Goal: Task Accomplishment & Management: Complete application form

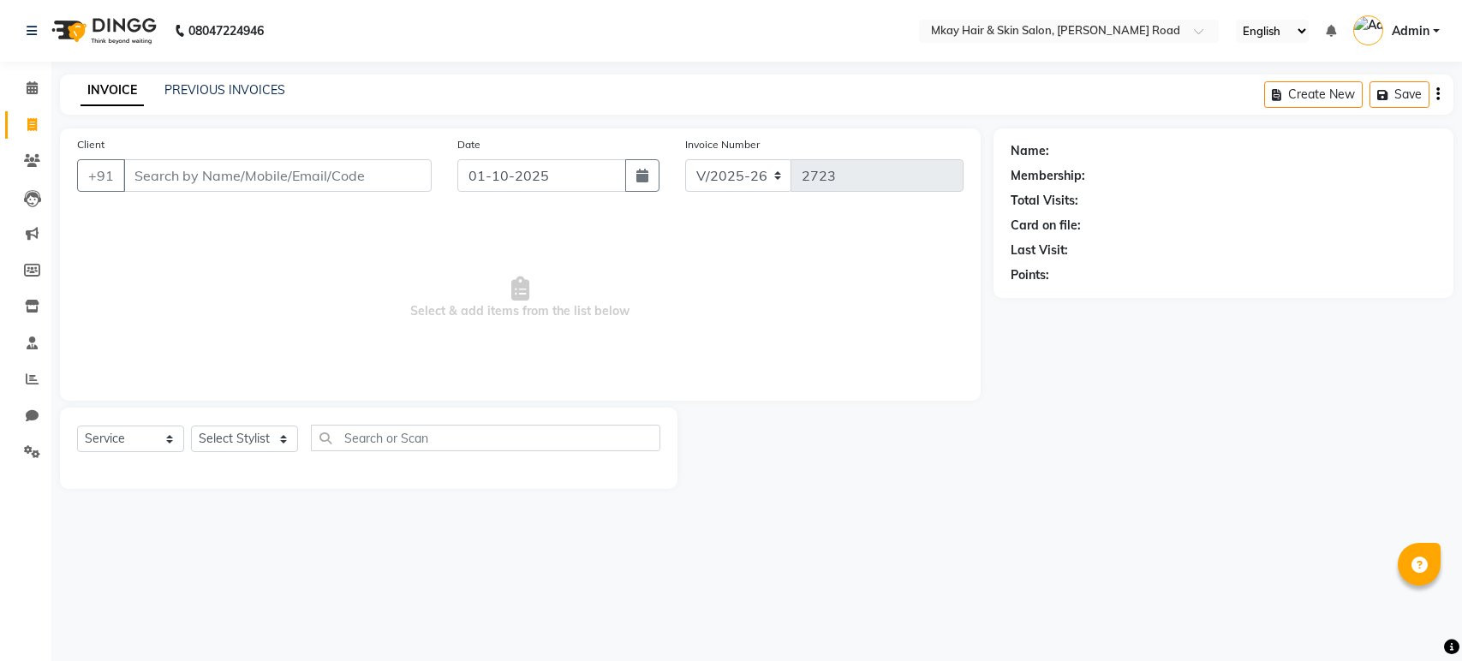
select select "5258"
select select "service"
click at [212, 92] on link "PREVIOUS INVOICES" at bounding box center [224, 89] width 121 height 15
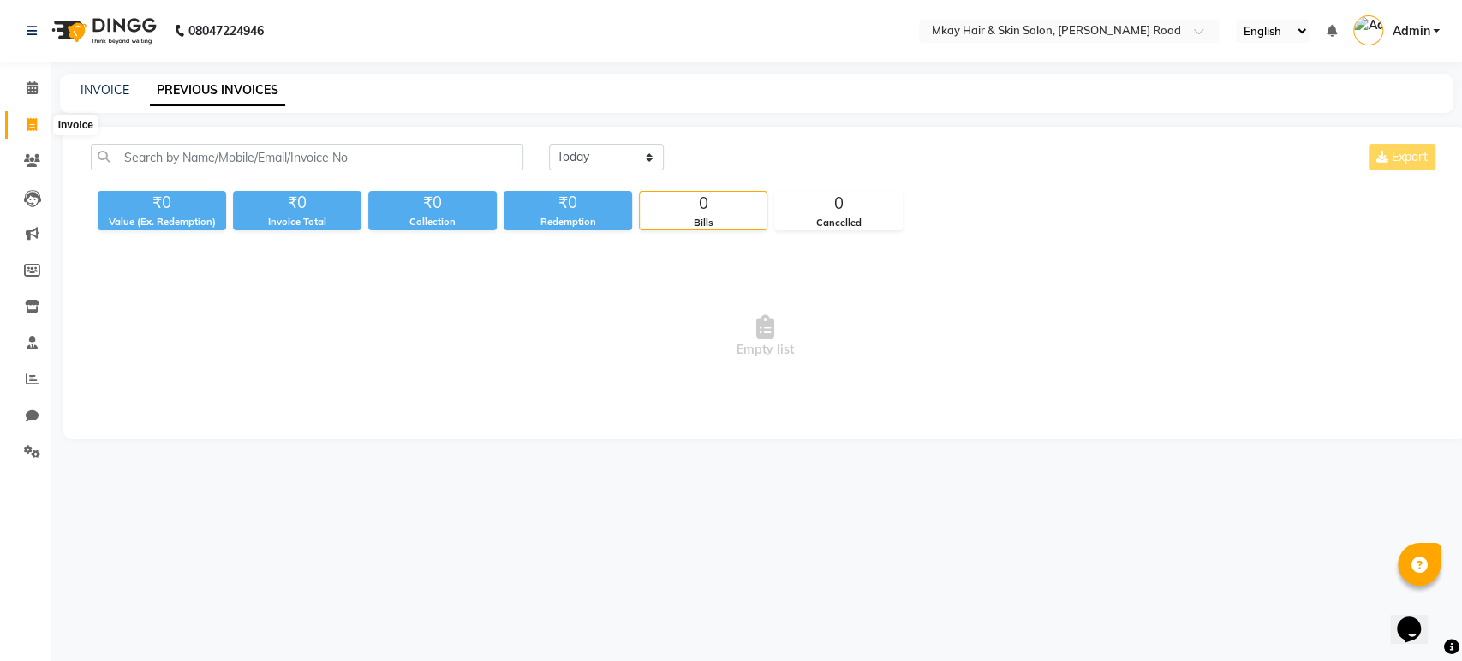
click at [30, 125] on icon at bounding box center [31, 124] width 9 height 13
select select "5258"
select select "service"
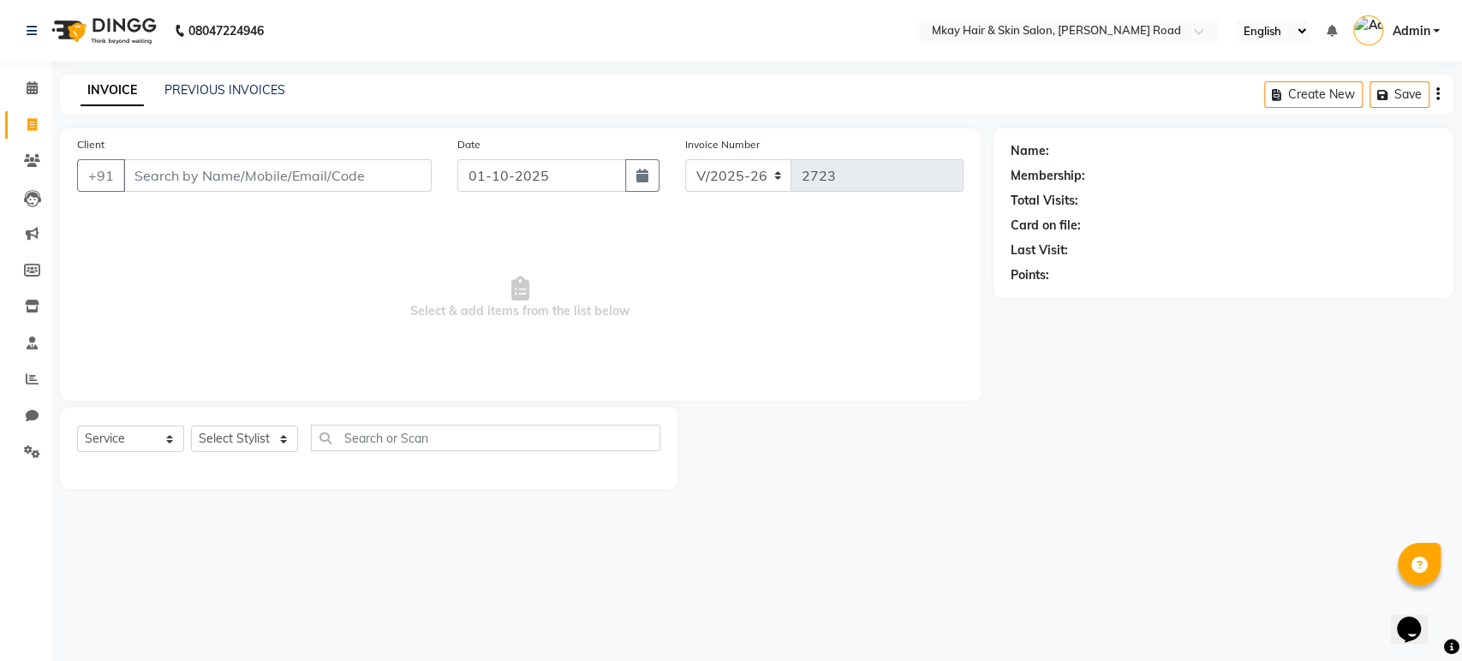
click at [155, 171] on input "Client" at bounding box center [277, 175] width 308 height 33
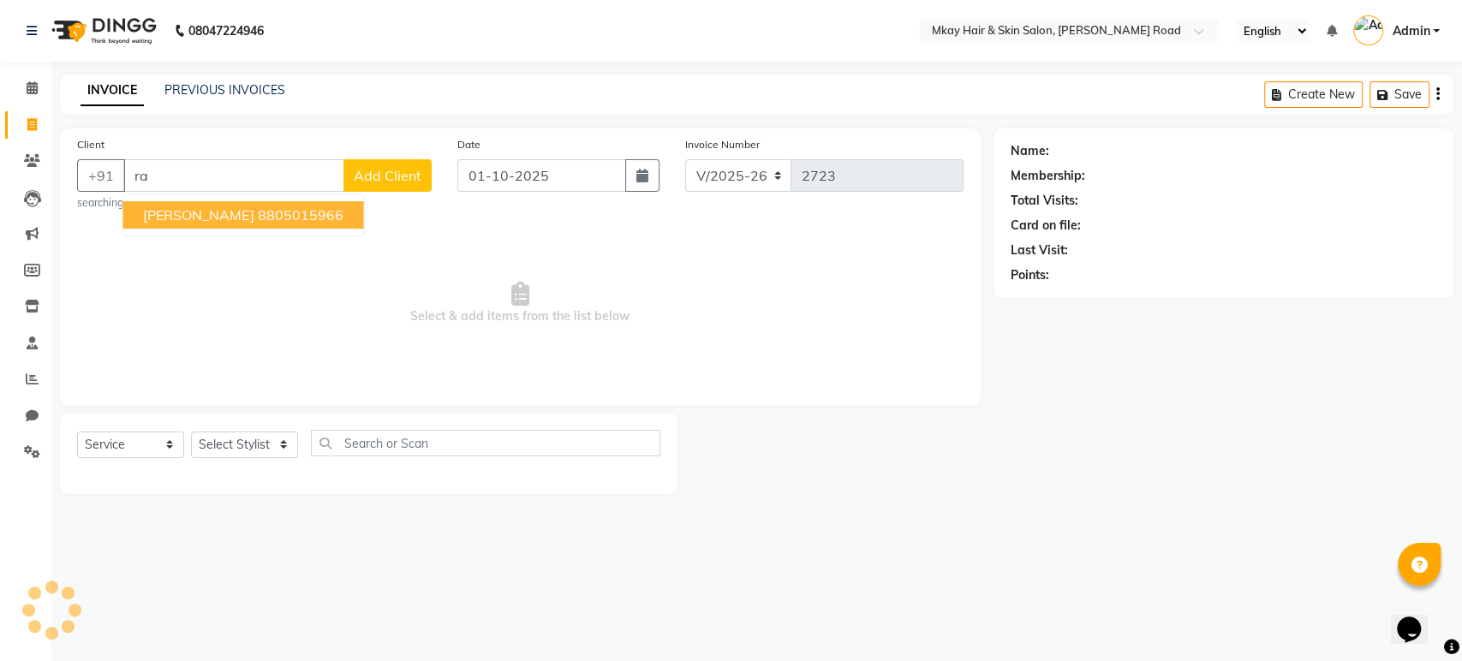
type input "r"
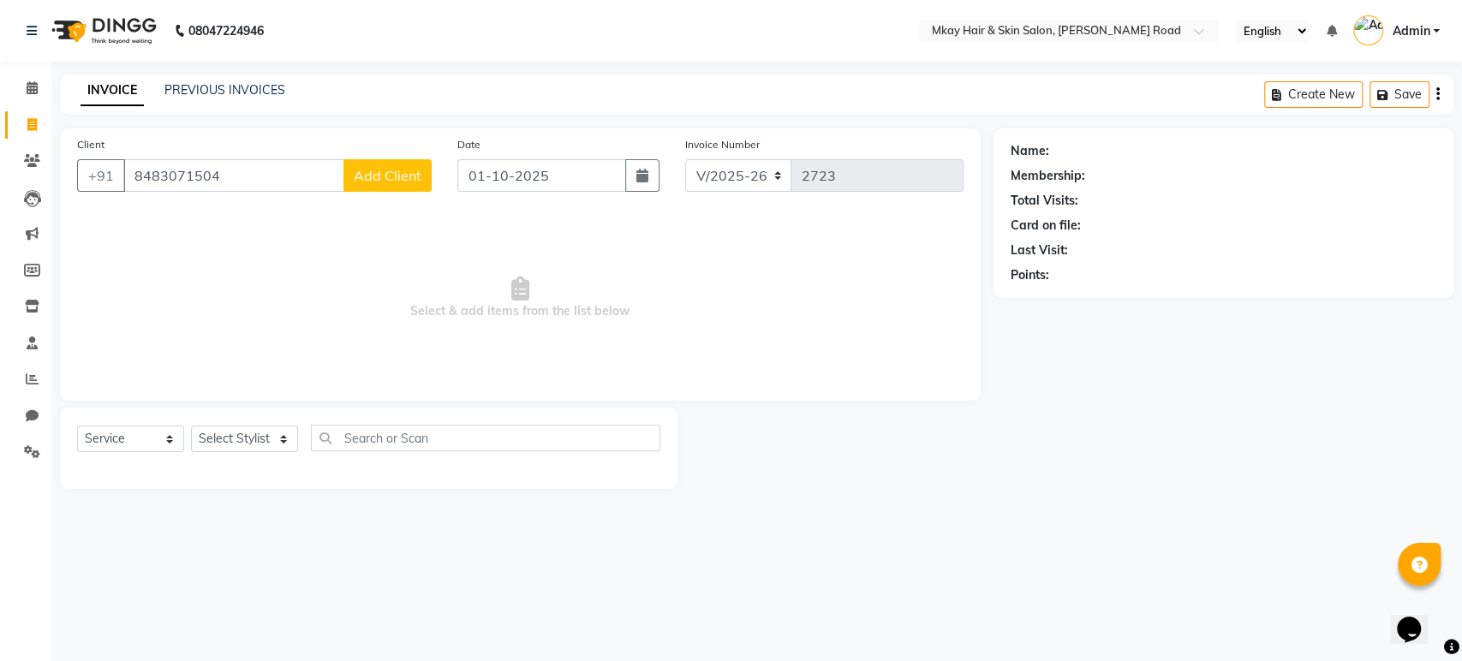
type input "8483071504"
click at [393, 172] on span "Add Client" at bounding box center [388, 175] width 68 height 17
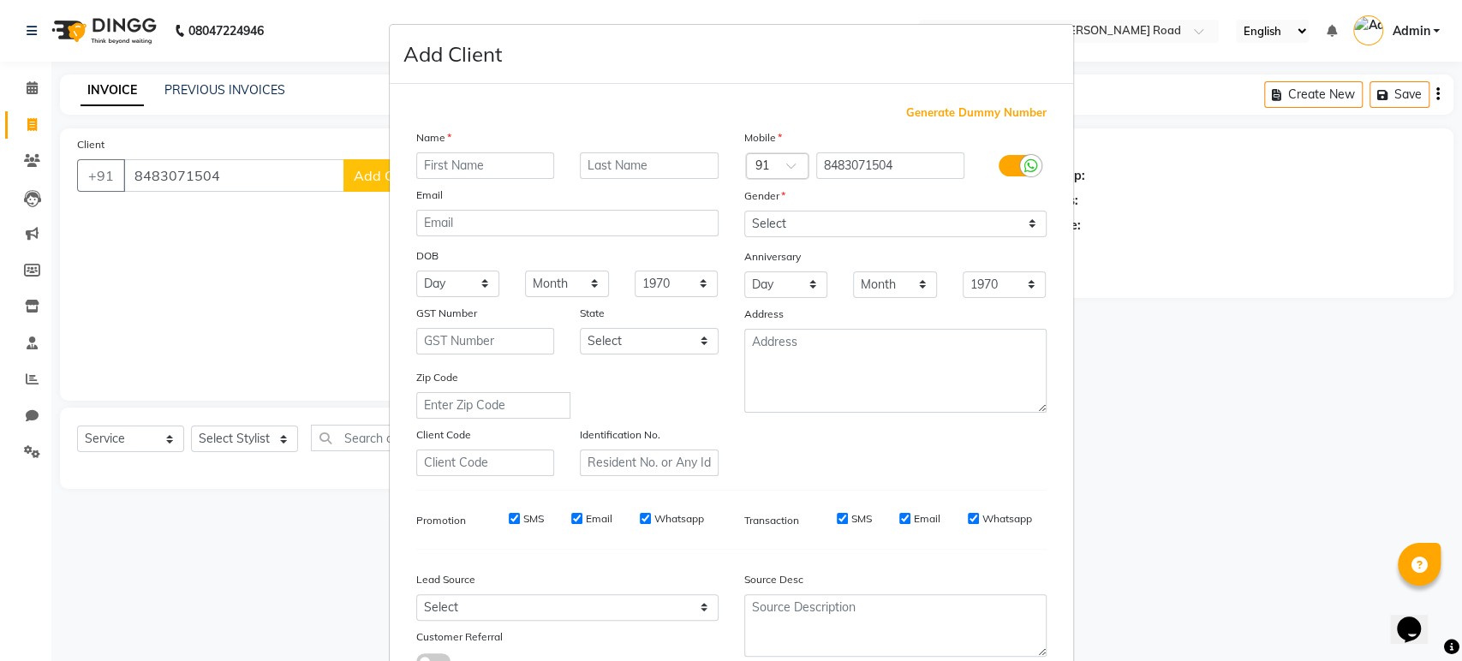
click at [453, 167] on input "text" at bounding box center [485, 165] width 139 height 27
type input "[PERSON_NAME]"
click at [637, 171] on input "text" at bounding box center [649, 165] width 139 height 27
type input "[PERSON_NAME]"
click at [904, 224] on select "Select [DEMOGRAPHIC_DATA] [DEMOGRAPHIC_DATA] Other Prefer Not To Say" at bounding box center [895, 224] width 302 height 27
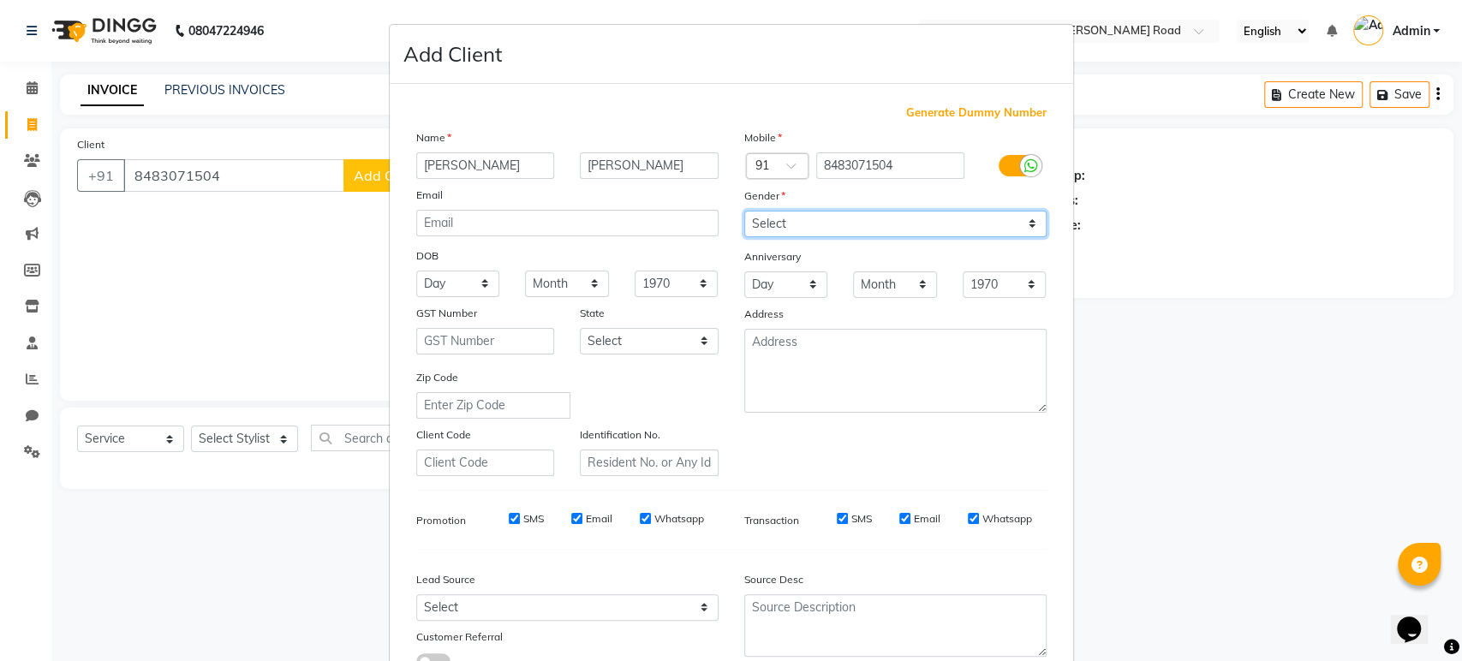
select select "[DEMOGRAPHIC_DATA]"
click at [744, 211] on select "Select [DEMOGRAPHIC_DATA] [DEMOGRAPHIC_DATA] Other Prefer Not To Say" at bounding box center [895, 224] width 302 height 27
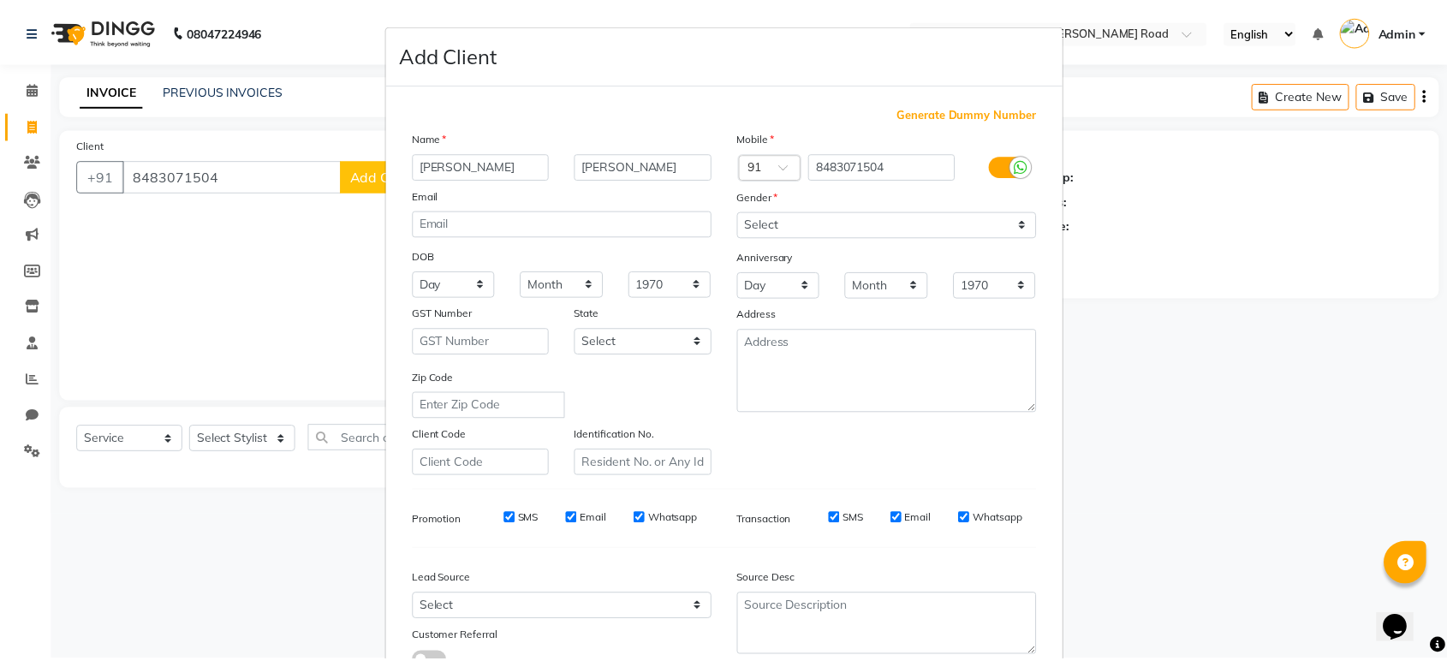
scroll to position [125, 0]
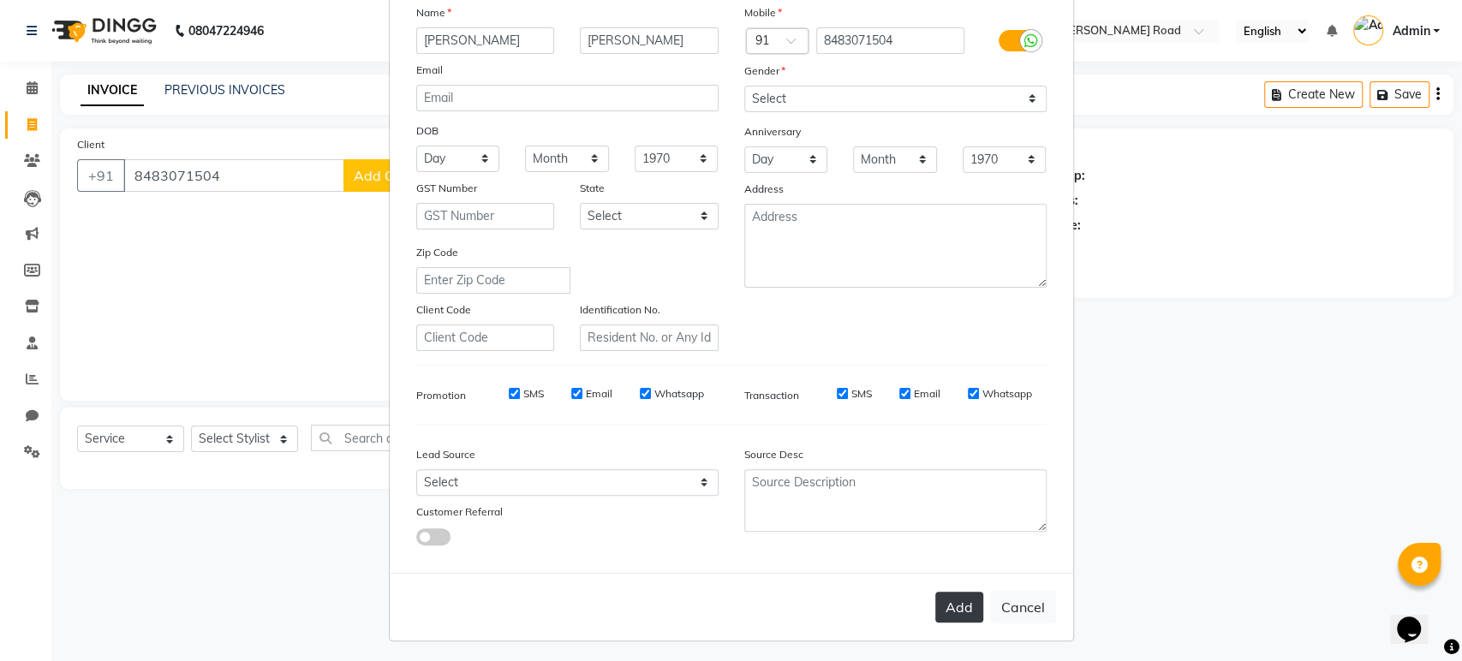
click at [961, 601] on button "Add" at bounding box center [959, 607] width 48 height 31
select select
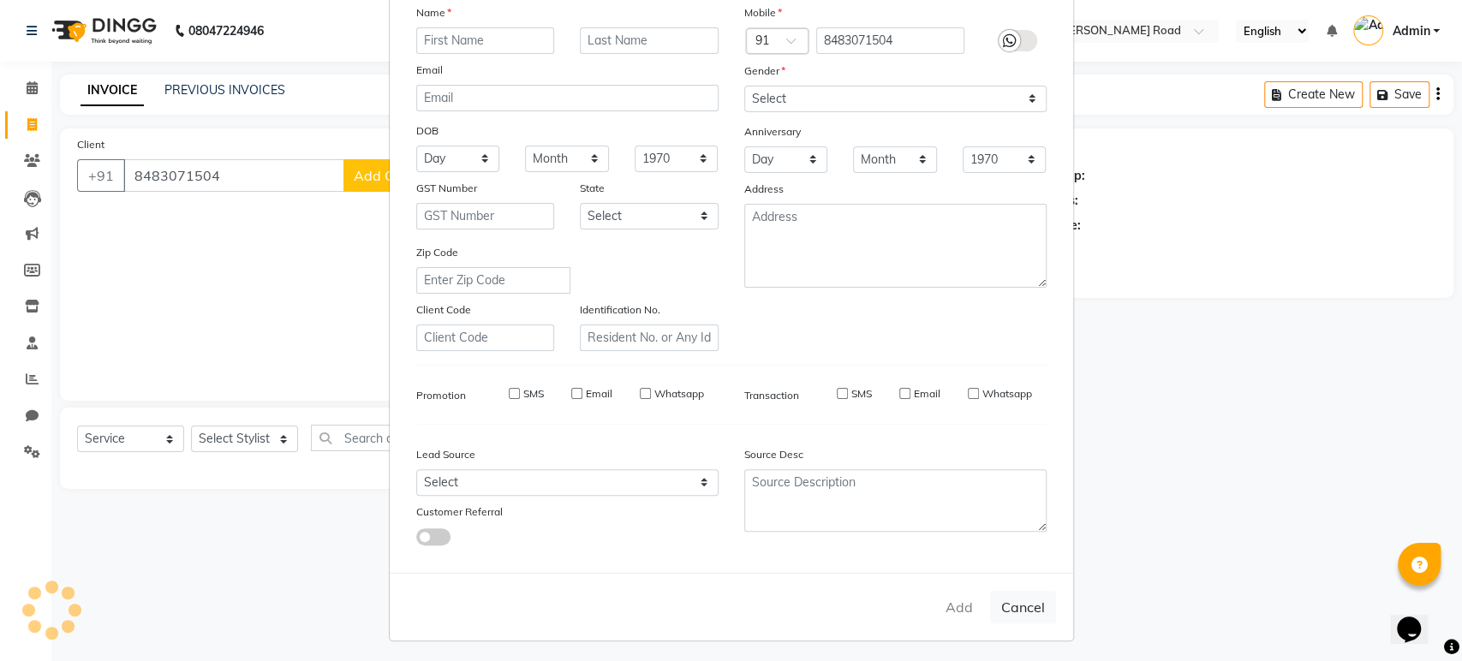
select select
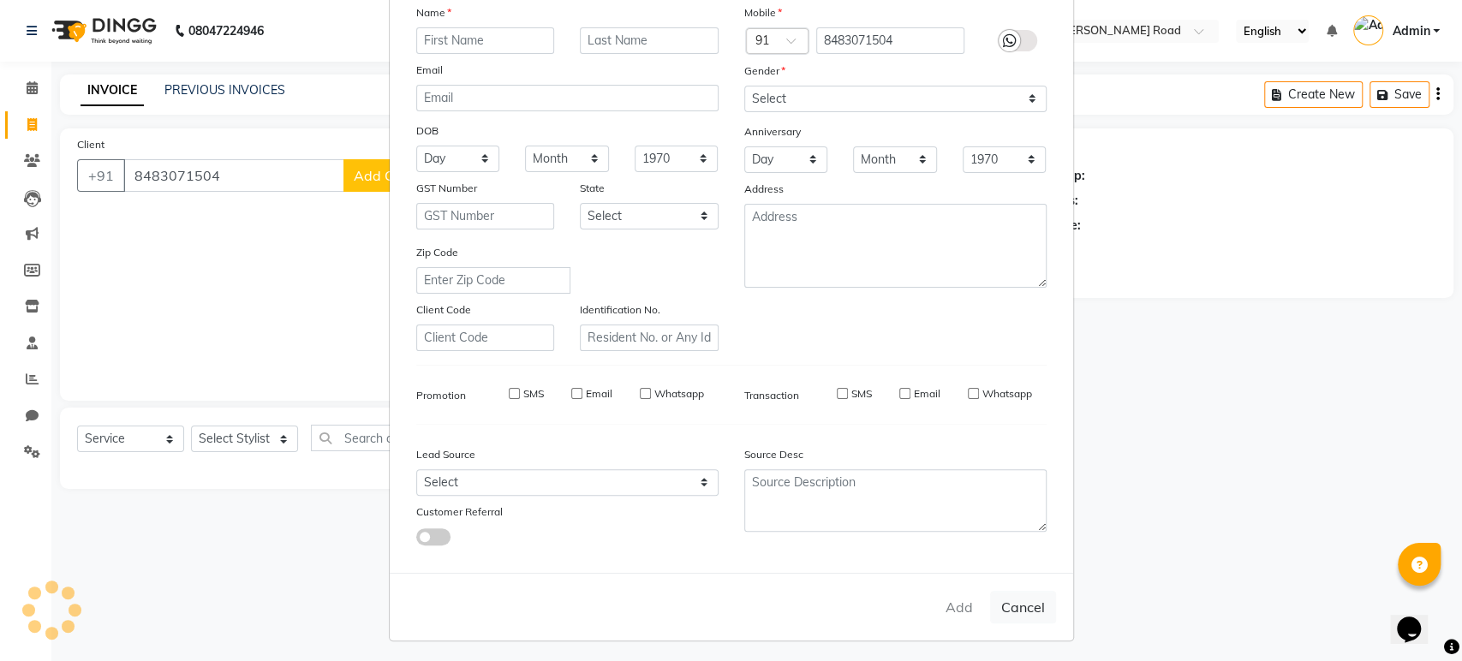
checkbox input "false"
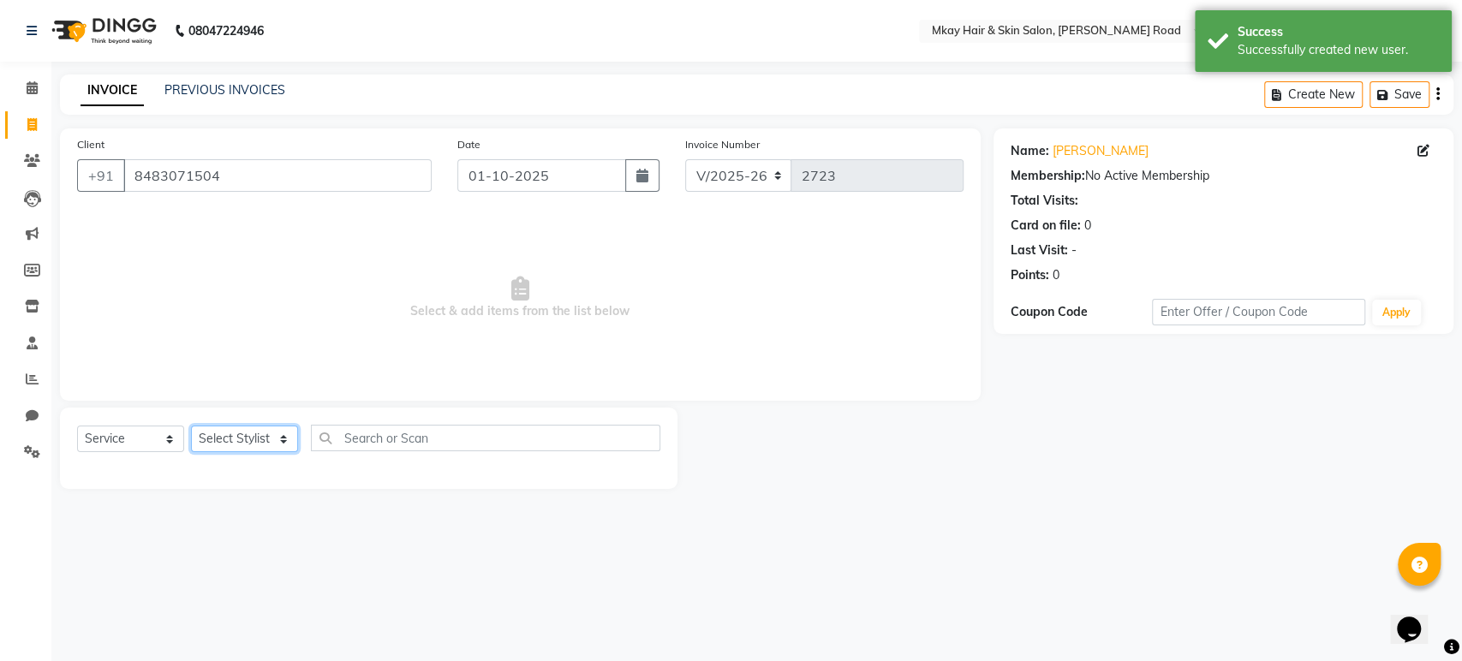
click at [225, 433] on select "Select Stylist [PERSON_NAME] Isha [PERSON_NAME] [PERSON_NAME] Shyam [PERSON_NAM…" at bounding box center [244, 439] width 107 height 27
select select "38227"
click at [191, 426] on select "Select Stylist [PERSON_NAME] Isha [PERSON_NAME] [PERSON_NAME] Shyam [PERSON_NAM…" at bounding box center [244, 439] width 107 height 27
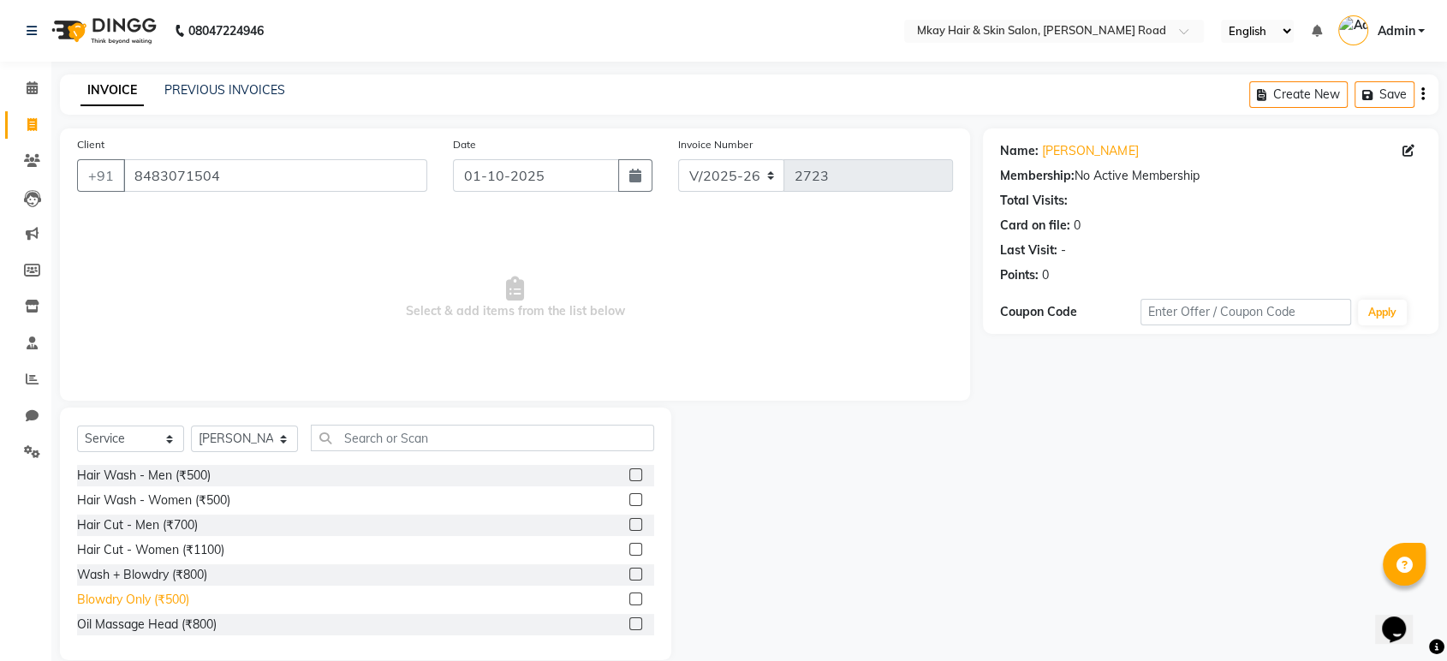
click at [178, 599] on div "Blowdry Only (₹500)" at bounding box center [133, 600] width 112 height 18
checkbox input "false"
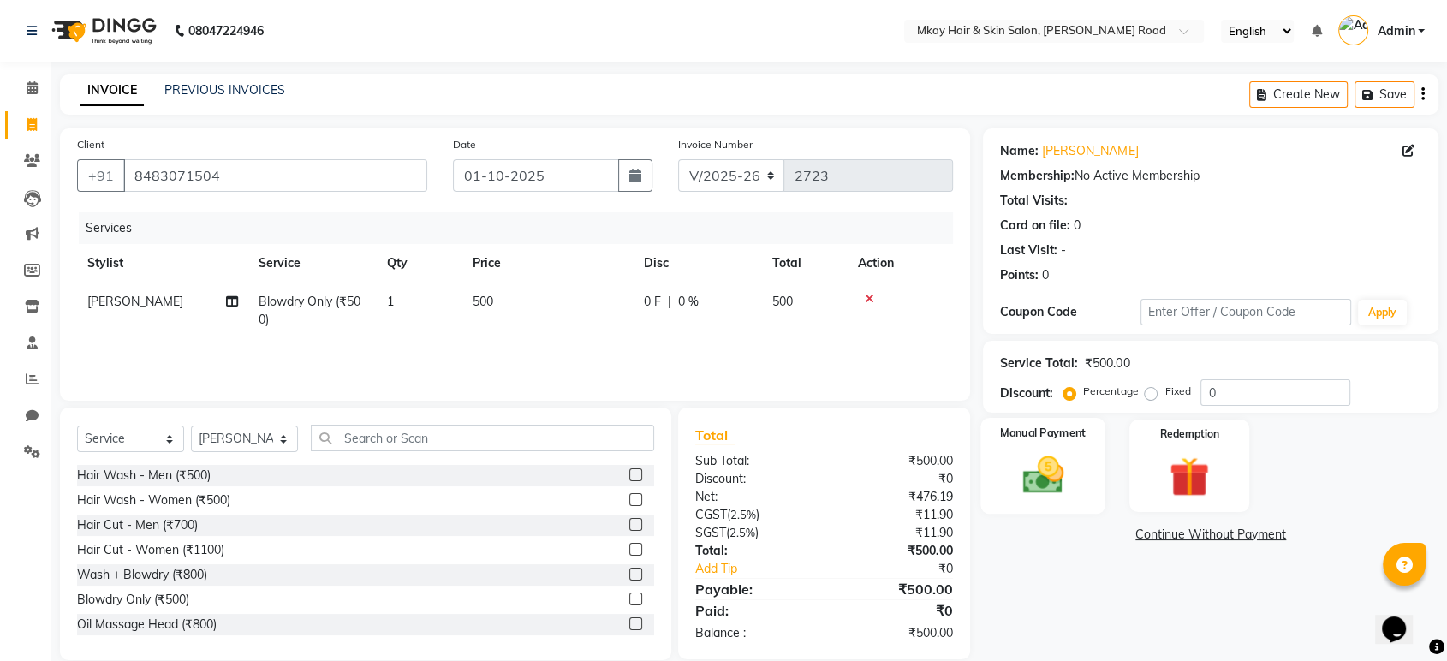
click at [1034, 476] on img at bounding box center [1043, 475] width 67 height 48
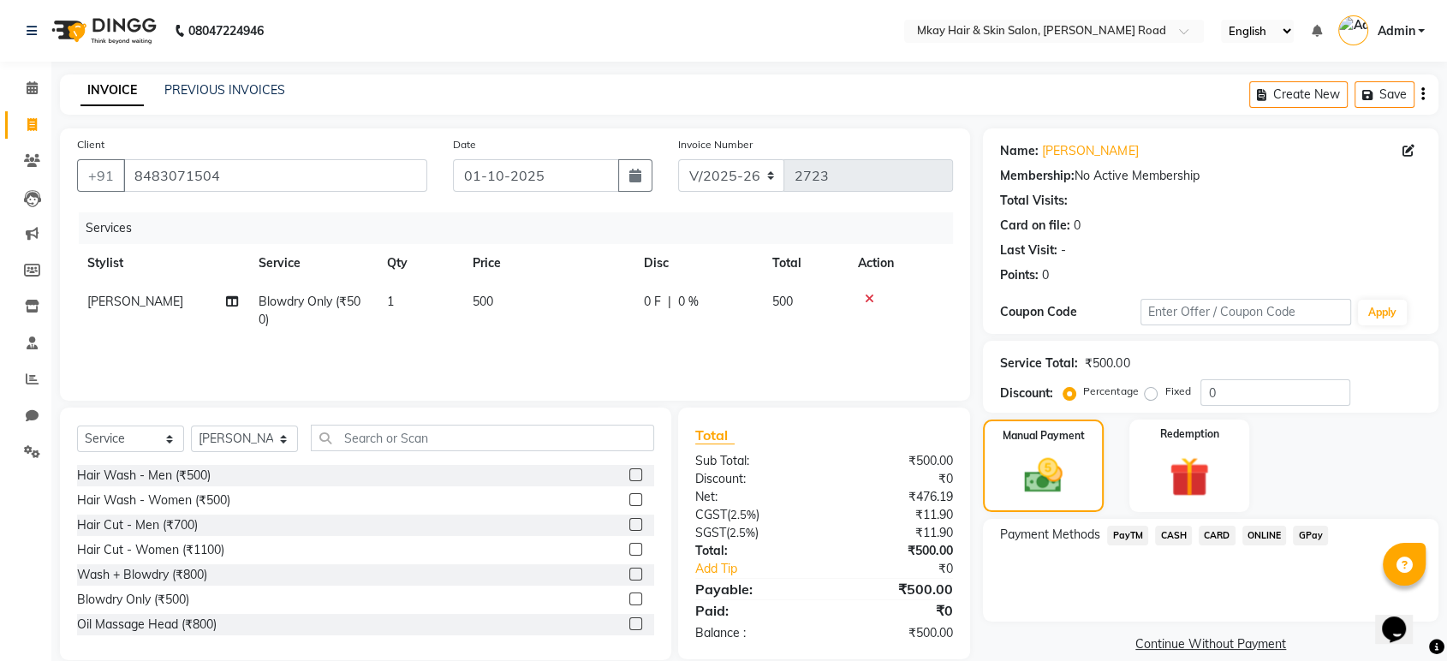
click at [1176, 540] on span "CASH" at bounding box center [1173, 536] width 37 height 20
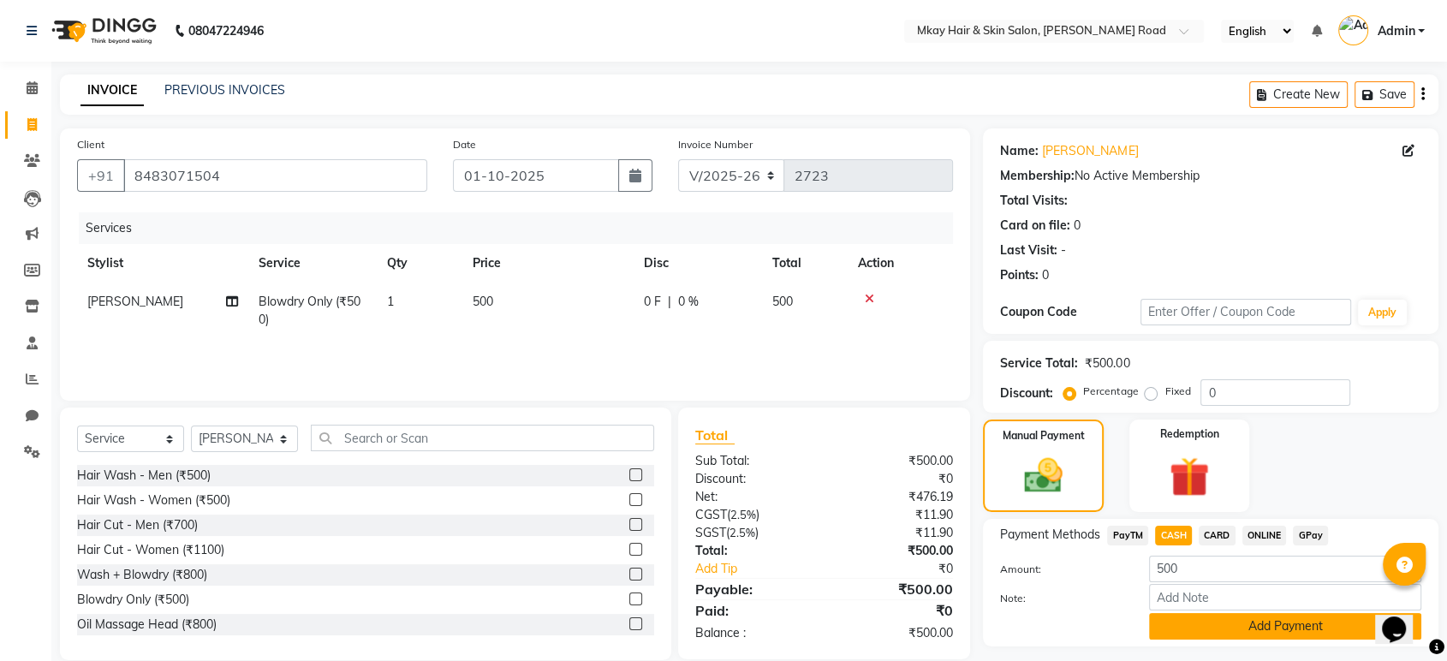
click at [1207, 628] on button "Add Payment" at bounding box center [1285, 626] width 272 height 27
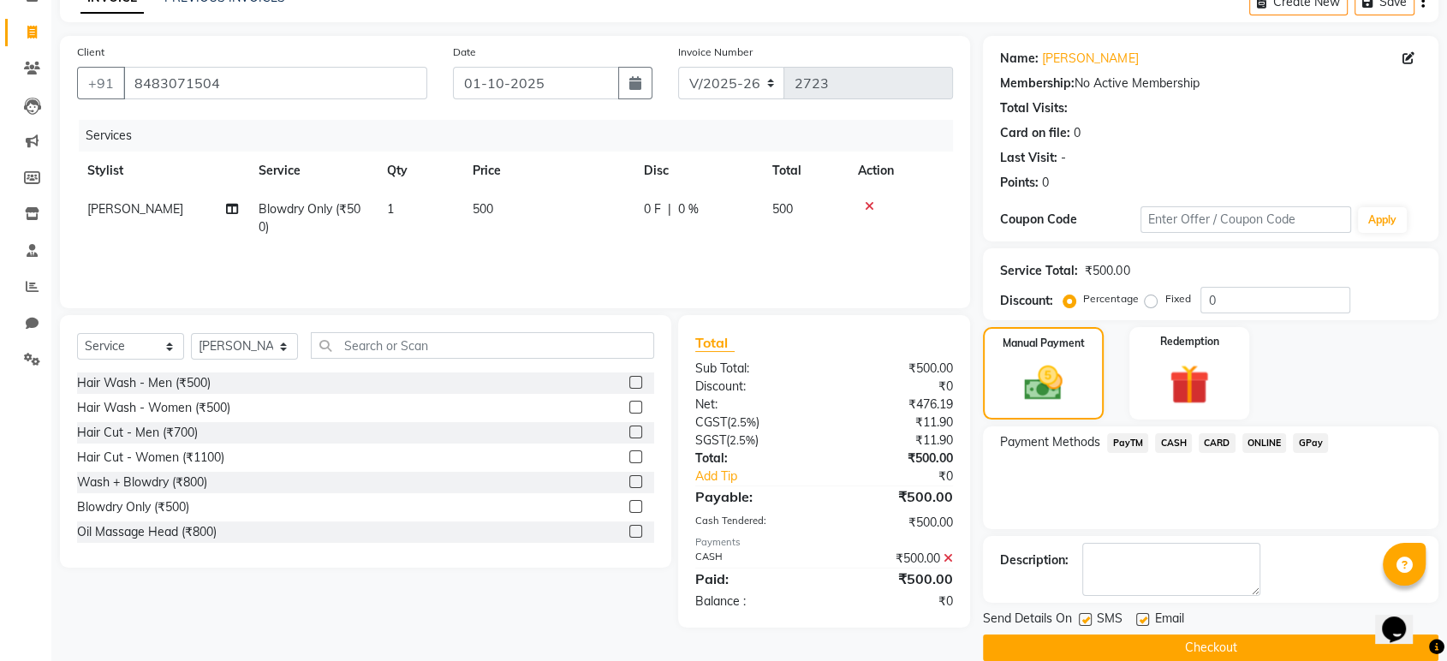
scroll to position [116, 0]
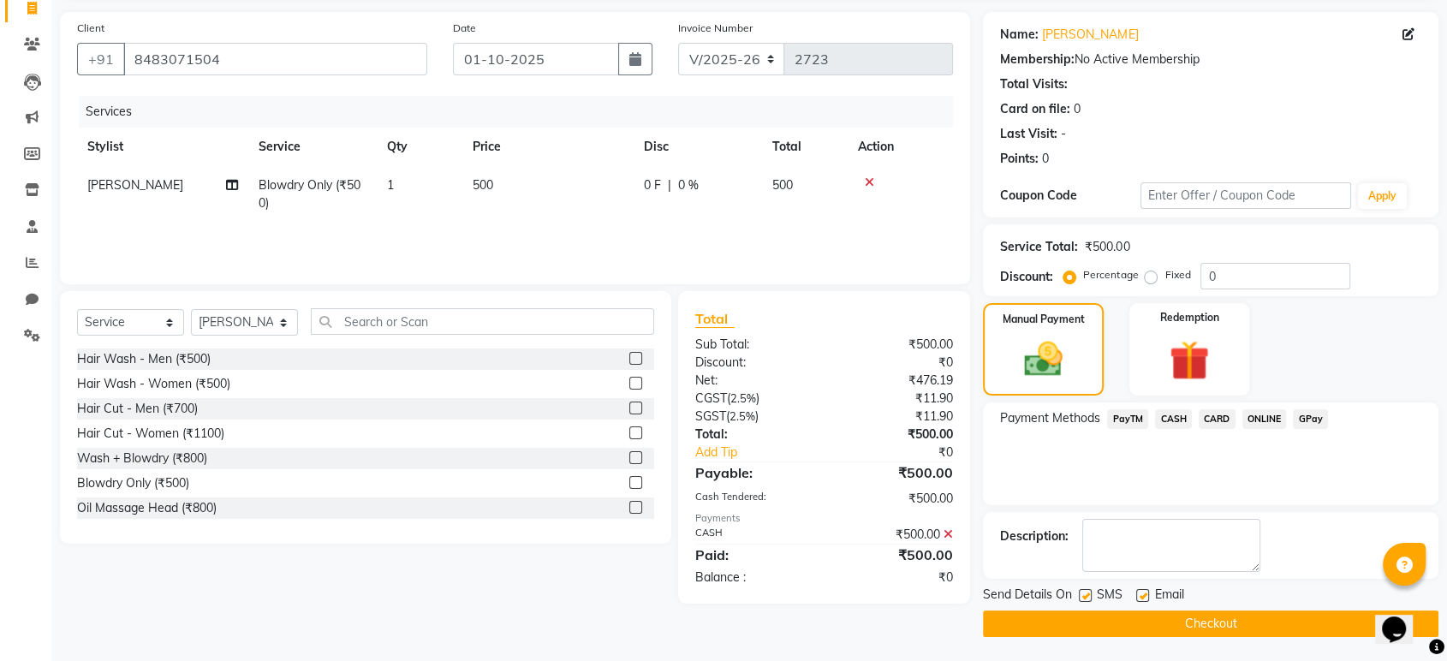
click at [1088, 596] on label at bounding box center [1085, 595] width 13 height 13
click at [1088, 596] on input "checkbox" at bounding box center [1084, 596] width 11 height 11
checkbox input "false"
click at [1145, 594] on label at bounding box center [1142, 595] width 13 height 13
click at [1145, 594] on input "checkbox" at bounding box center [1141, 596] width 11 height 11
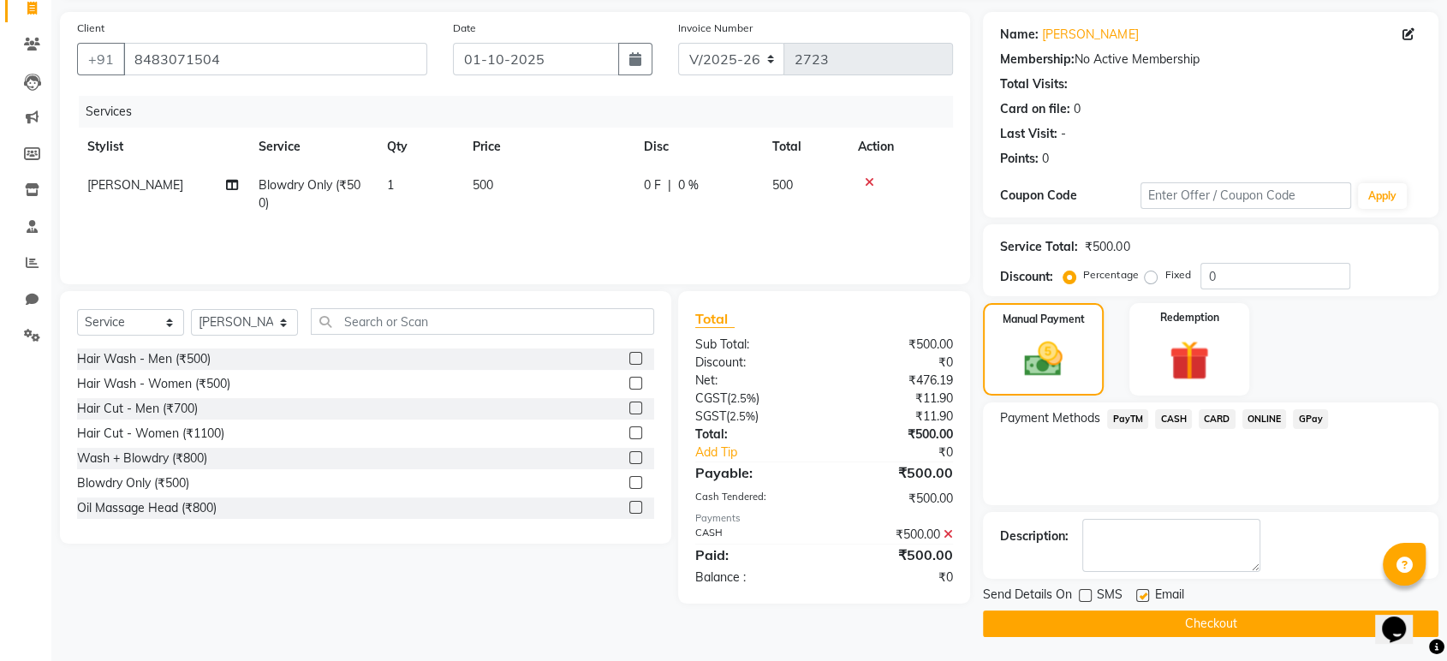
checkbox input "false"
click at [1149, 626] on button "Checkout" at bounding box center [1211, 624] width 456 height 27
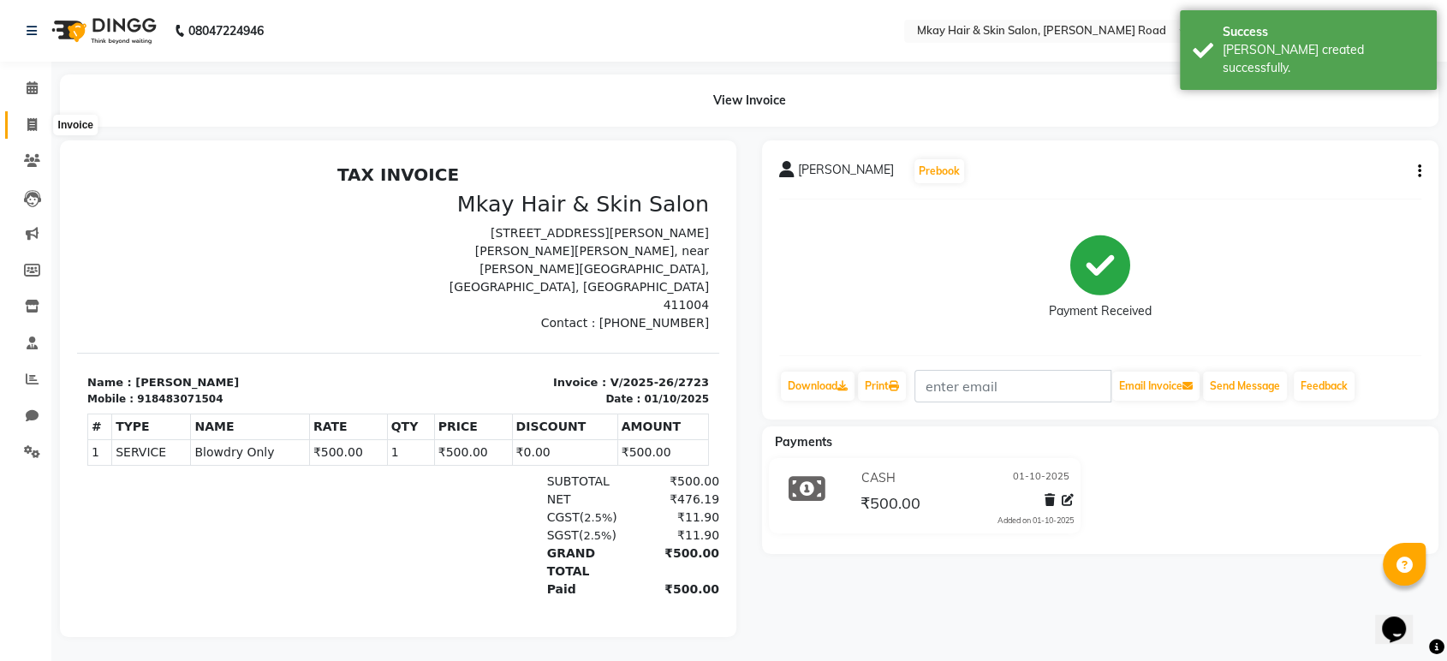
click at [34, 122] on icon at bounding box center [31, 124] width 9 height 13
select select "service"
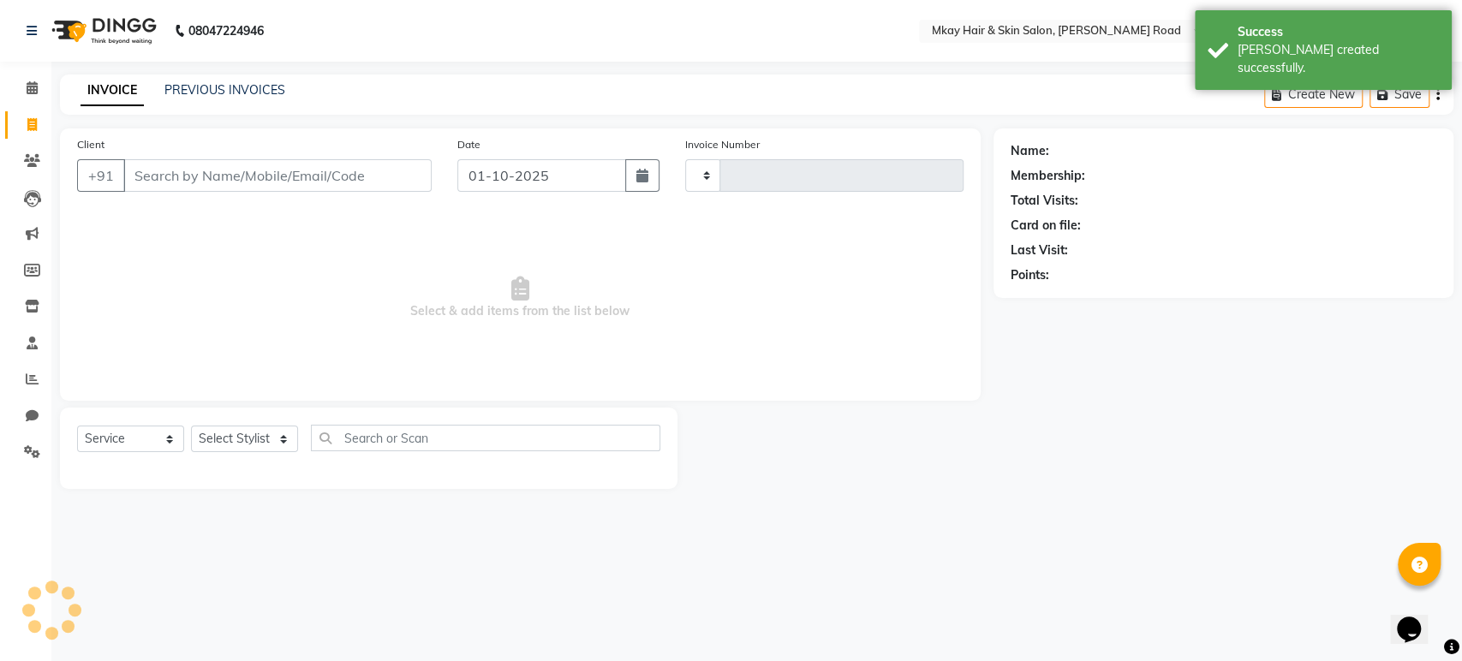
type input "2724"
select select "5258"
click at [160, 179] on input "Client" at bounding box center [277, 175] width 308 height 33
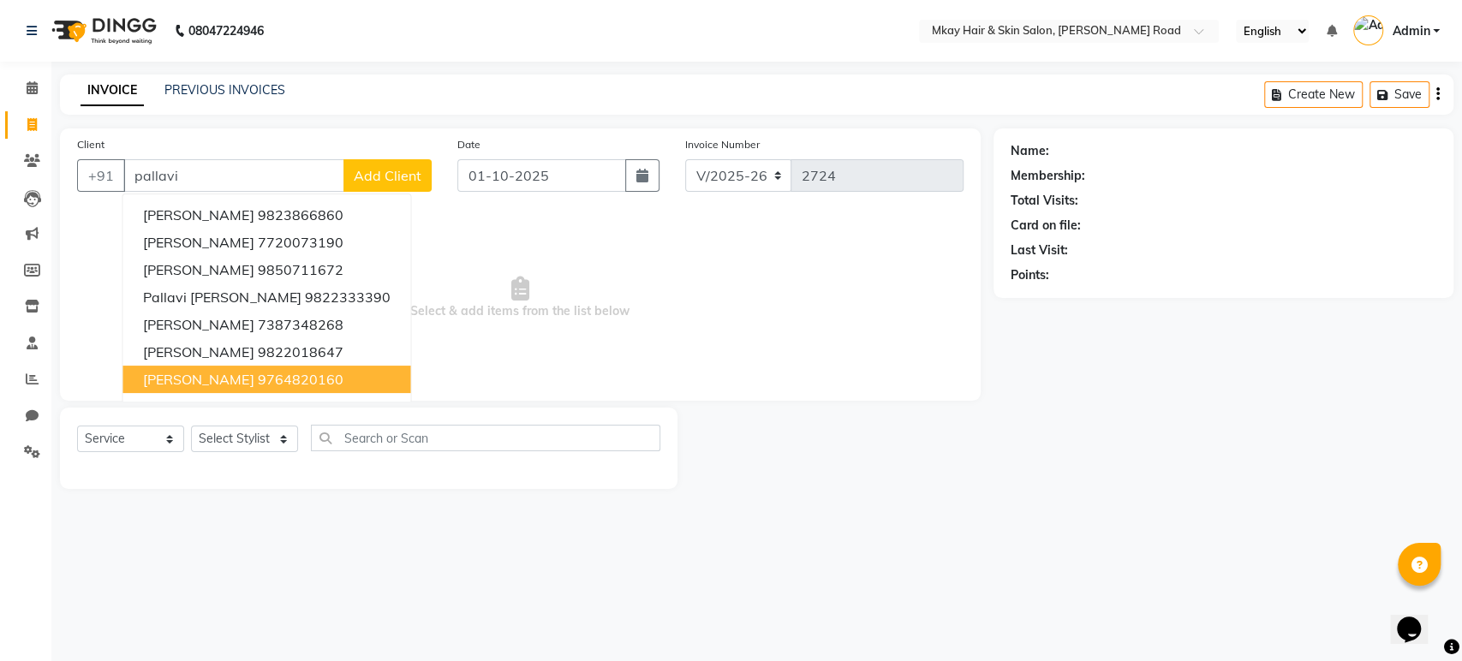
click at [240, 372] on span "[PERSON_NAME]" at bounding box center [198, 379] width 110 height 17
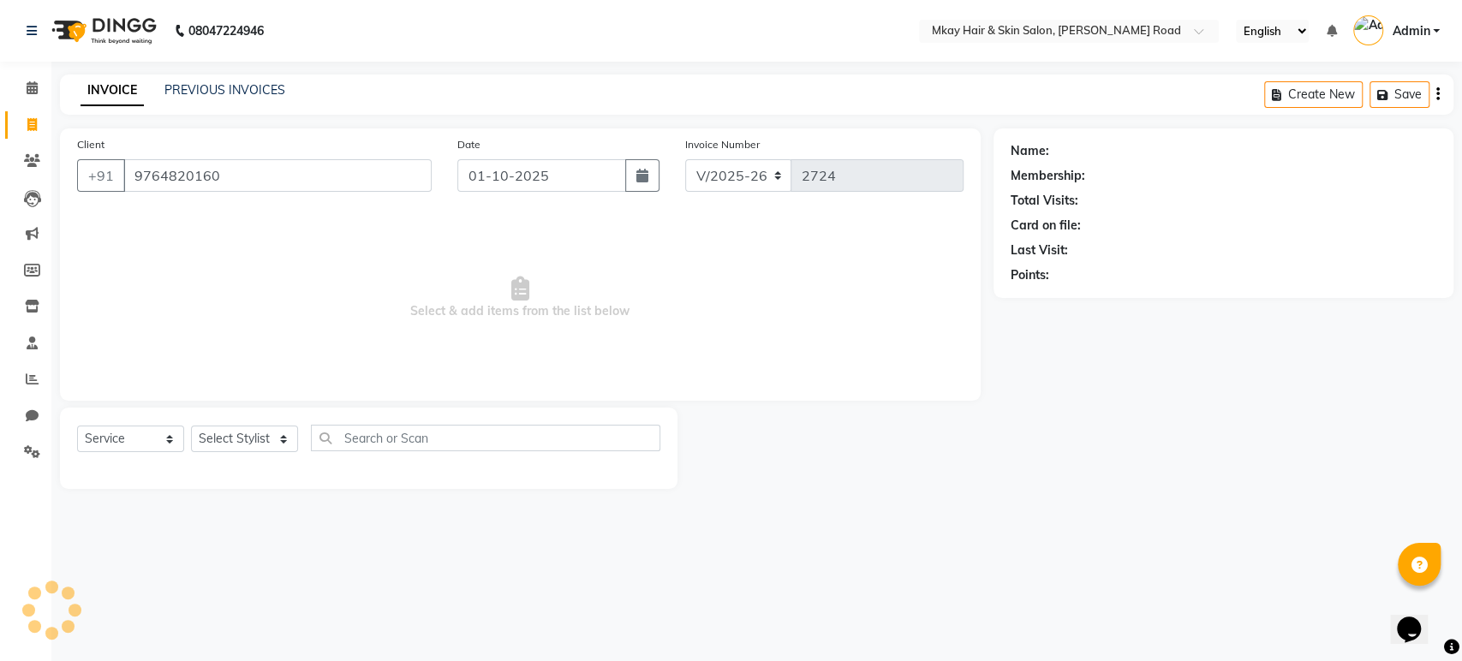
type input "9764820160"
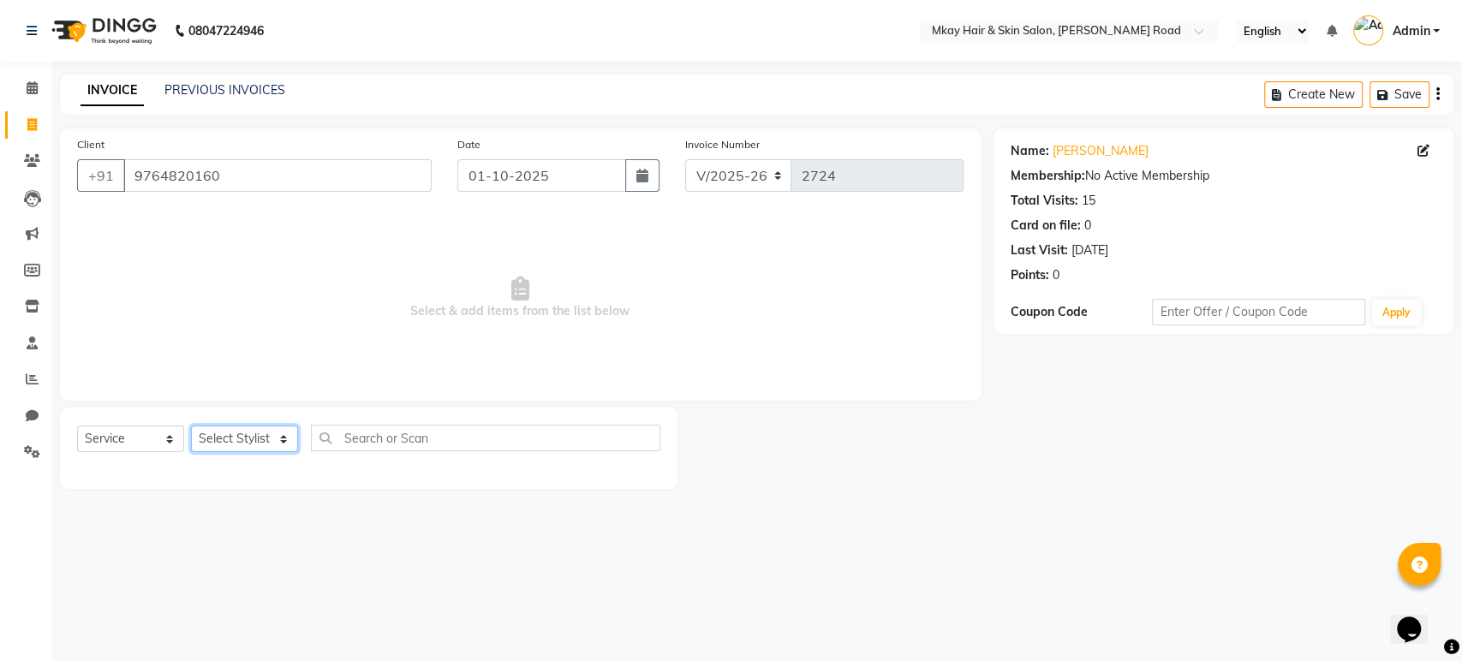
click at [251, 431] on select "Select Stylist [PERSON_NAME] Isha [PERSON_NAME] [PERSON_NAME] Shyam [PERSON_NAM…" at bounding box center [244, 439] width 107 height 27
select select "38227"
click at [191, 426] on select "Select Stylist [PERSON_NAME] Isha [PERSON_NAME] [PERSON_NAME] Shyam [PERSON_NAM…" at bounding box center [244, 439] width 107 height 27
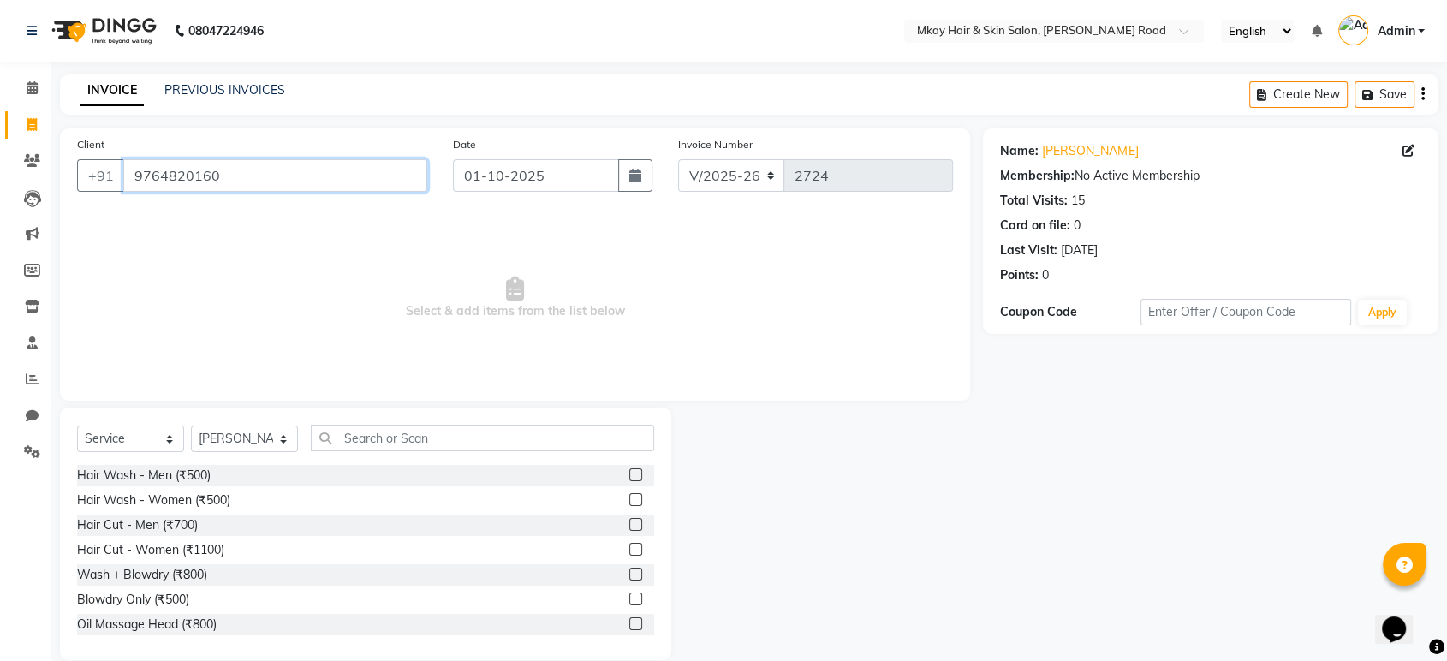
click at [267, 179] on input "9764820160" at bounding box center [275, 175] width 304 height 33
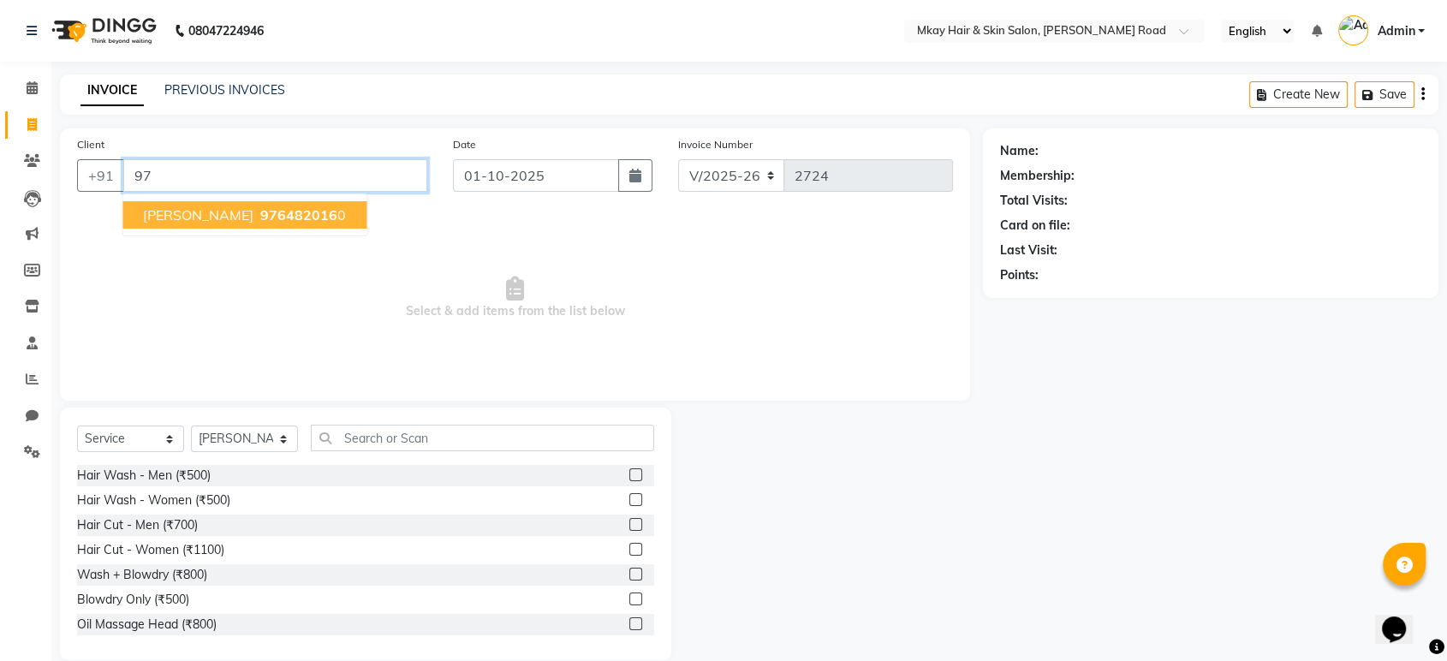
type input "9"
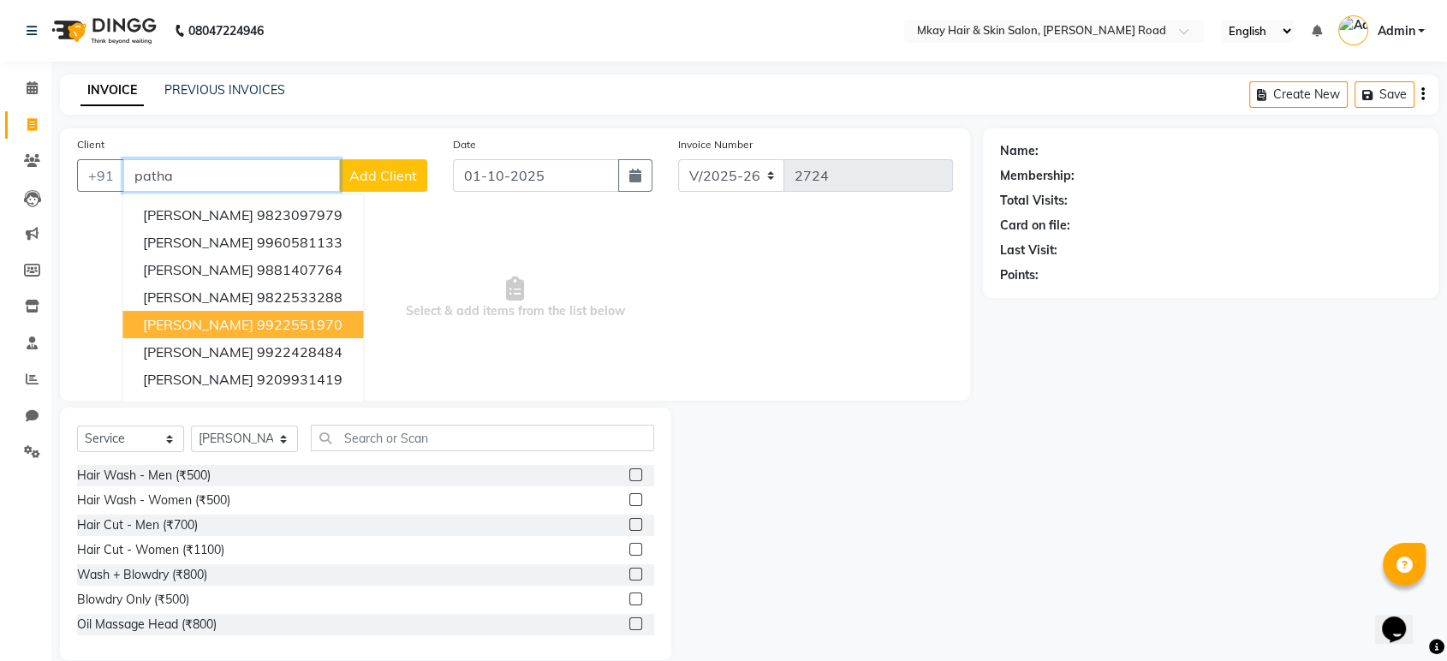
click at [257, 320] on ngb-highlight "9922551970" at bounding box center [300, 324] width 86 height 17
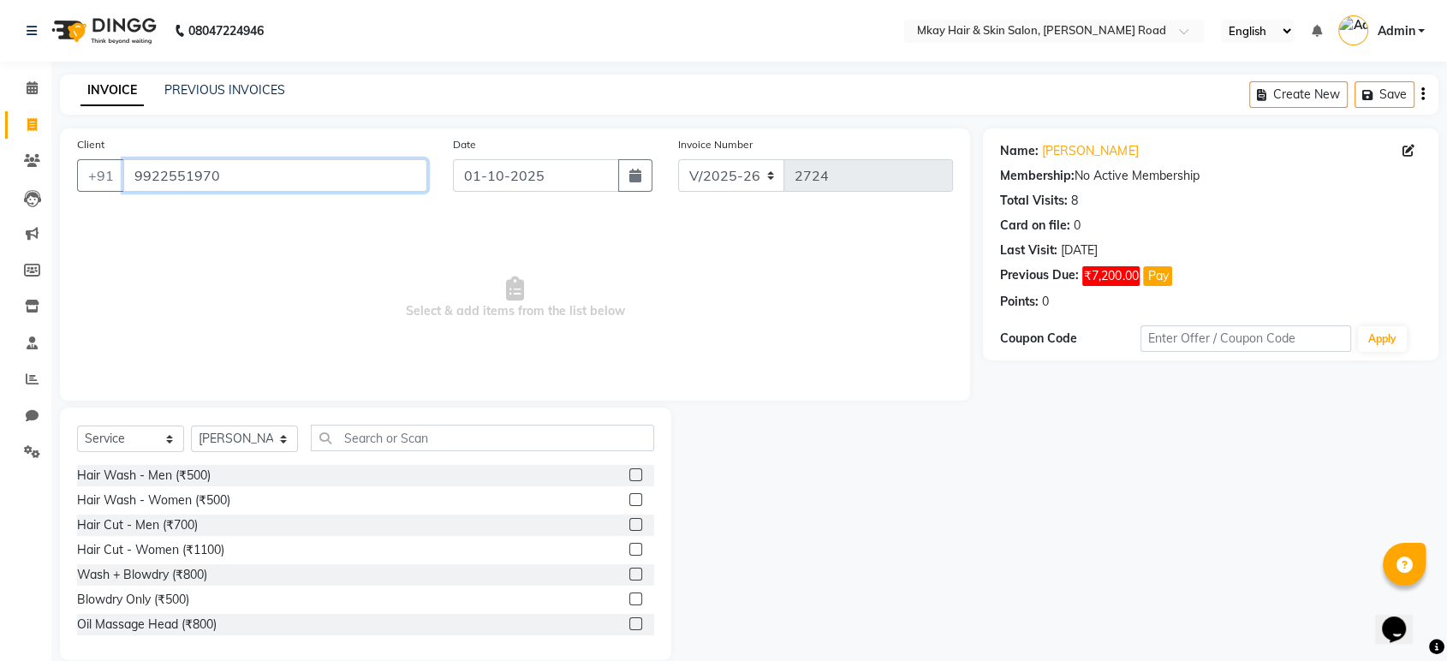
click at [244, 176] on input "9922551970" at bounding box center [275, 175] width 304 height 33
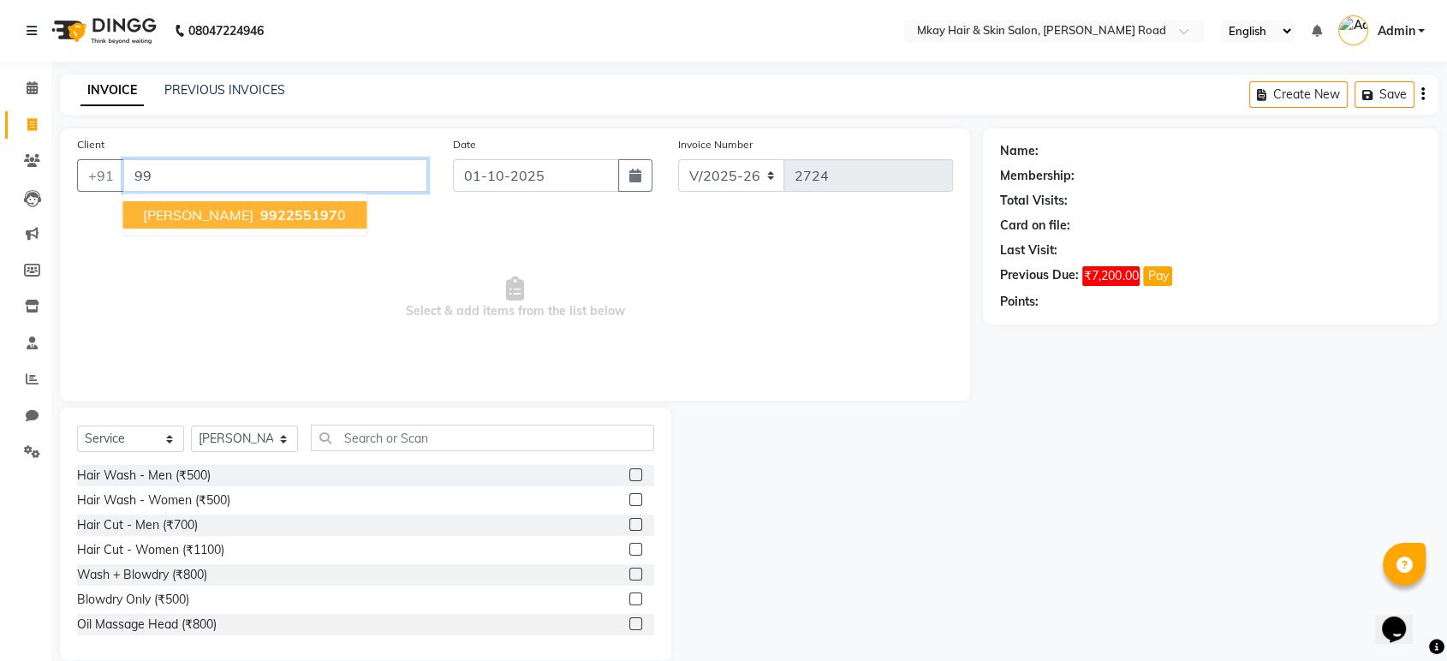
type input "9"
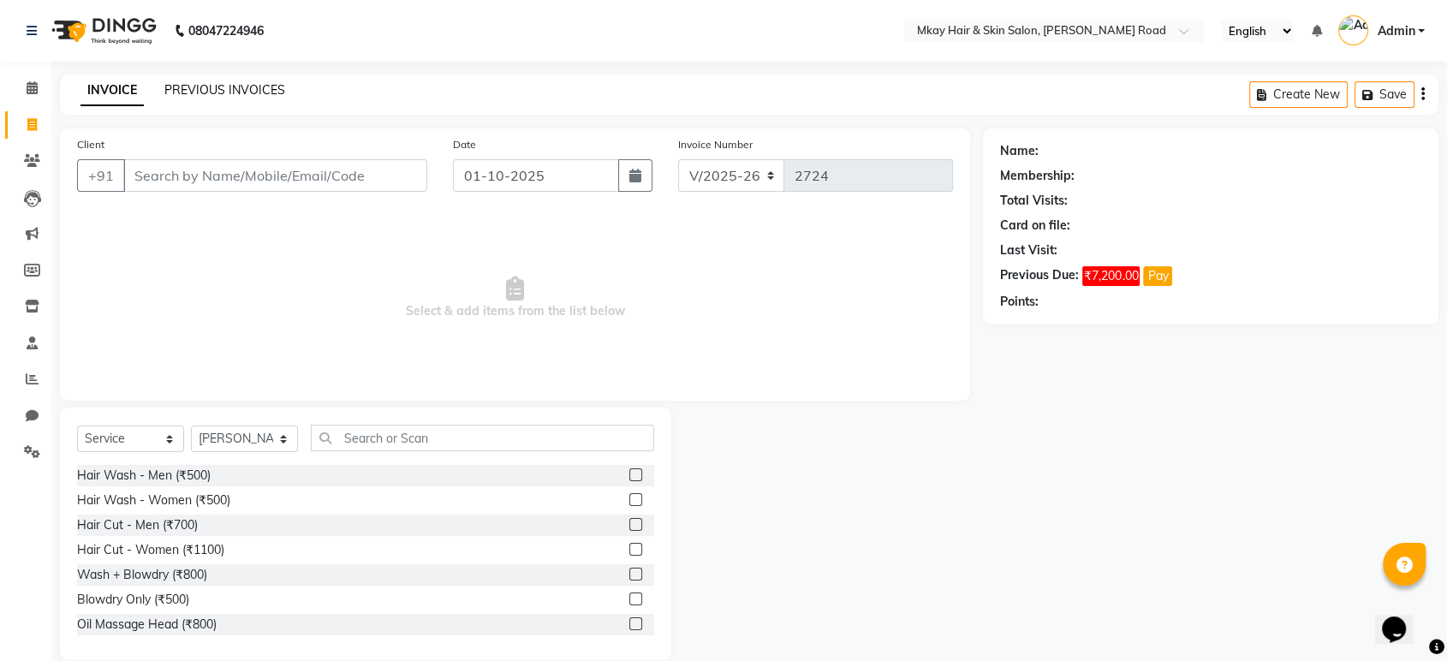
click at [208, 90] on link "PREVIOUS INVOICES" at bounding box center [224, 89] width 121 height 15
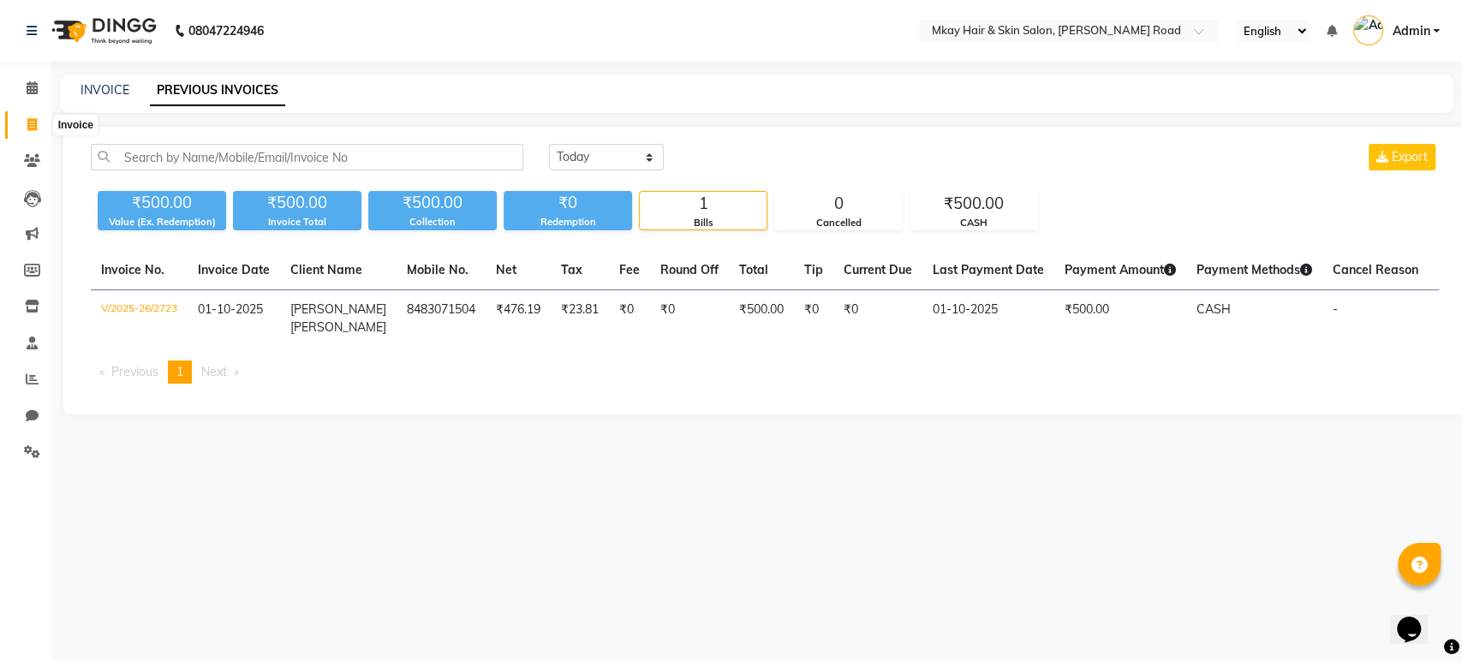
click at [32, 127] on icon at bounding box center [31, 124] width 9 height 13
select select "service"
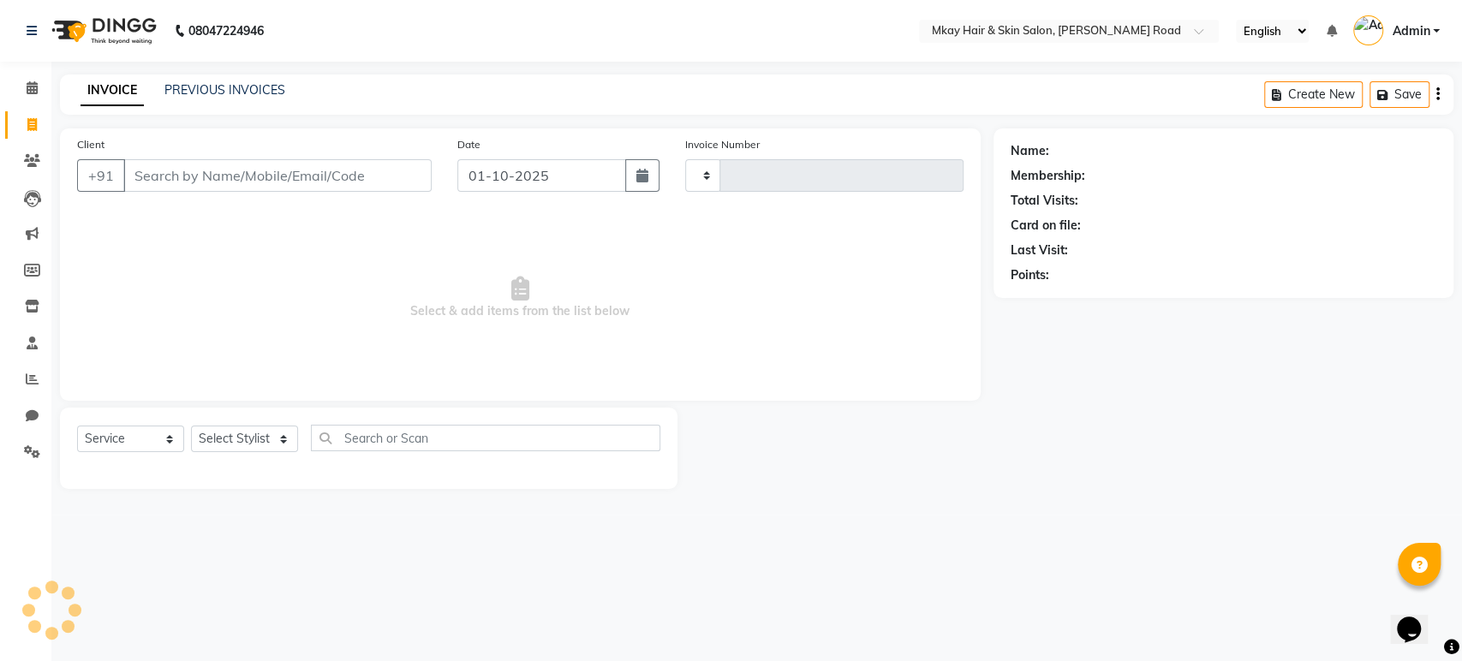
type input "2724"
select select "5258"
click at [166, 182] on input "Client" at bounding box center [277, 175] width 308 height 33
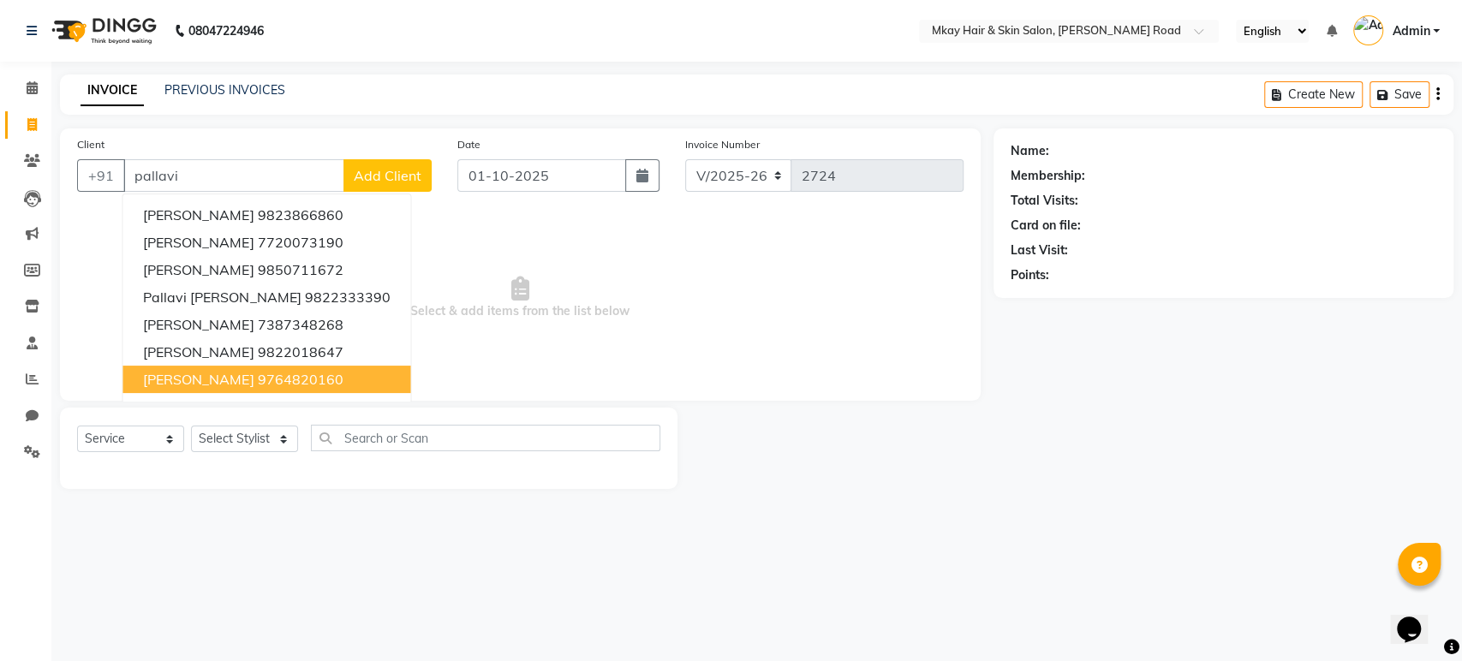
click at [230, 379] on span "[PERSON_NAME]" at bounding box center [198, 379] width 110 height 17
type input "9764820160"
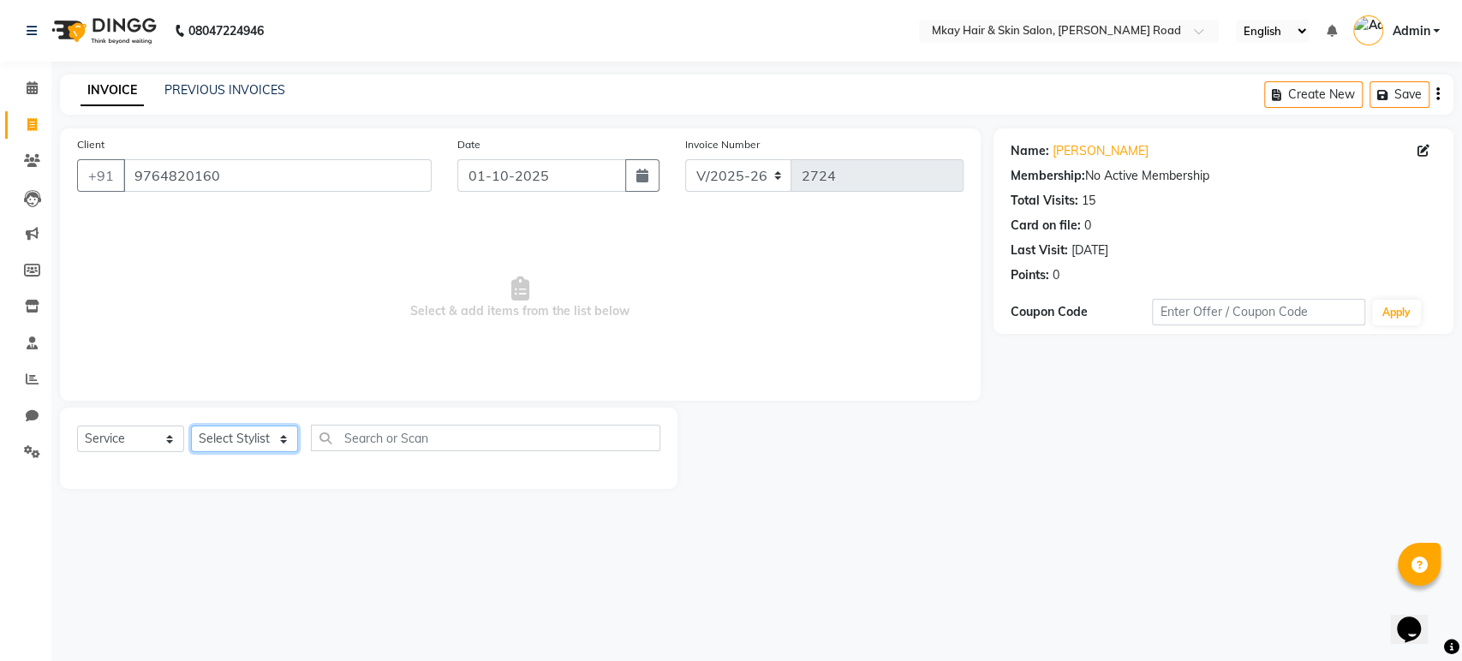
click at [276, 437] on select "Select Stylist [PERSON_NAME] Isha [PERSON_NAME] [PERSON_NAME] Shyam [PERSON_NAM…" at bounding box center [244, 439] width 107 height 27
select select "38227"
click at [191, 426] on select "Select Stylist [PERSON_NAME] Isha [PERSON_NAME] [PERSON_NAME] Shyam [PERSON_NAM…" at bounding box center [244, 439] width 107 height 27
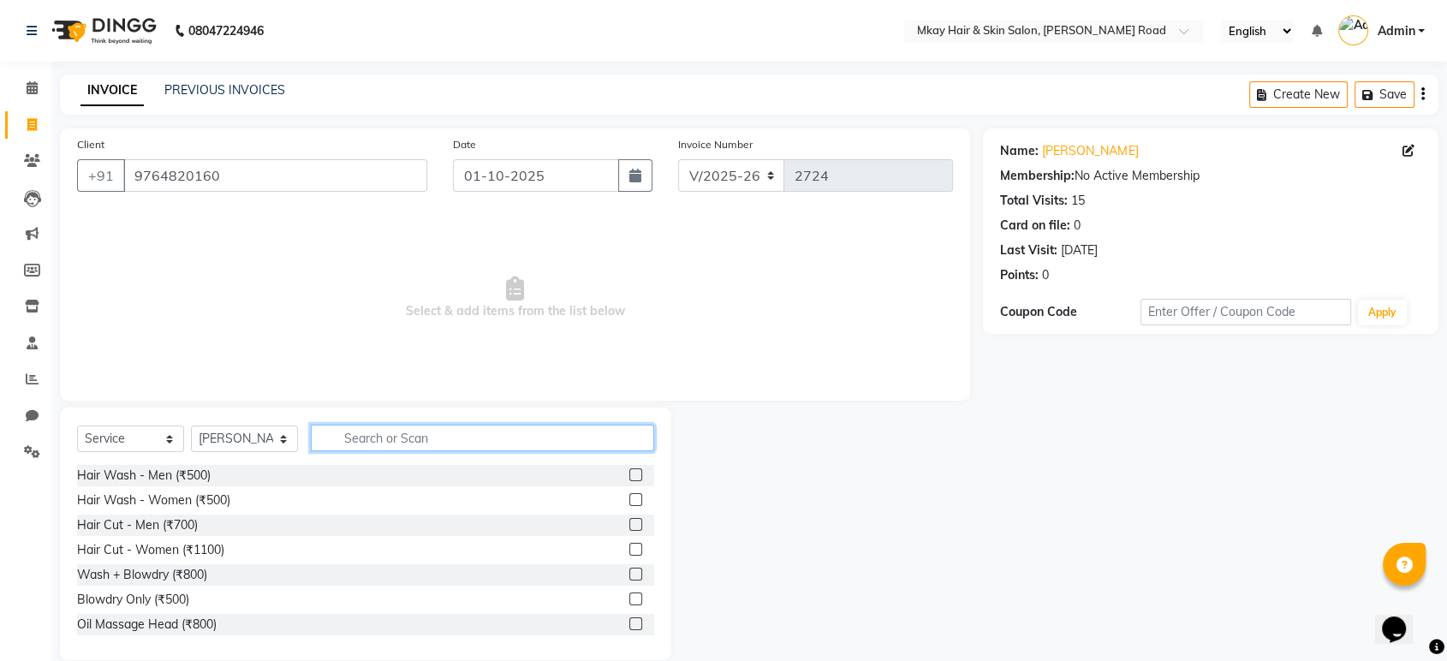
click at [355, 444] on input "text" at bounding box center [482, 438] width 343 height 27
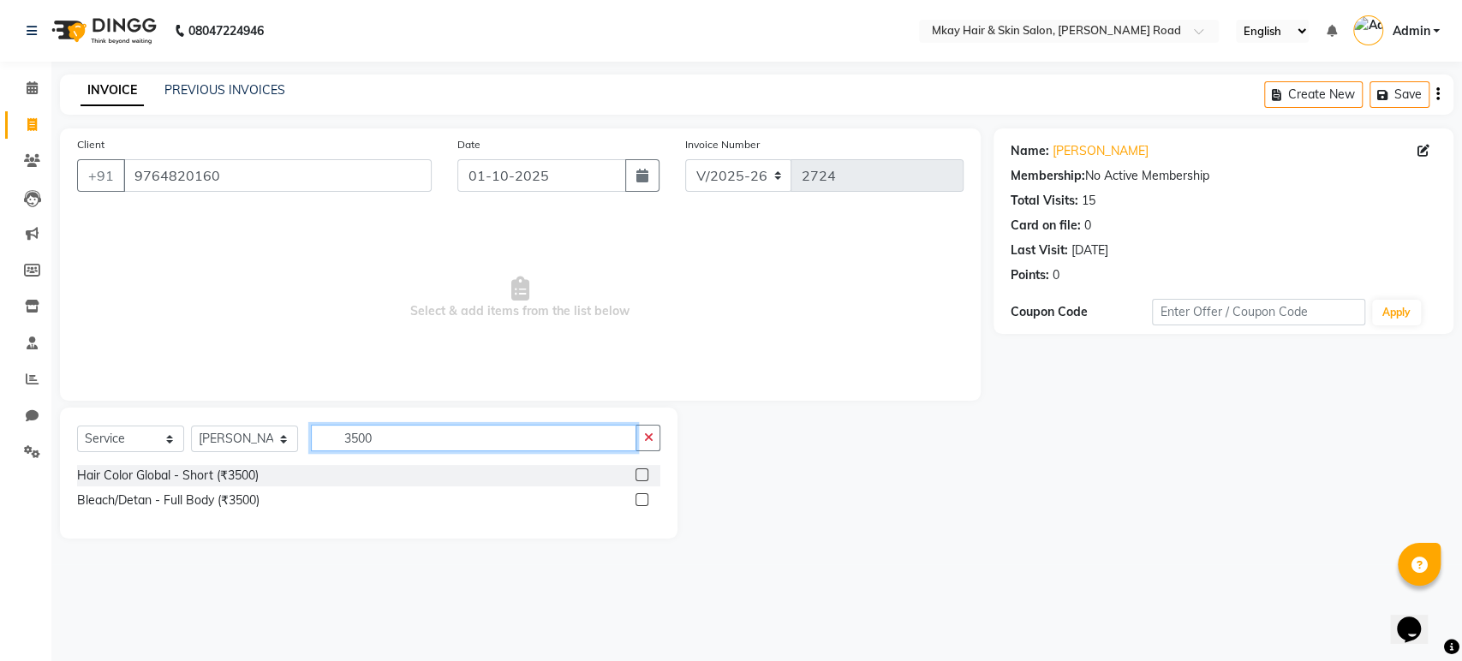
type input "3500"
click at [641, 474] on label at bounding box center [641, 474] width 13 height 13
click at [641, 474] on input "checkbox" at bounding box center [640, 475] width 11 height 11
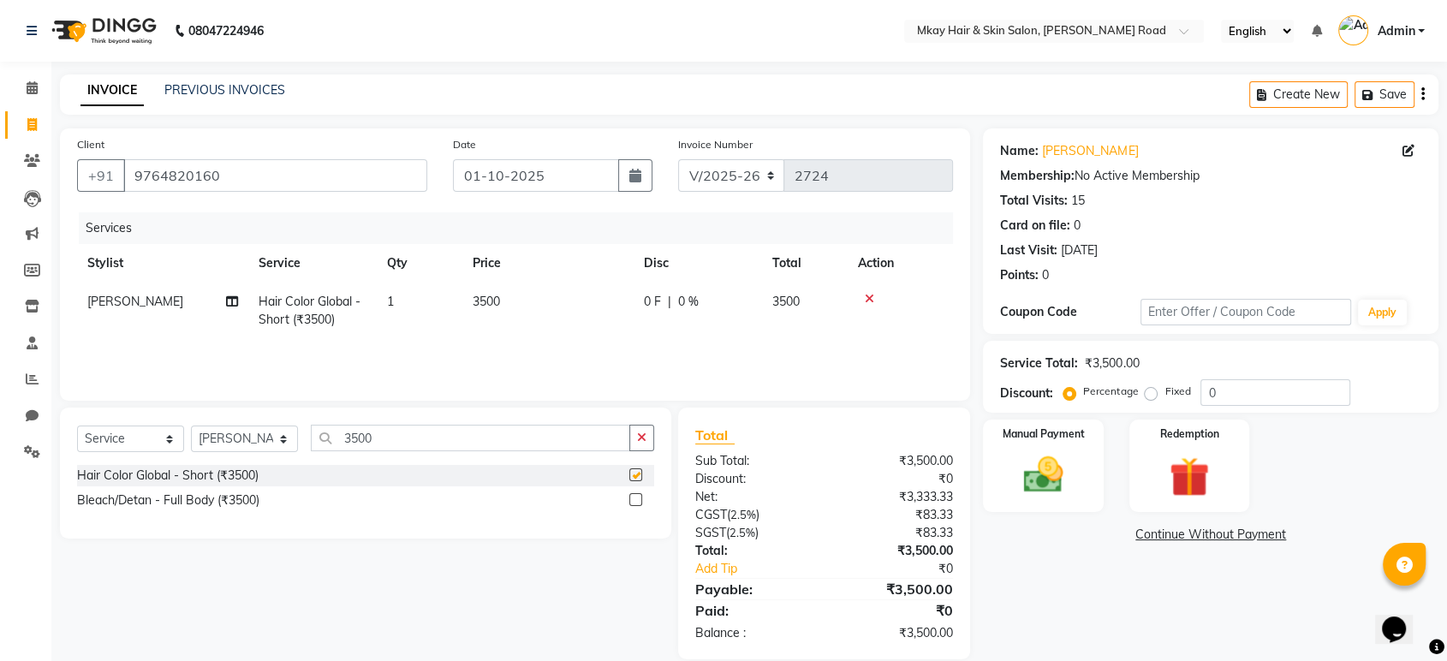
checkbox input "false"
click at [282, 440] on select "Select Stylist [PERSON_NAME] Isha [PERSON_NAME] [PERSON_NAME] Shyam [PERSON_NAM…" at bounding box center [244, 439] width 107 height 27
select select "82666"
click at [191, 426] on select "Select Stylist [PERSON_NAME] Isha [PERSON_NAME] [PERSON_NAME] Shyam [PERSON_NAM…" at bounding box center [244, 439] width 107 height 27
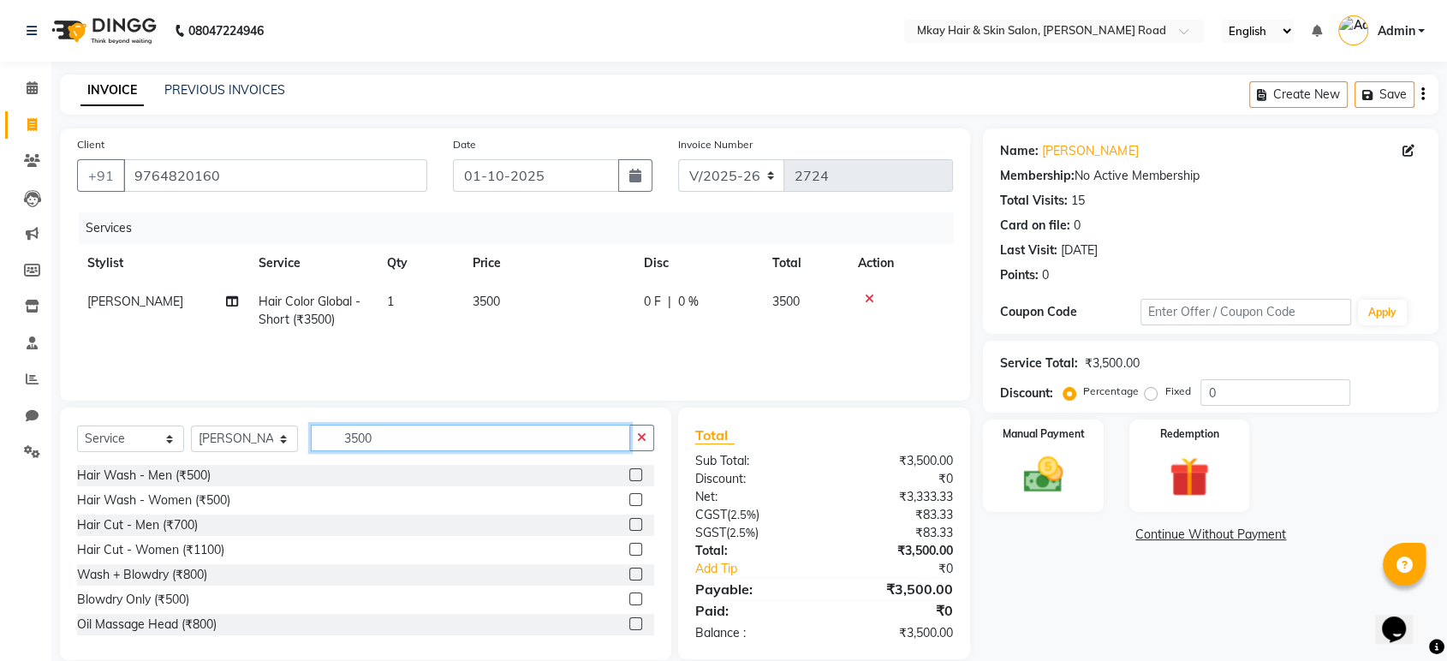
click at [397, 431] on input "3500" at bounding box center [470, 438] width 319 height 27
type input "3"
type input "thre"
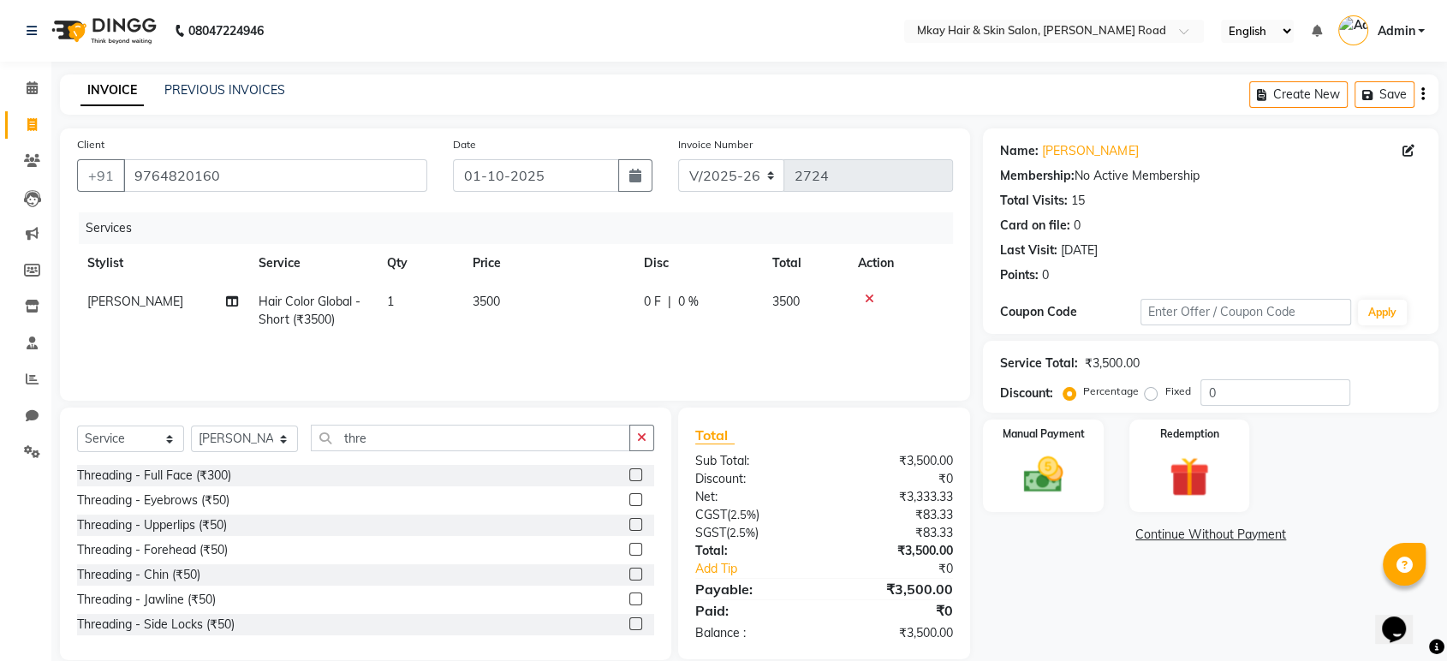
click at [629, 498] on label at bounding box center [635, 499] width 13 height 13
click at [629, 498] on input "checkbox" at bounding box center [634, 500] width 11 height 11
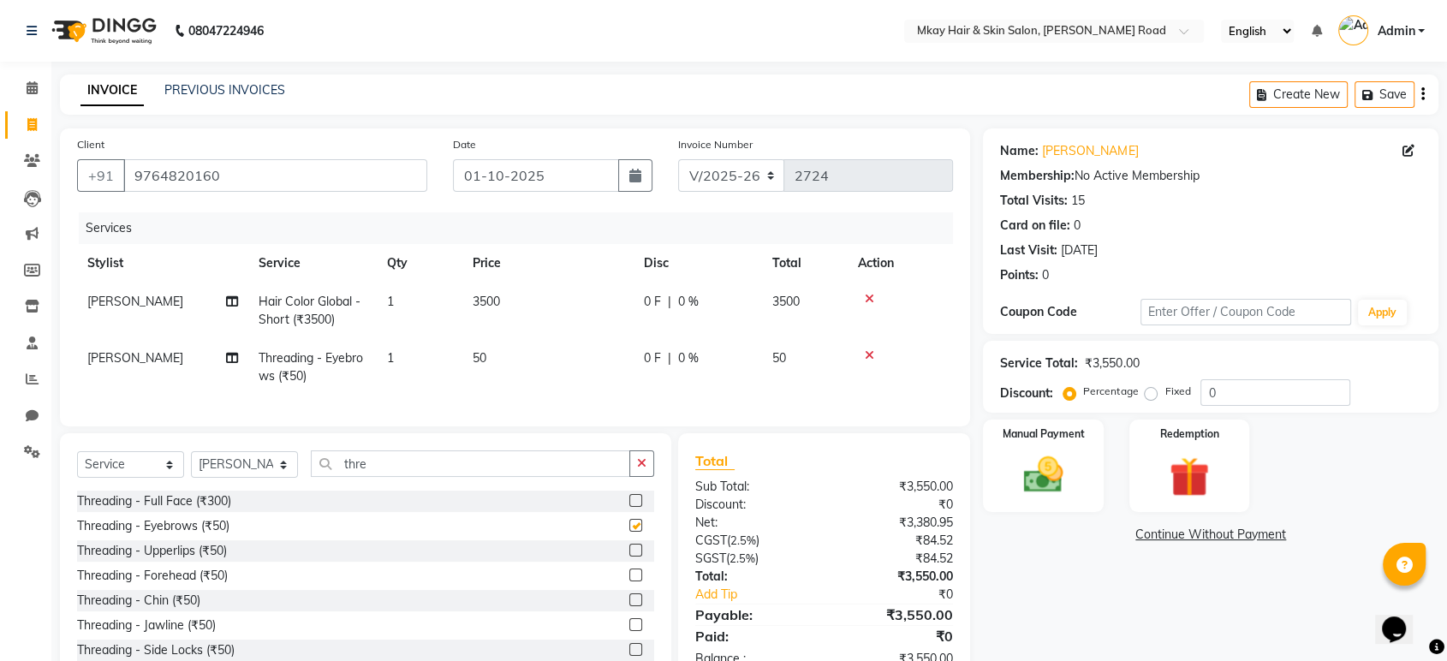
checkbox input "false"
click at [474, 355] on span "50" at bounding box center [480, 357] width 14 height 15
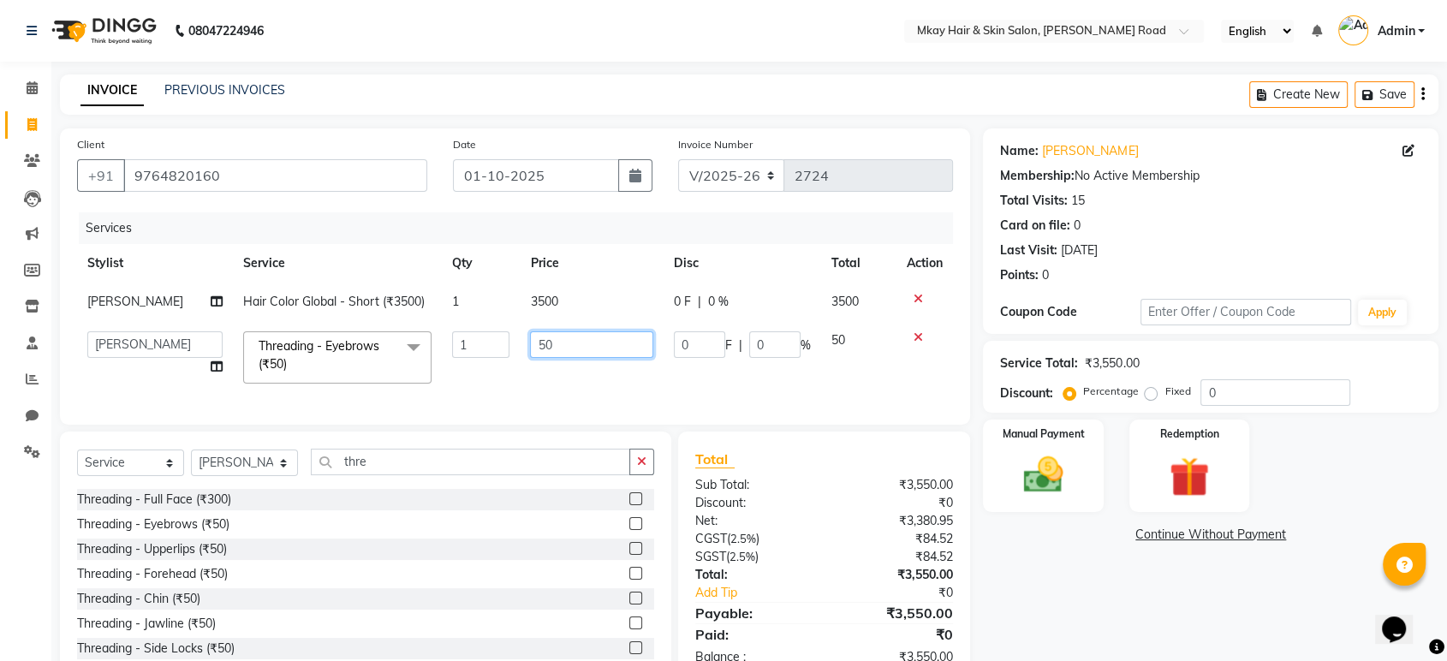
click at [540, 341] on input "50" at bounding box center [591, 344] width 123 height 27
type input "100"
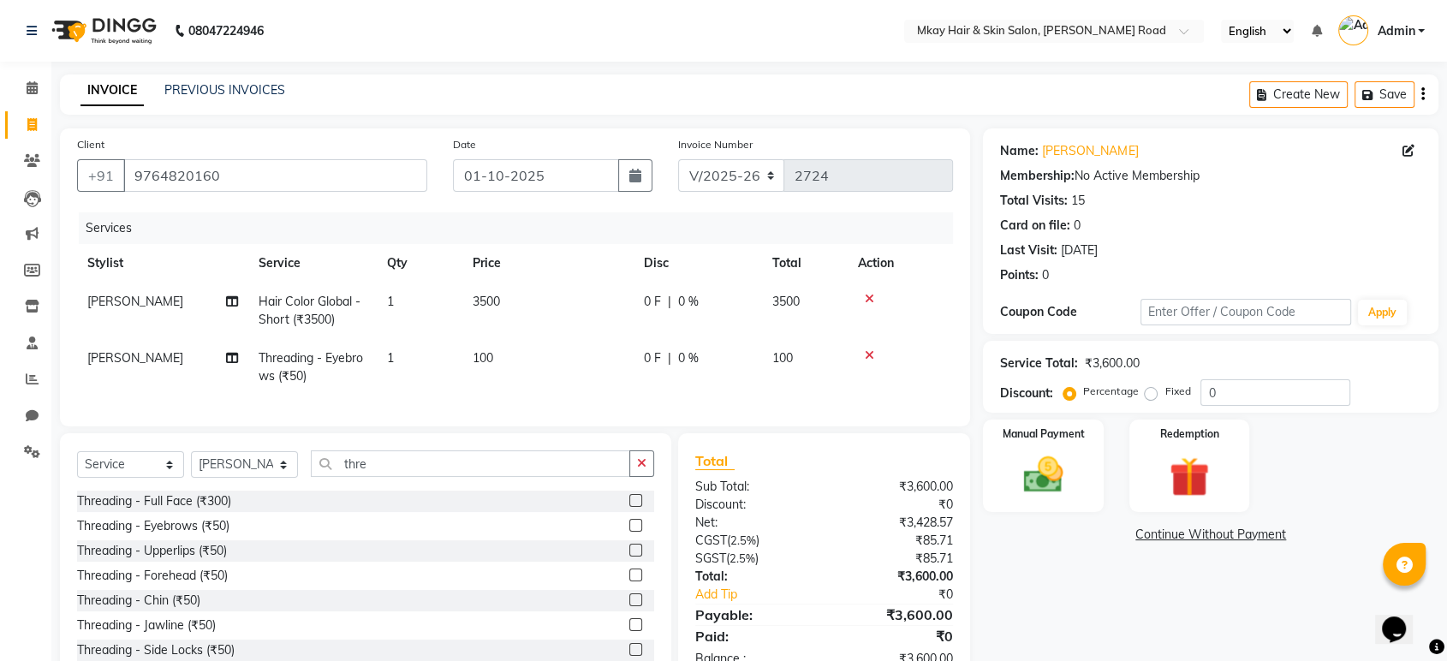
click at [592, 389] on td "100" at bounding box center [547, 367] width 171 height 57
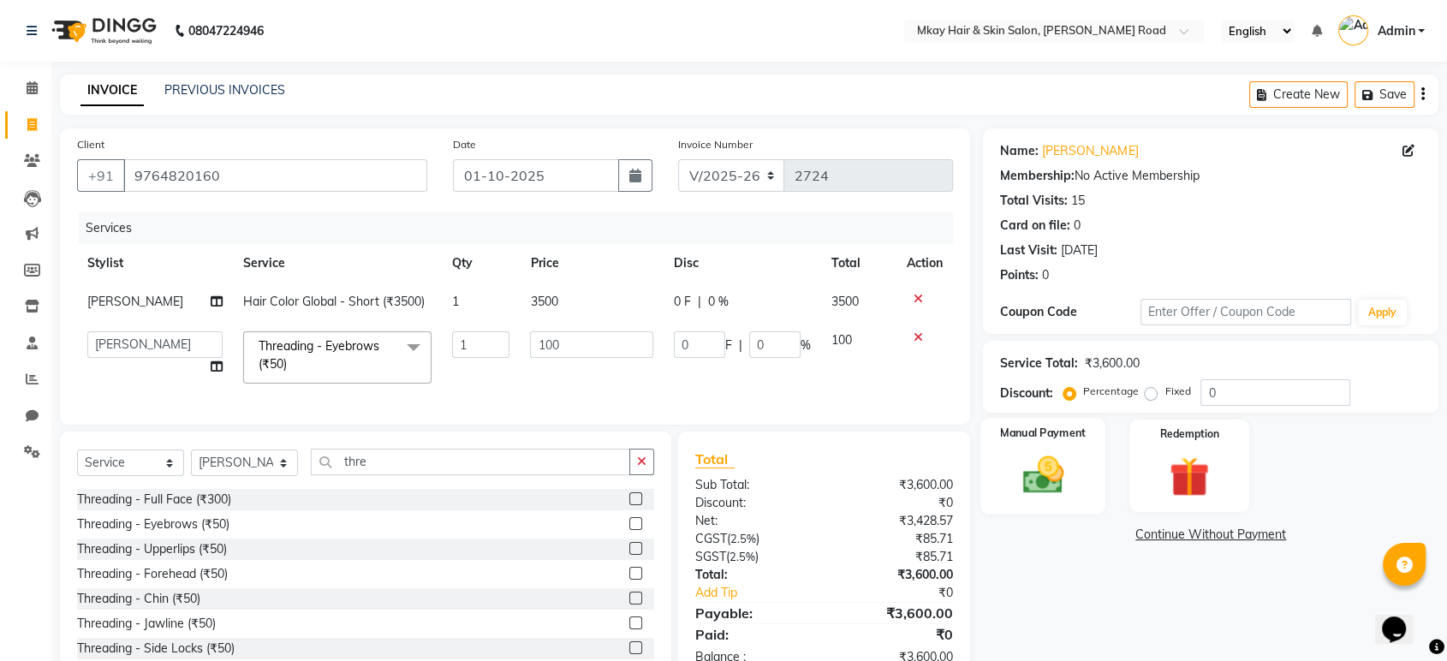
click at [1047, 471] on img at bounding box center [1043, 475] width 67 height 48
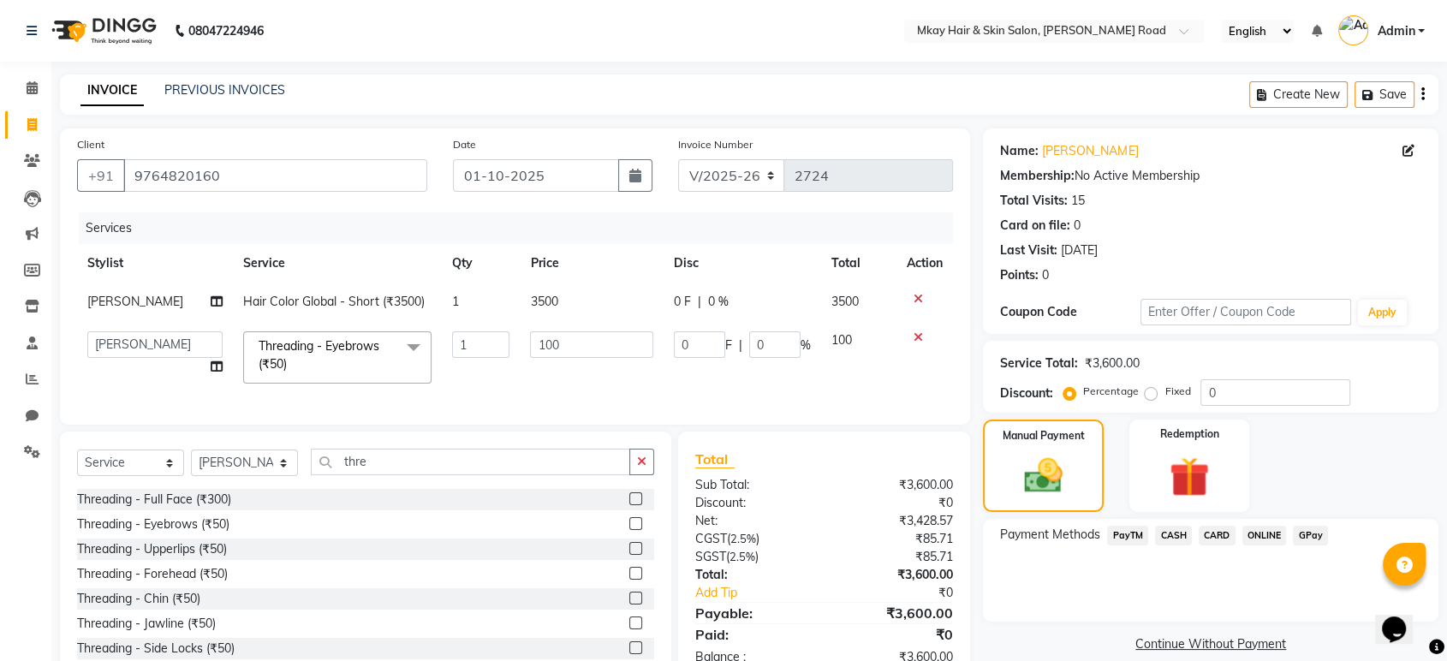
click at [1318, 531] on span "GPay" at bounding box center [1310, 536] width 35 height 20
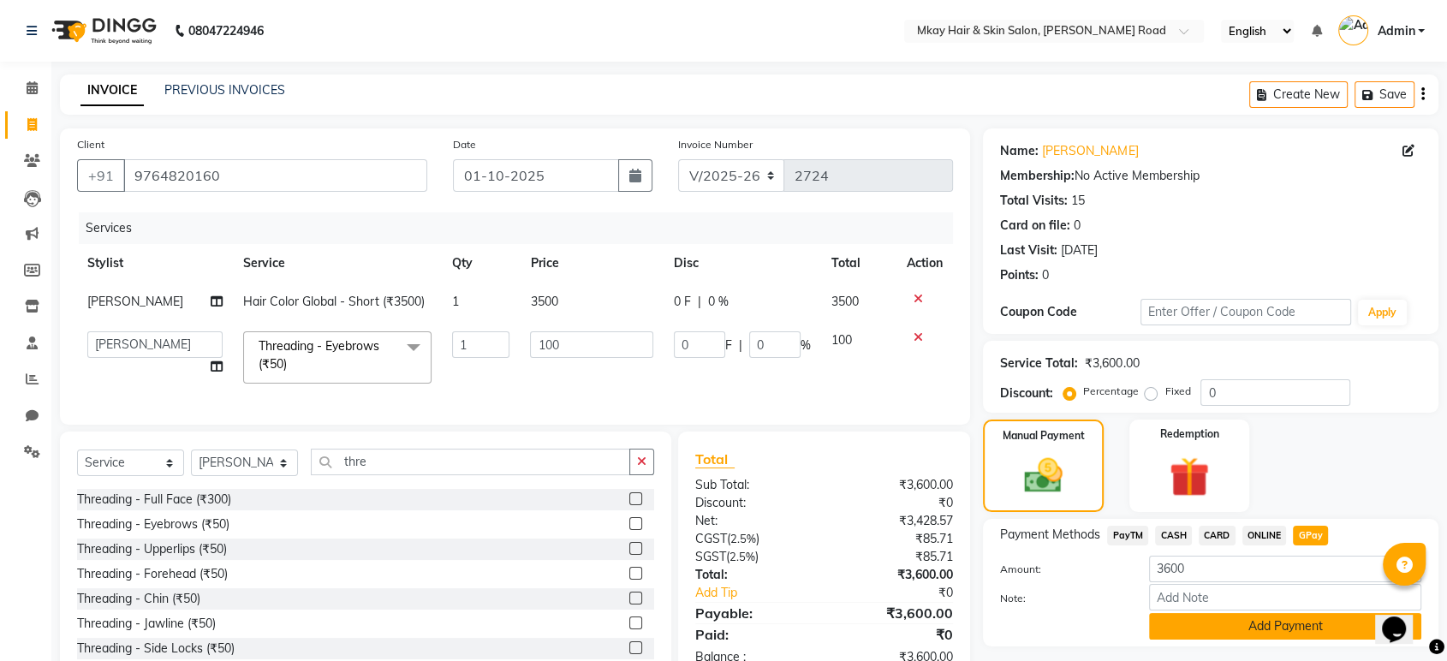
click at [1192, 629] on button "Add Payment" at bounding box center [1285, 626] width 272 height 27
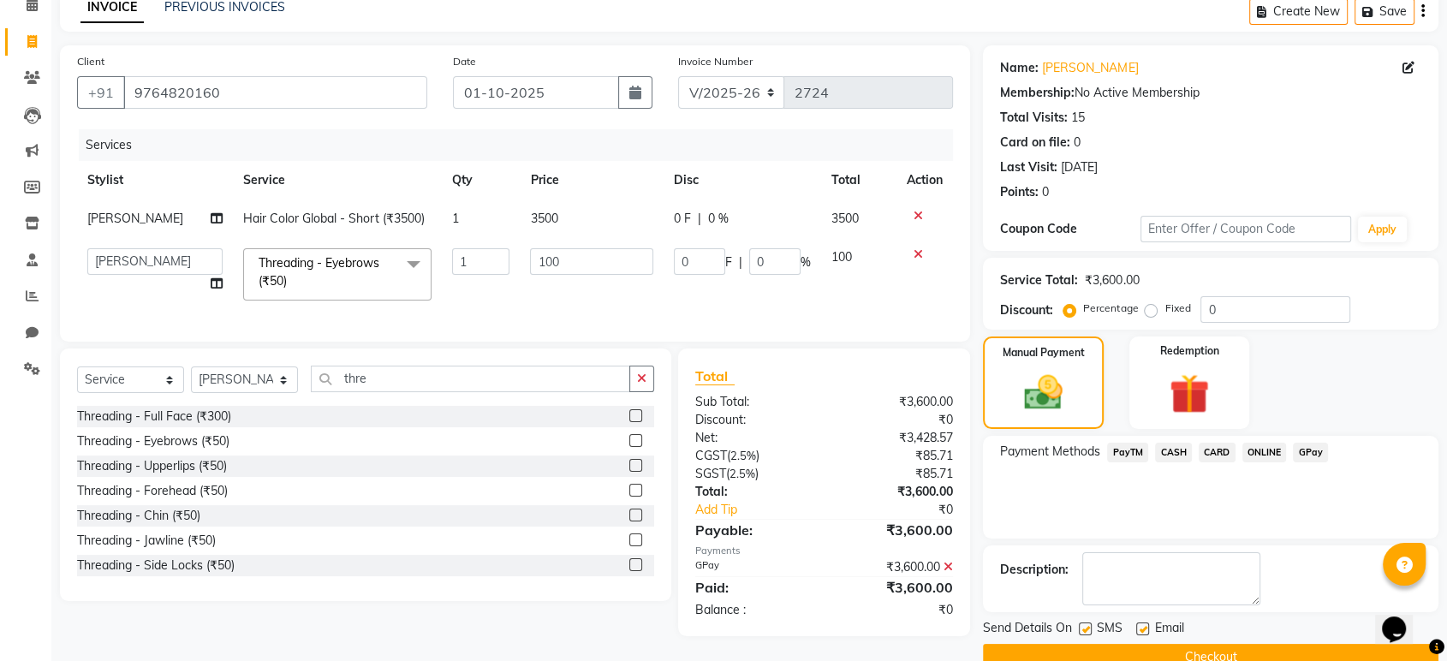
scroll to position [116, 0]
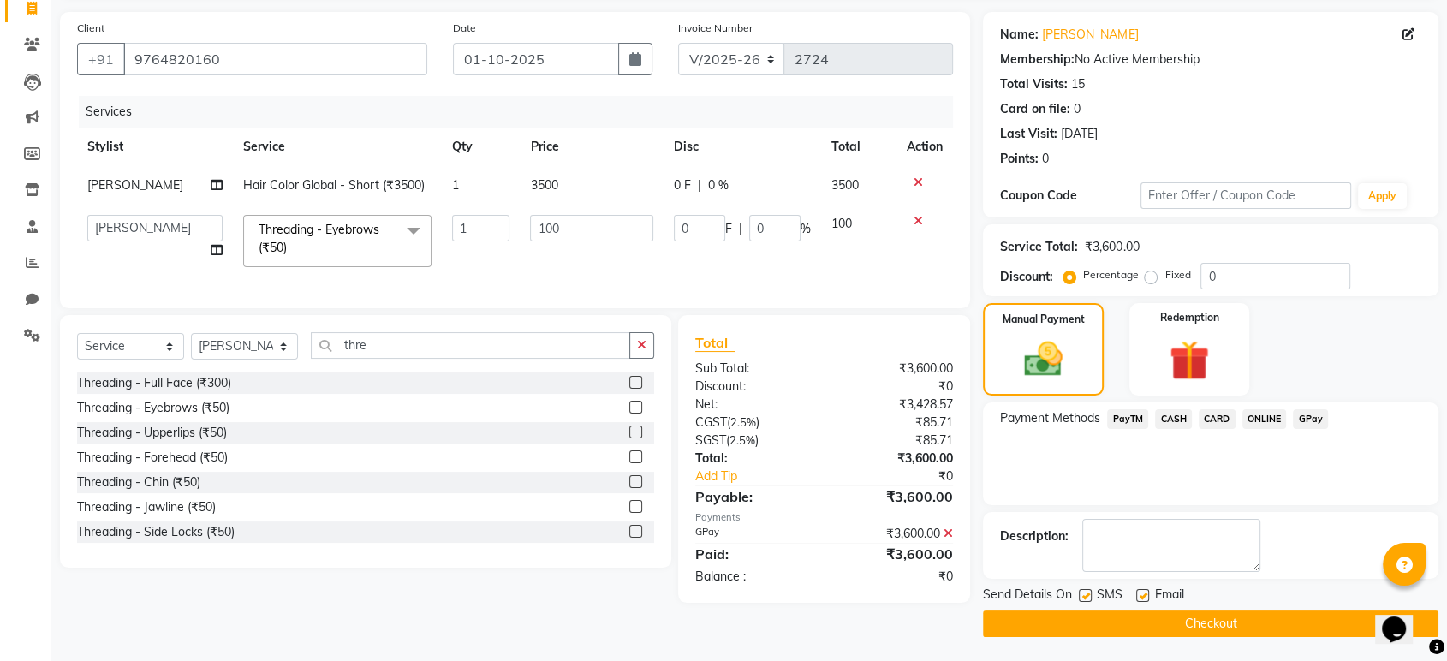
click at [1084, 591] on label at bounding box center [1085, 595] width 13 height 13
click at [1084, 591] on input "checkbox" at bounding box center [1084, 596] width 11 height 11
checkbox input "false"
click at [1141, 594] on label at bounding box center [1142, 595] width 13 height 13
click at [1141, 594] on input "checkbox" at bounding box center [1141, 596] width 11 height 11
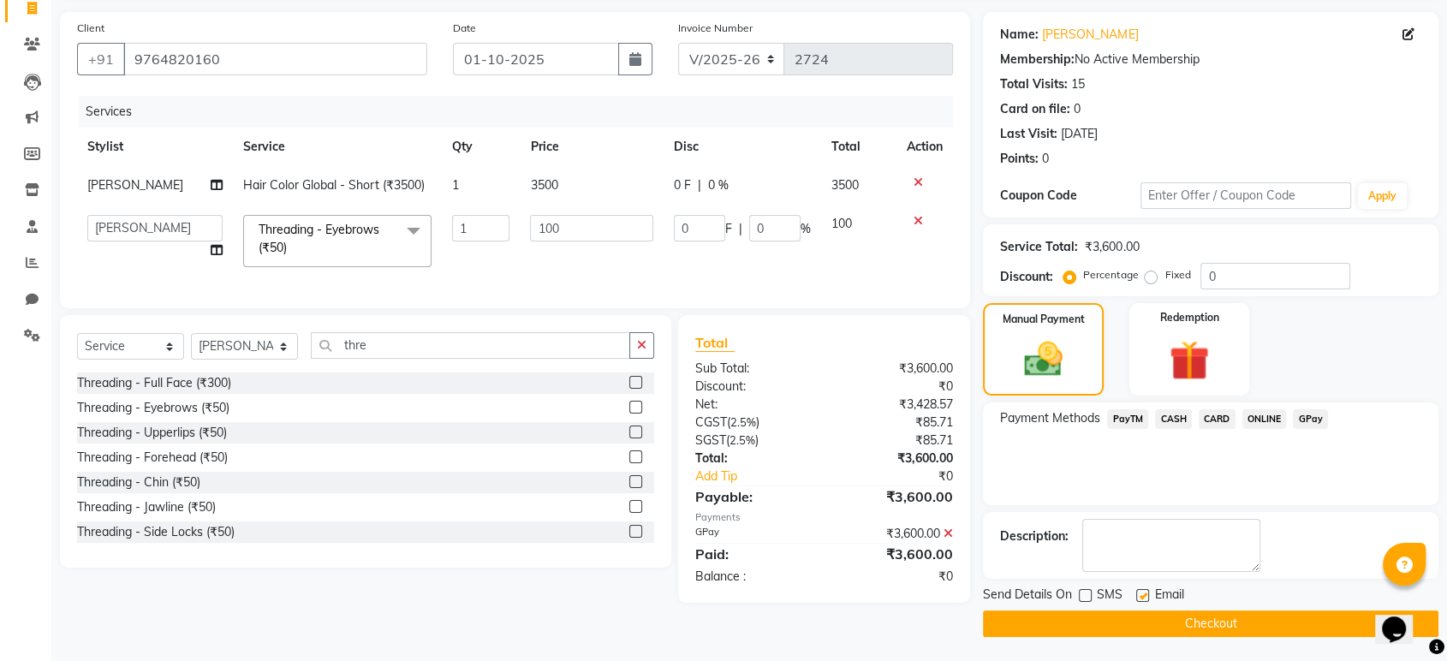
checkbox input "false"
click at [1142, 622] on button "Checkout" at bounding box center [1211, 624] width 456 height 27
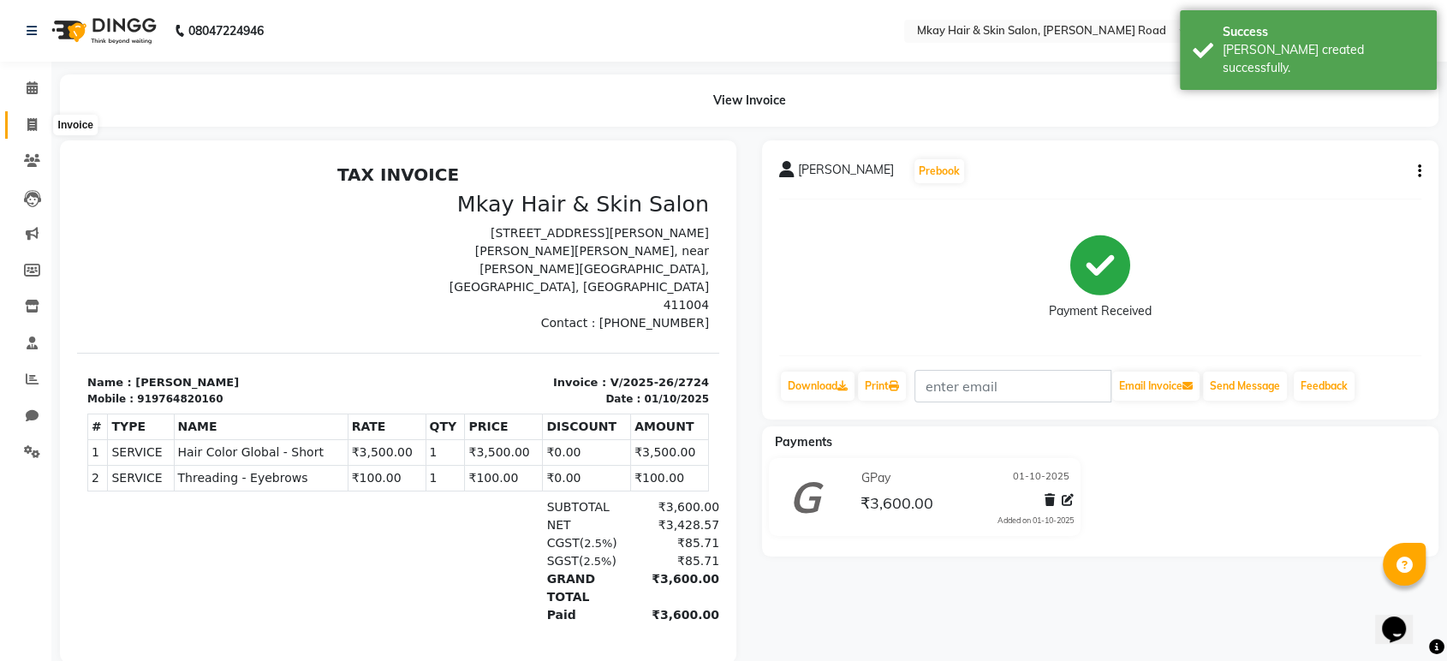
click at [27, 124] on icon at bounding box center [31, 124] width 9 height 13
select select "service"
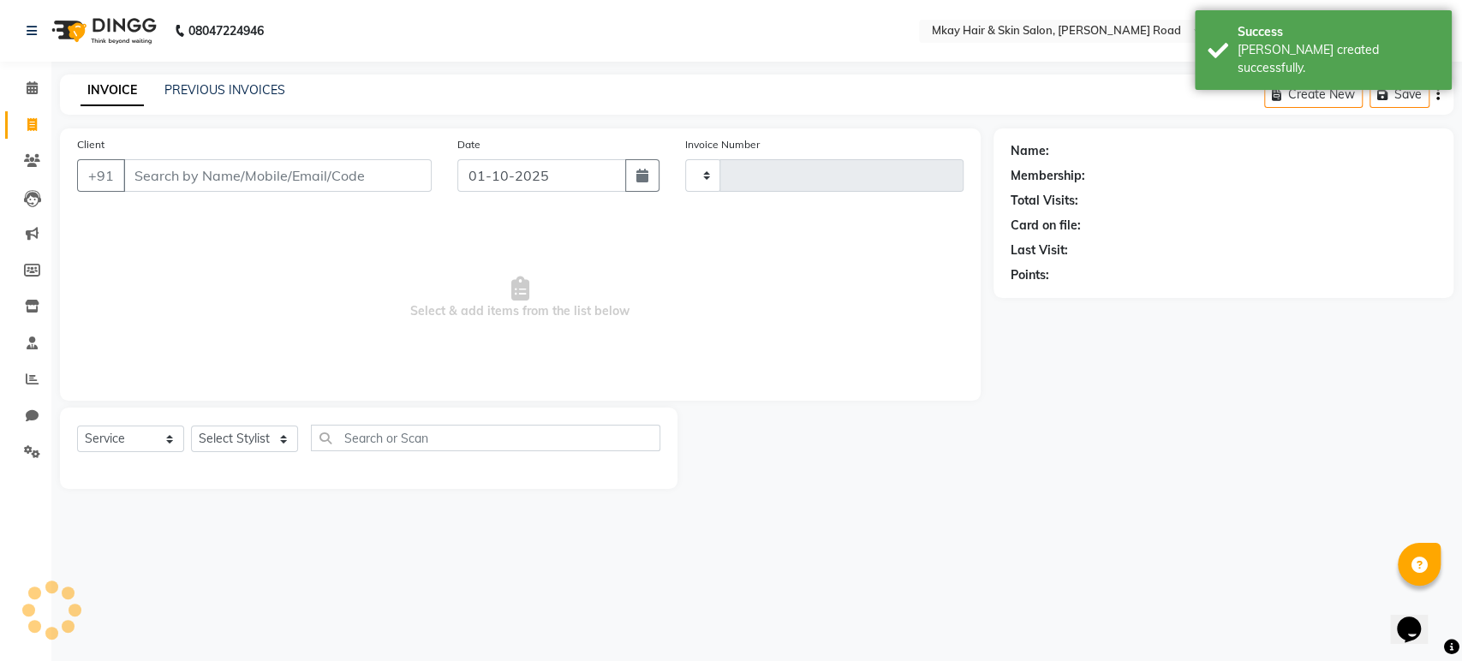
type input "2725"
select select "5258"
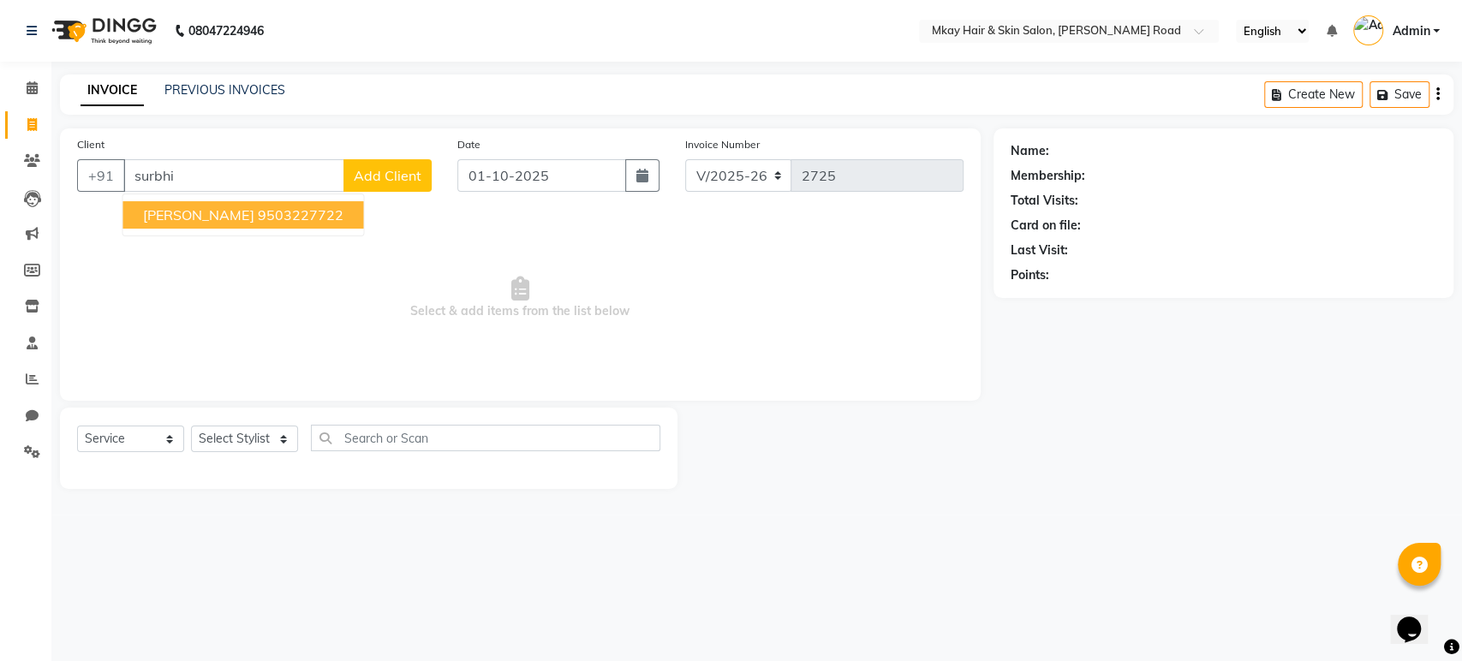
click at [194, 217] on span "[PERSON_NAME]" at bounding box center [198, 214] width 110 height 17
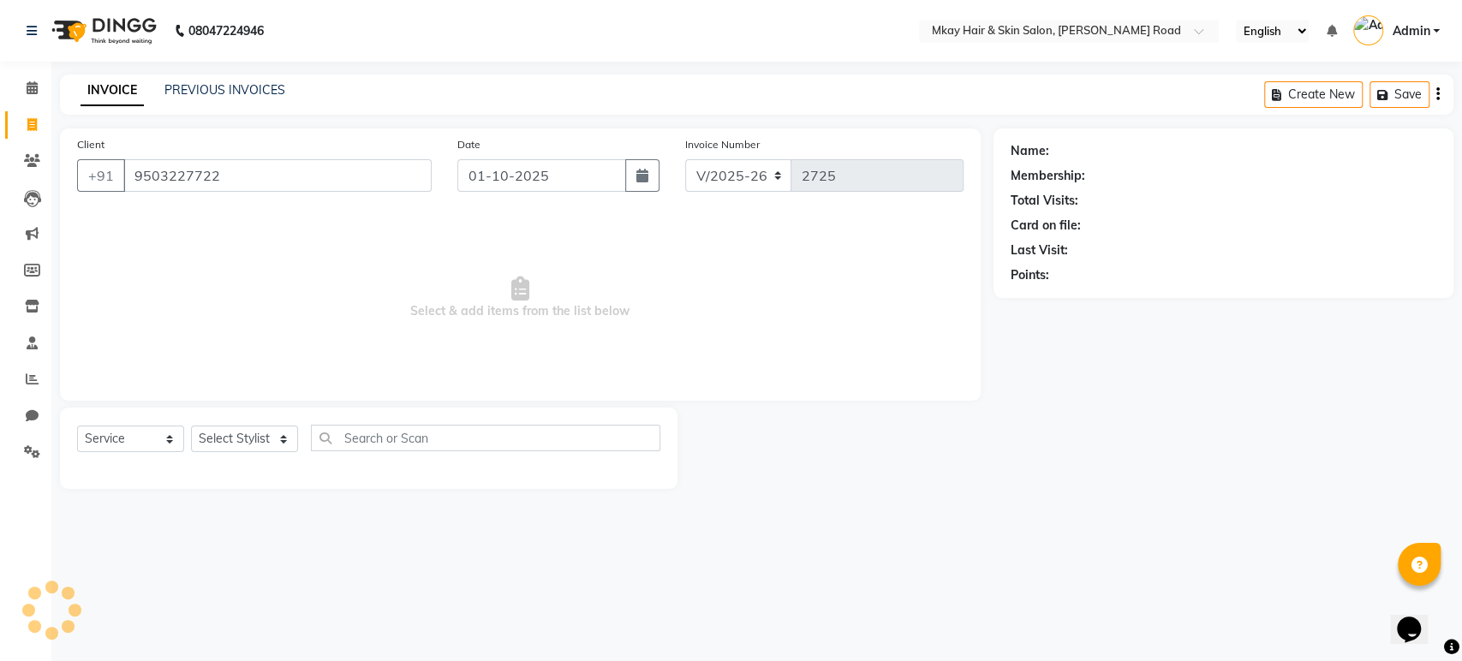
type input "9503227722"
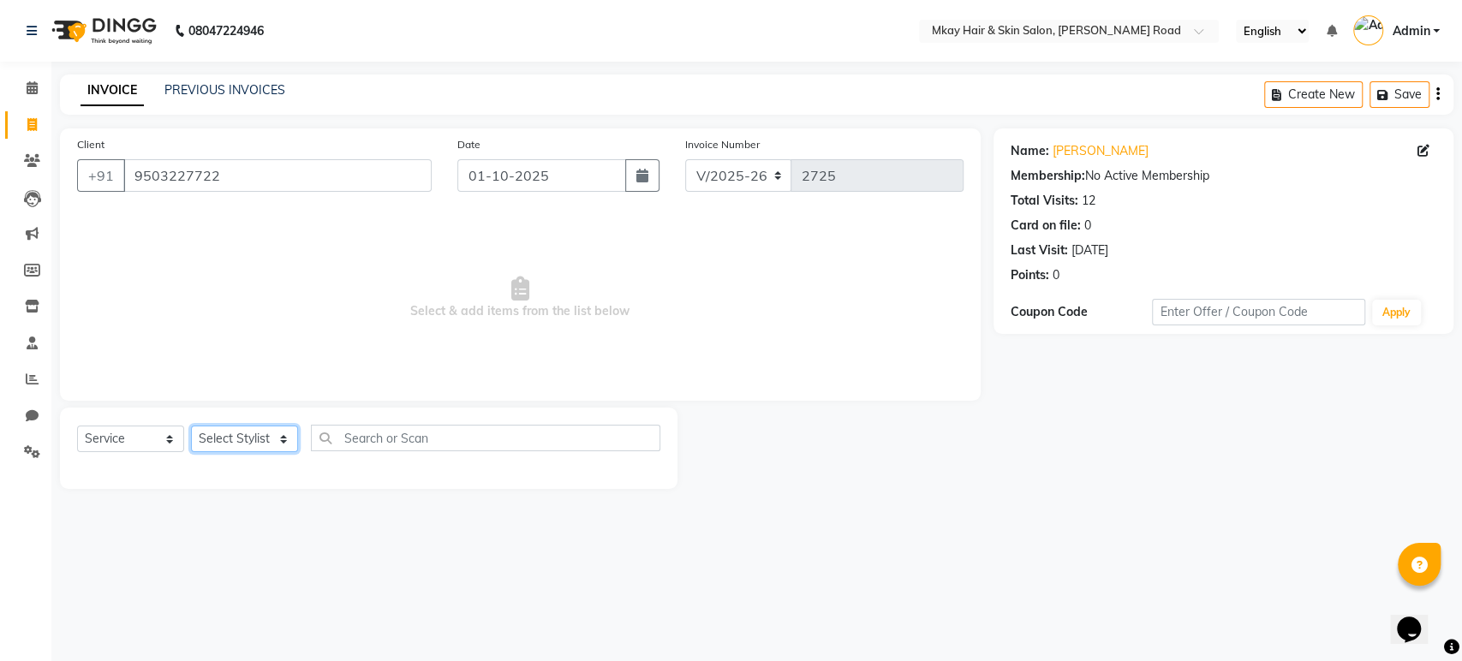
click at [277, 438] on select "Select Stylist [PERSON_NAME] Isha [PERSON_NAME] [PERSON_NAME] Shyam [PERSON_NAM…" at bounding box center [244, 439] width 107 height 27
select select "38228"
click at [191, 426] on select "Select Stylist [PERSON_NAME] Isha [PERSON_NAME] [PERSON_NAME] Shyam [PERSON_NAM…" at bounding box center [244, 439] width 107 height 27
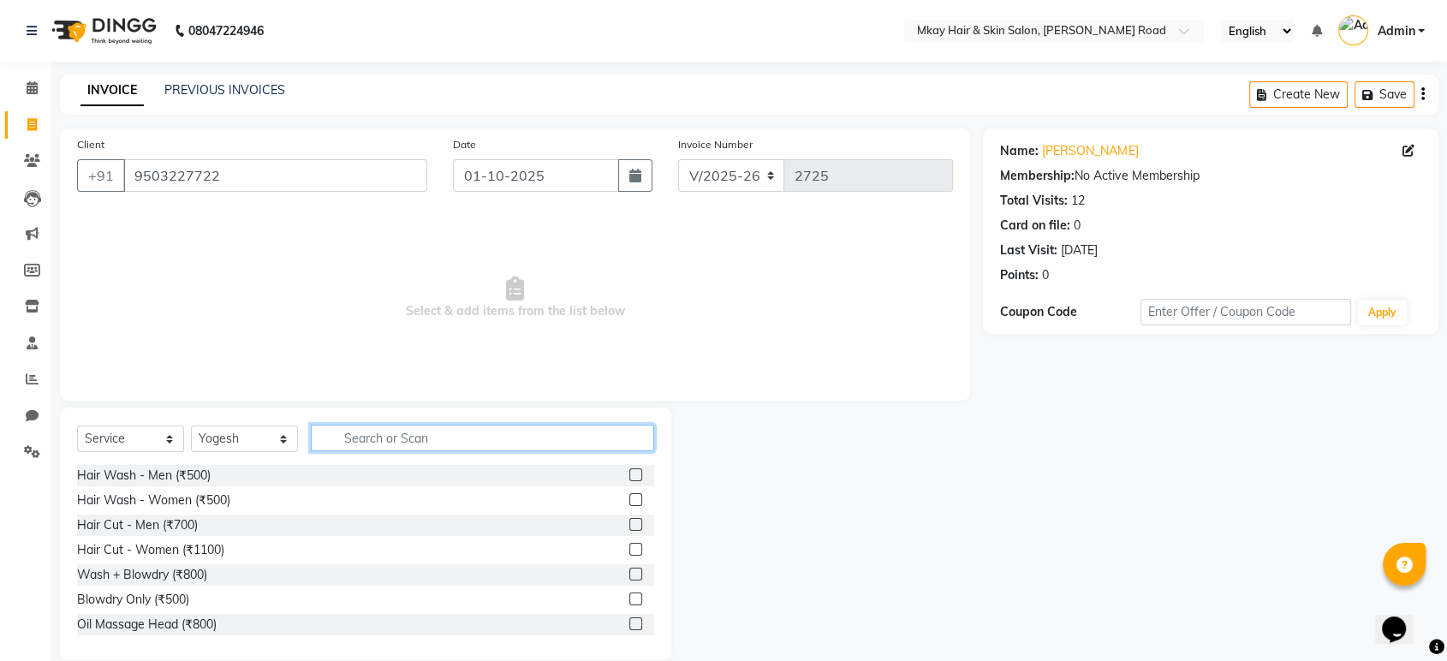
click at [361, 438] on input "text" at bounding box center [482, 438] width 343 height 27
type input "2000"
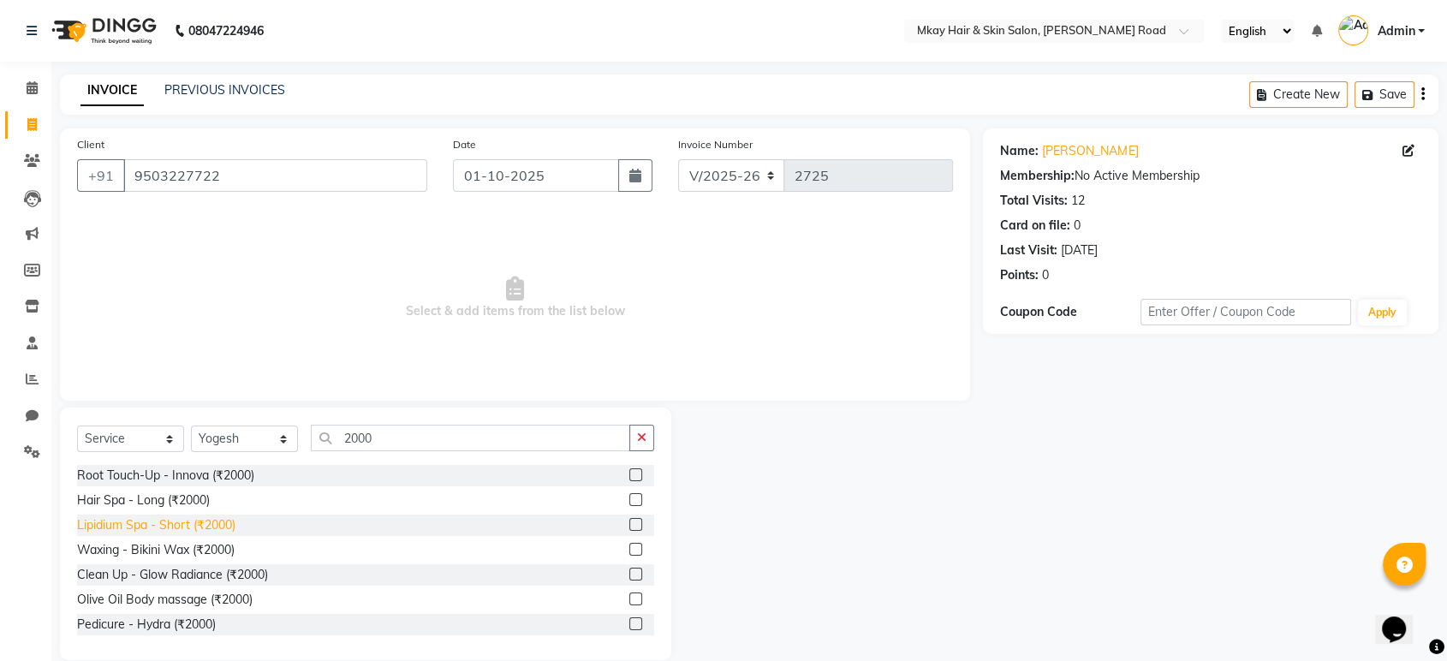
click at [199, 528] on div "Lipidium Spa - Short (₹2000)" at bounding box center [156, 525] width 158 height 18
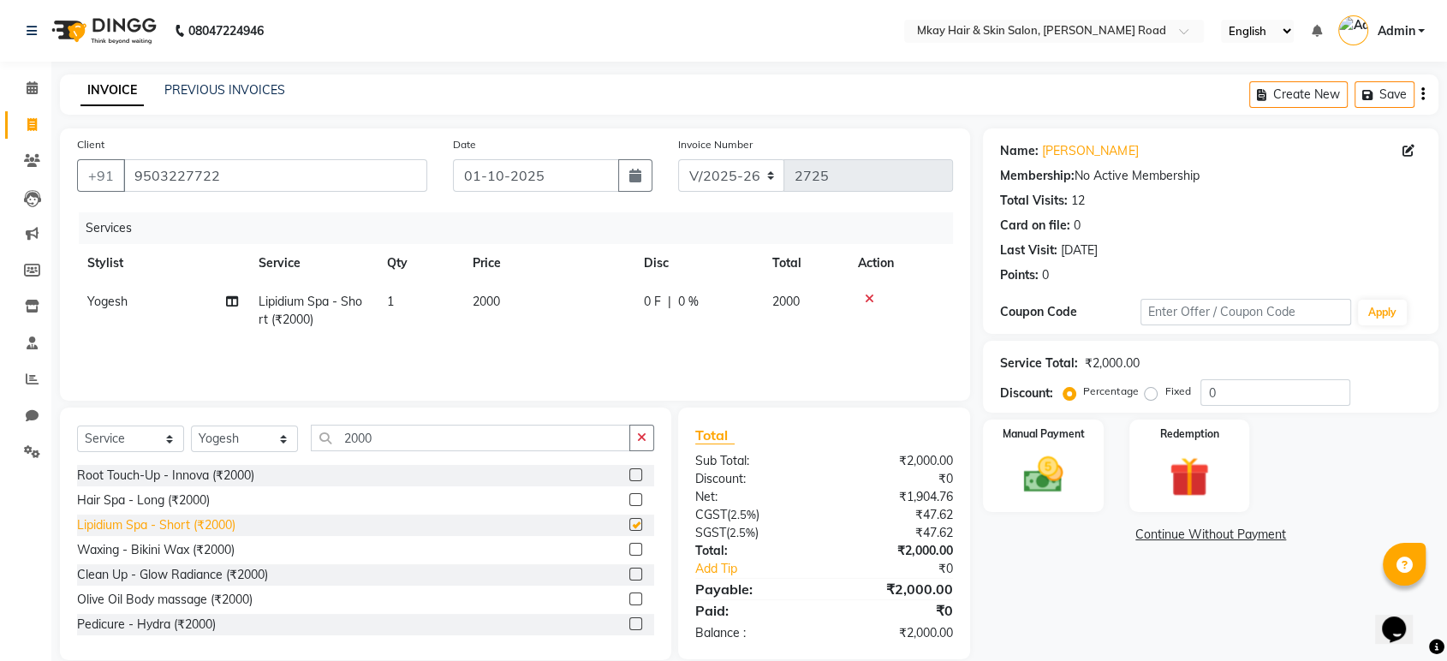
checkbox input "false"
click at [509, 300] on td "2000" at bounding box center [547, 311] width 171 height 57
select select "38228"
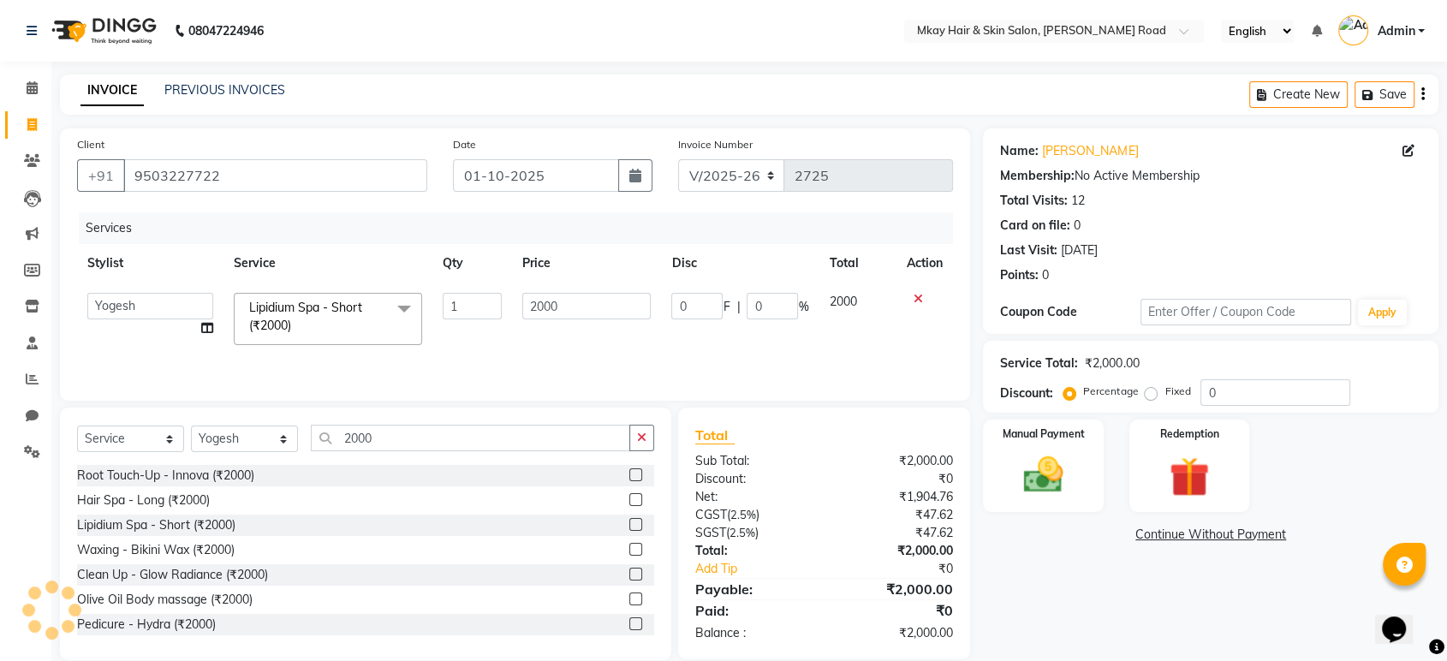
click at [509, 300] on td "1" at bounding box center [472, 319] width 80 height 73
click at [565, 309] on input "2000" at bounding box center [586, 306] width 129 height 27
type input "2500"
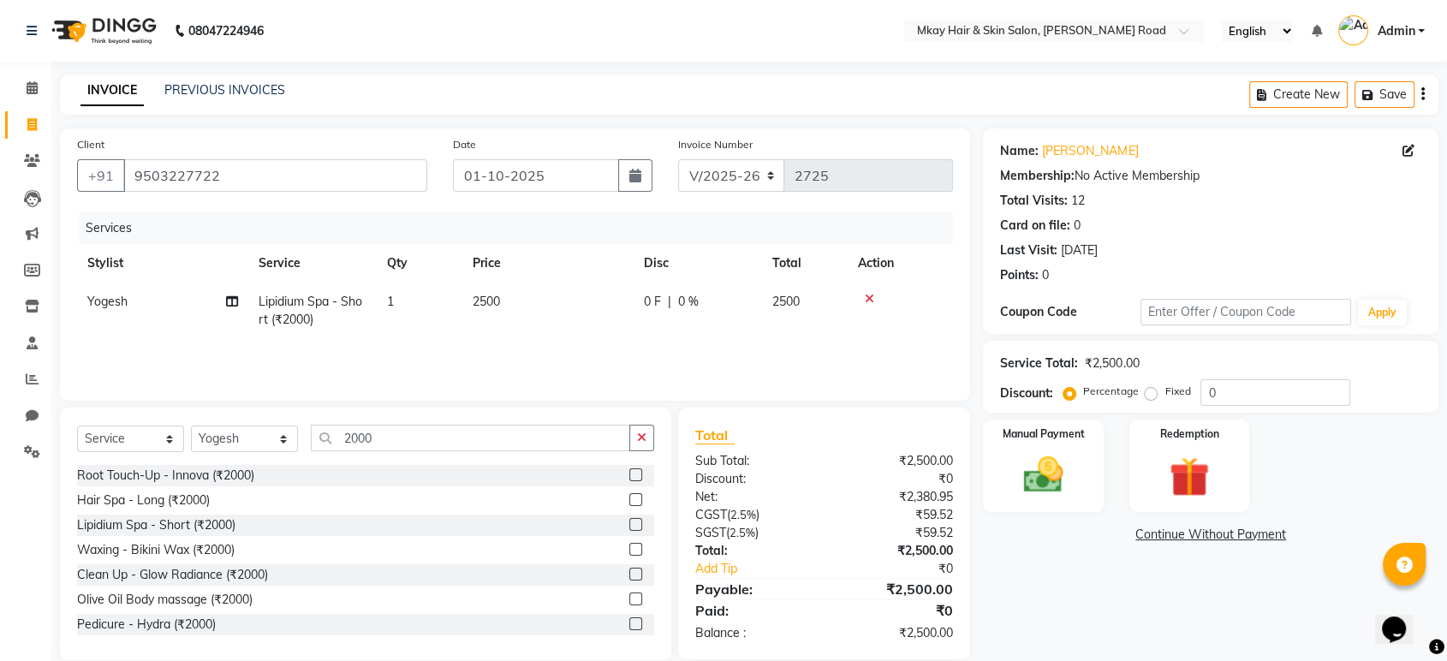
click at [683, 346] on div "Services Stylist Service Qty Price Disc Total Action Yogesh Lipidium Spa - Shor…" at bounding box center [515, 297] width 876 height 171
click at [1026, 480] on img at bounding box center [1043, 475] width 67 height 48
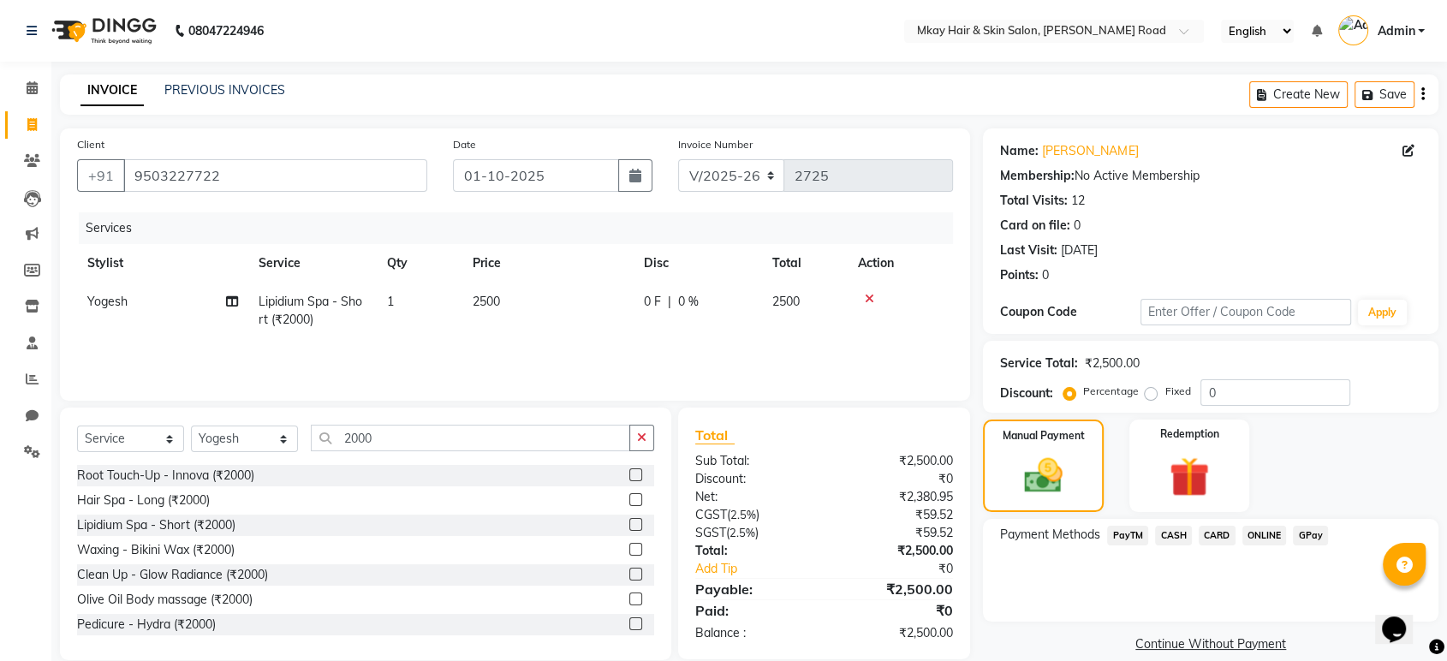
click at [1310, 540] on span "GPay" at bounding box center [1310, 536] width 35 height 20
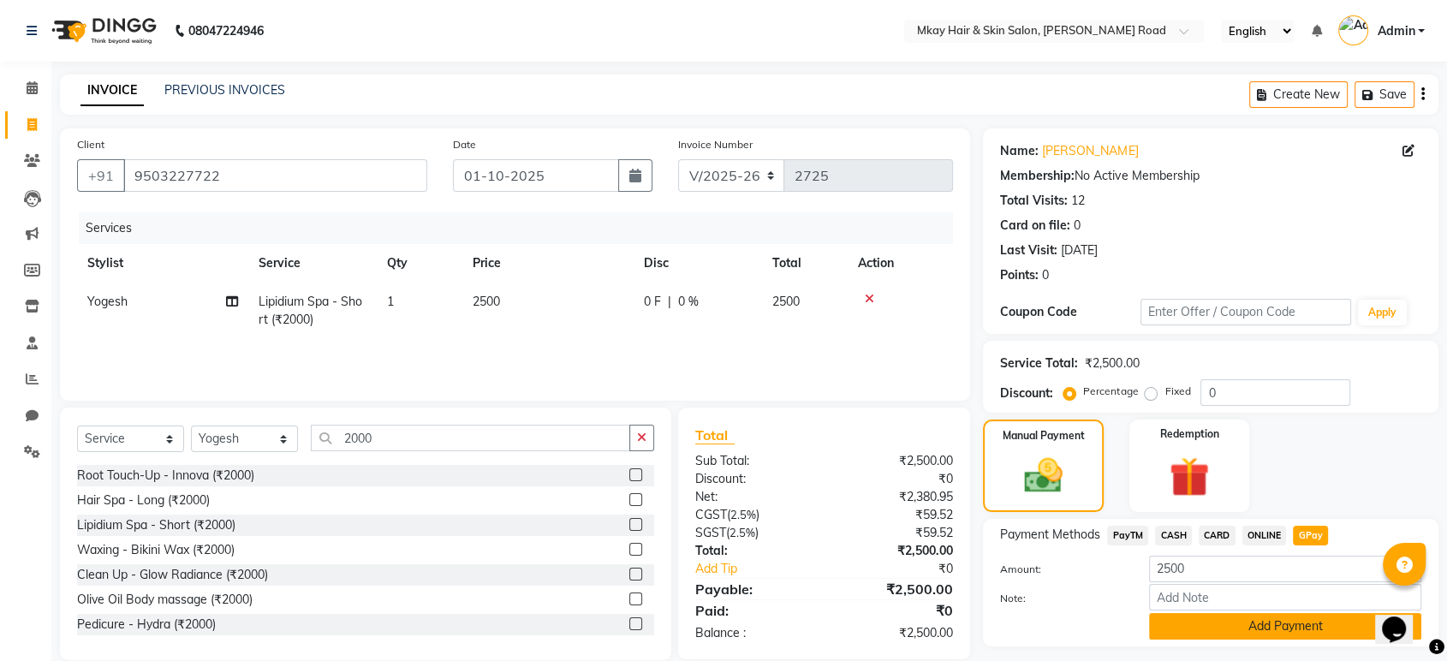
click at [1210, 624] on button "Add Payment" at bounding box center [1285, 626] width 272 height 27
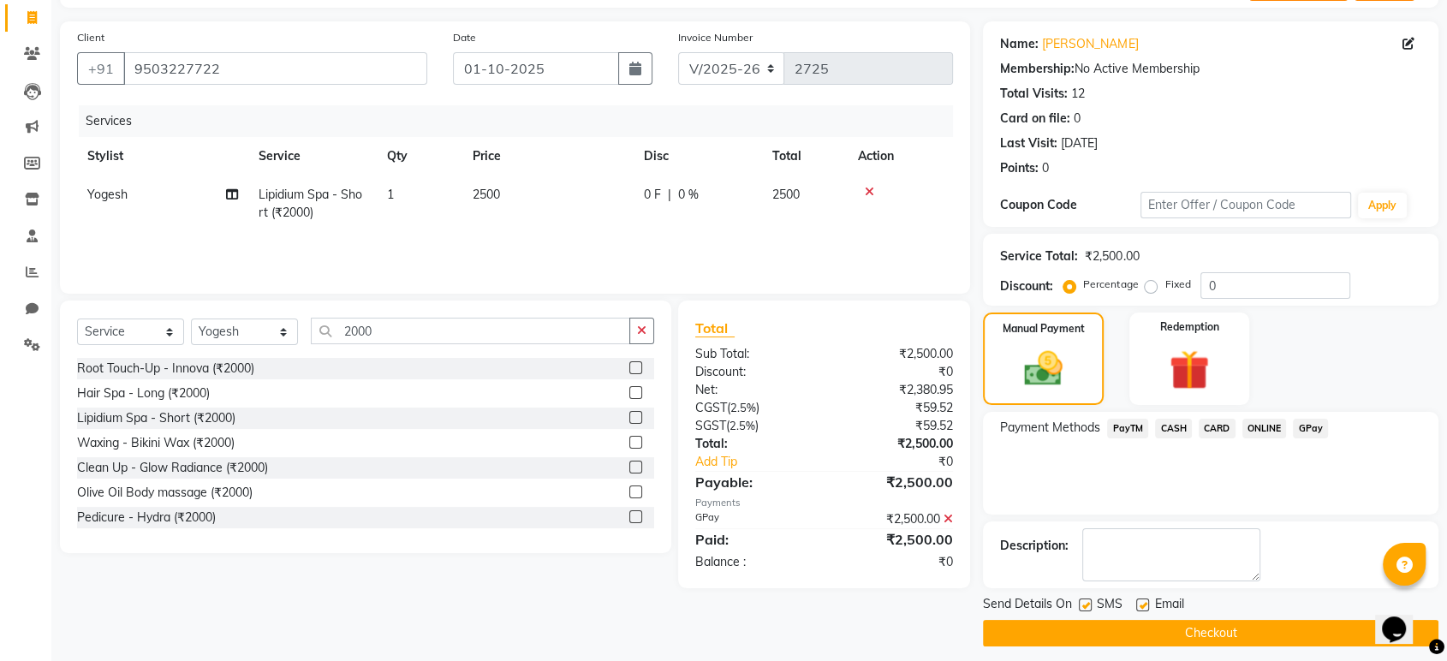
scroll to position [116, 0]
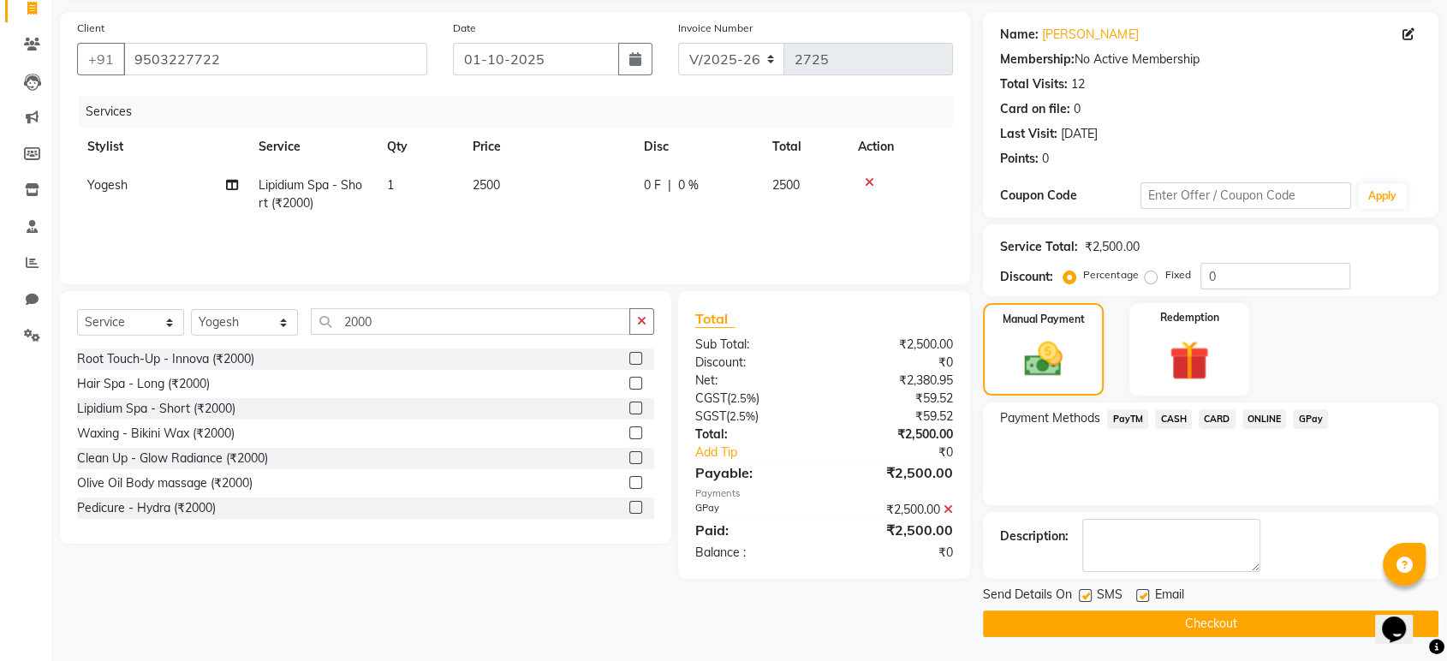
click at [1090, 589] on label at bounding box center [1085, 595] width 13 height 13
click at [1090, 591] on input "checkbox" at bounding box center [1084, 596] width 11 height 11
checkbox input "false"
click at [1143, 594] on label at bounding box center [1142, 595] width 13 height 13
click at [1143, 594] on input "checkbox" at bounding box center [1141, 596] width 11 height 11
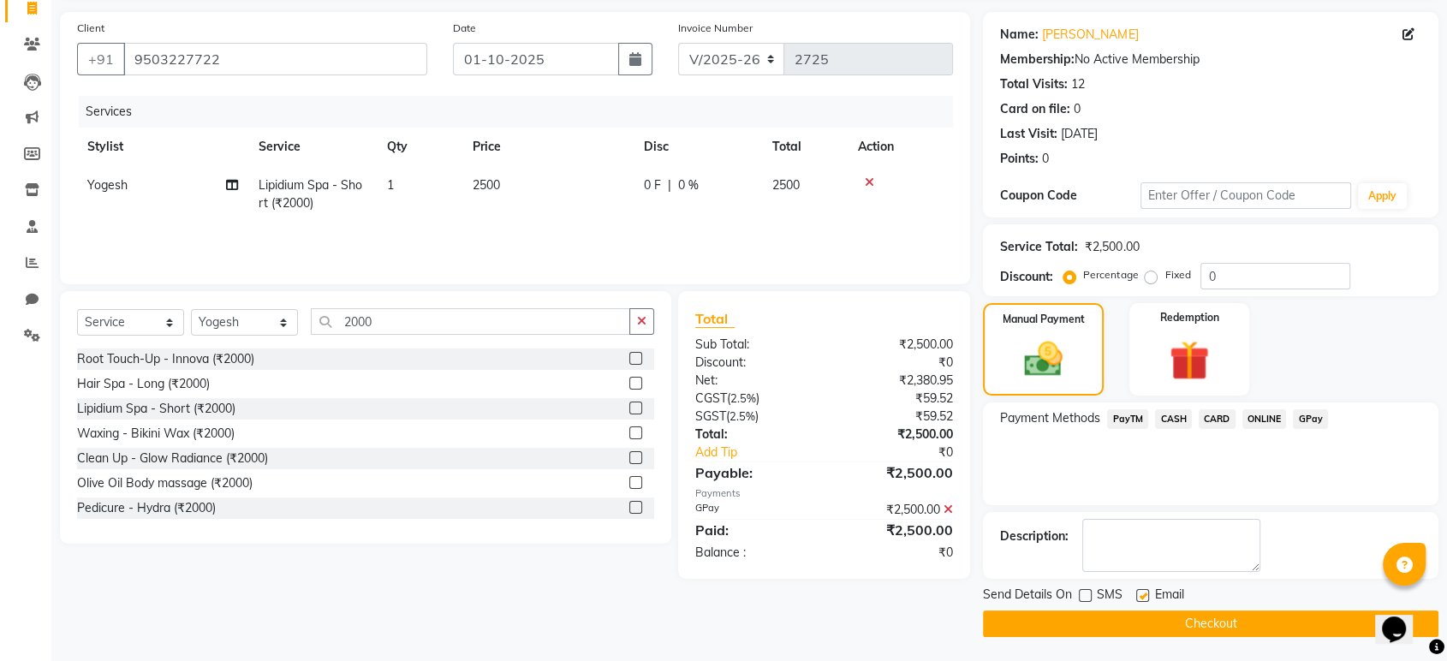
checkbox input "false"
click at [1148, 620] on button "Checkout" at bounding box center [1211, 624] width 456 height 27
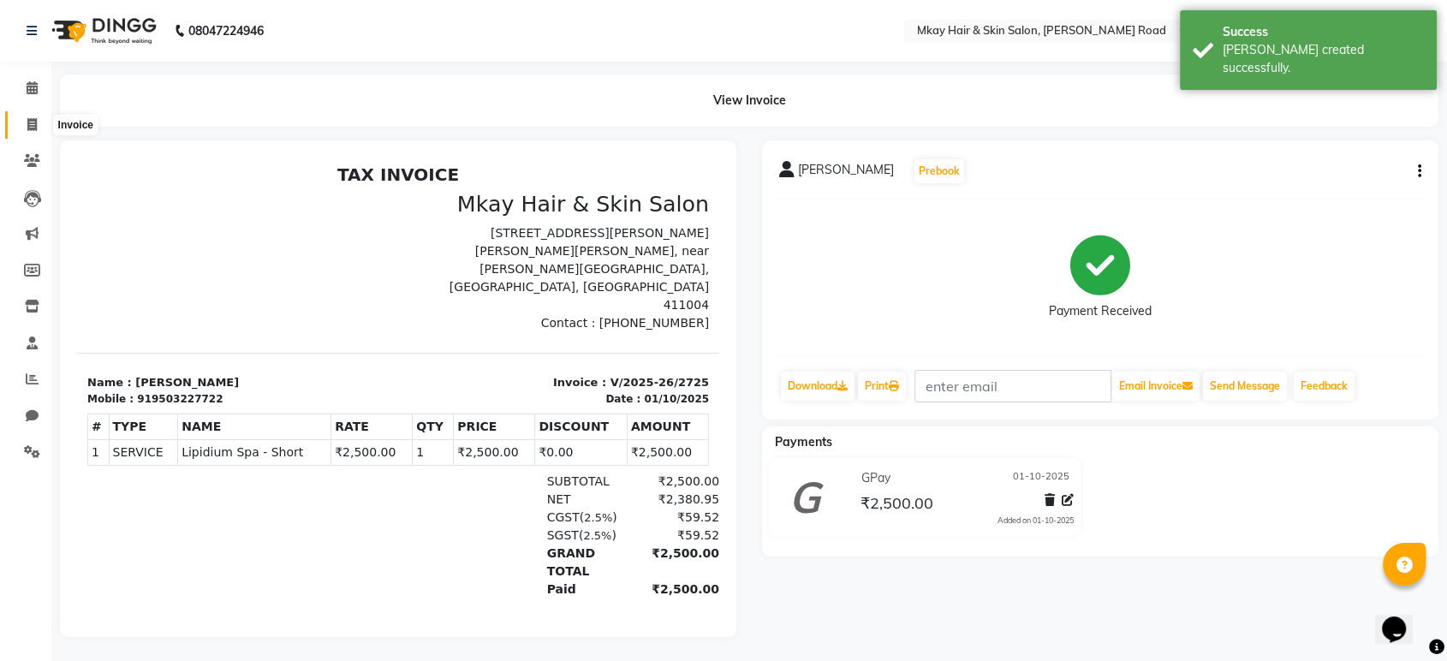
click at [31, 124] on icon at bounding box center [31, 124] width 9 height 13
select select "service"
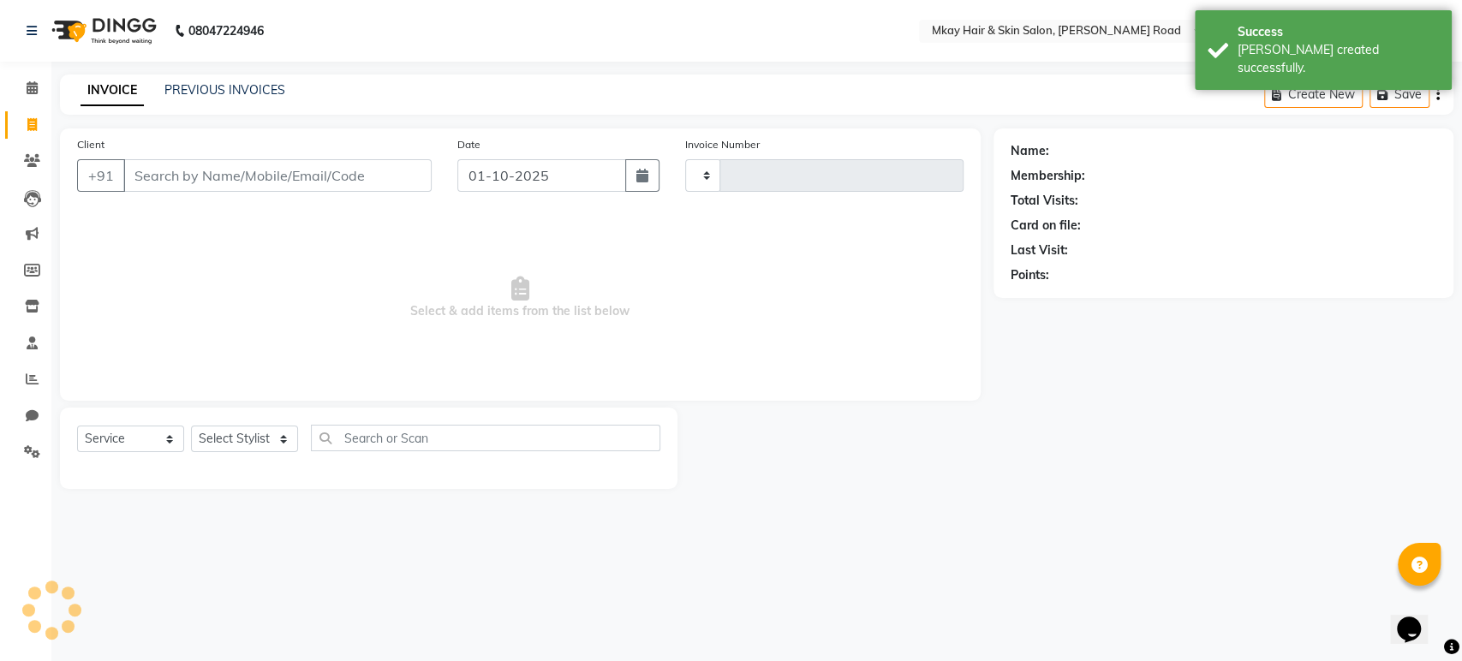
type input "2726"
select select "5258"
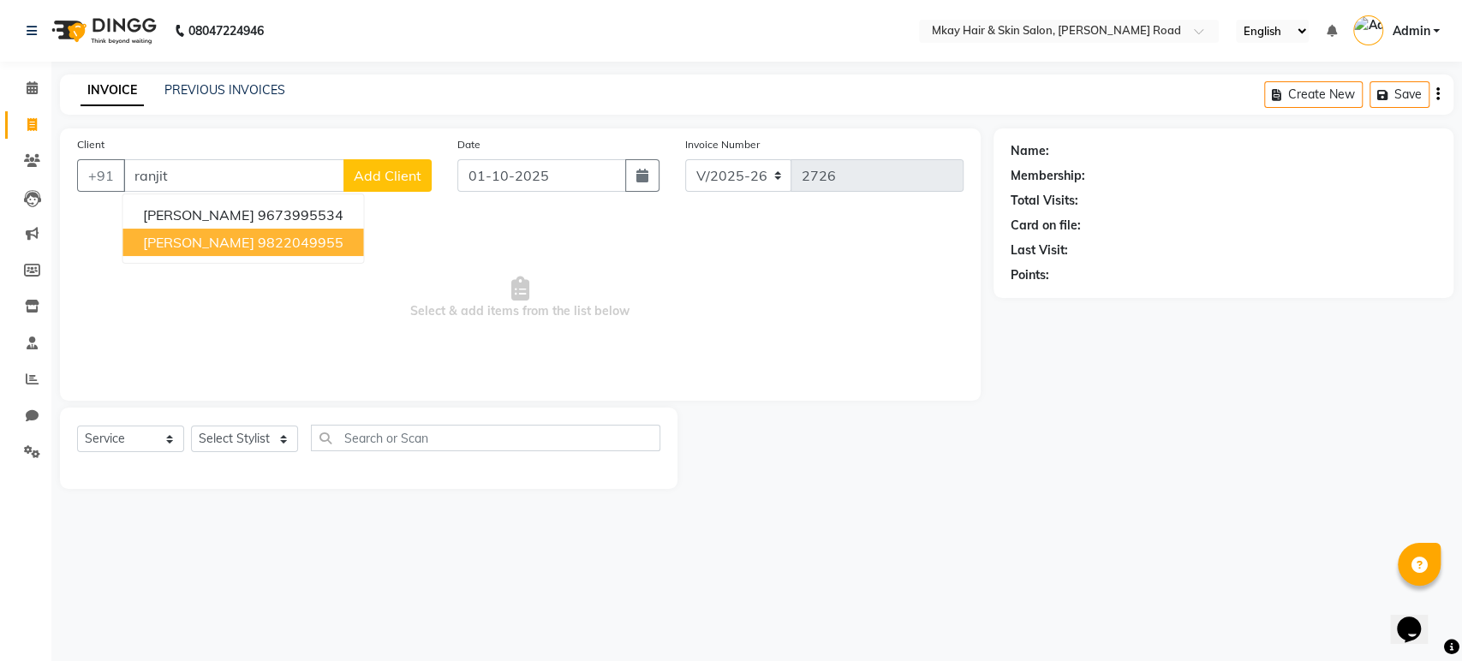
click at [257, 247] on ngb-highlight "9822049955" at bounding box center [300, 242] width 86 height 17
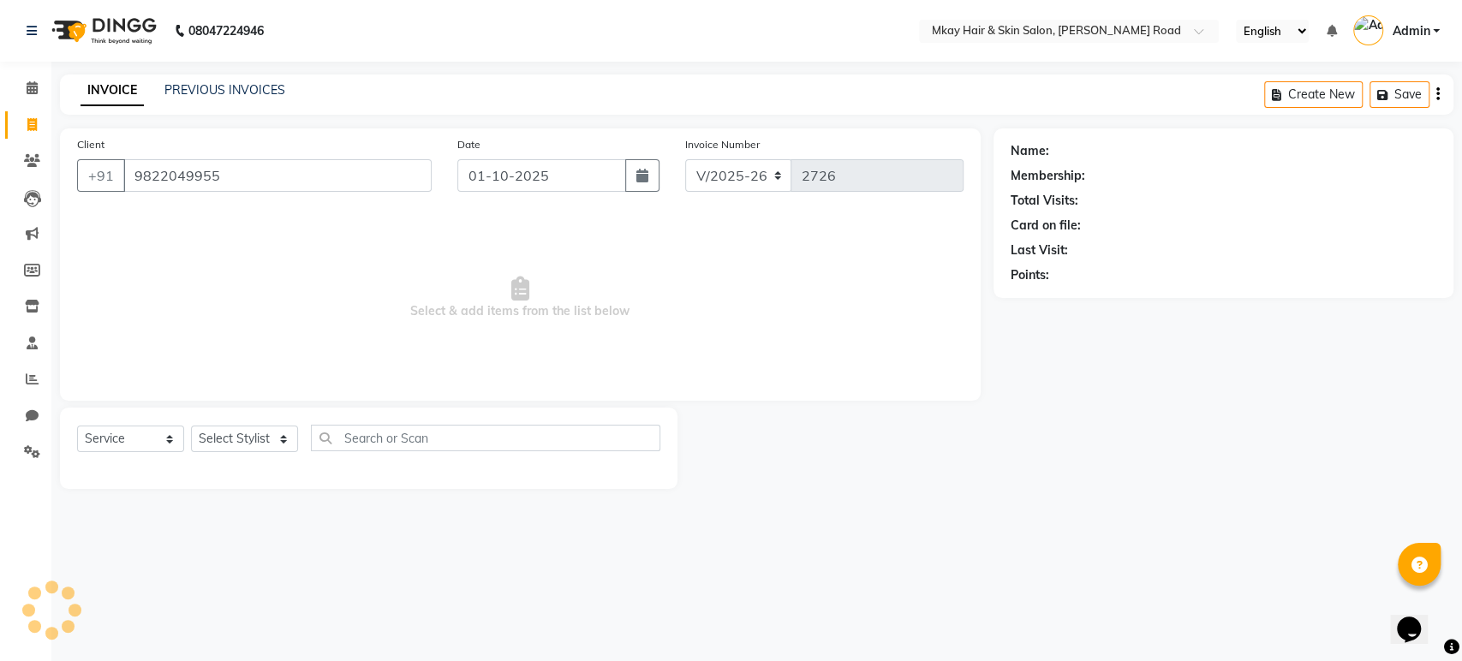
type input "9822049955"
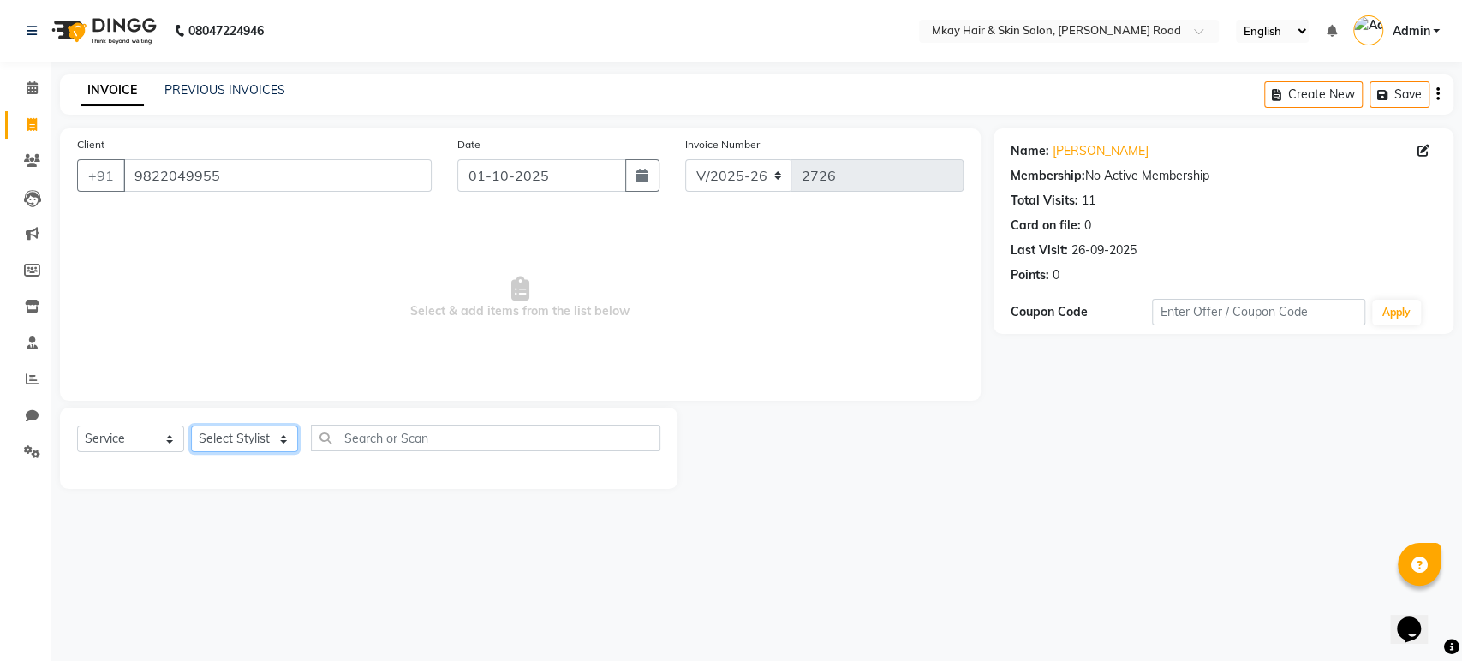
click at [271, 434] on select "Select Stylist [PERSON_NAME] Isha [PERSON_NAME] [PERSON_NAME] Shyam [PERSON_NAM…" at bounding box center [244, 439] width 107 height 27
select select "38226"
click at [191, 426] on select "Select Stylist [PERSON_NAME] Isha [PERSON_NAME] [PERSON_NAME] Shyam [PERSON_NAM…" at bounding box center [244, 439] width 107 height 27
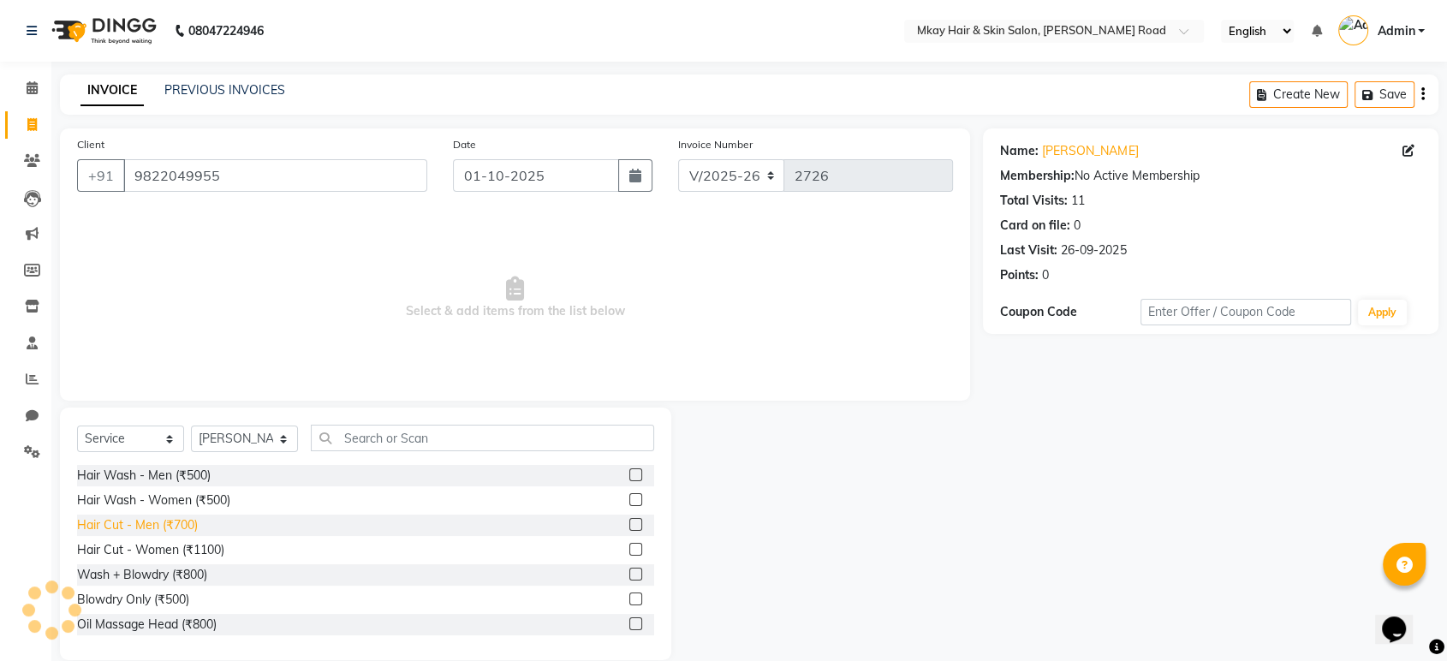
click at [119, 526] on div "Hair Cut - Men (₹700)" at bounding box center [137, 525] width 121 height 18
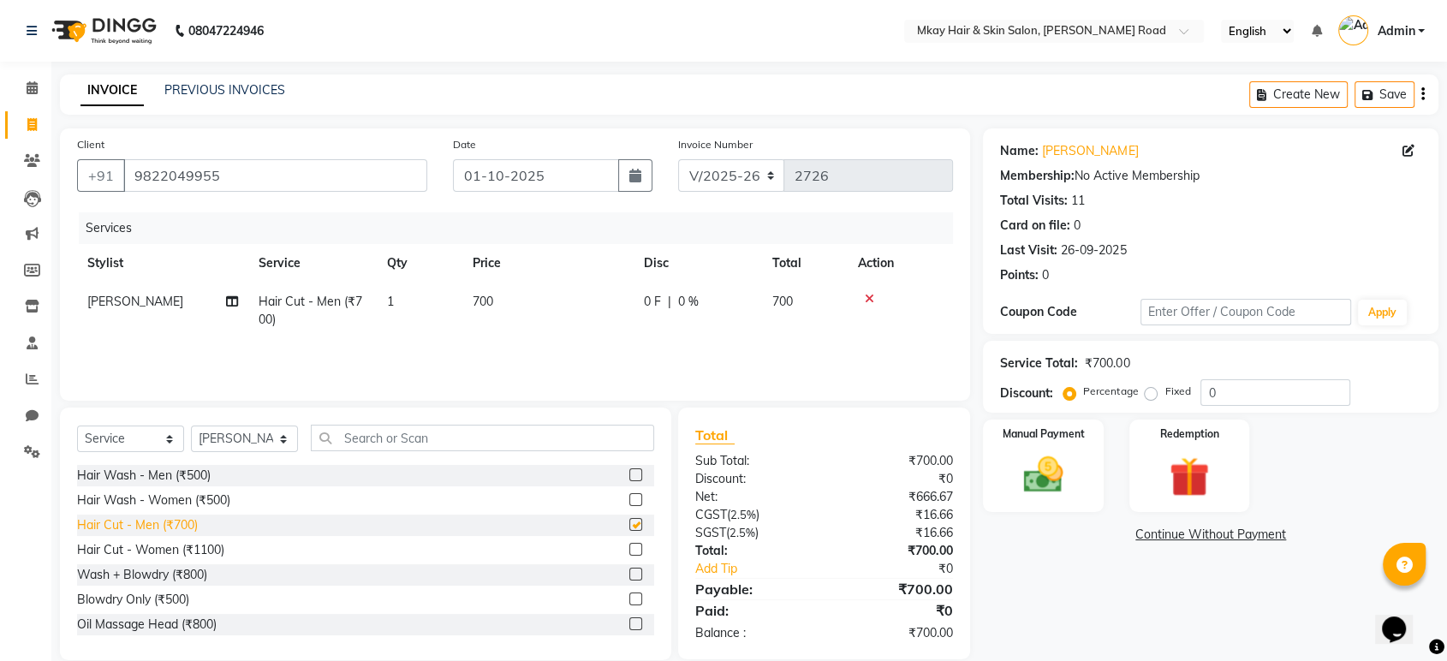
checkbox input "false"
click at [1039, 466] on img at bounding box center [1043, 475] width 67 height 48
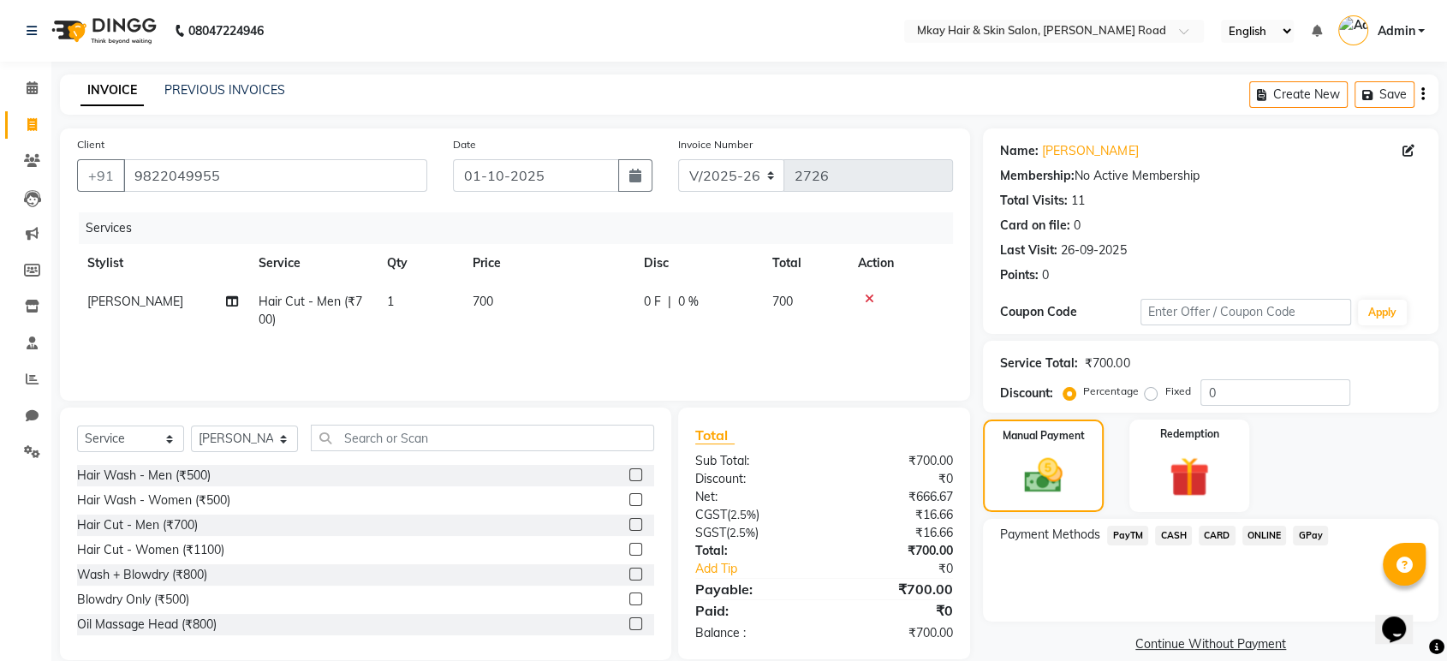
click at [1172, 537] on span "CASH" at bounding box center [1173, 536] width 37 height 20
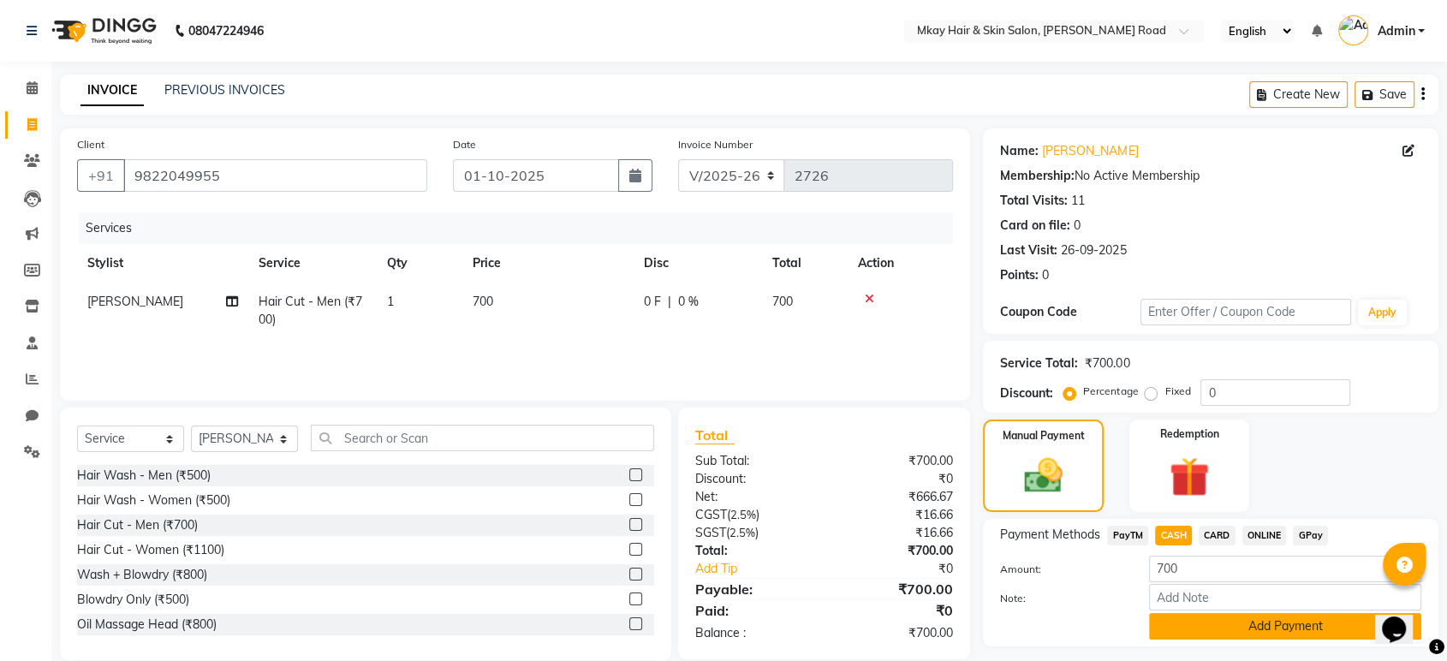
click at [1229, 619] on button "Add Payment" at bounding box center [1285, 626] width 272 height 27
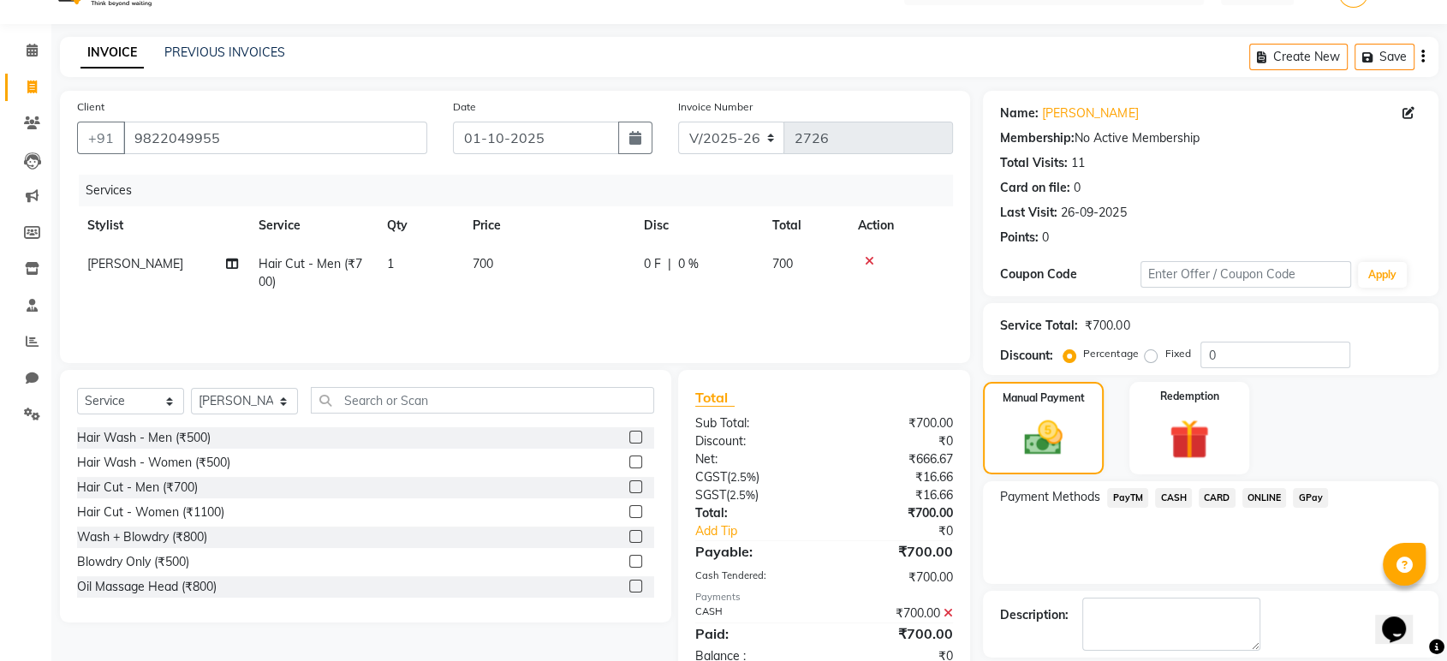
scroll to position [116, 0]
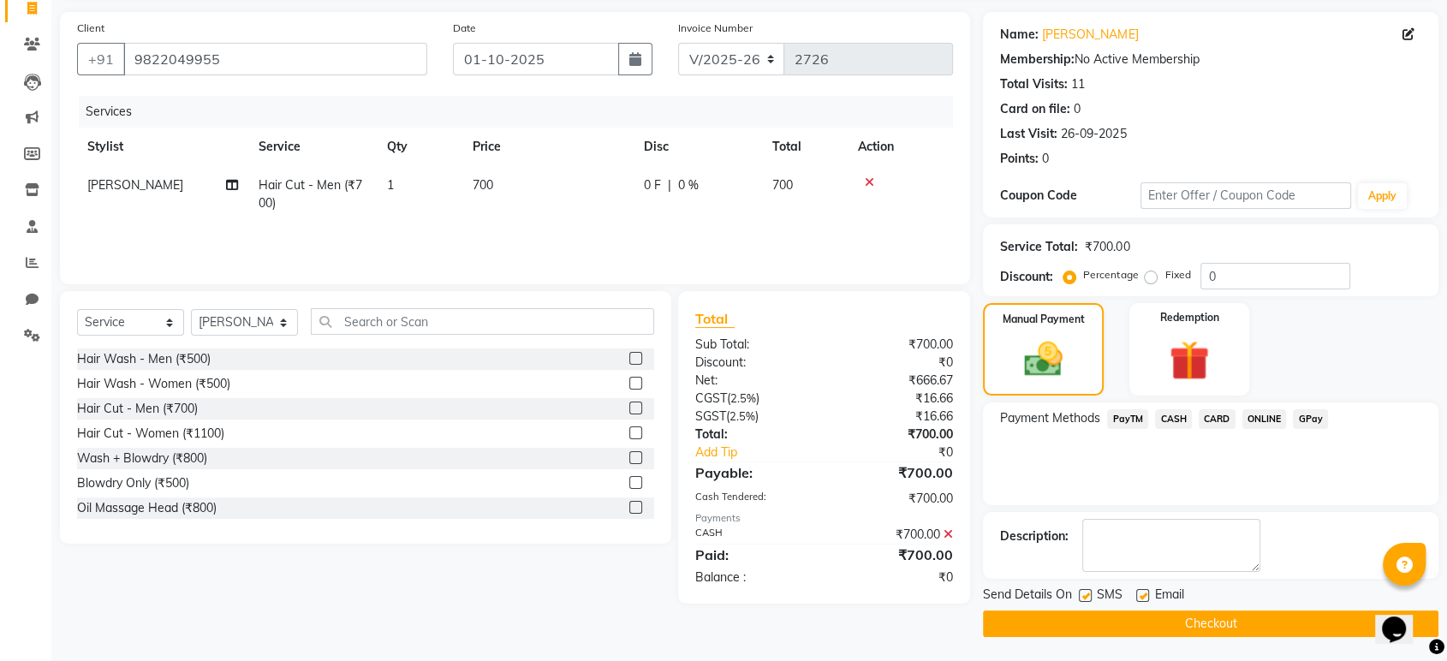
click at [1086, 594] on label at bounding box center [1085, 595] width 13 height 13
click at [1086, 594] on input "checkbox" at bounding box center [1084, 596] width 11 height 11
checkbox input "false"
click at [1141, 594] on label at bounding box center [1142, 595] width 13 height 13
click at [1141, 594] on input "checkbox" at bounding box center [1141, 596] width 11 height 11
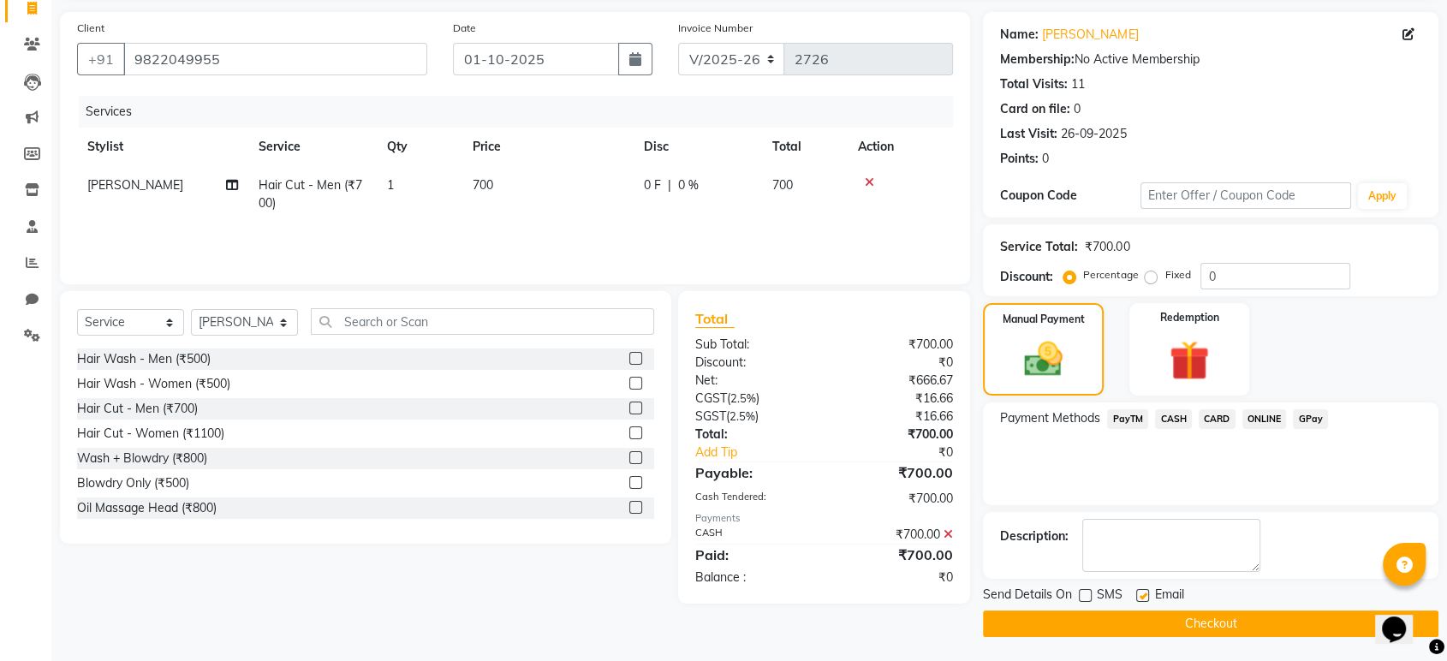
checkbox input "false"
click at [1141, 615] on button "Checkout" at bounding box center [1211, 624] width 456 height 27
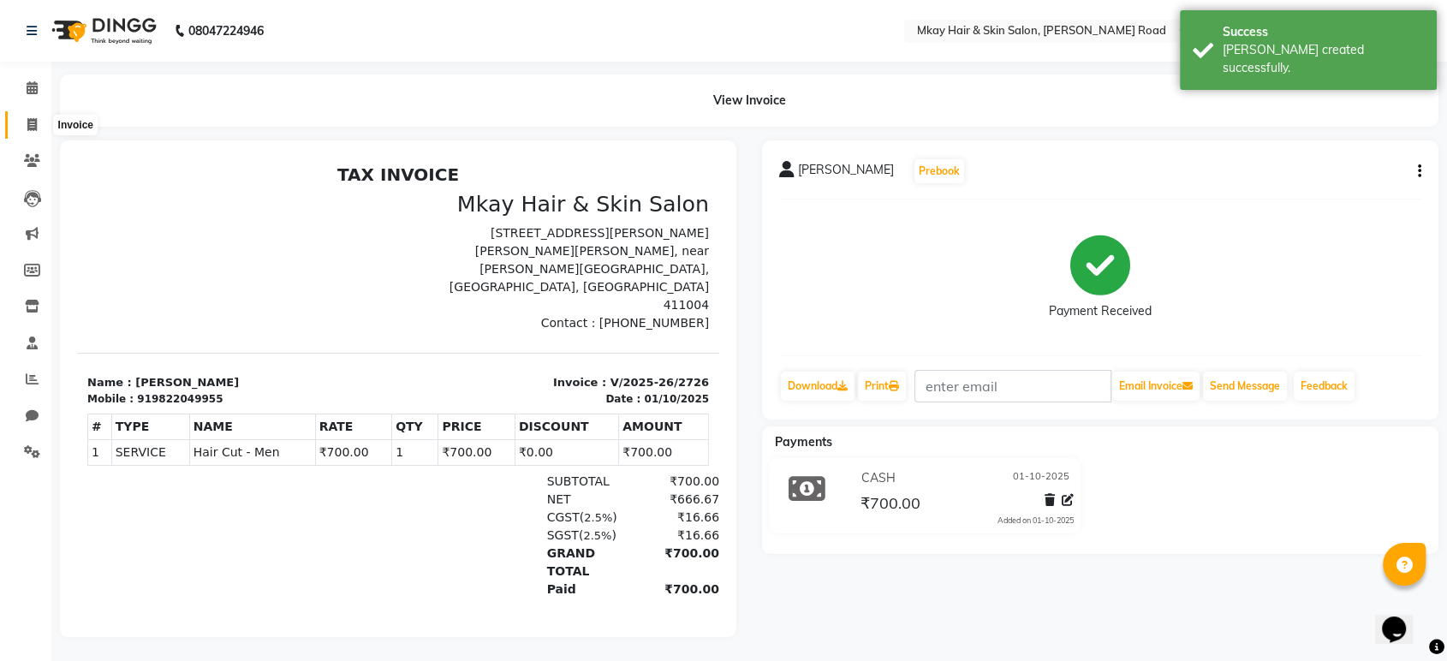
click at [38, 128] on span at bounding box center [32, 126] width 30 height 20
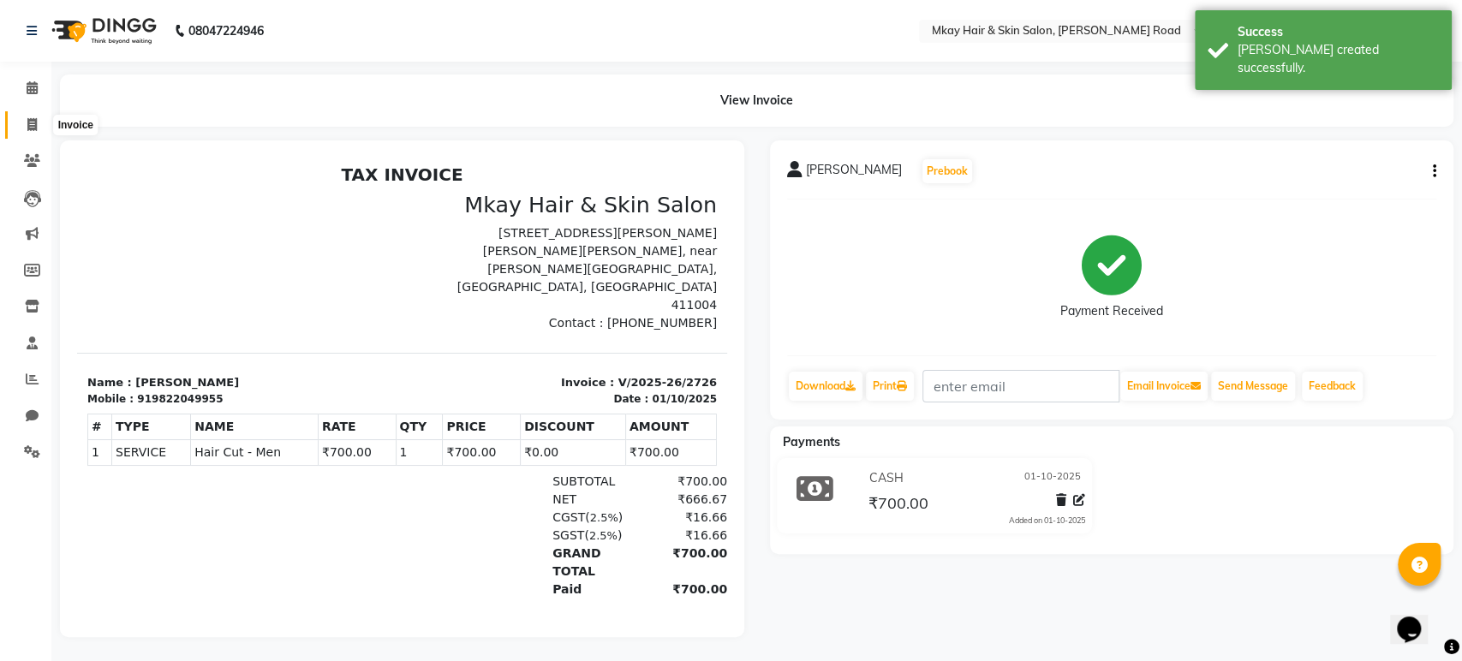
select select "5258"
select select "service"
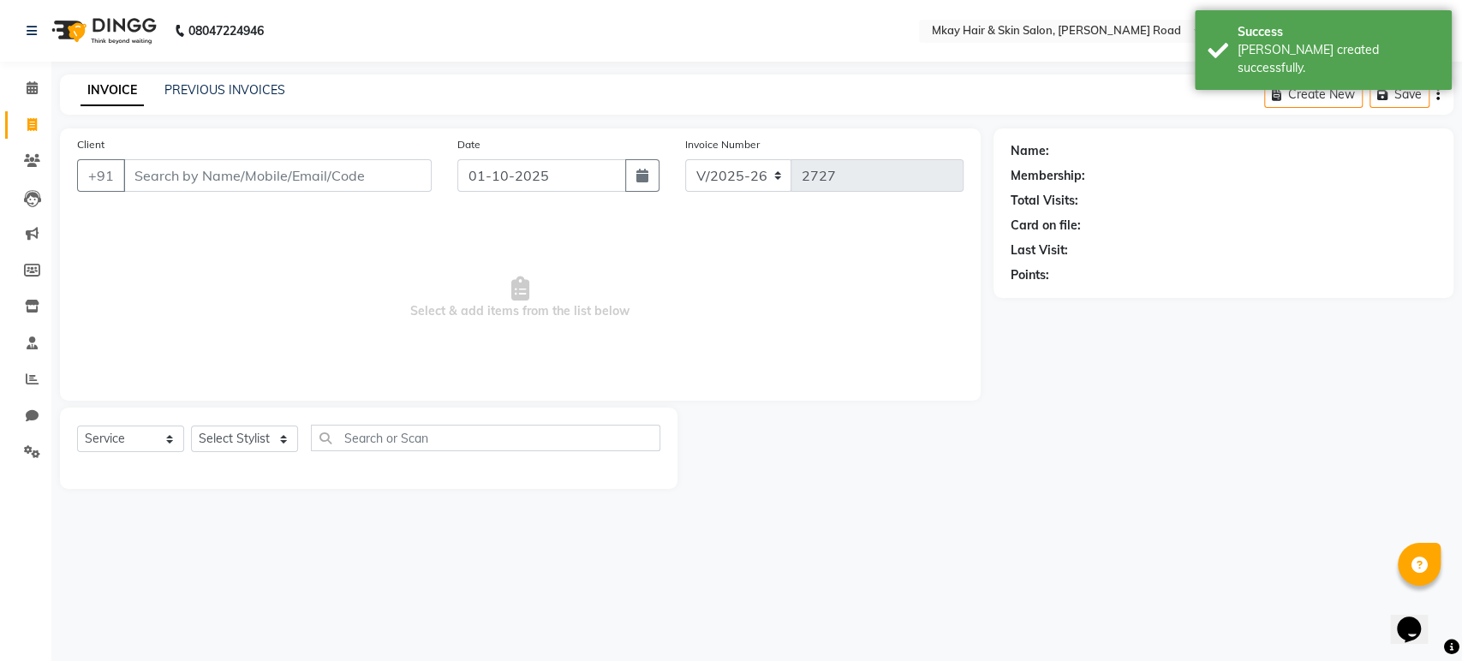
click at [146, 176] on input "Client" at bounding box center [277, 175] width 308 height 33
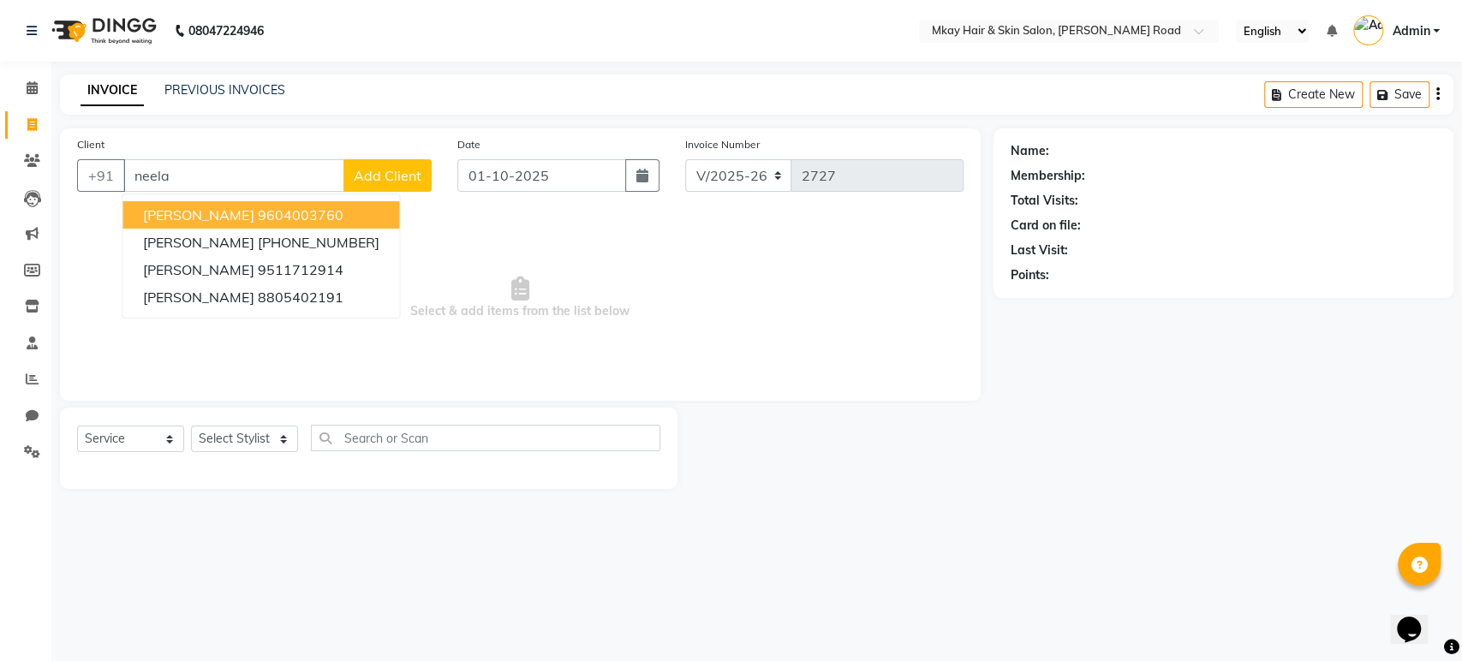
click at [257, 215] on ngb-highlight "9604003760" at bounding box center [300, 214] width 86 height 17
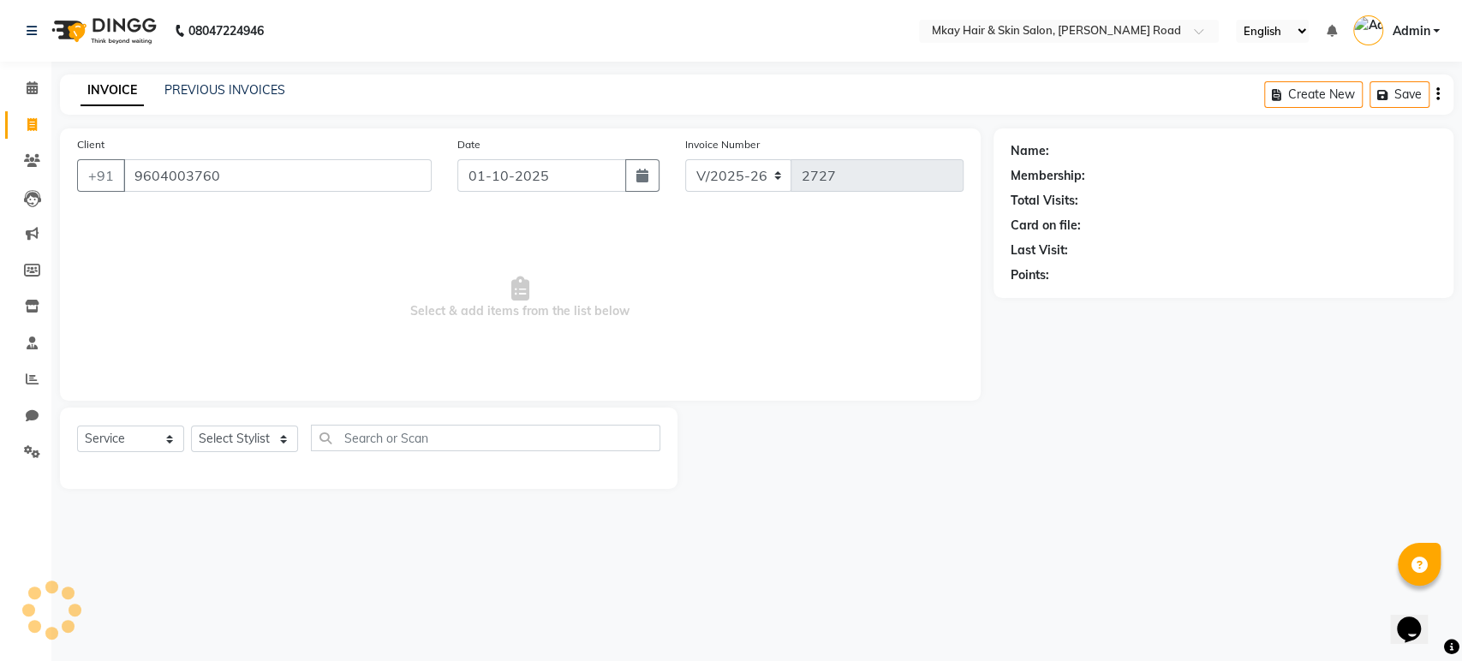
type input "9604003760"
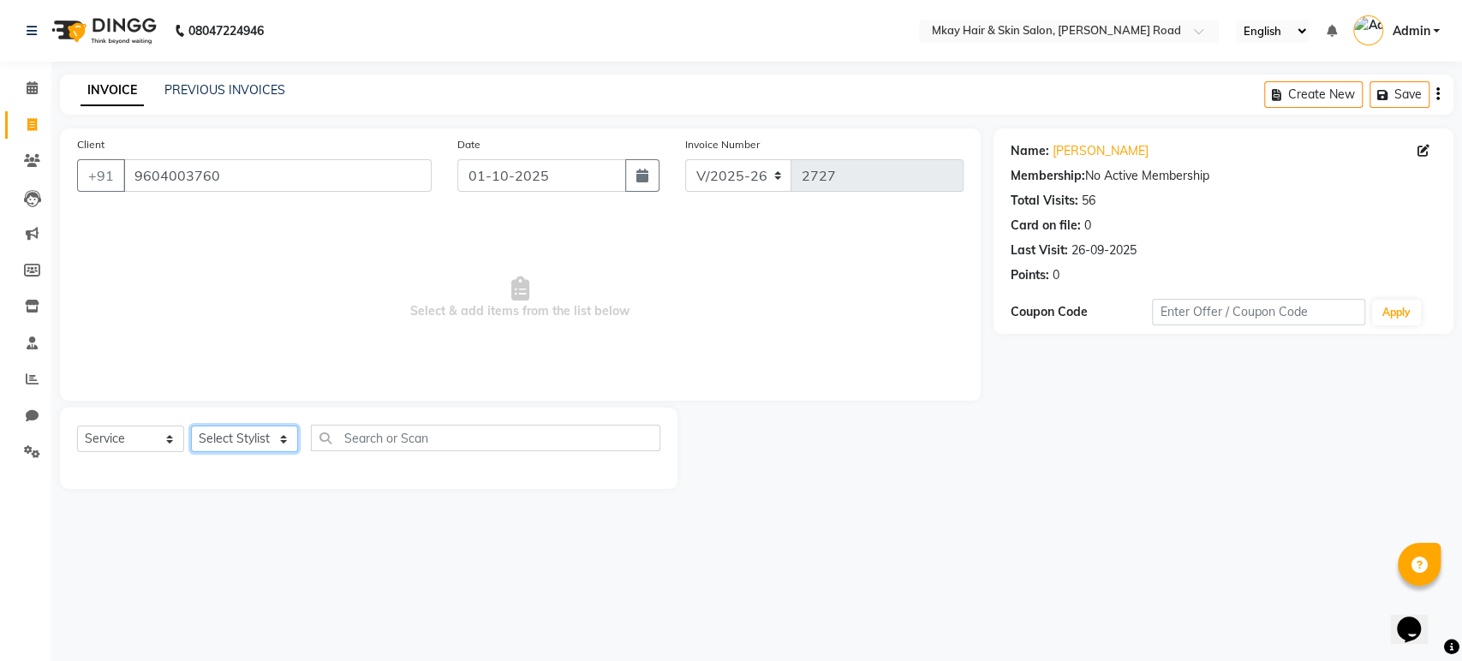
click at [259, 437] on select "Select Stylist [PERSON_NAME] Isha [PERSON_NAME] [PERSON_NAME] Shyam [PERSON_NAM…" at bounding box center [244, 439] width 107 height 27
select select "38227"
click at [191, 426] on select "Select Stylist [PERSON_NAME] Isha [PERSON_NAME] [PERSON_NAME] Shyam [PERSON_NAM…" at bounding box center [244, 439] width 107 height 27
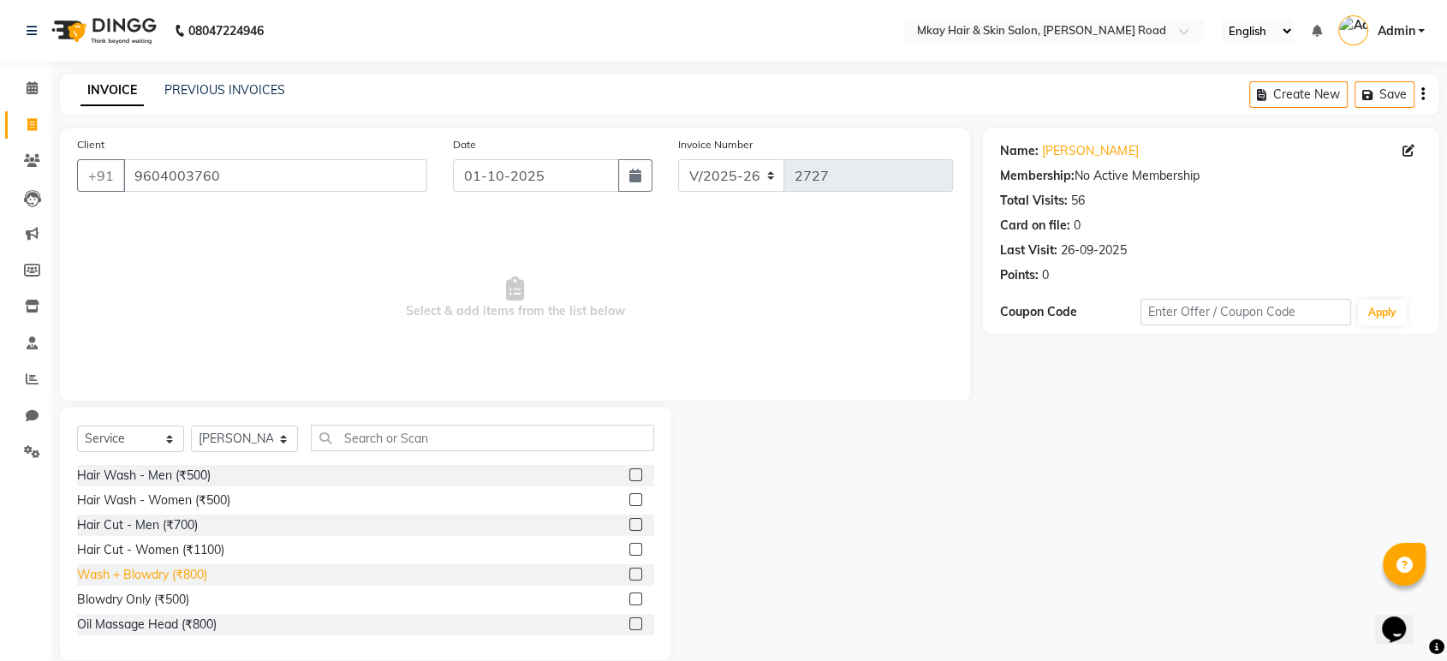
click at [182, 576] on div "Wash + Blowdry (₹800)" at bounding box center [142, 575] width 130 height 18
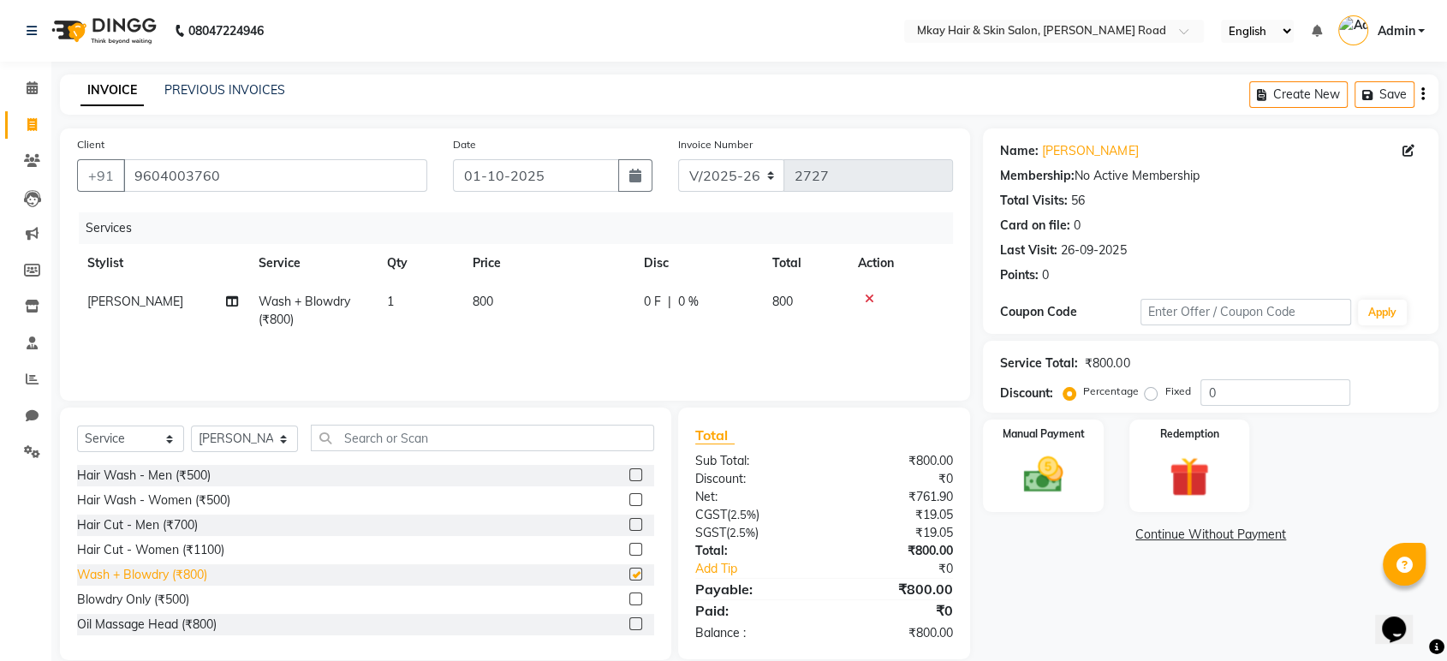
checkbox input "false"
click at [483, 301] on span "800" at bounding box center [483, 301] width 21 height 15
select select "38227"
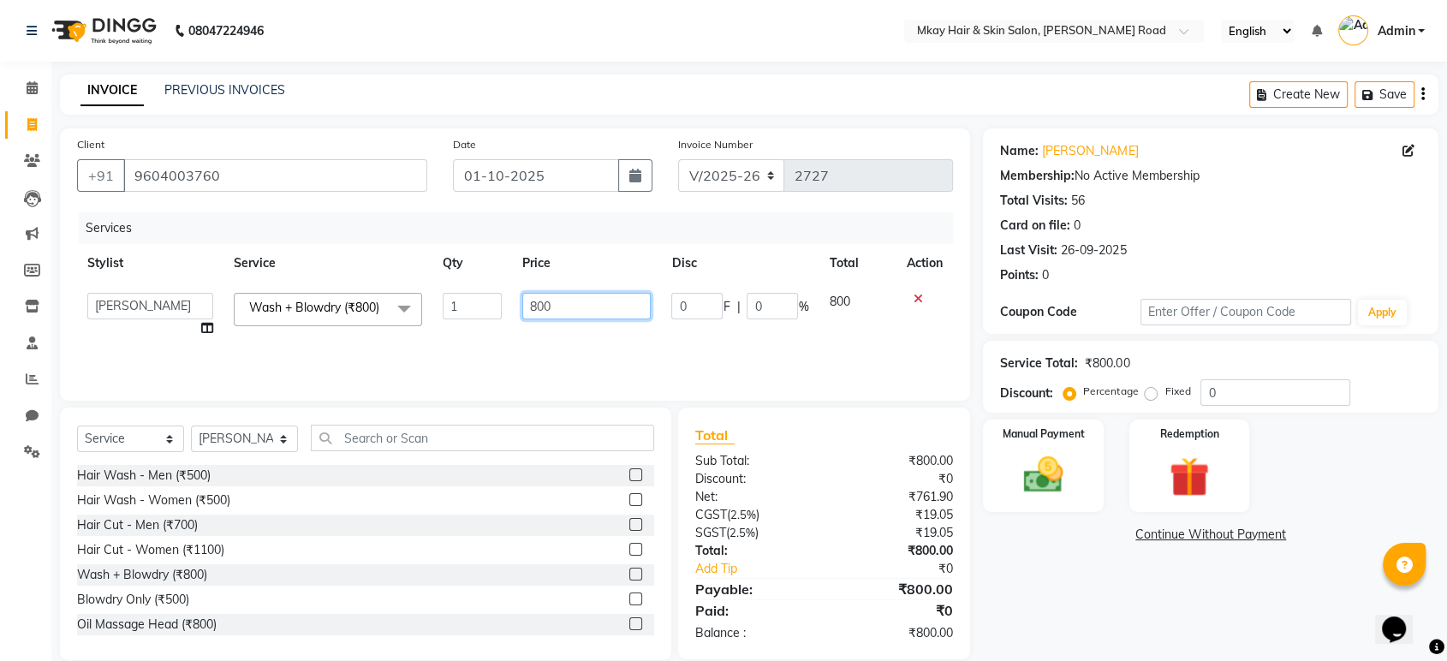
click at [534, 306] on input "800" at bounding box center [586, 306] width 129 height 27
type input "1000"
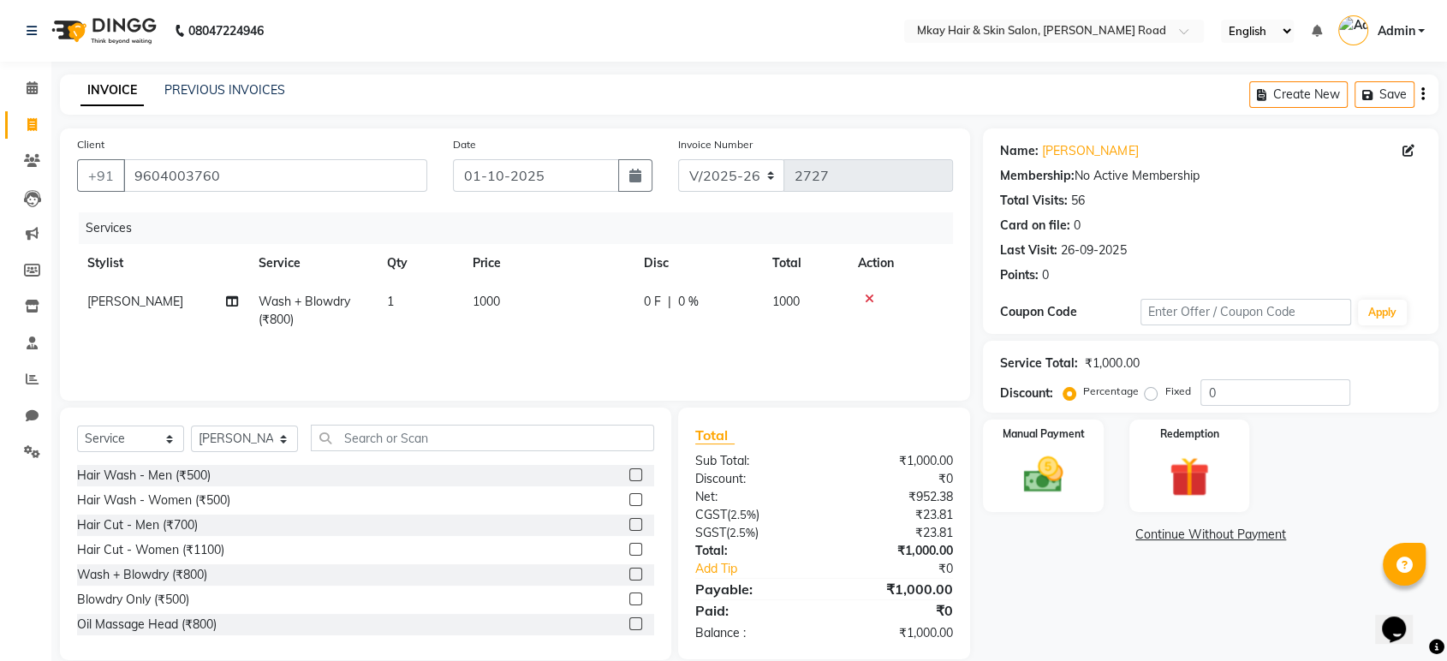
click at [623, 343] on div "Services Stylist Service Qty Price Disc Total Action [PERSON_NAME] Wash + Blowd…" at bounding box center [515, 297] width 876 height 171
click at [1035, 478] on img at bounding box center [1043, 475] width 67 height 48
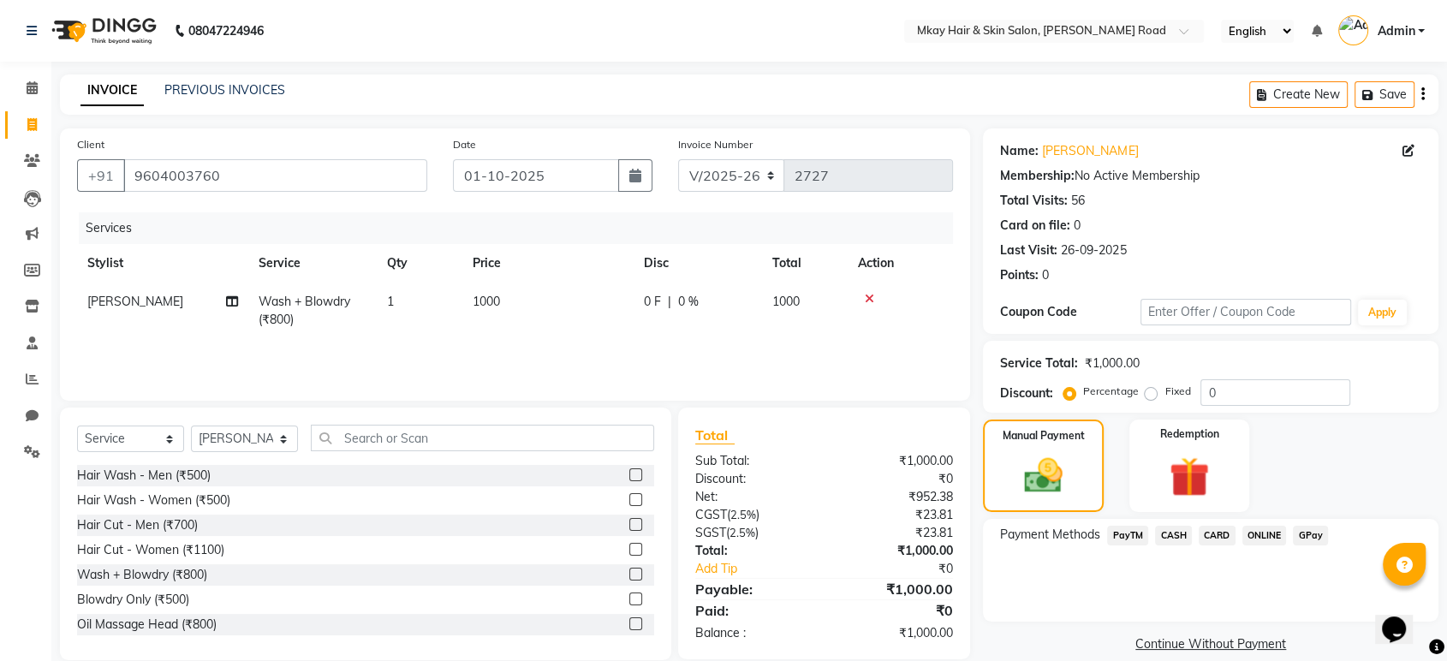
click at [1176, 533] on span "CASH" at bounding box center [1173, 536] width 37 height 20
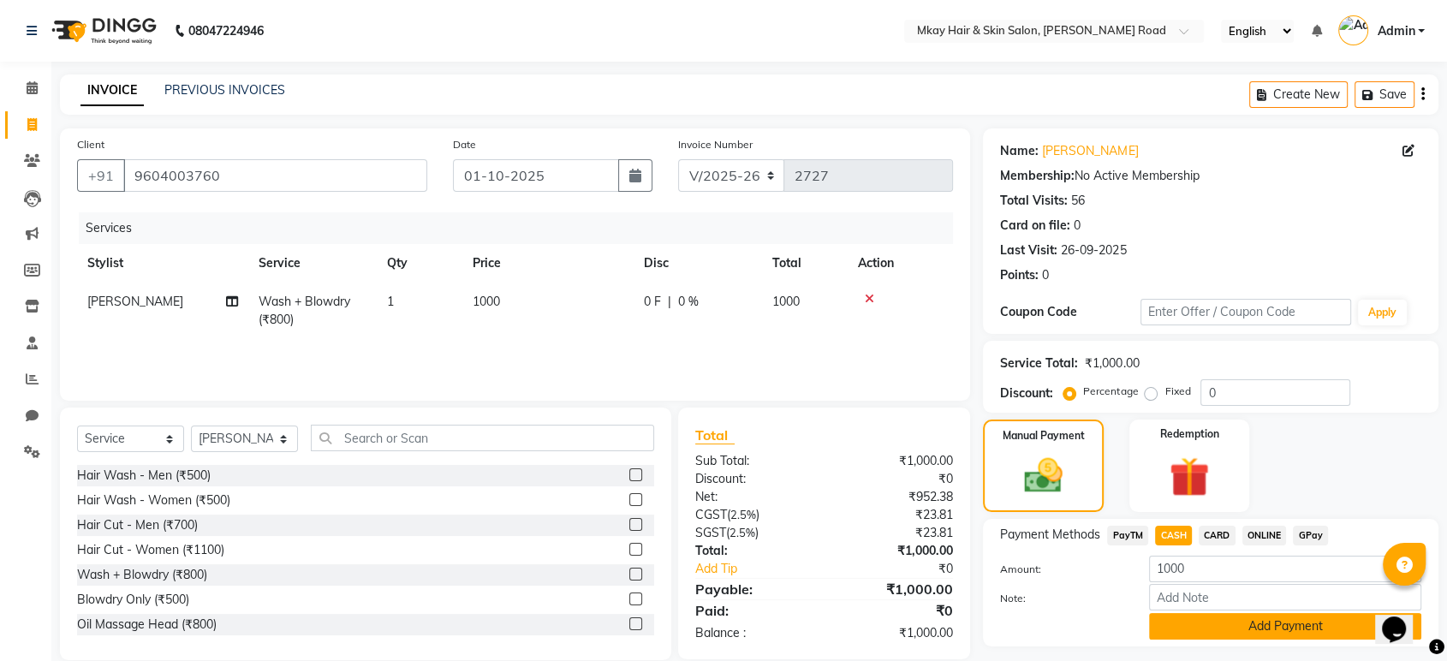
click at [1182, 621] on button "Add Payment" at bounding box center [1285, 626] width 272 height 27
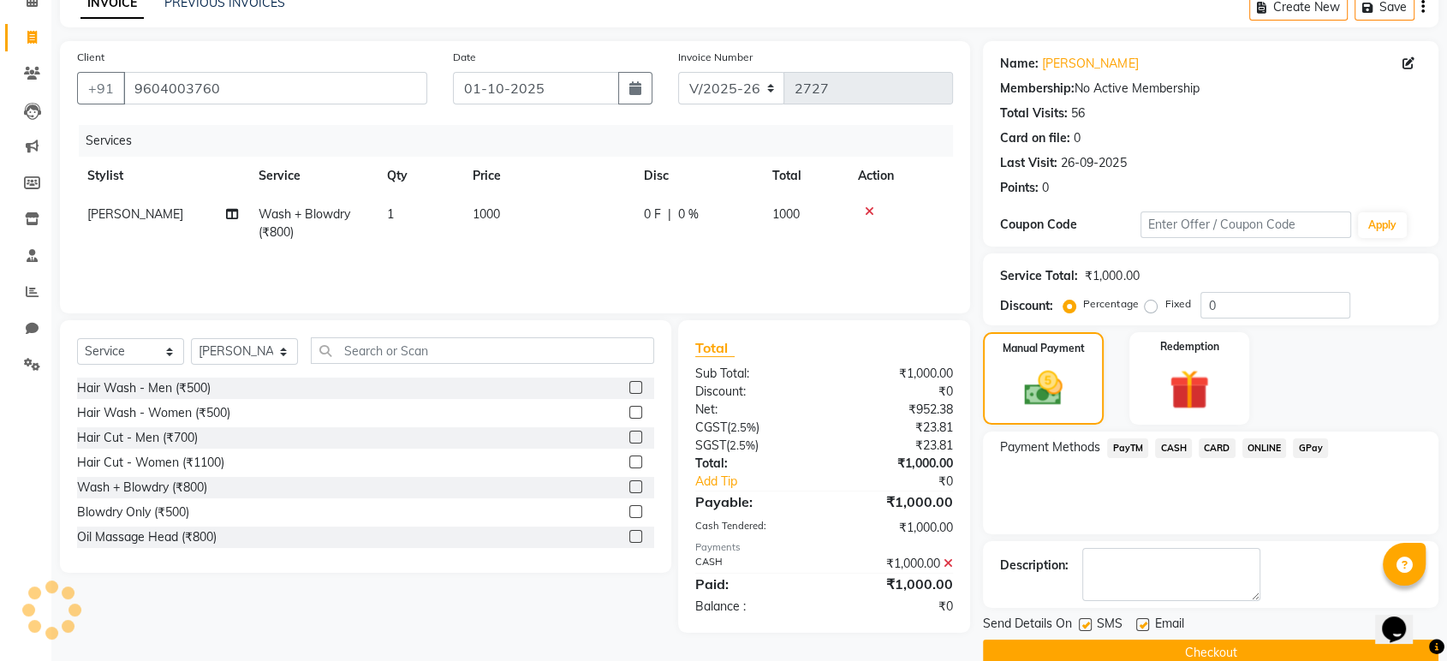
scroll to position [116, 0]
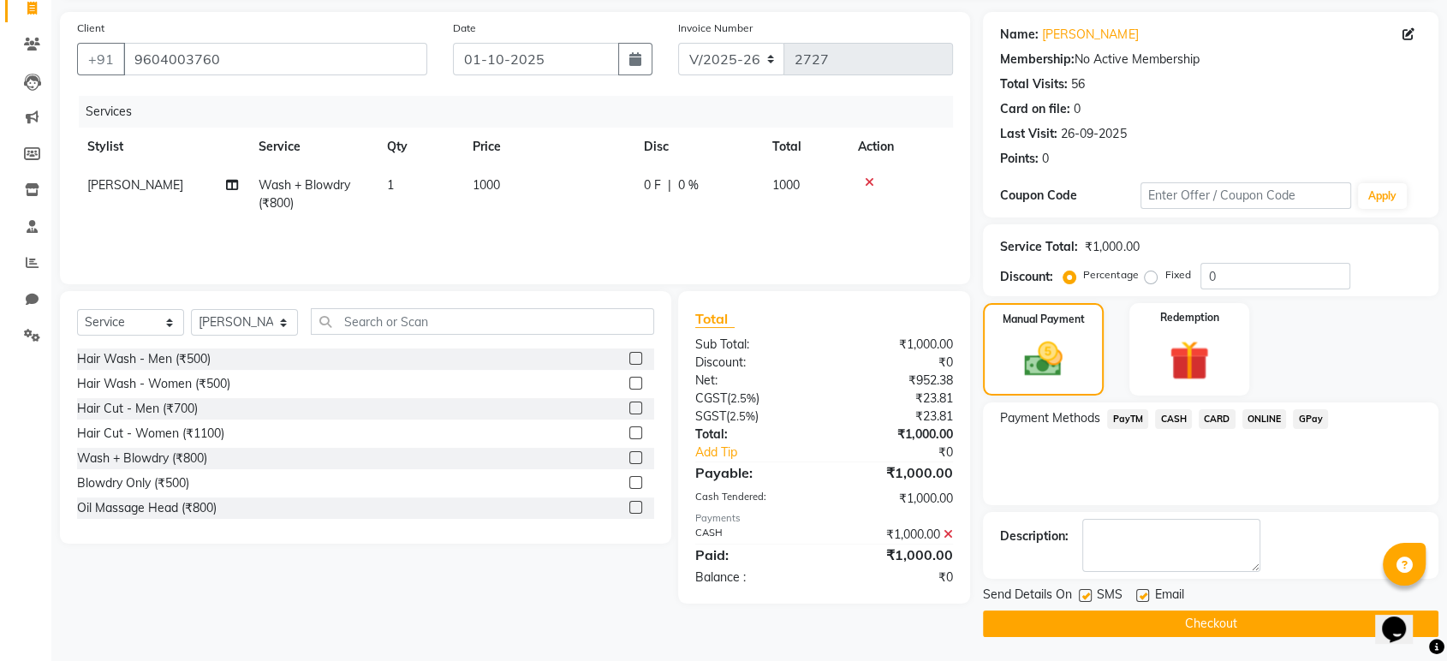
click at [1085, 594] on label at bounding box center [1085, 595] width 13 height 13
click at [1085, 594] on input "checkbox" at bounding box center [1084, 596] width 11 height 11
checkbox input "false"
click at [1145, 590] on label at bounding box center [1142, 595] width 13 height 13
click at [1145, 591] on input "checkbox" at bounding box center [1141, 596] width 11 height 11
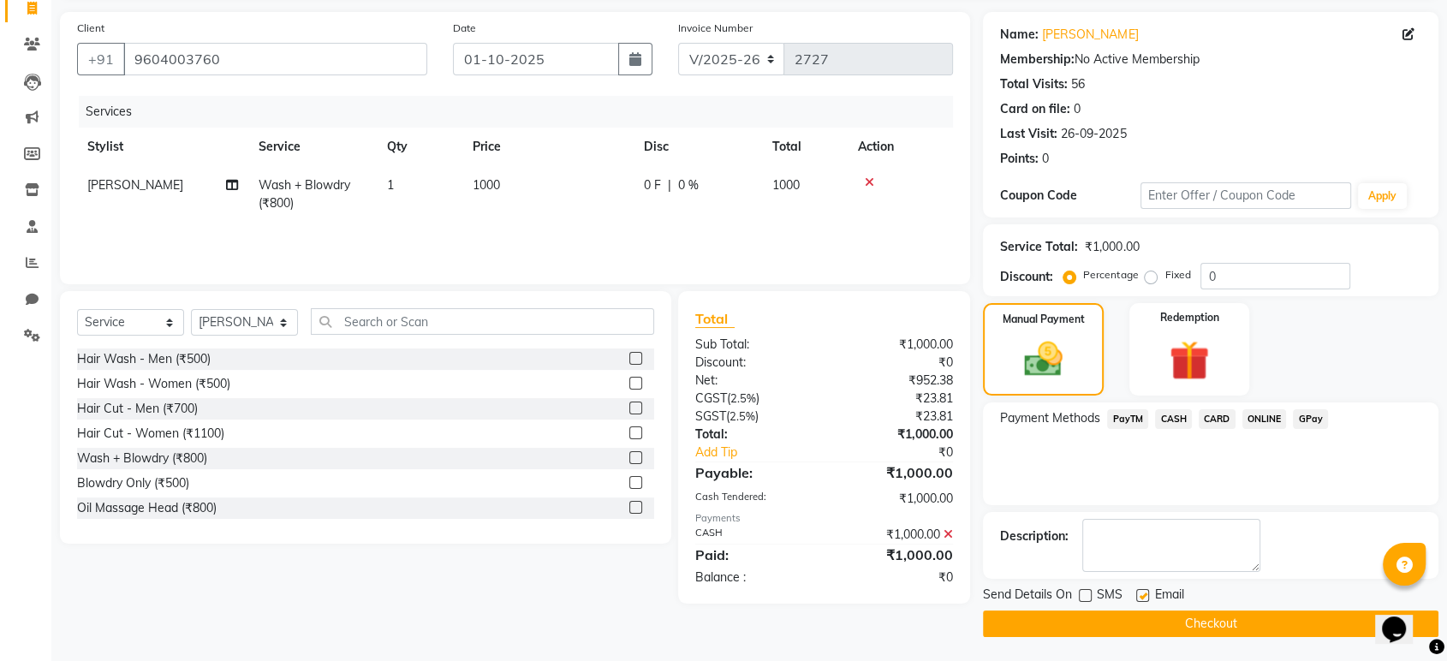
checkbox input "false"
click at [1148, 617] on button "Checkout" at bounding box center [1211, 624] width 456 height 27
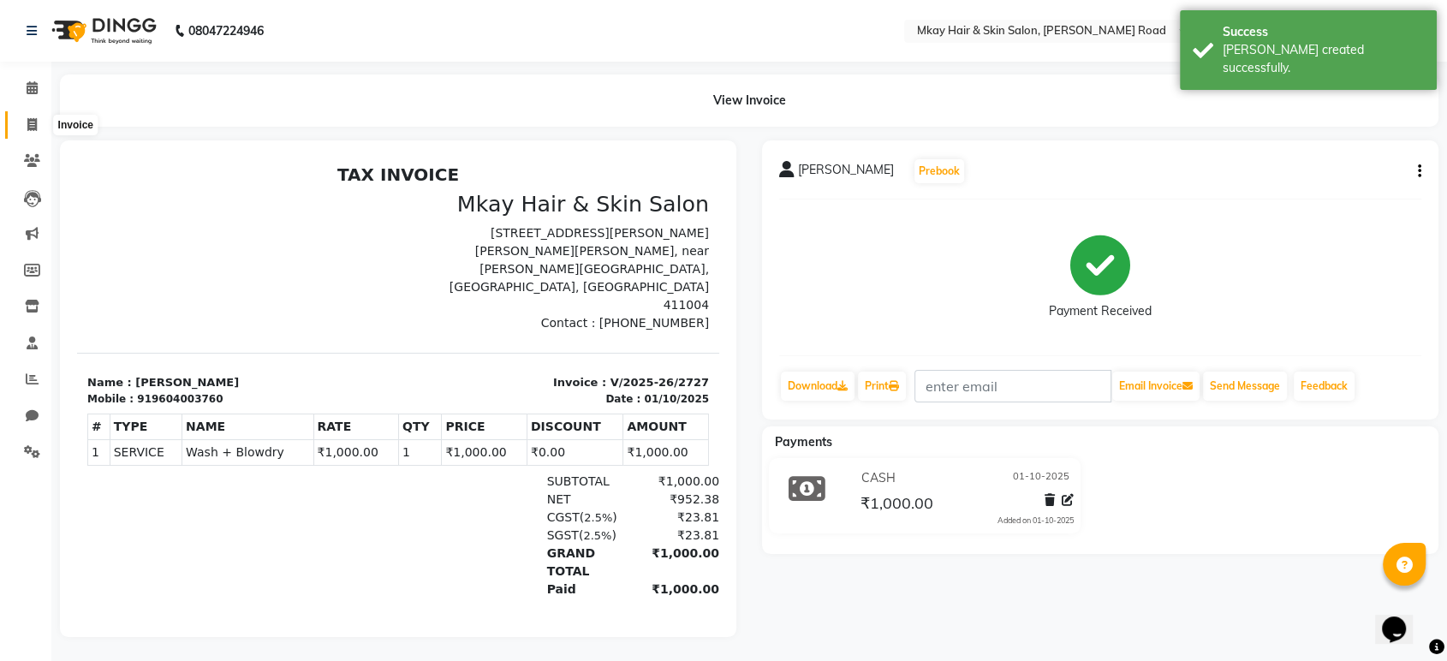
click at [31, 122] on icon at bounding box center [31, 124] width 9 height 13
select select "service"
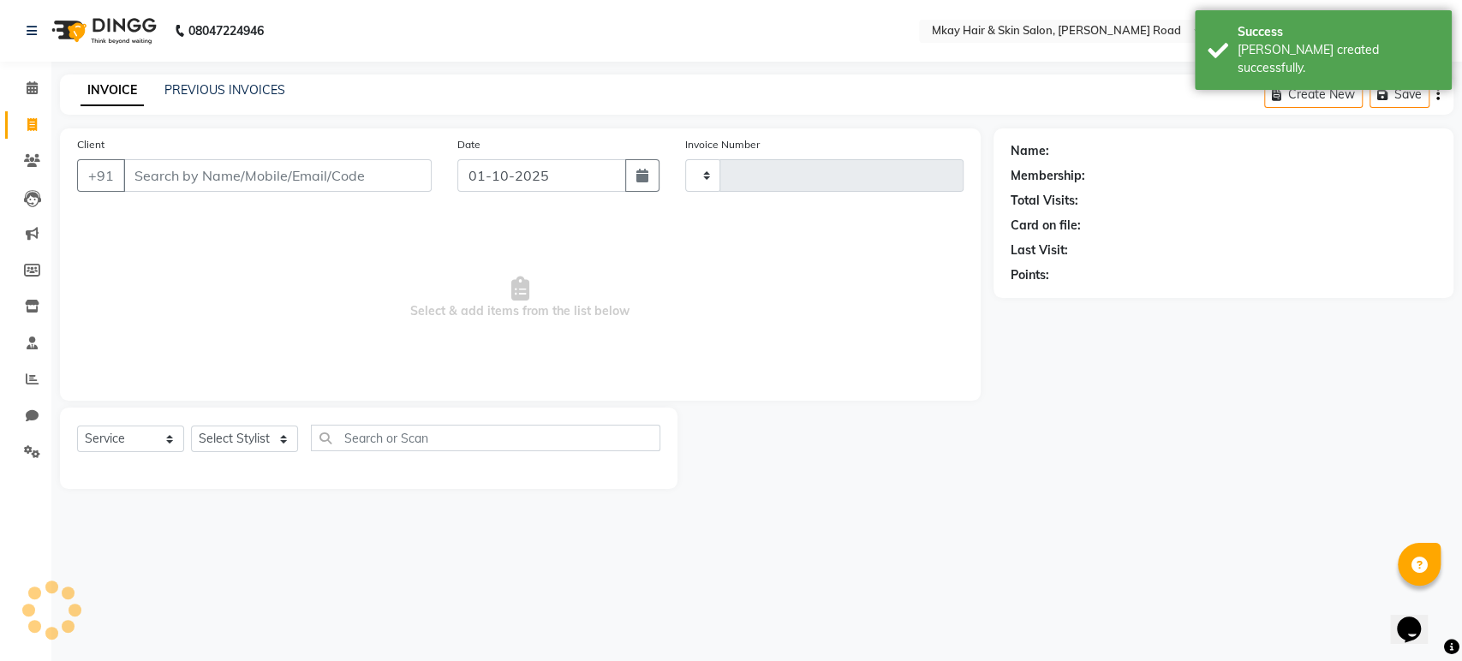
type input "2728"
select select "5258"
click at [161, 177] on input "Client" at bounding box center [277, 175] width 308 height 33
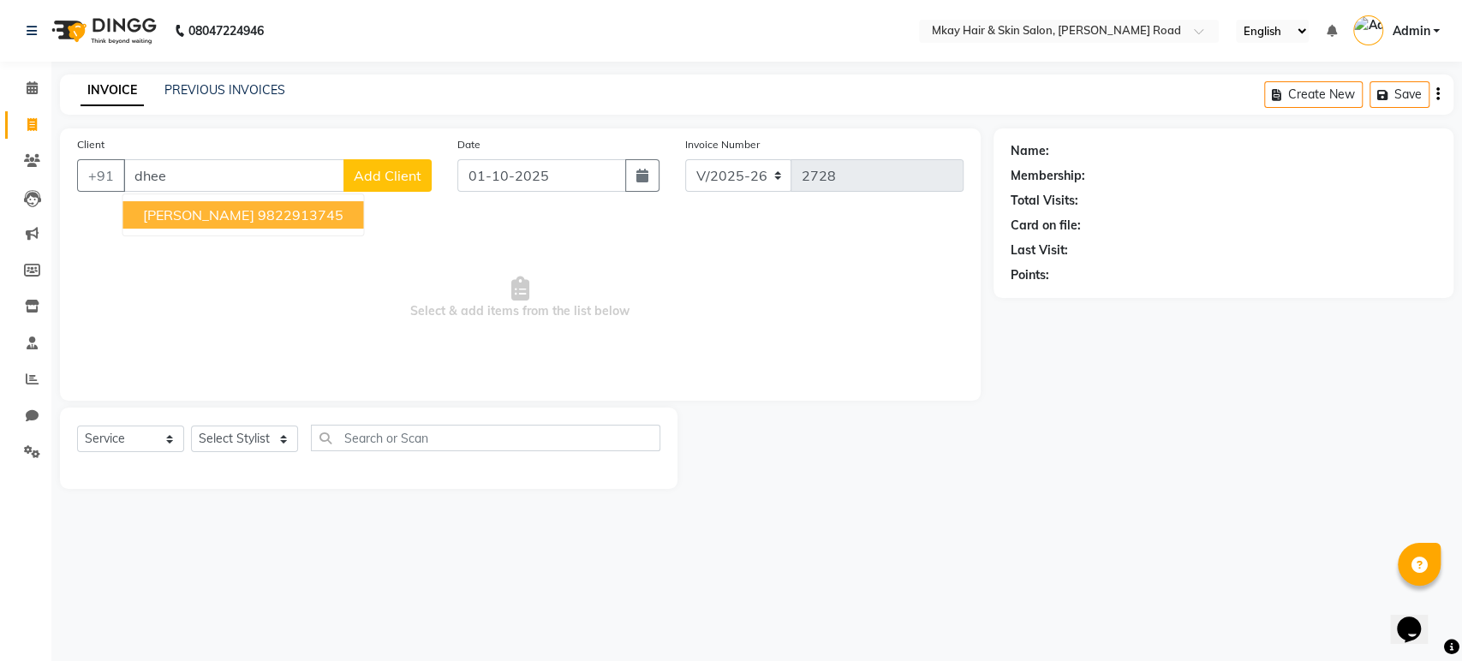
click at [221, 211] on span "[PERSON_NAME]" at bounding box center [198, 214] width 110 height 17
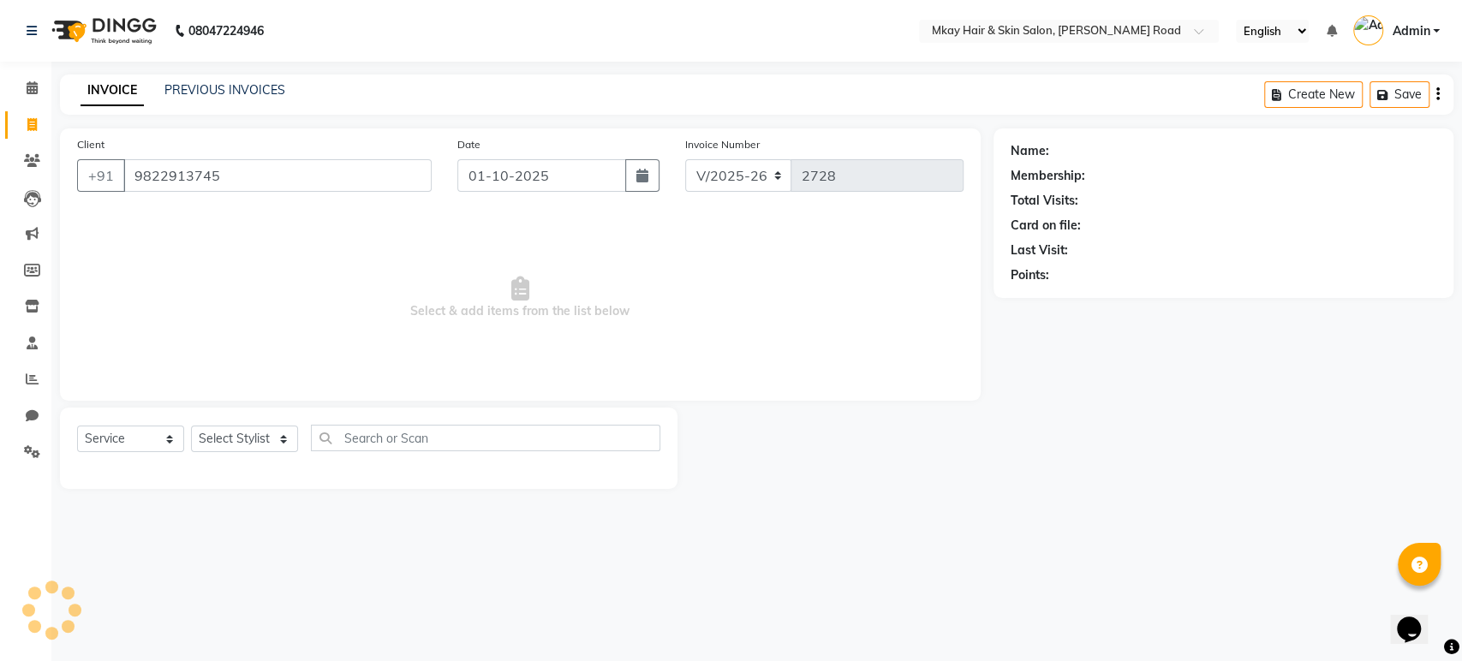
type input "9822913745"
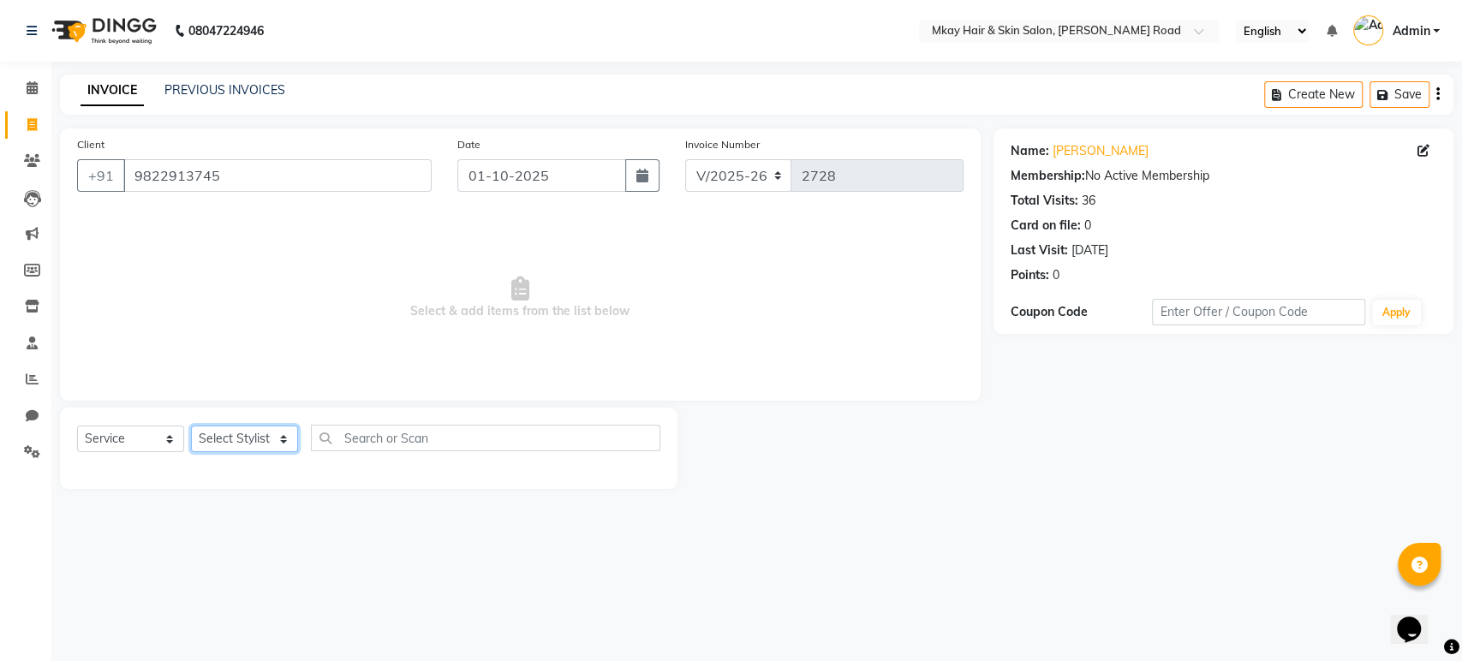
click at [245, 438] on select "Select Stylist [PERSON_NAME] Isha [PERSON_NAME] [PERSON_NAME] Shyam [PERSON_NAM…" at bounding box center [244, 439] width 107 height 27
select select "38226"
click at [191, 426] on select "Select Stylist [PERSON_NAME] Isha [PERSON_NAME] [PERSON_NAME] Shyam [PERSON_NAM…" at bounding box center [244, 439] width 107 height 27
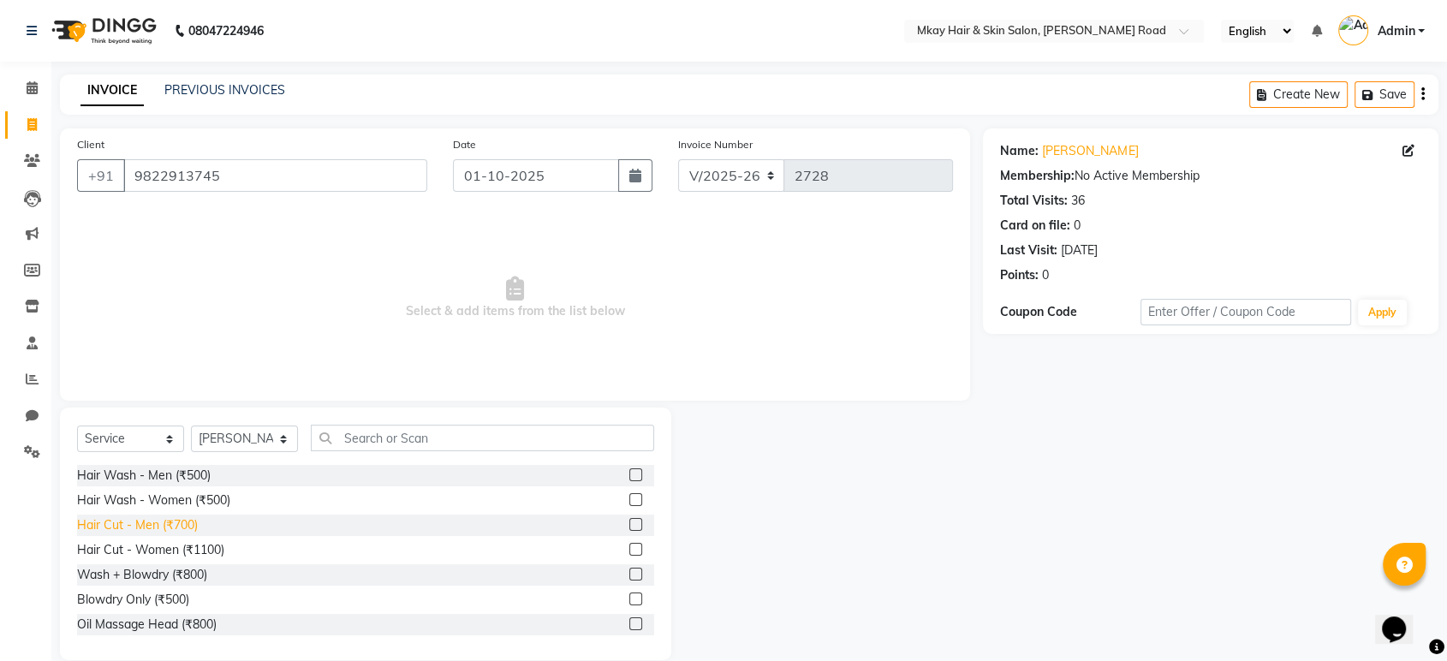
click at [156, 528] on div "Hair Cut - Men (₹700)" at bounding box center [137, 525] width 121 height 18
checkbox input "false"
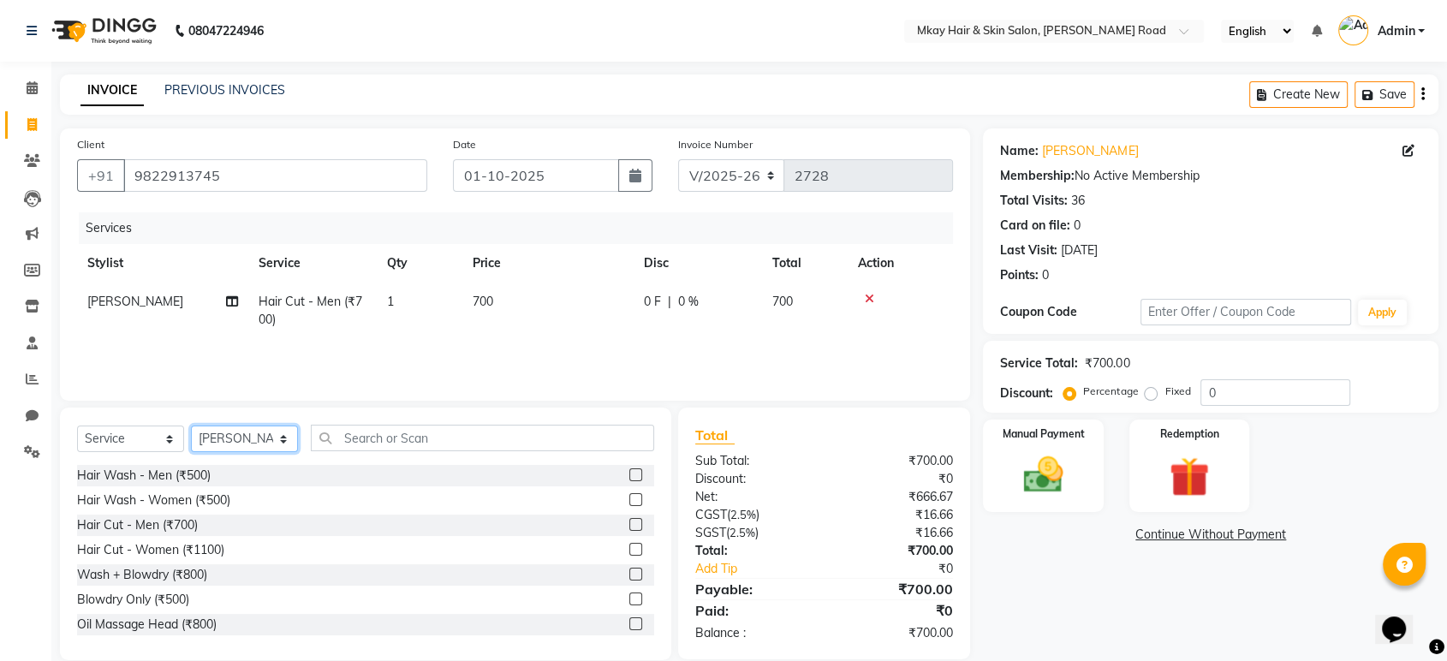
click at [276, 440] on select "Select Stylist [PERSON_NAME] Isha [PERSON_NAME] [PERSON_NAME] Shyam [PERSON_NAM…" at bounding box center [244, 439] width 107 height 27
select select "38227"
click at [191, 426] on select "Select Stylist [PERSON_NAME] Isha [PERSON_NAME] [PERSON_NAME] Shyam [PERSON_NAM…" at bounding box center [244, 439] width 107 height 27
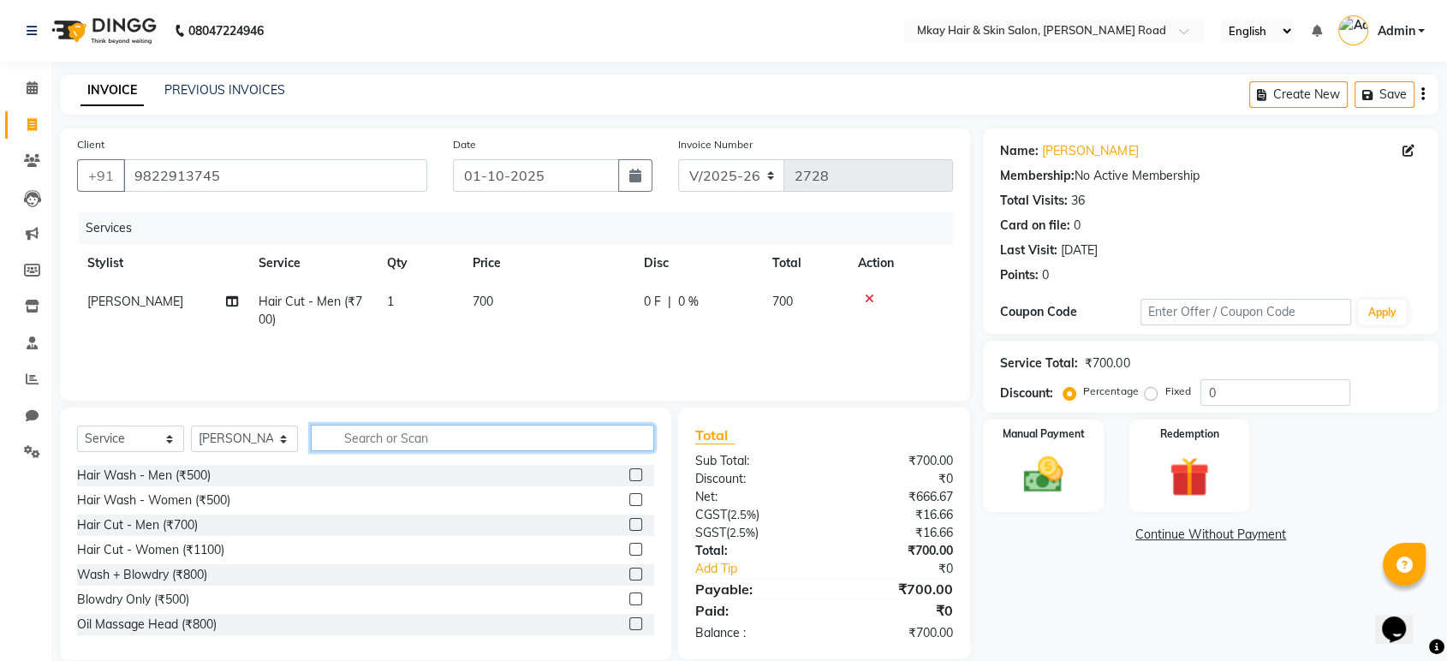
click at [370, 439] on input "text" at bounding box center [482, 438] width 343 height 27
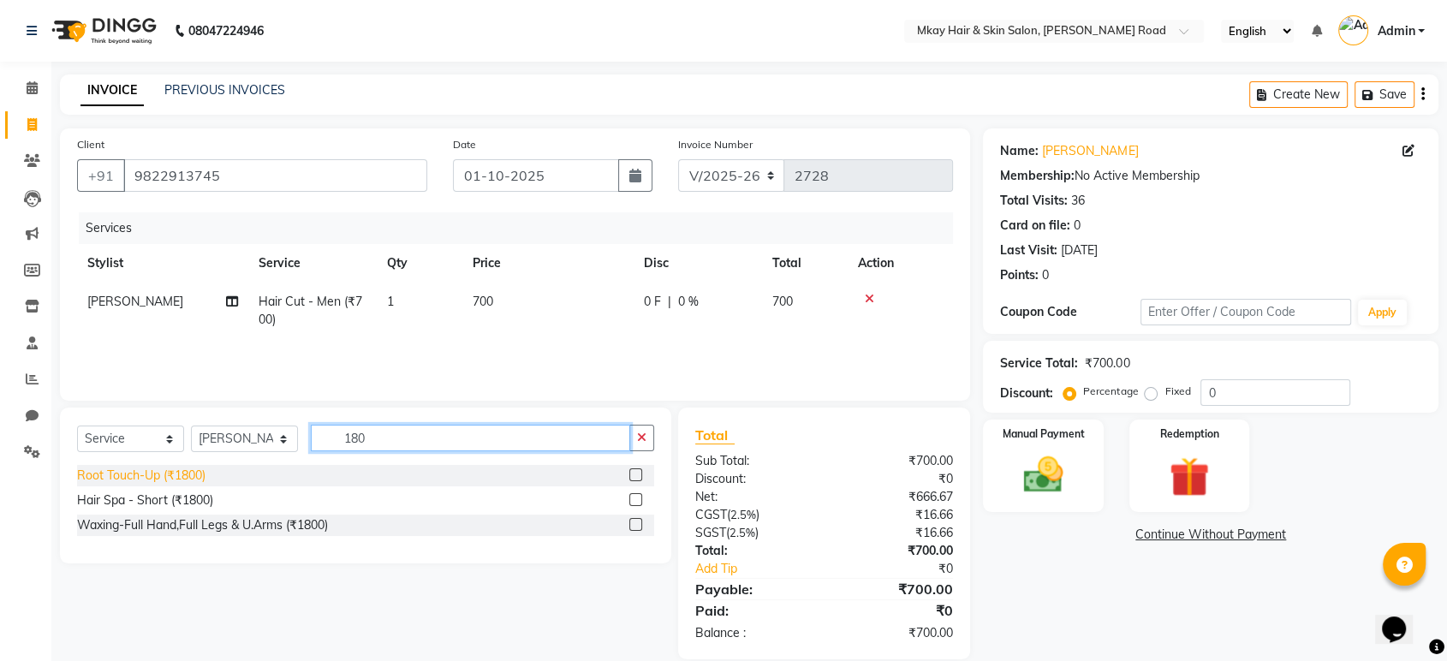
type input "180"
click at [163, 477] on div "Root Touch-Up (₹1800)" at bounding box center [141, 476] width 128 height 18
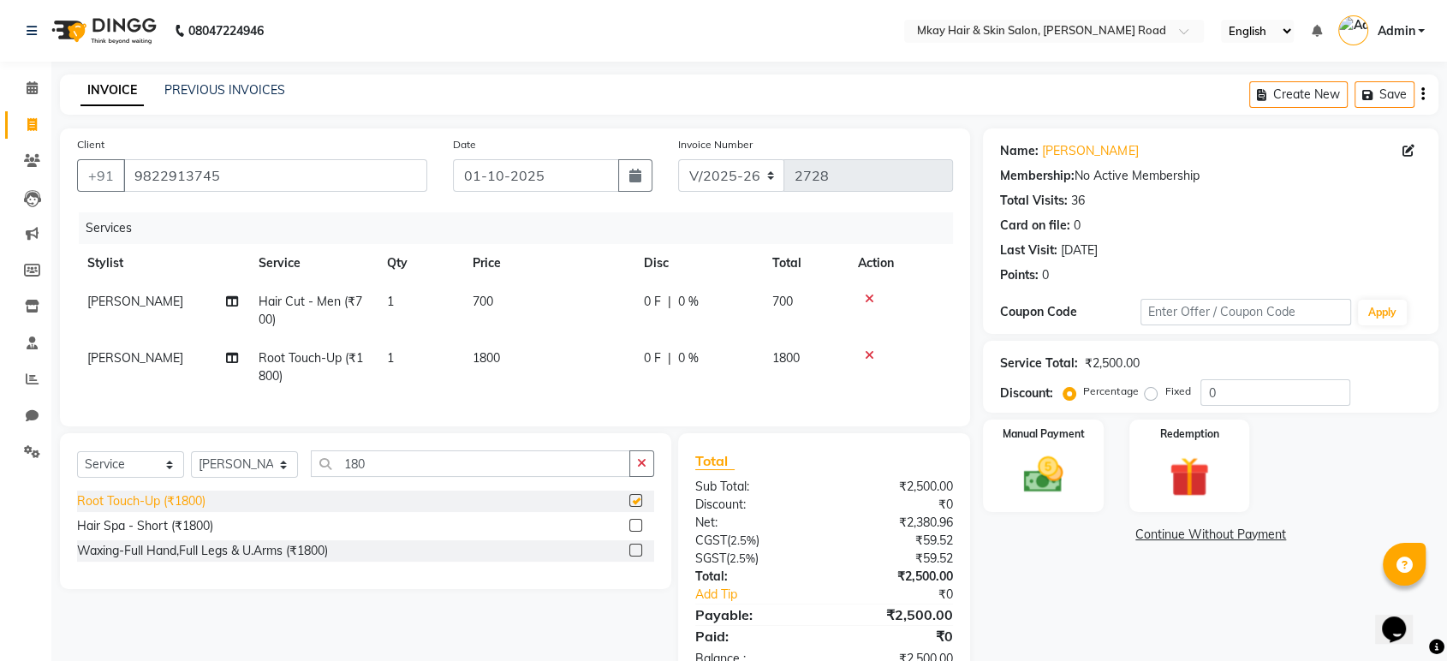
checkbox input "false"
click at [1059, 484] on img at bounding box center [1043, 475] width 67 height 48
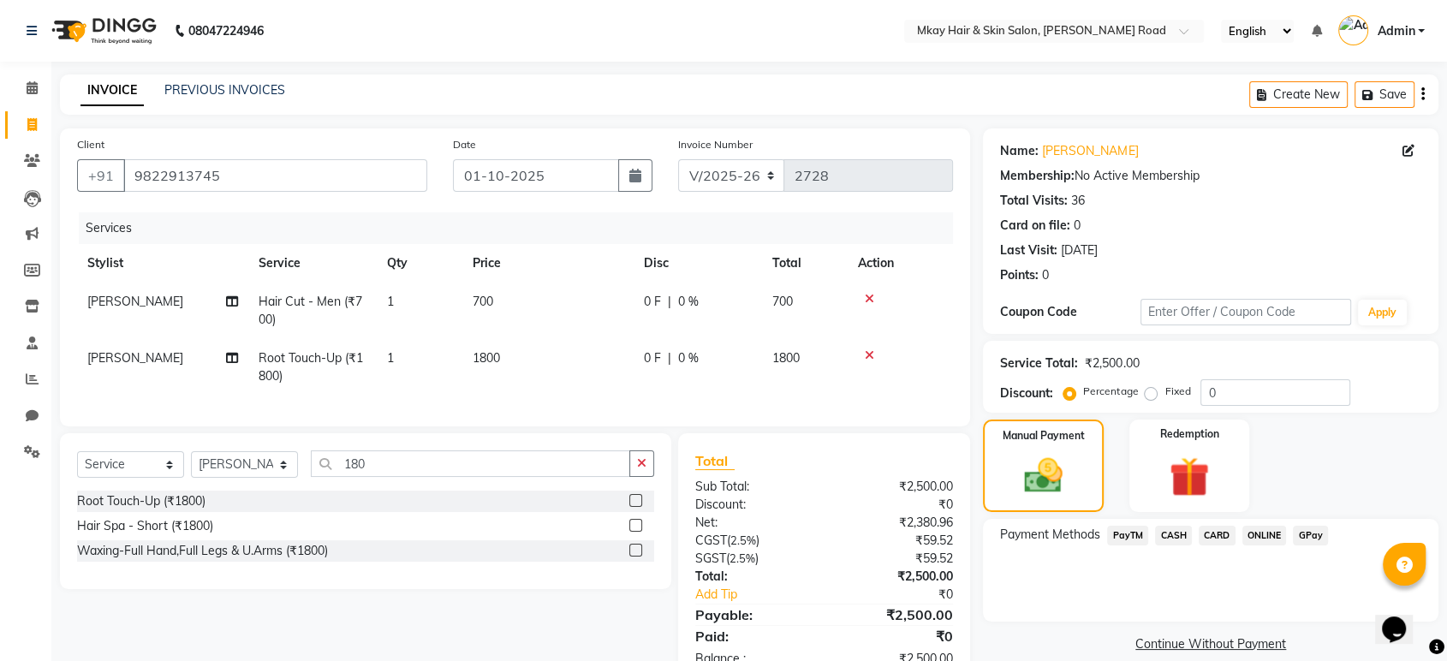
click at [1206, 538] on span "CARD" at bounding box center [1217, 536] width 37 height 20
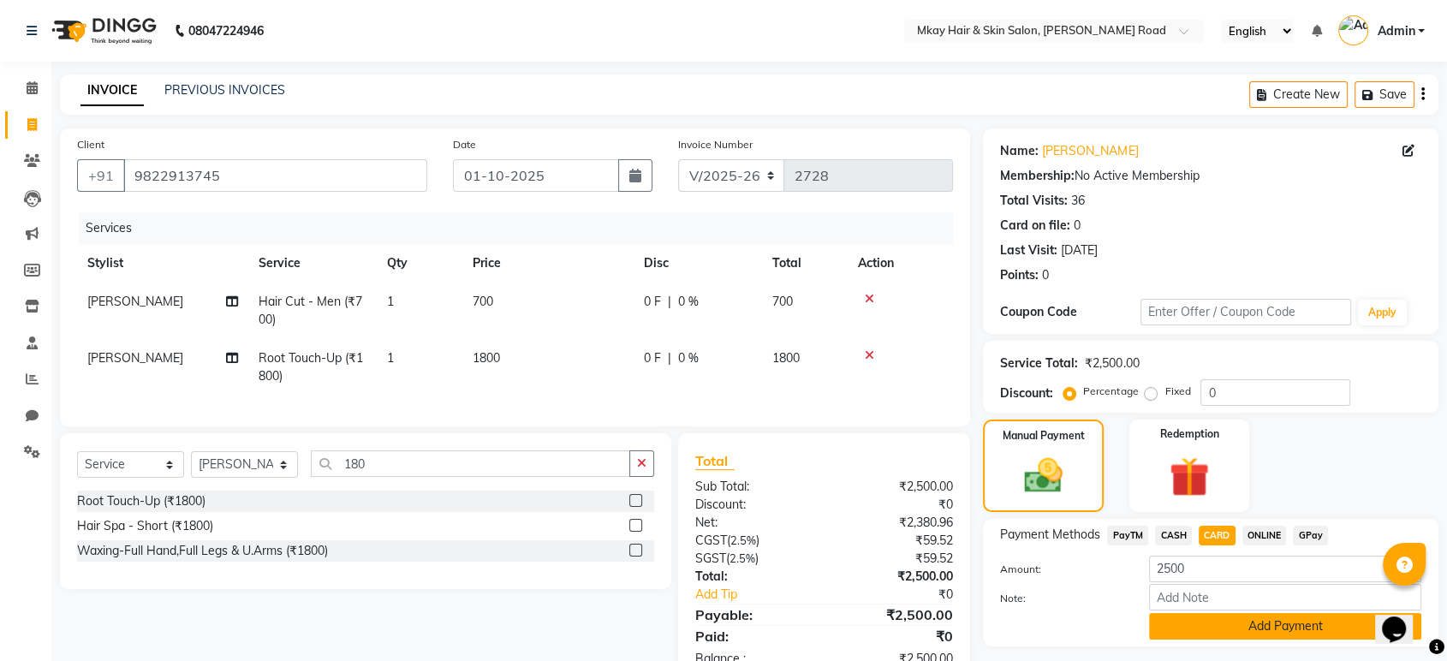
click at [1202, 628] on button "Add Payment" at bounding box center [1285, 626] width 272 height 27
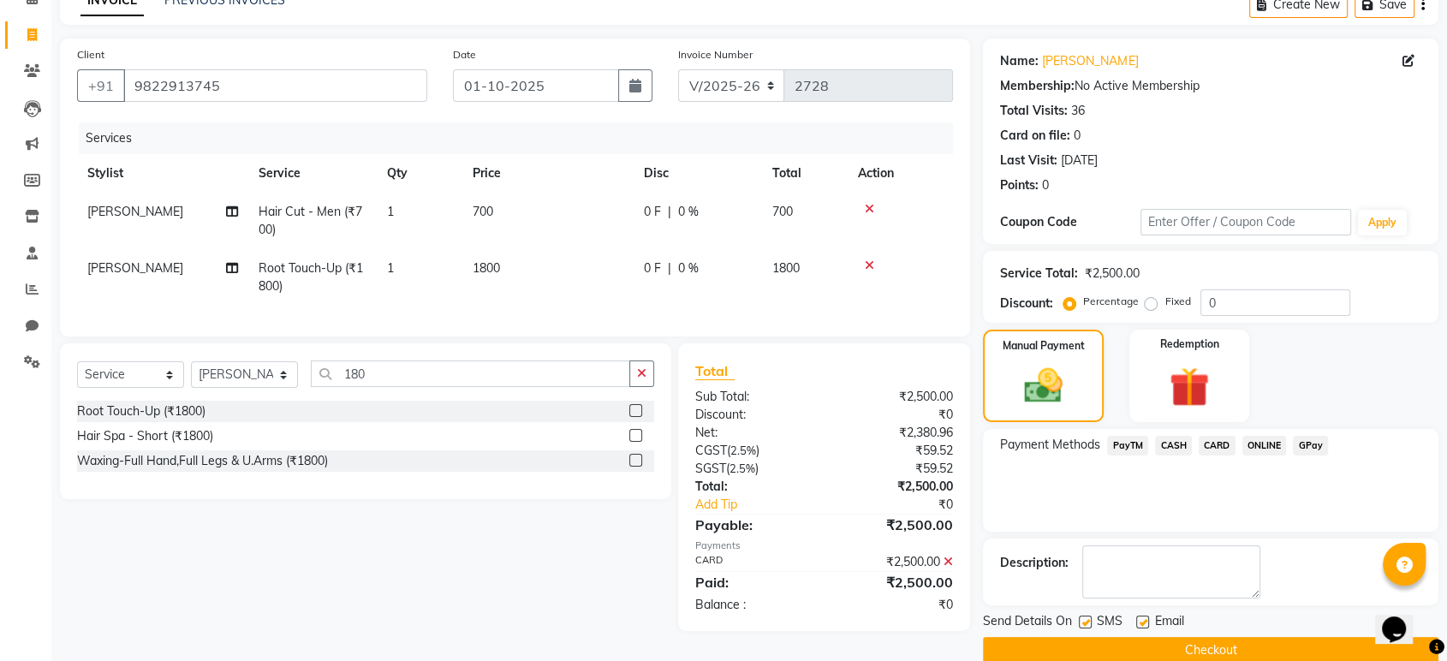
scroll to position [116, 0]
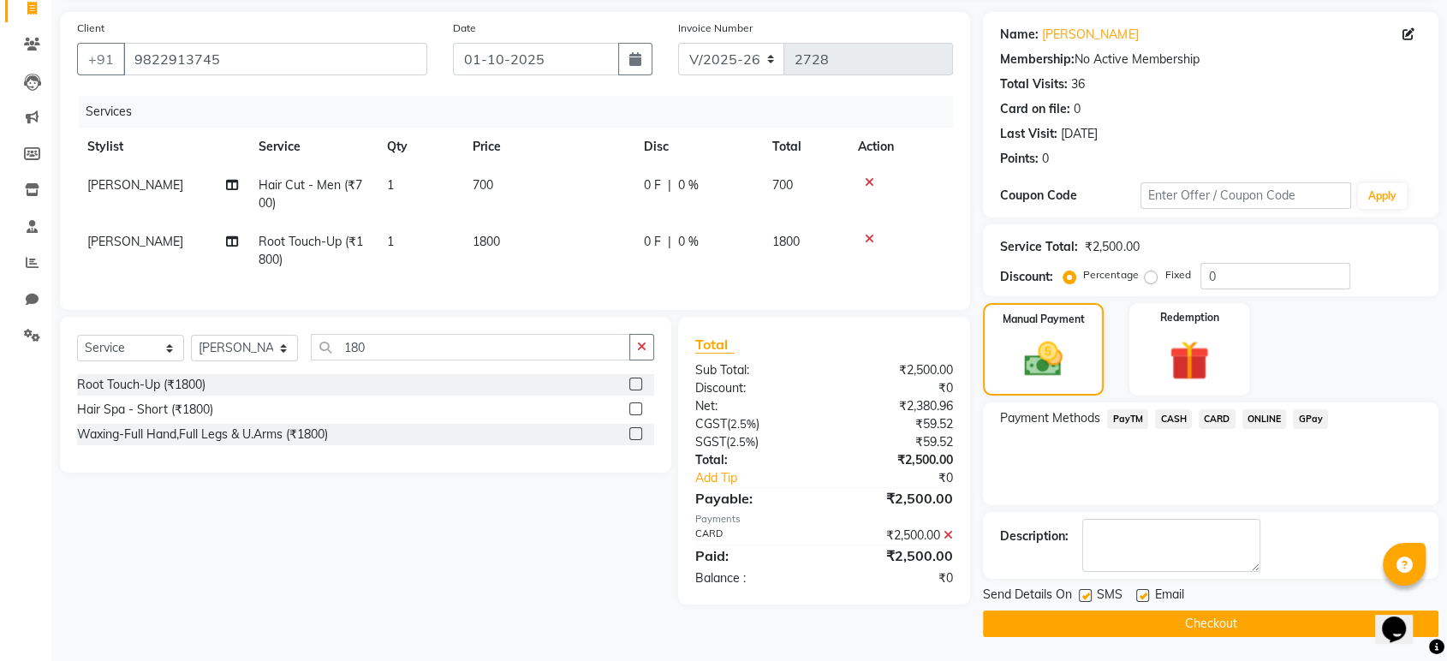
click at [1087, 594] on label at bounding box center [1085, 595] width 13 height 13
click at [1087, 594] on input "checkbox" at bounding box center [1084, 596] width 11 height 11
checkbox input "false"
click at [1141, 594] on label at bounding box center [1142, 595] width 13 height 13
click at [1141, 594] on input "checkbox" at bounding box center [1141, 596] width 11 height 11
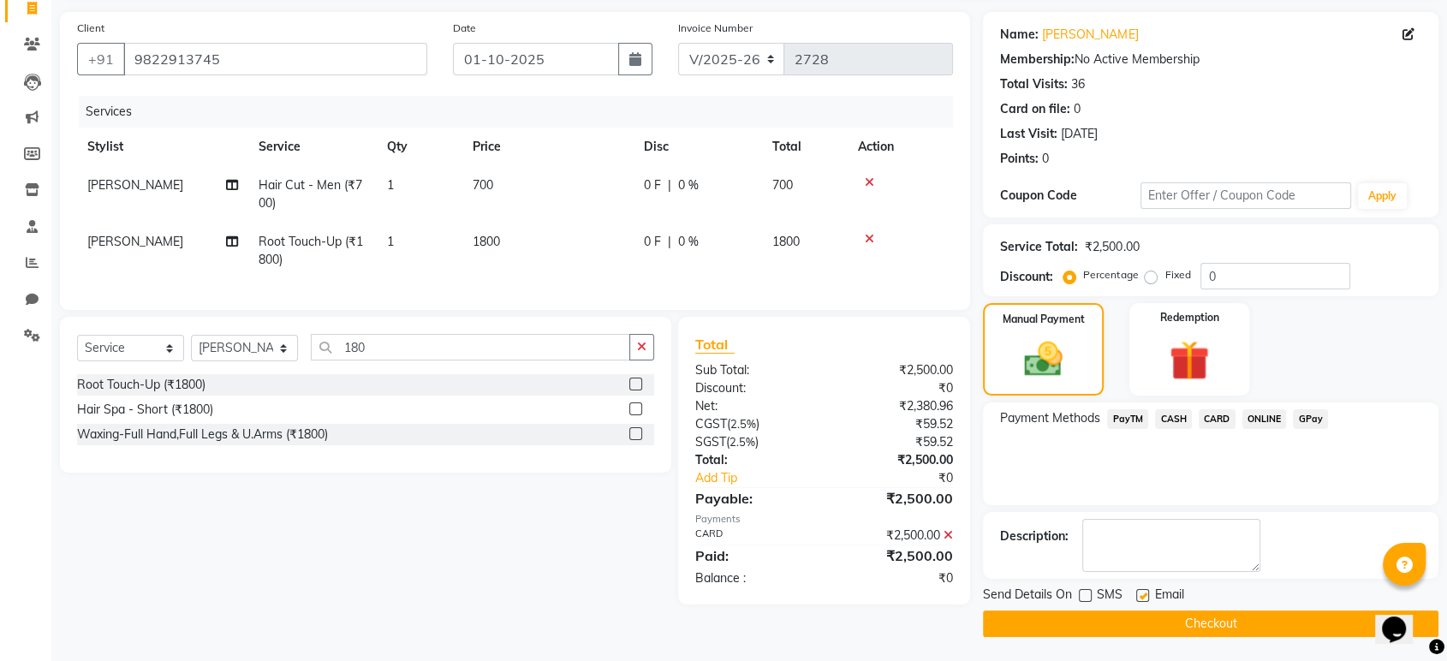
checkbox input "false"
click at [1147, 615] on button "Checkout" at bounding box center [1211, 624] width 456 height 27
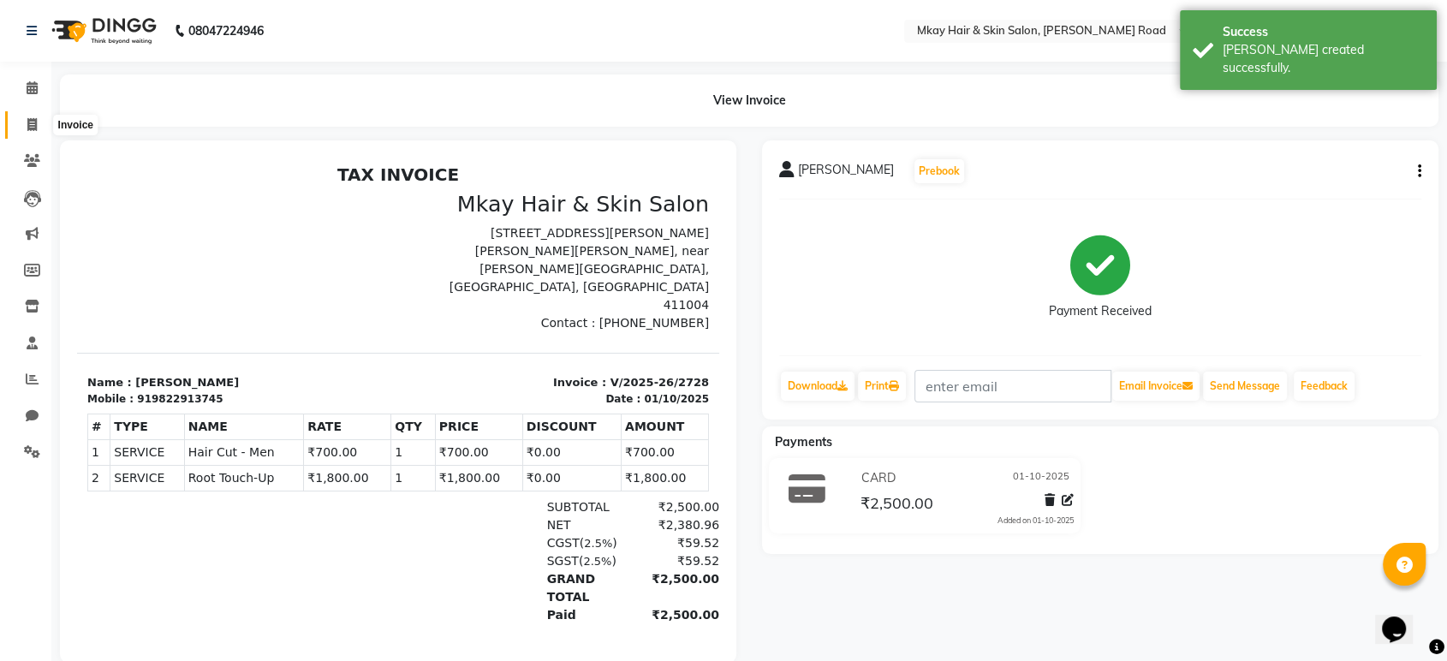
click at [31, 122] on icon at bounding box center [31, 124] width 9 height 13
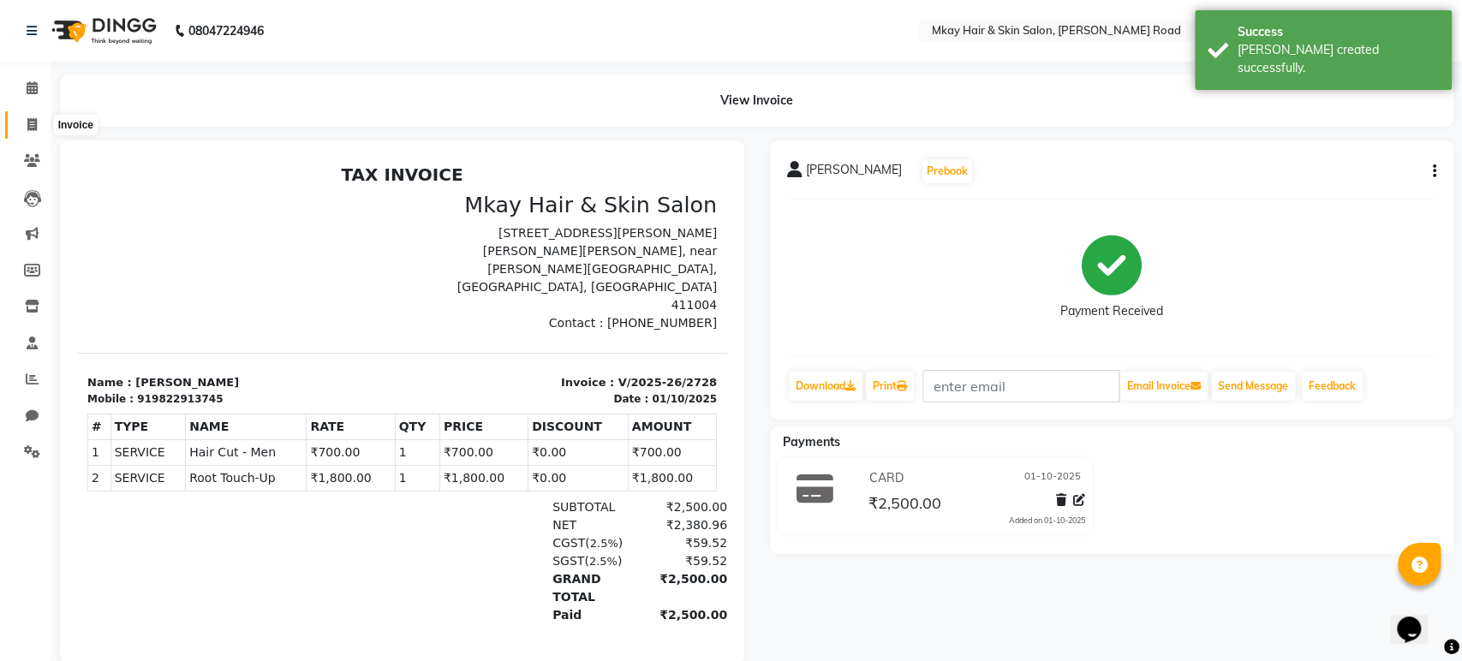
select select "5258"
select select "service"
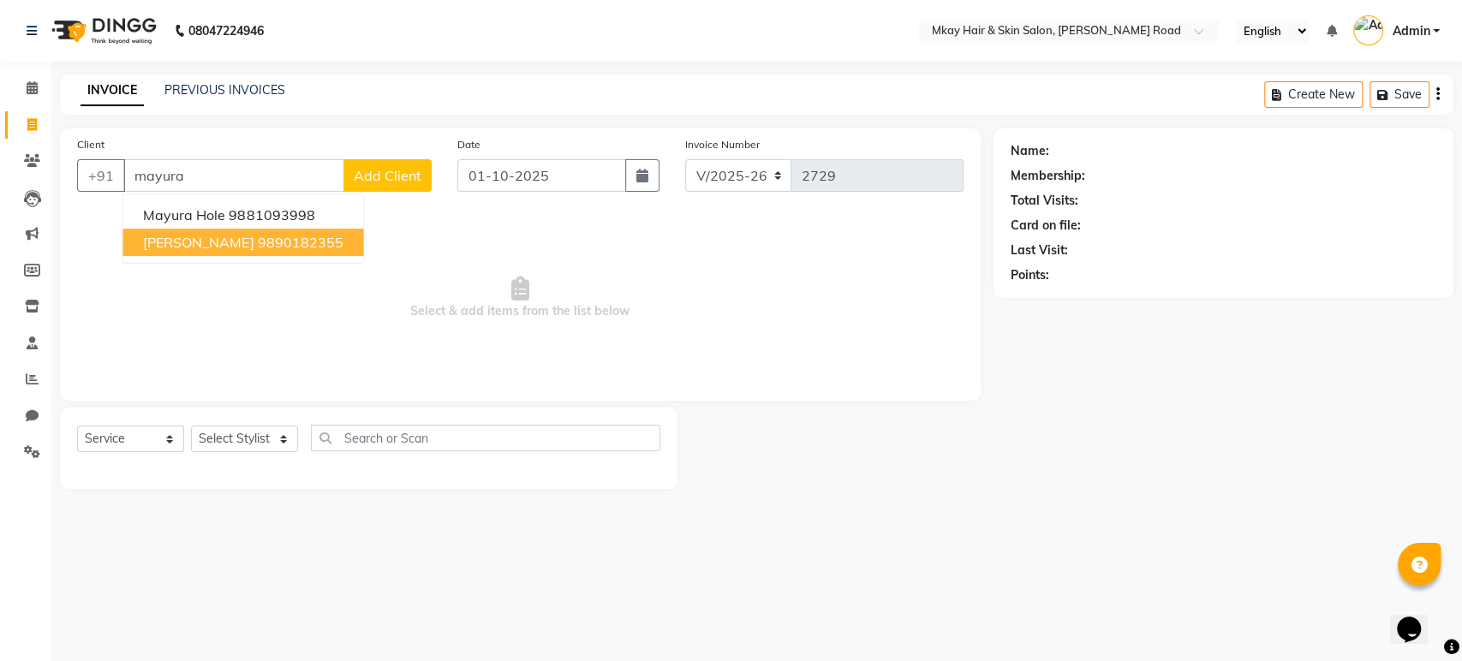
click at [203, 242] on span "[PERSON_NAME]" at bounding box center [198, 242] width 110 height 17
type input "9890182355"
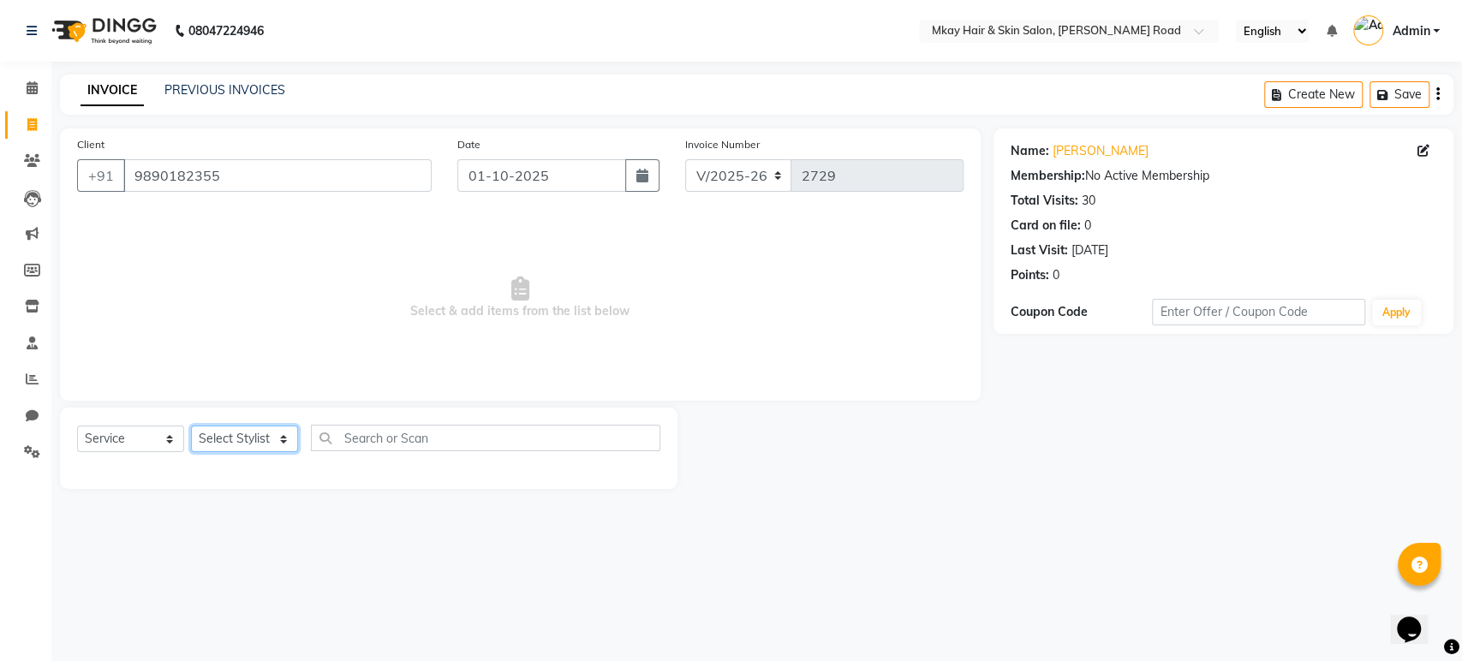
click at [279, 440] on select "Select Stylist [PERSON_NAME] Isha [PERSON_NAME] [PERSON_NAME] Shyam [PERSON_NAM…" at bounding box center [244, 439] width 107 height 27
select select "38228"
click at [191, 426] on select "Select Stylist [PERSON_NAME] Isha [PERSON_NAME] [PERSON_NAME] Shyam [PERSON_NAM…" at bounding box center [244, 439] width 107 height 27
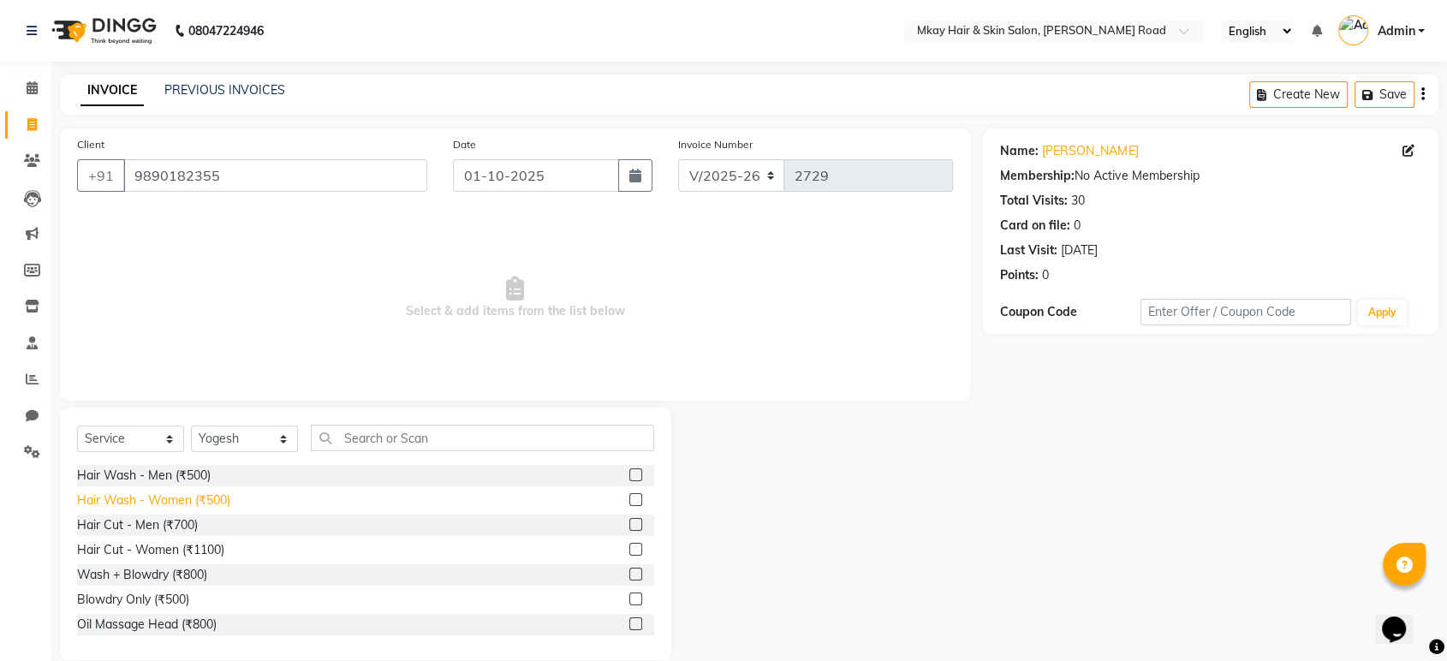
click at [200, 495] on div "Hair Wash - Women (₹500)" at bounding box center [153, 501] width 153 height 18
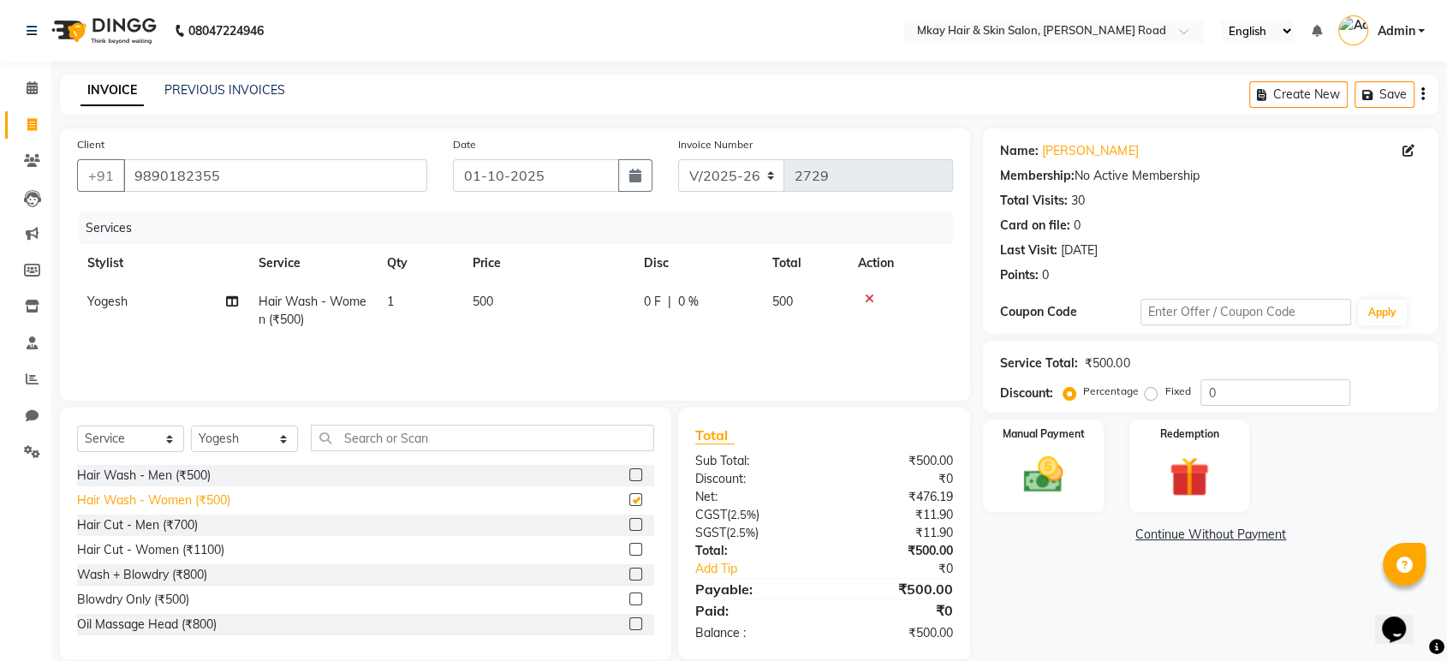
checkbox input "false"
click at [1053, 486] on img at bounding box center [1043, 475] width 67 height 48
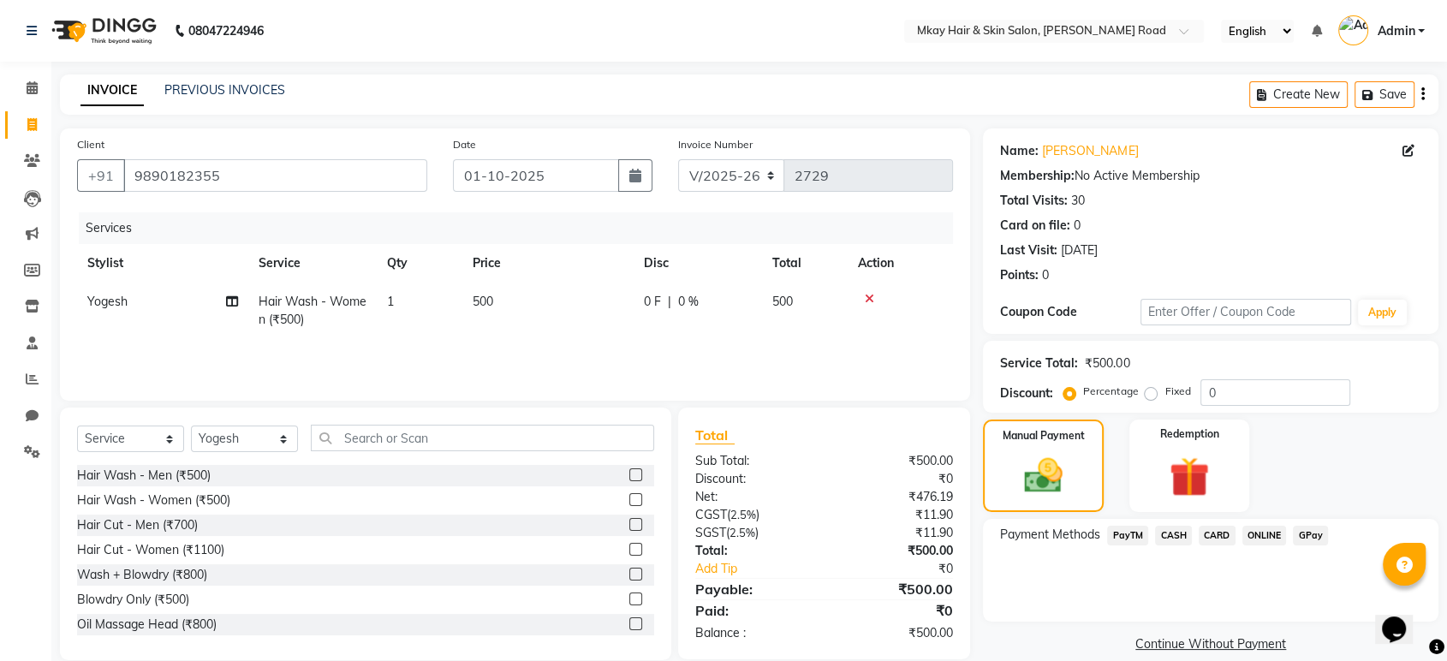
click at [1177, 532] on span "CASH" at bounding box center [1173, 536] width 37 height 20
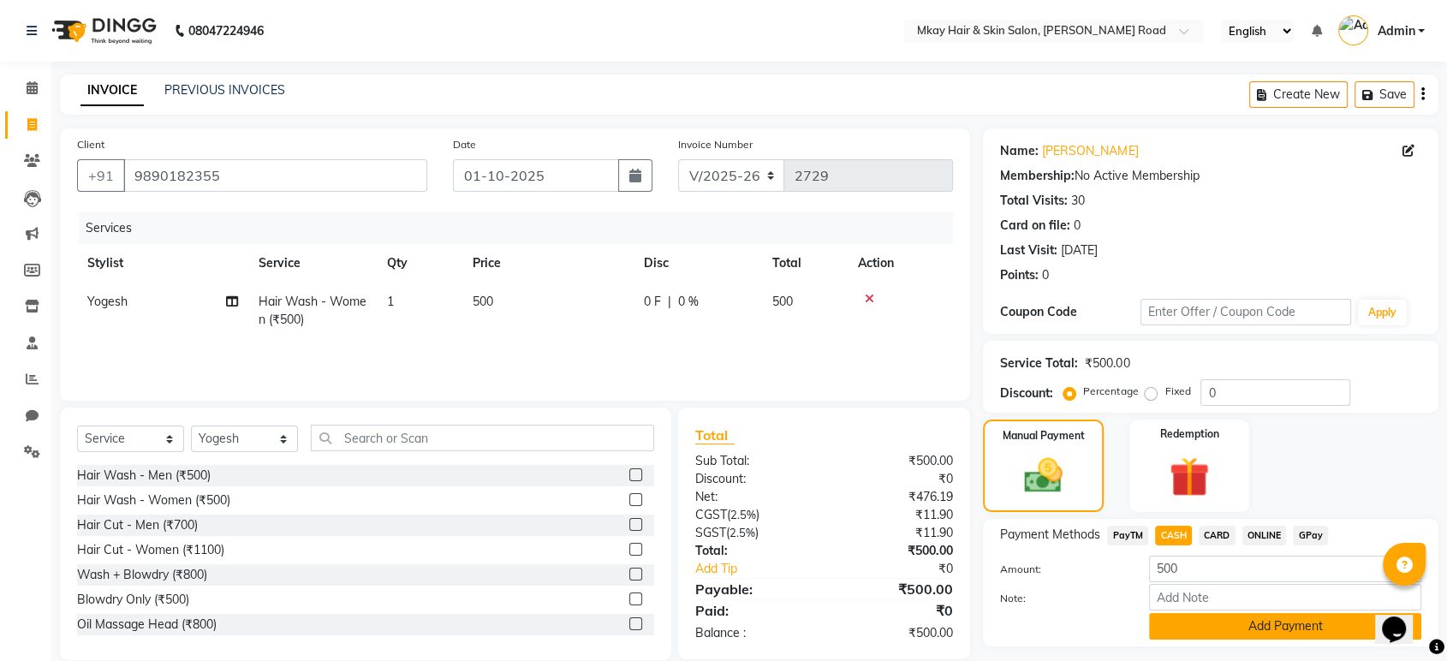
click at [1211, 627] on button "Add Payment" at bounding box center [1285, 626] width 272 height 27
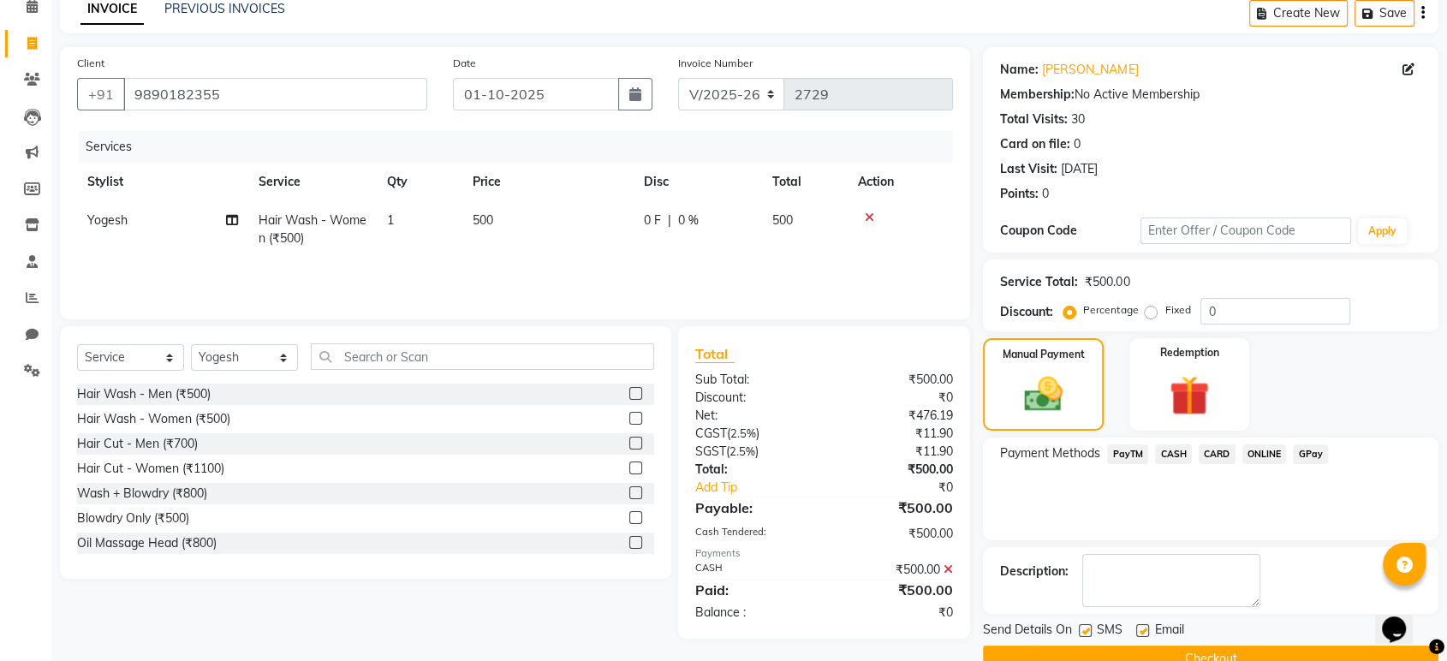
scroll to position [116, 0]
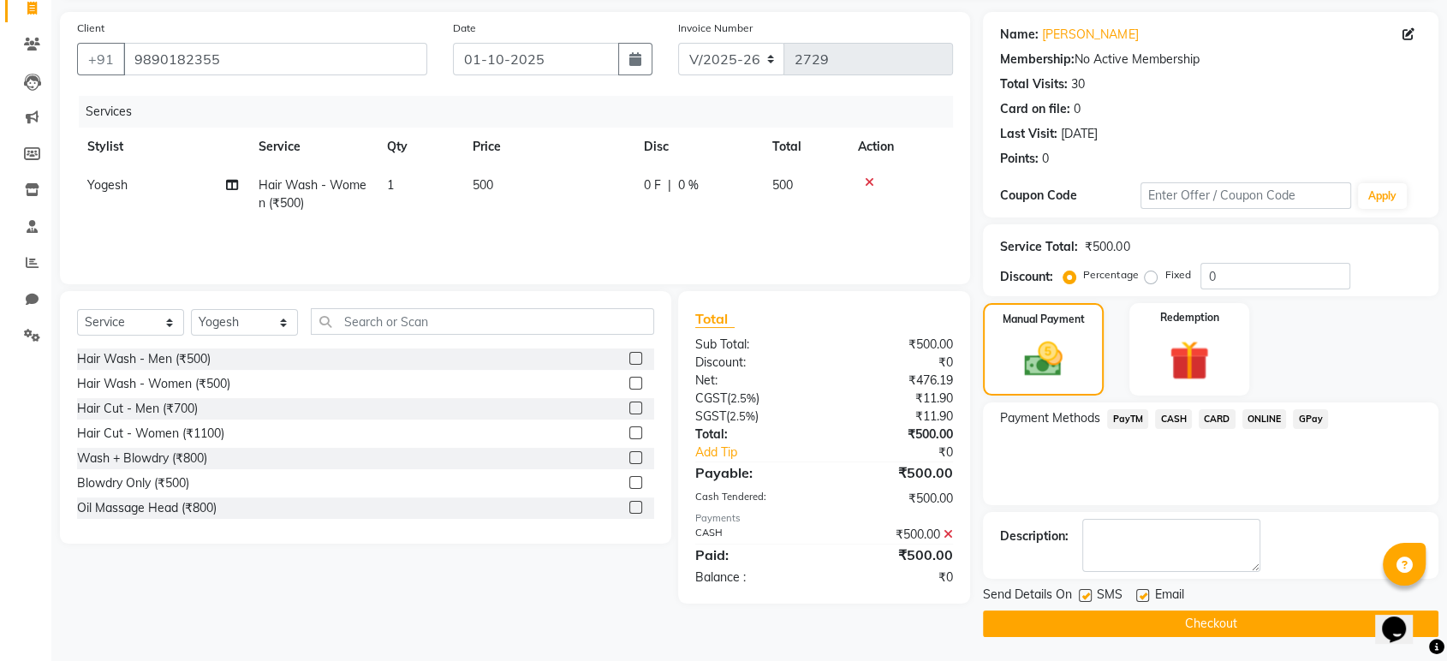
click at [1085, 590] on label at bounding box center [1085, 595] width 13 height 13
click at [1085, 591] on input "checkbox" at bounding box center [1084, 596] width 11 height 11
checkbox input "false"
click at [1139, 595] on label at bounding box center [1142, 595] width 13 height 13
click at [1139, 595] on input "checkbox" at bounding box center [1141, 596] width 11 height 11
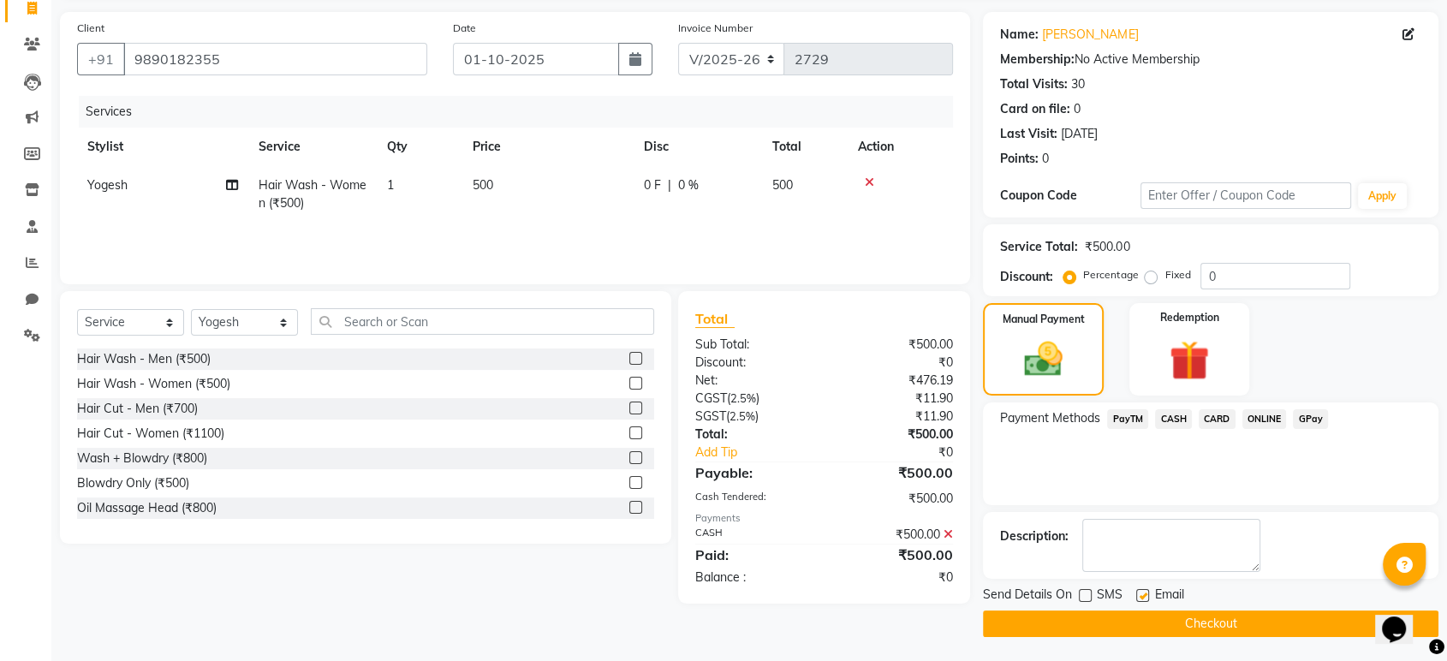
checkbox input "false"
click at [1139, 613] on button "Checkout" at bounding box center [1211, 624] width 456 height 27
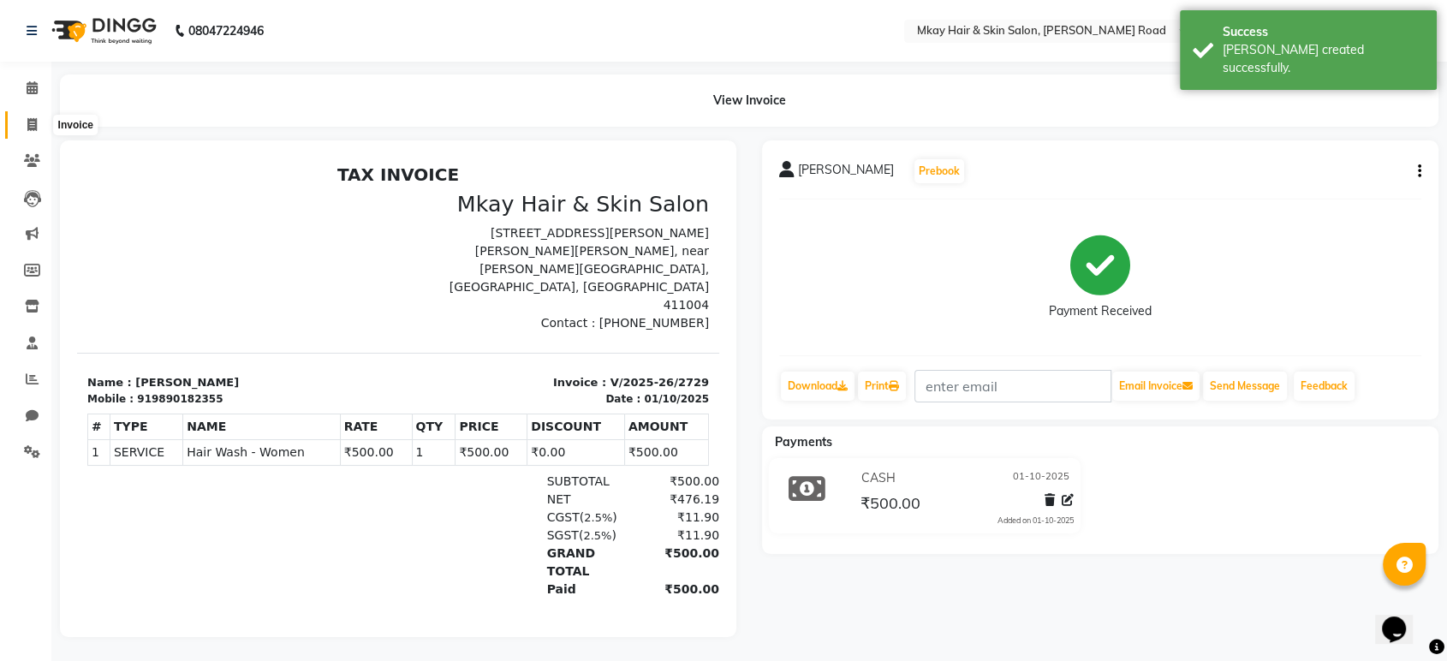
click at [29, 125] on icon at bounding box center [31, 124] width 9 height 13
select select "service"
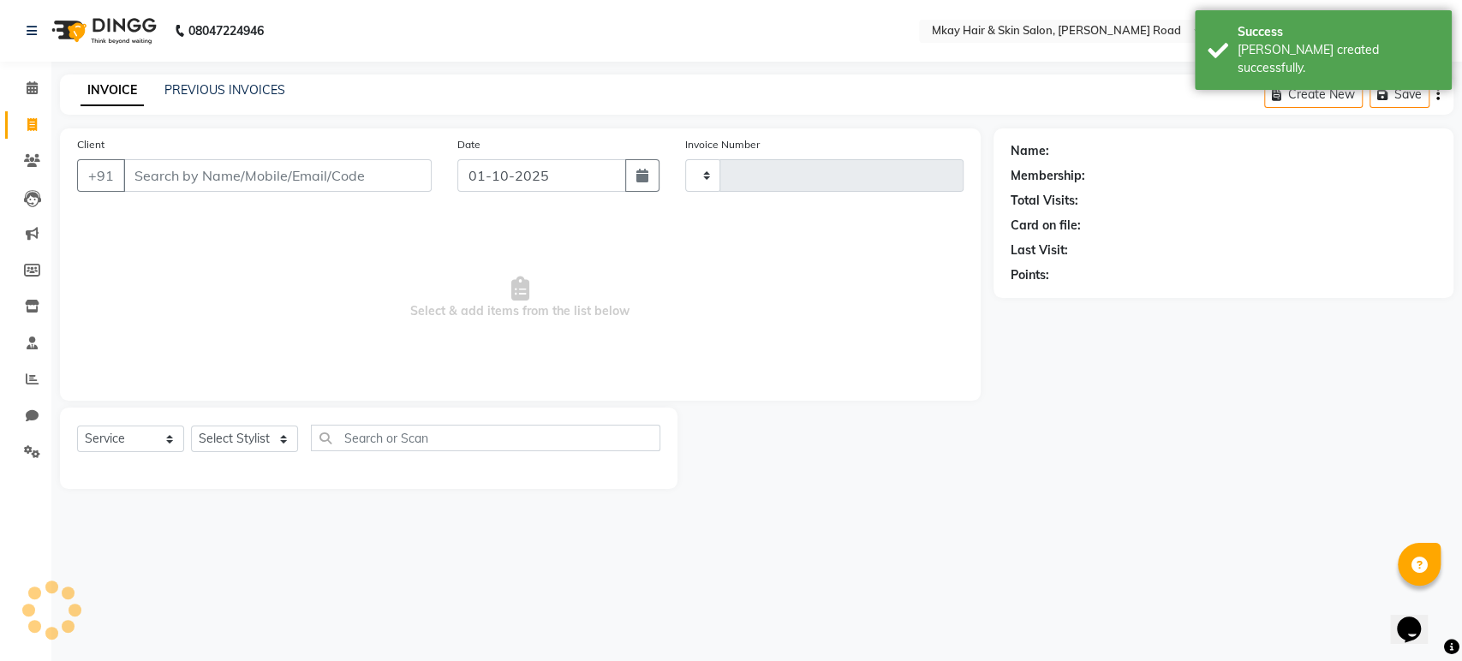
type input "2730"
select select "5258"
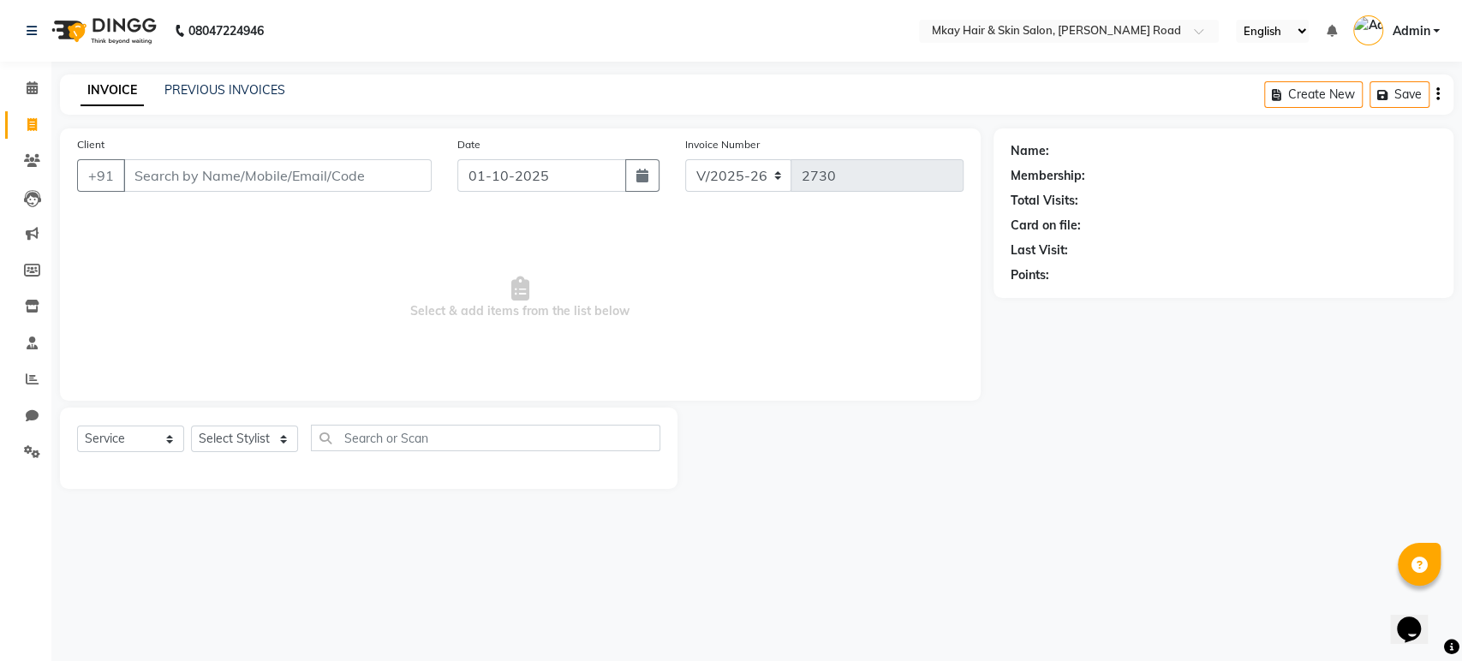
click at [144, 176] on input "Client" at bounding box center [277, 175] width 308 height 33
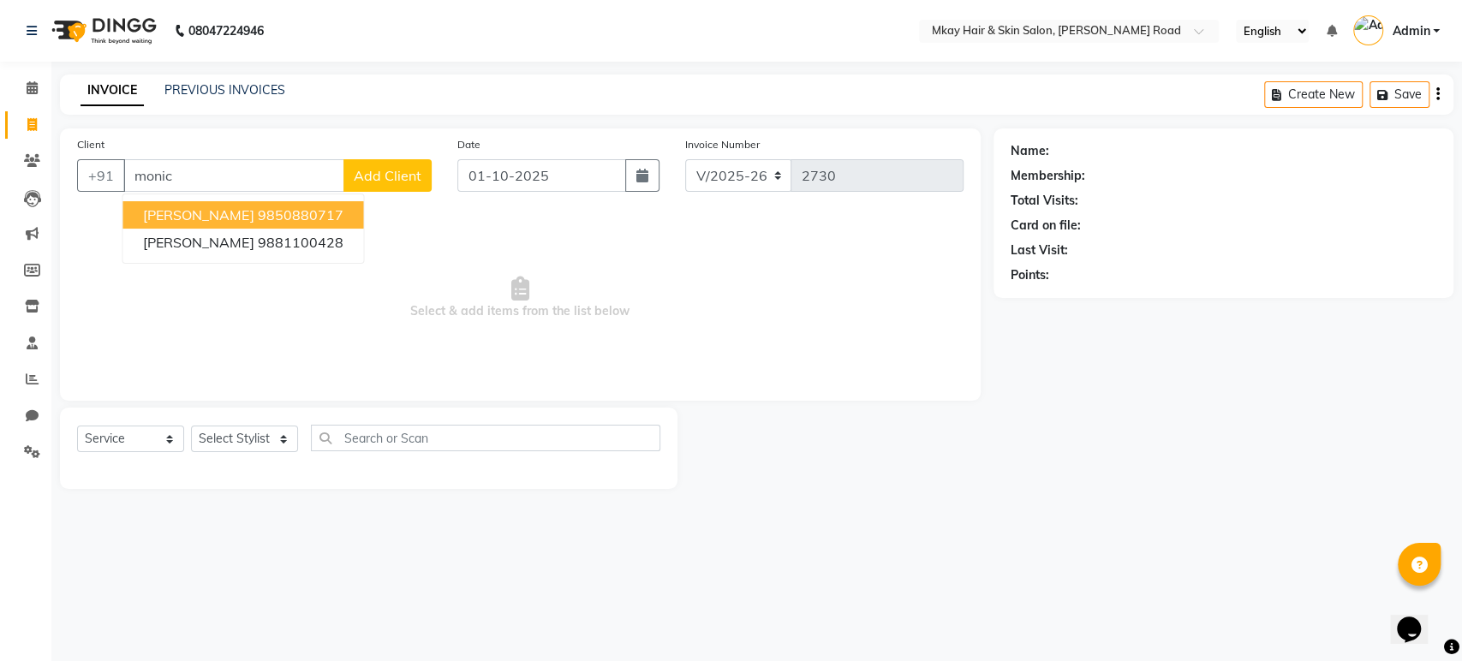
click at [211, 218] on span "[PERSON_NAME]" at bounding box center [198, 214] width 110 height 17
type input "9850880717"
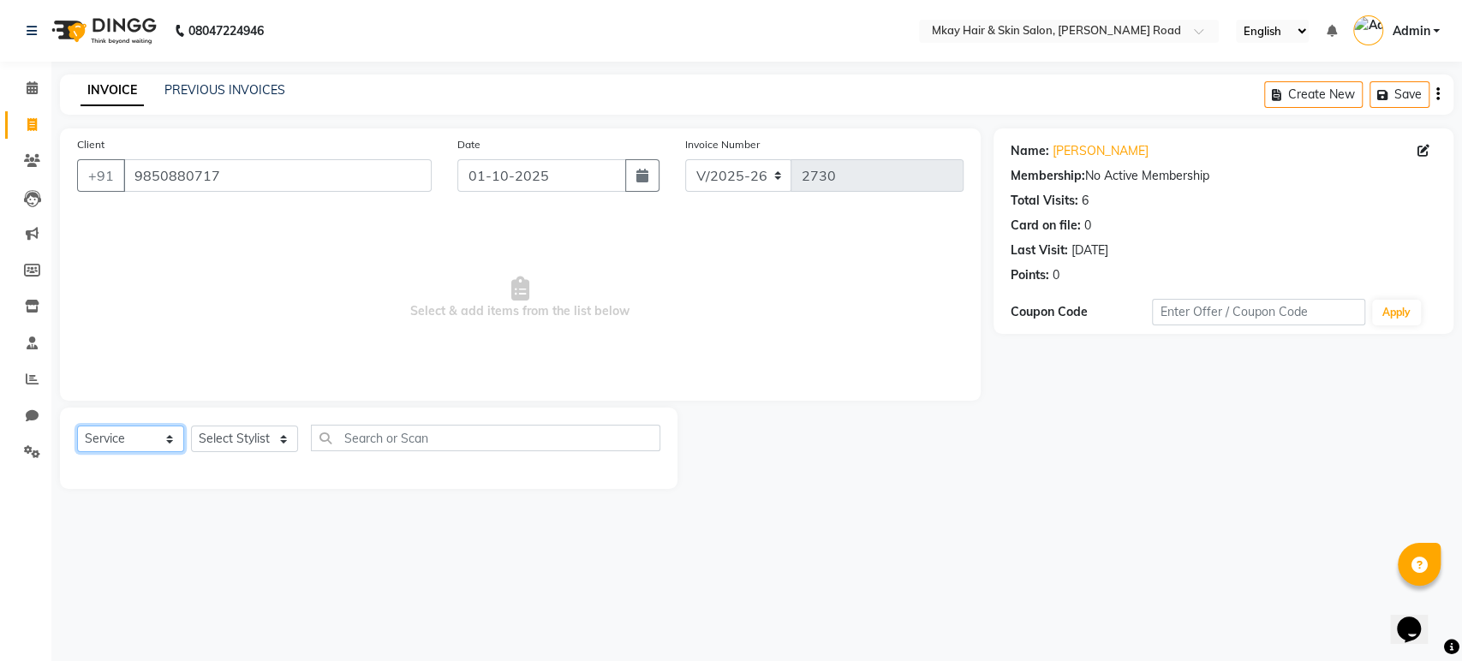
click at [153, 437] on select "Select Service Product Membership Package Voucher Prepaid Gift Card" at bounding box center [130, 439] width 107 height 27
click at [239, 440] on select "Select Stylist [PERSON_NAME] Isha [PERSON_NAME] [PERSON_NAME] Shyam [PERSON_NAM…" at bounding box center [244, 439] width 107 height 27
select select "38226"
click at [191, 426] on select "Select Stylist [PERSON_NAME] Isha [PERSON_NAME] [PERSON_NAME] Shyam [PERSON_NAM…" at bounding box center [244, 439] width 107 height 27
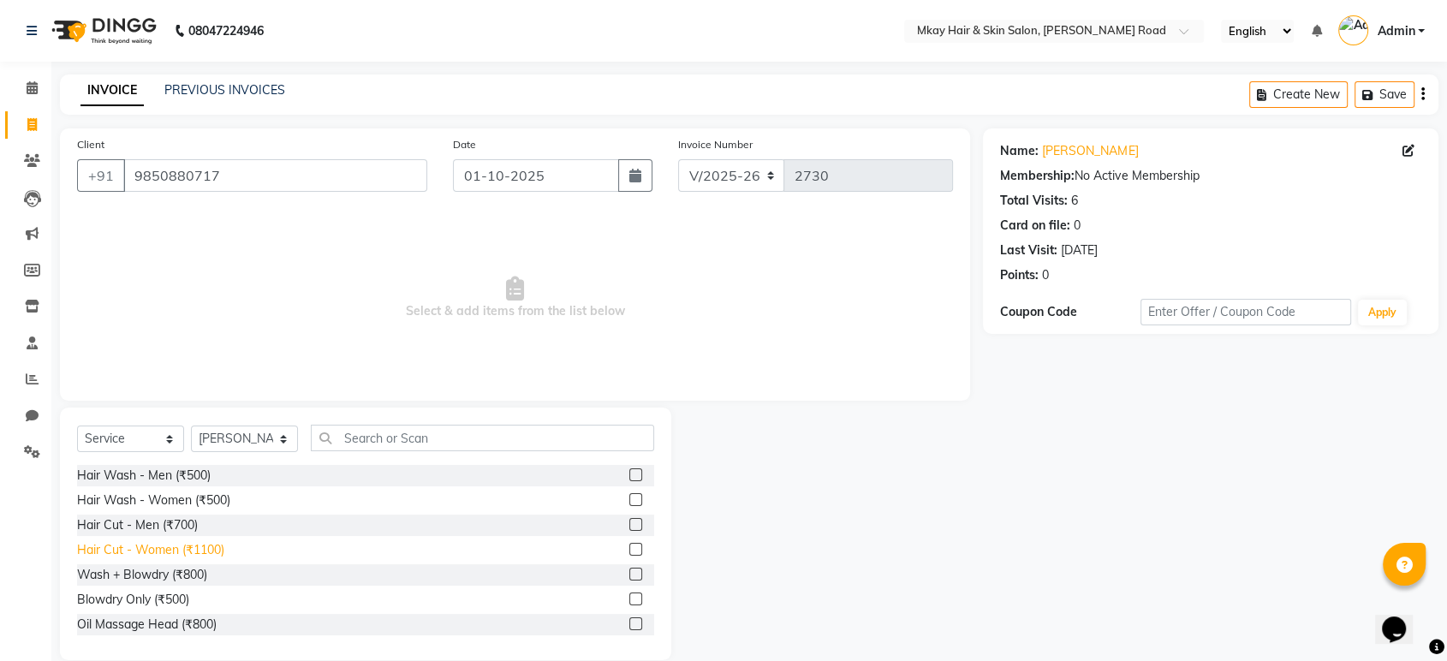
click at [195, 550] on div "Hair Cut - Women (₹1100)" at bounding box center [150, 550] width 147 height 18
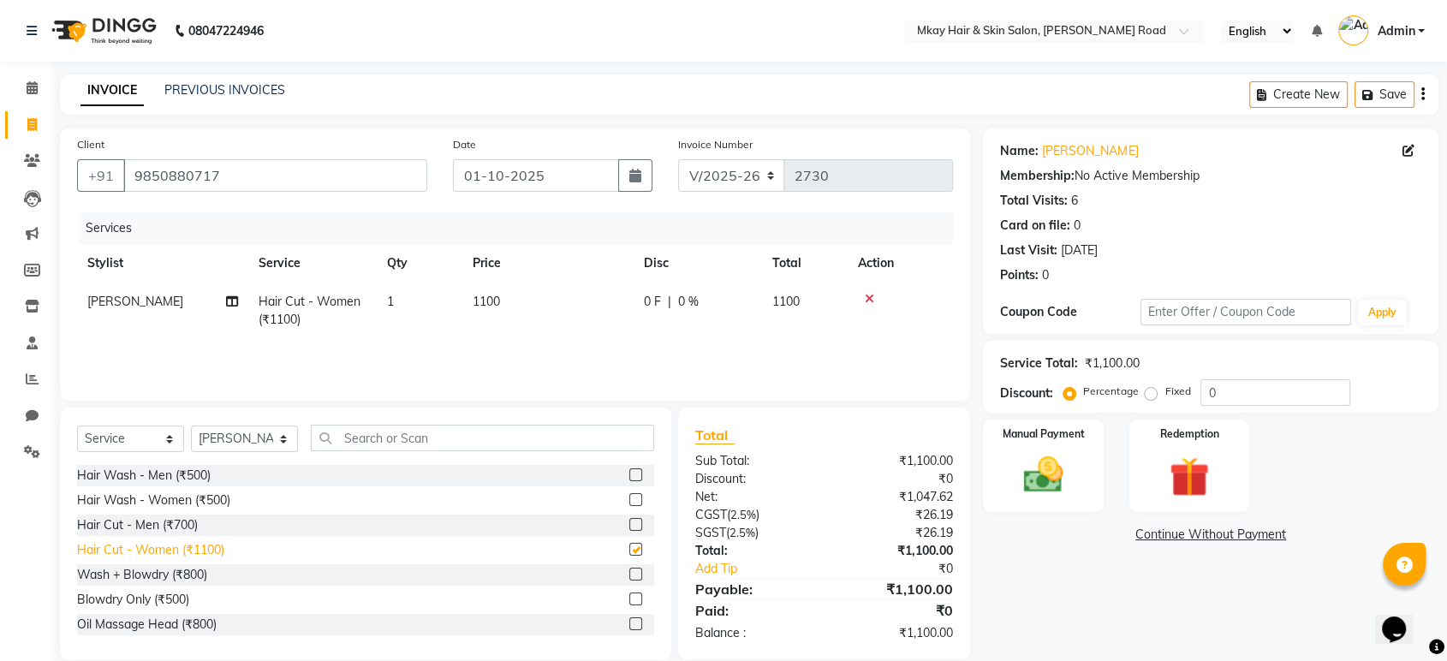
checkbox input "false"
click at [255, 440] on select "Select Stylist [PERSON_NAME] Isha [PERSON_NAME] [PERSON_NAME] Shyam [PERSON_NAM…" at bounding box center [244, 439] width 107 height 27
select select "38227"
click at [191, 426] on select "Select Stylist [PERSON_NAME] Isha [PERSON_NAME] [PERSON_NAME] Shyam [PERSON_NAM…" at bounding box center [244, 439] width 107 height 27
click at [163, 581] on div "Wash + Blowdry (₹800)" at bounding box center [142, 575] width 130 height 18
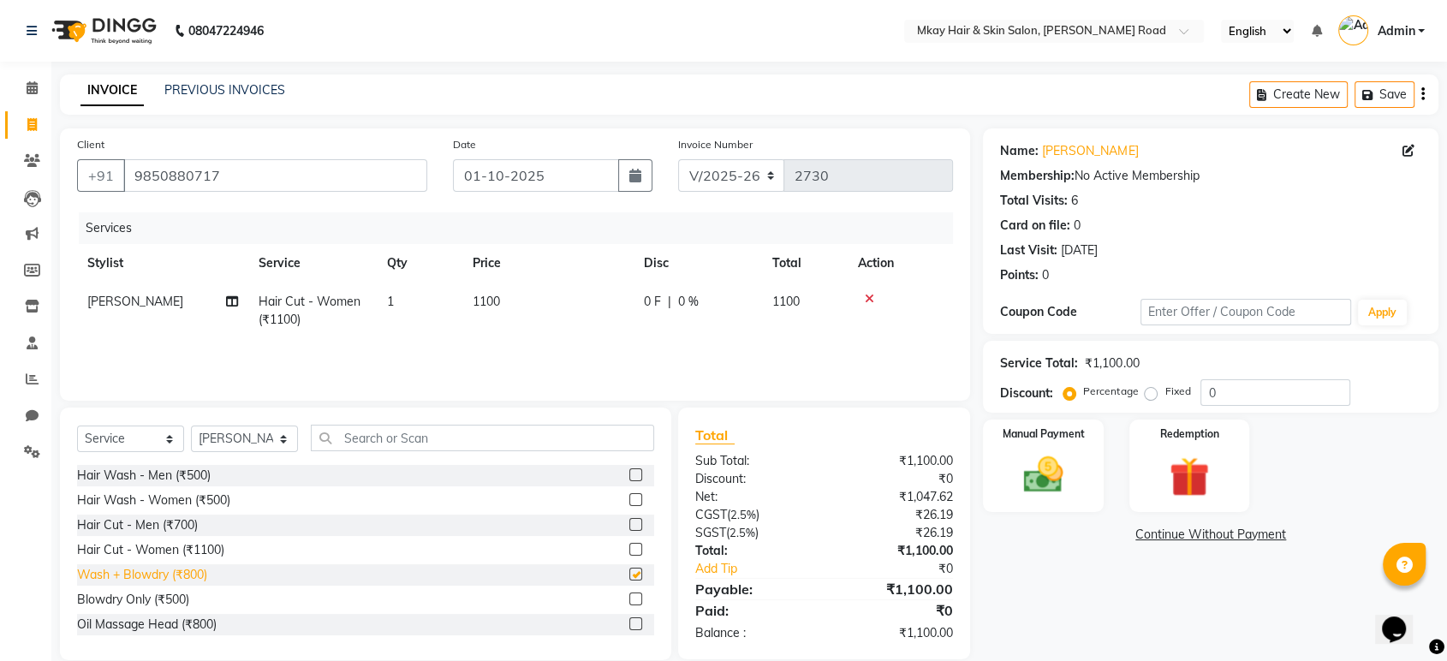
checkbox input "false"
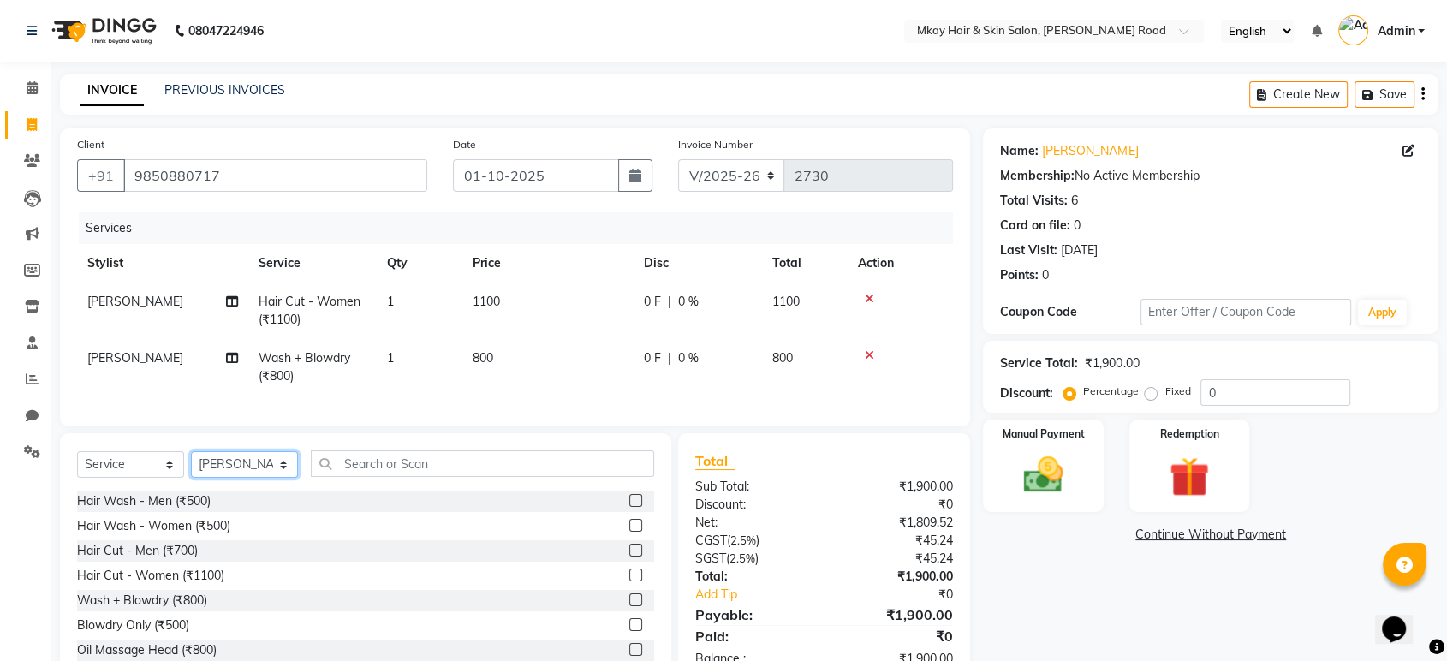
click at [270, 478] on select "Select Stylist [PERSON_NAME] Isha [PERSON_NAME] [PERSON_NAME] Shyam [PERSON_NAM…" at bounding box center [244, 464] width 107 height 27
select select "82666"
click at [191, 466] on select "Select Stylist [PERSON_NAME] Isha [PERSON_NAME] [PERSON_NAME] Shyam [PERSON_NAM…" at bounding box center [244, 464] width 107 height 27
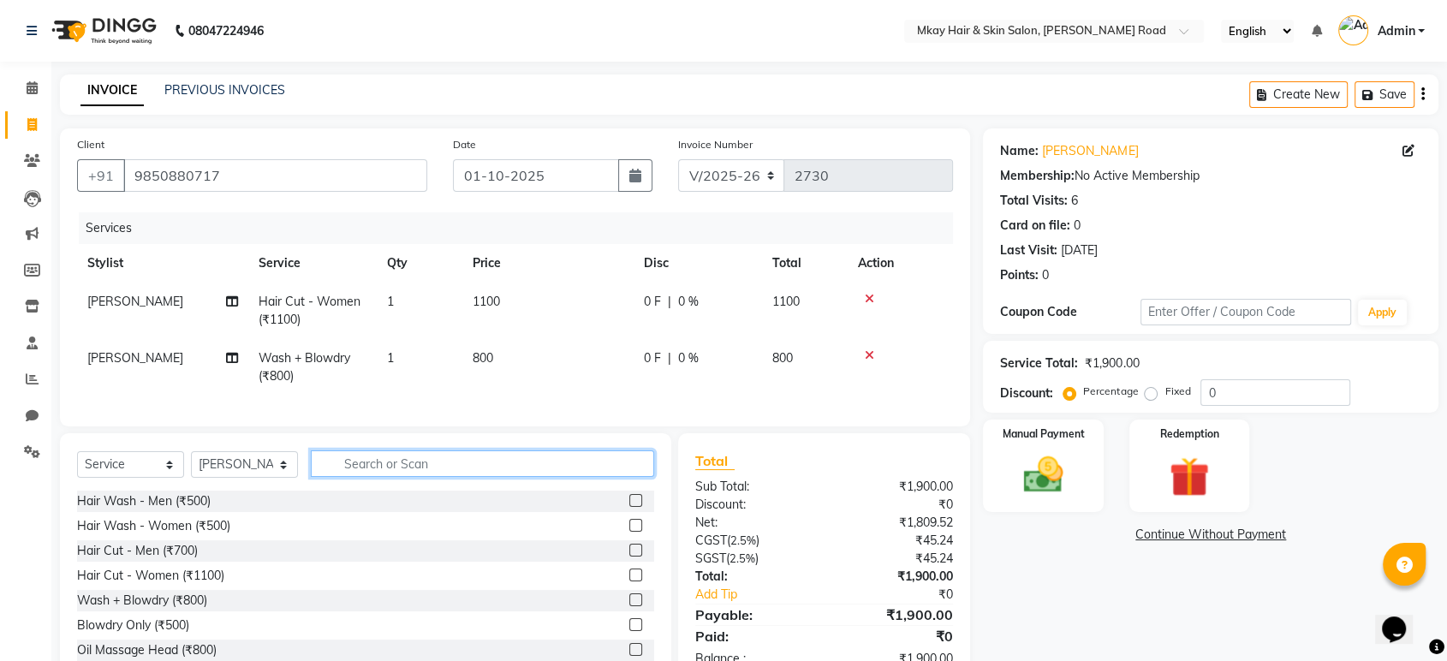
click at [367, 477] on input "text" at bounding box center [482, 463] width 343 height 27
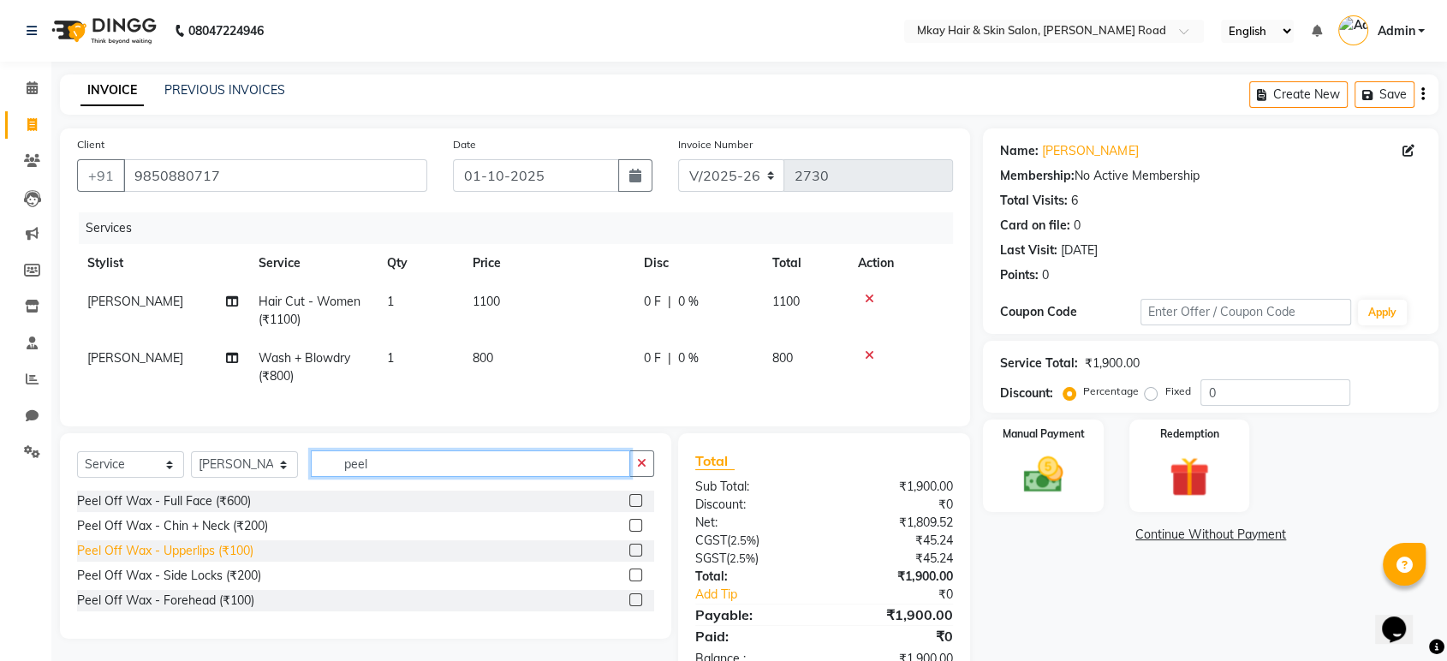
type input "peel"
click at [178, 560] on div "Peel Off Wax - Upperlips (₹100)" at bounding box center [165, 551] width 176 height 18
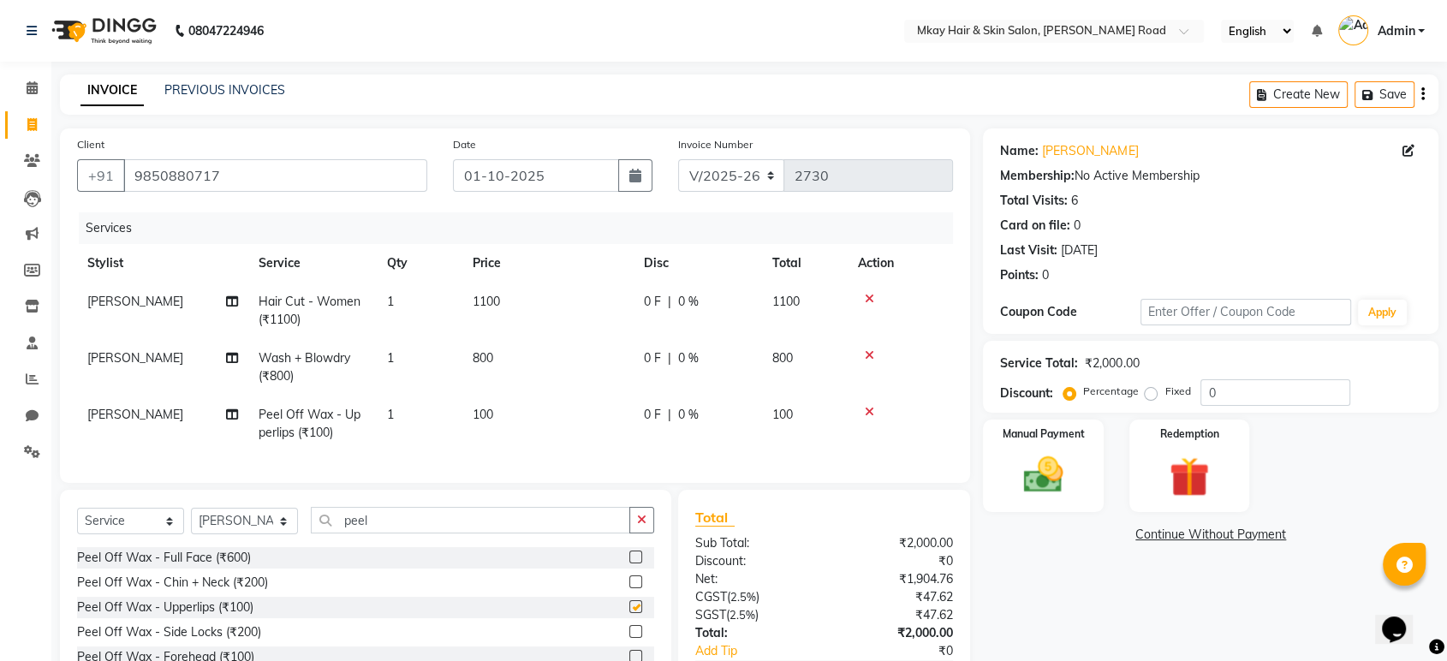
checkbox input "false"
click at [393, 532] on input "peel" at bounding box center [470, 520] width 319 height 27
type input "p"
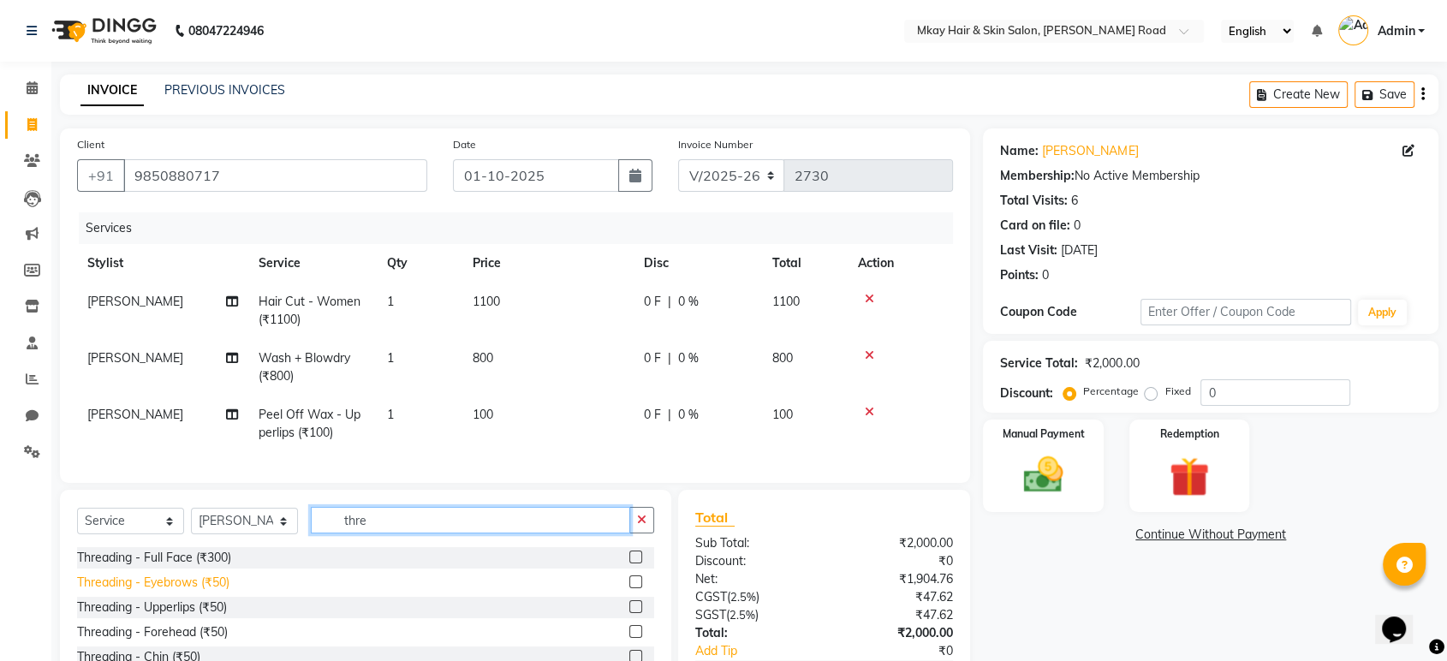
type input "thre"
click at [183, 592] on div "Threading - Eyebrows (₹50)" at bounding box center [153, 583] width 152 height 18
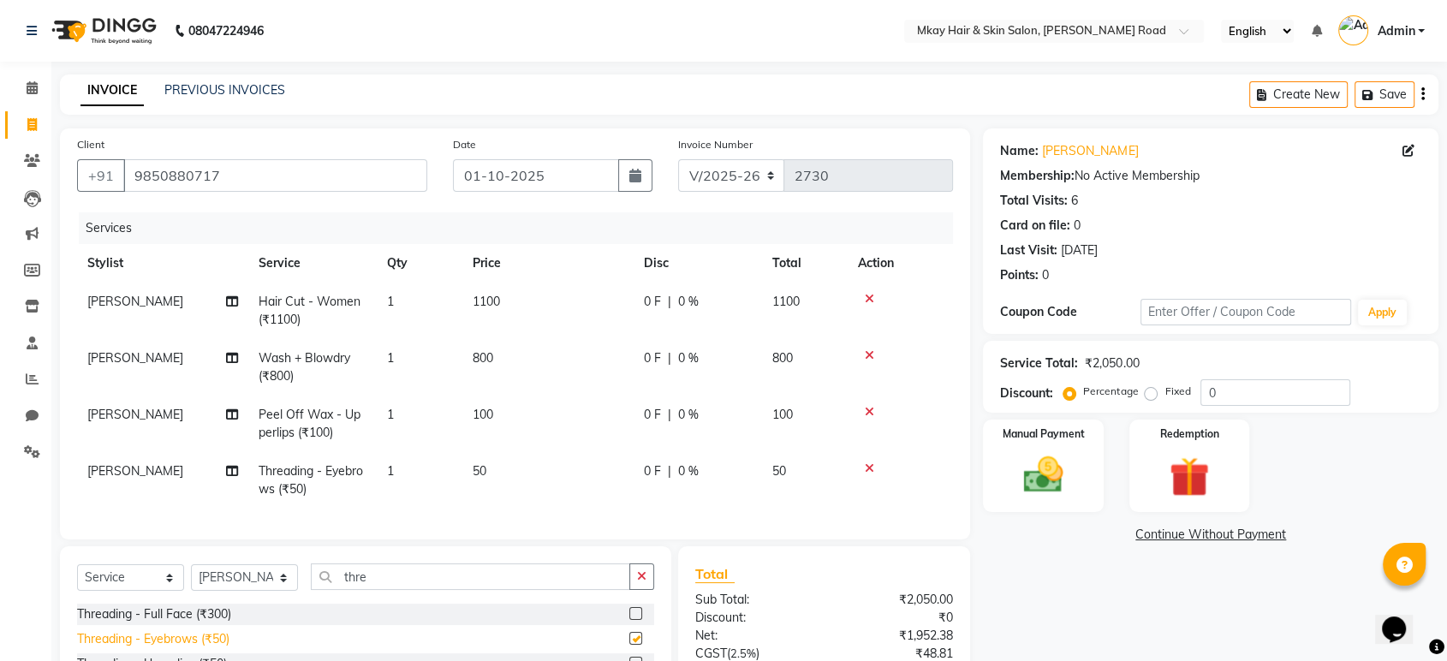
checkbox input "false"
click at [1041, 478] on img at bounding box center [1043, 475] width 67 height 48
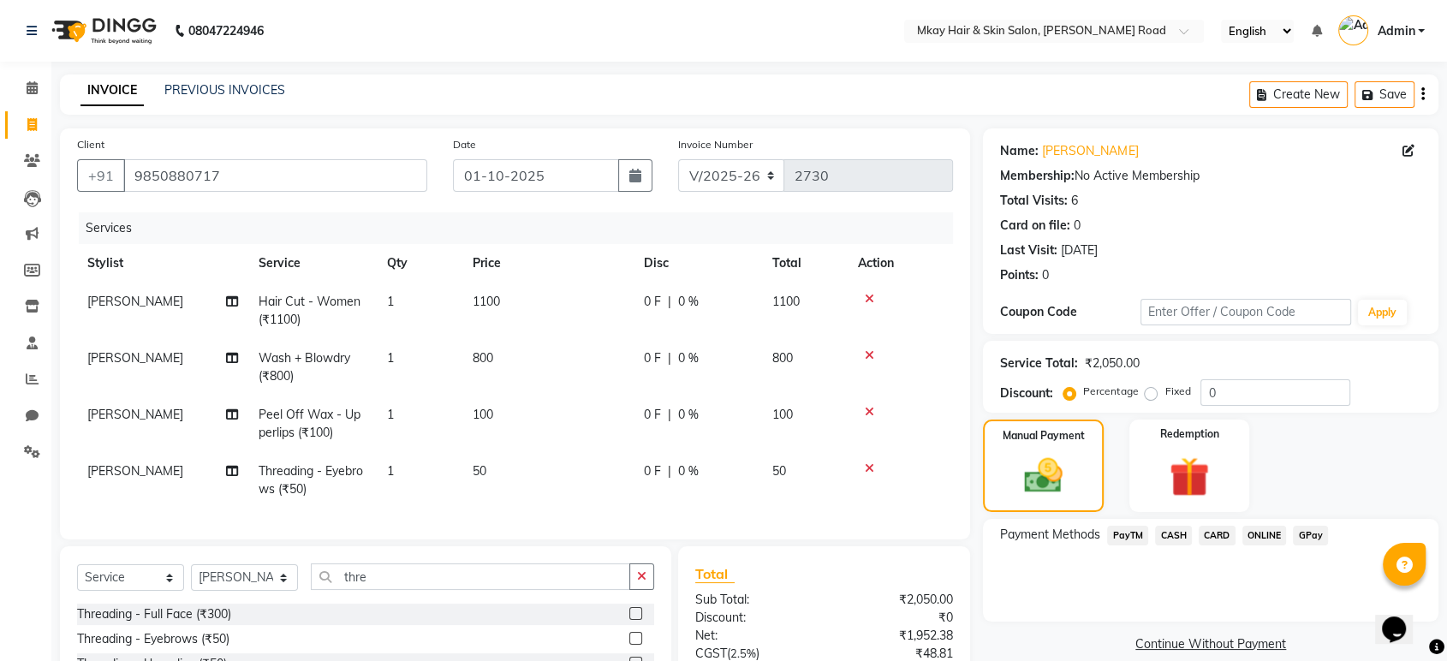
click at [1217, 534] on span "CARD" at bounding box center [1217, 536] width 37 height 20
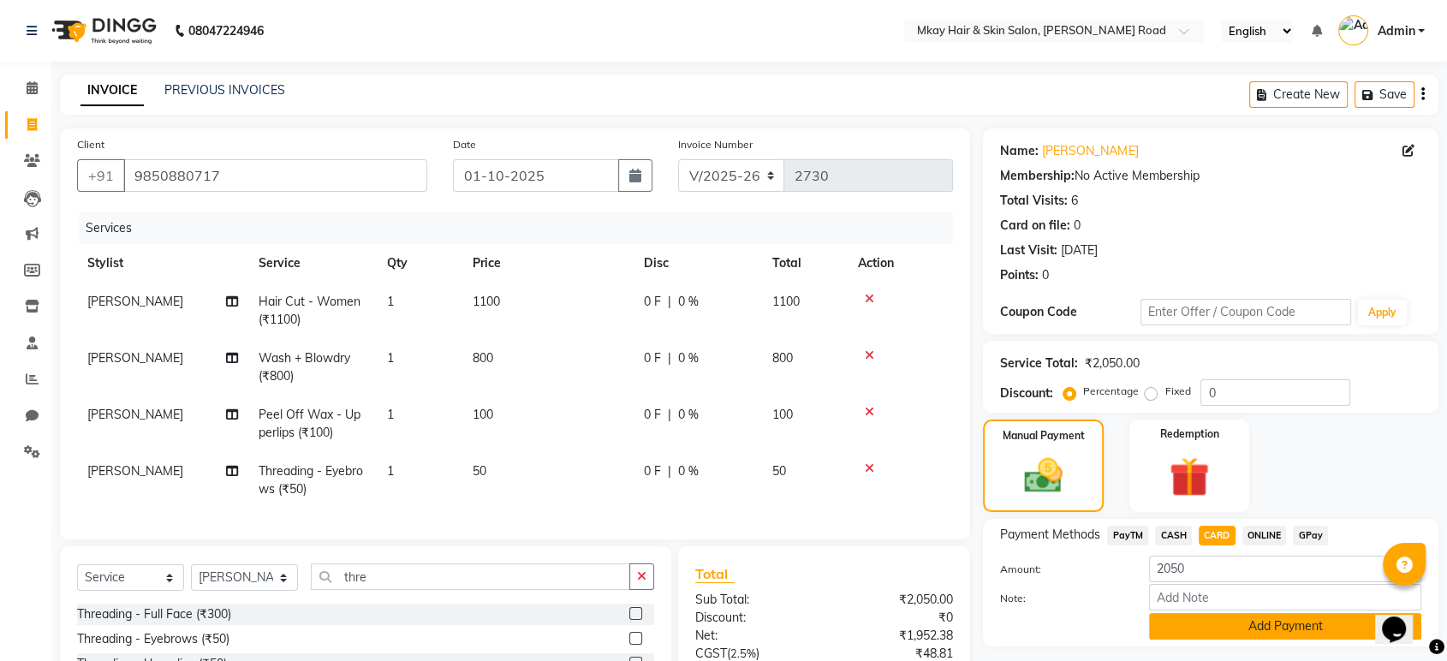
click at [1255, 618] on button "Add Payment" at bounding box center [1285, 626] width 272 height 27
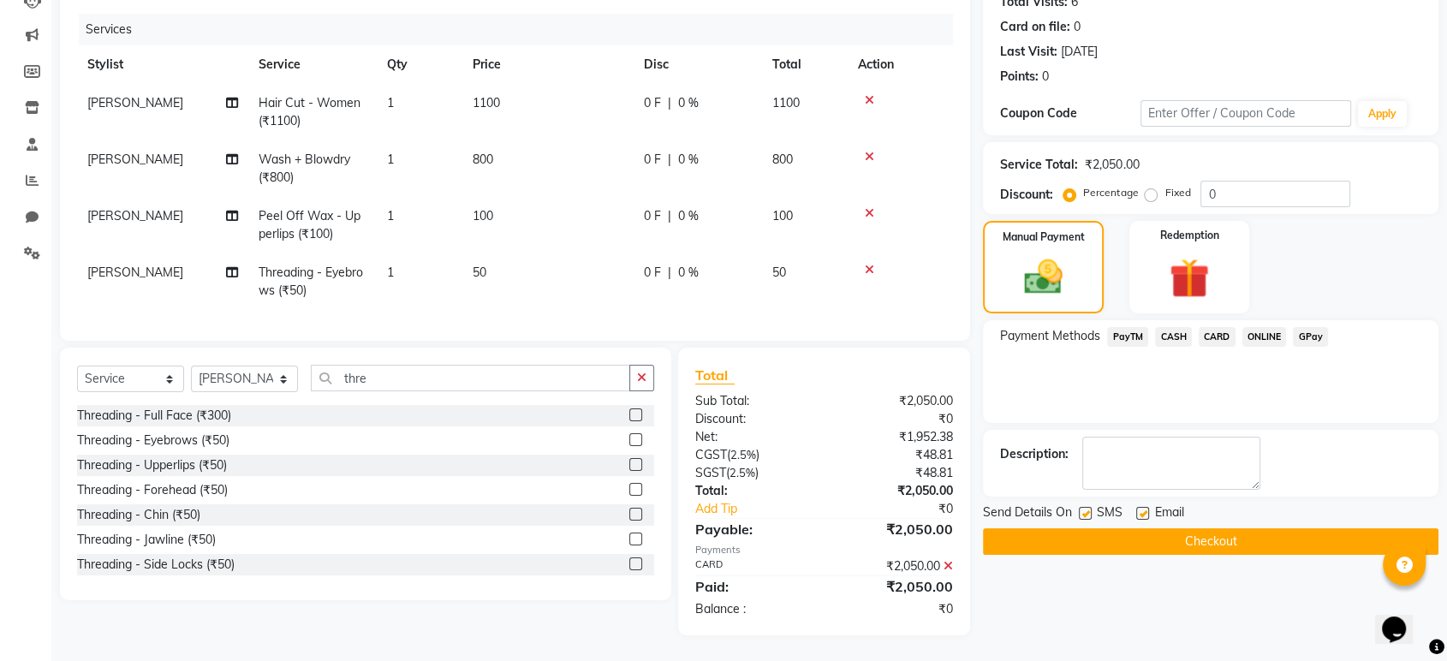
scroll to position [212, 0]
click at [1084, 507] on label at bounding box center [1085, 513] width 13 height 13
click at [1084, 509] on input "checkbox" at bounding box center [1084, 514] width 11 height 11
checkbox input "false"
click at [1143, 507] on label at bounding box center [1142, 513] width 13 height 13
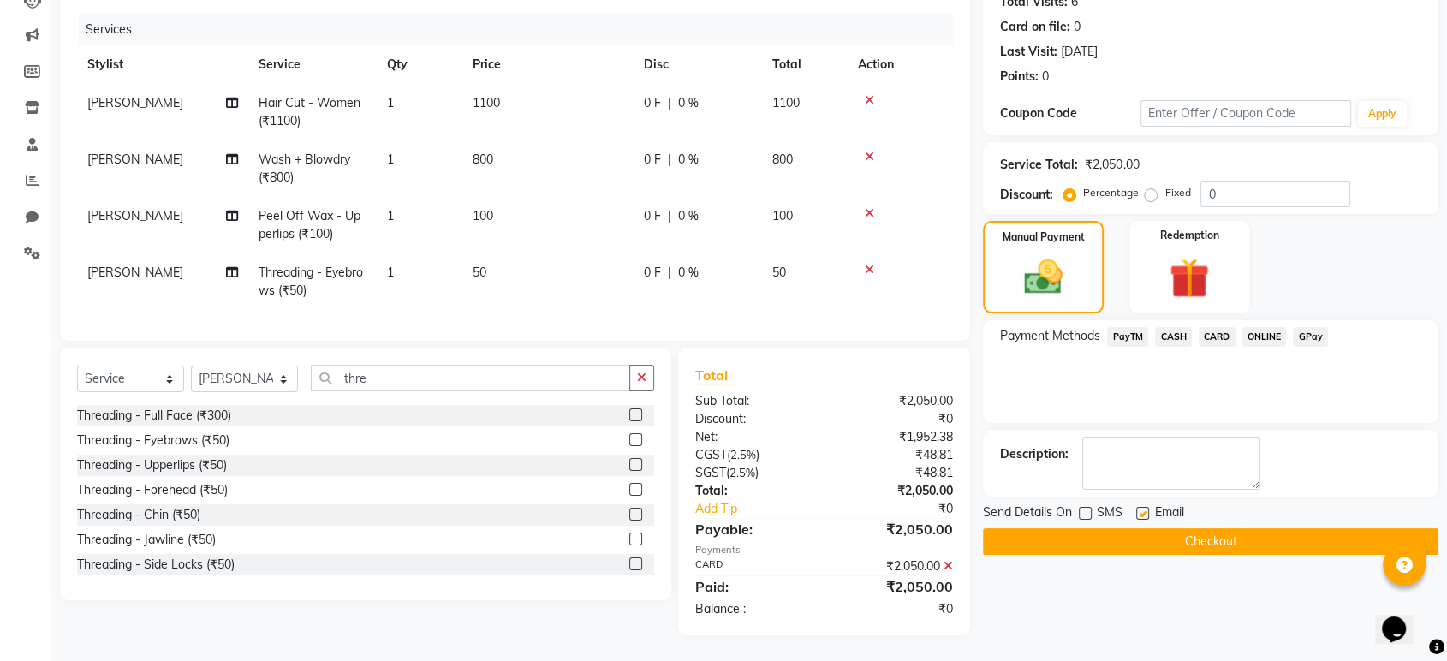
click at [1143, 509] on input "checkbox" at bounding box center [1141, 514] width 11 height 11
checkbox input "false"
click at [1143, 528] on button "Checkout" at bounding box center [1211, 541] width 456 height 27
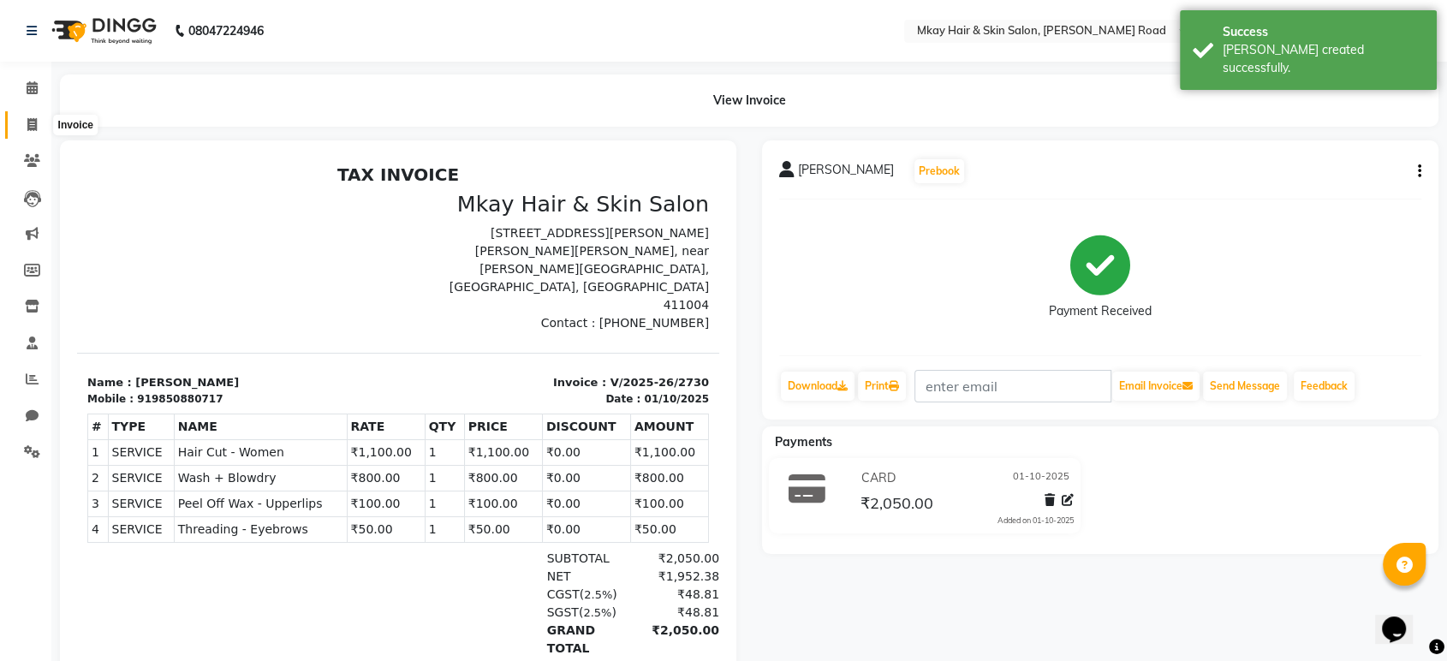
click at [34, 129] on icon at bounding box center [31, 124] width 9 height 13
select select "service"
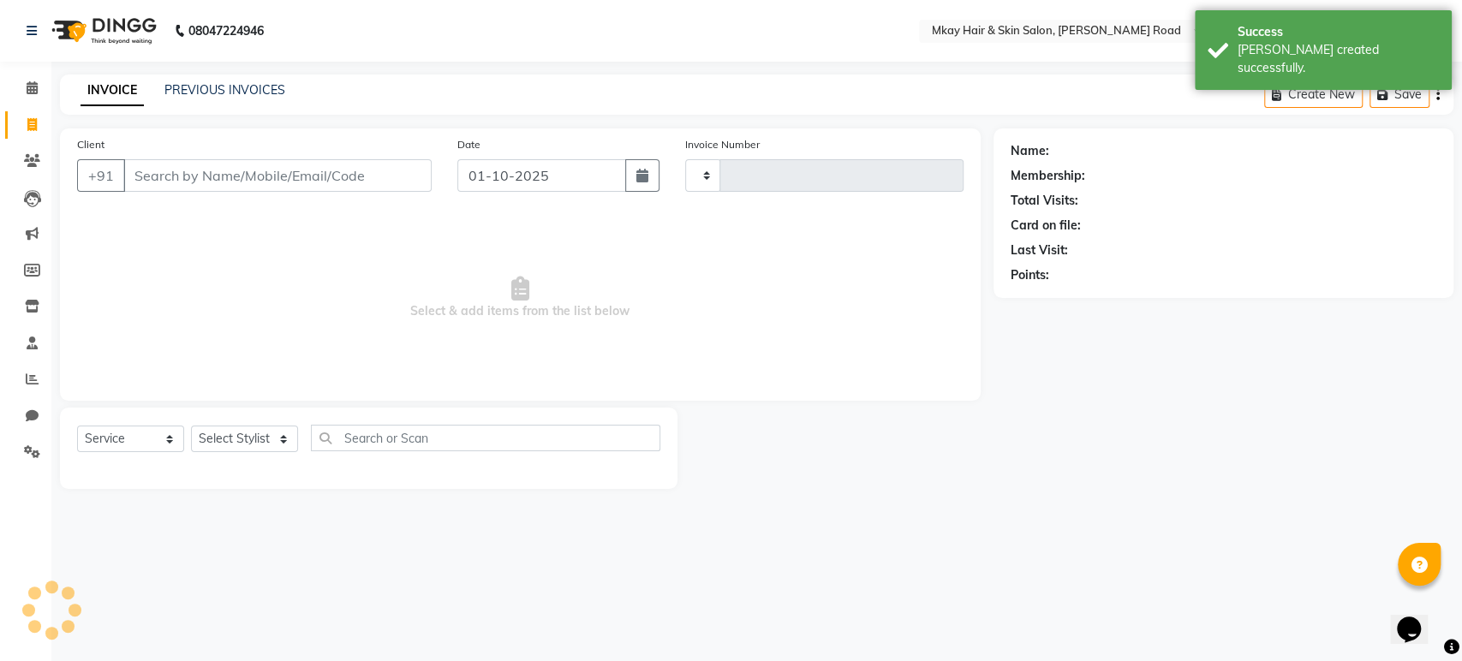
click at [153, 167] on input "Client" at bounding box center [277, 175] width 308 height 33
type input "2731"
select select "5258"
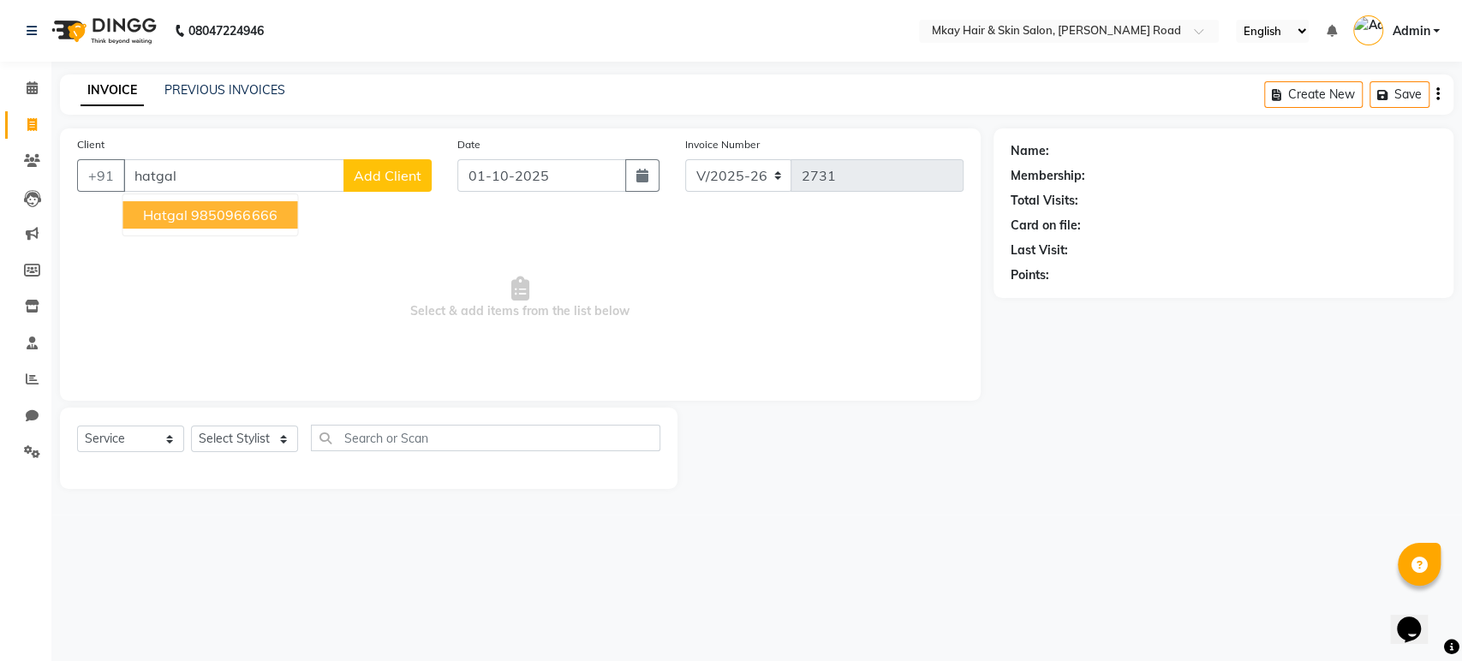
click at [188, 212] on button "hatgal 9850966666" at bounding box center [209, 214] width 175 height 27
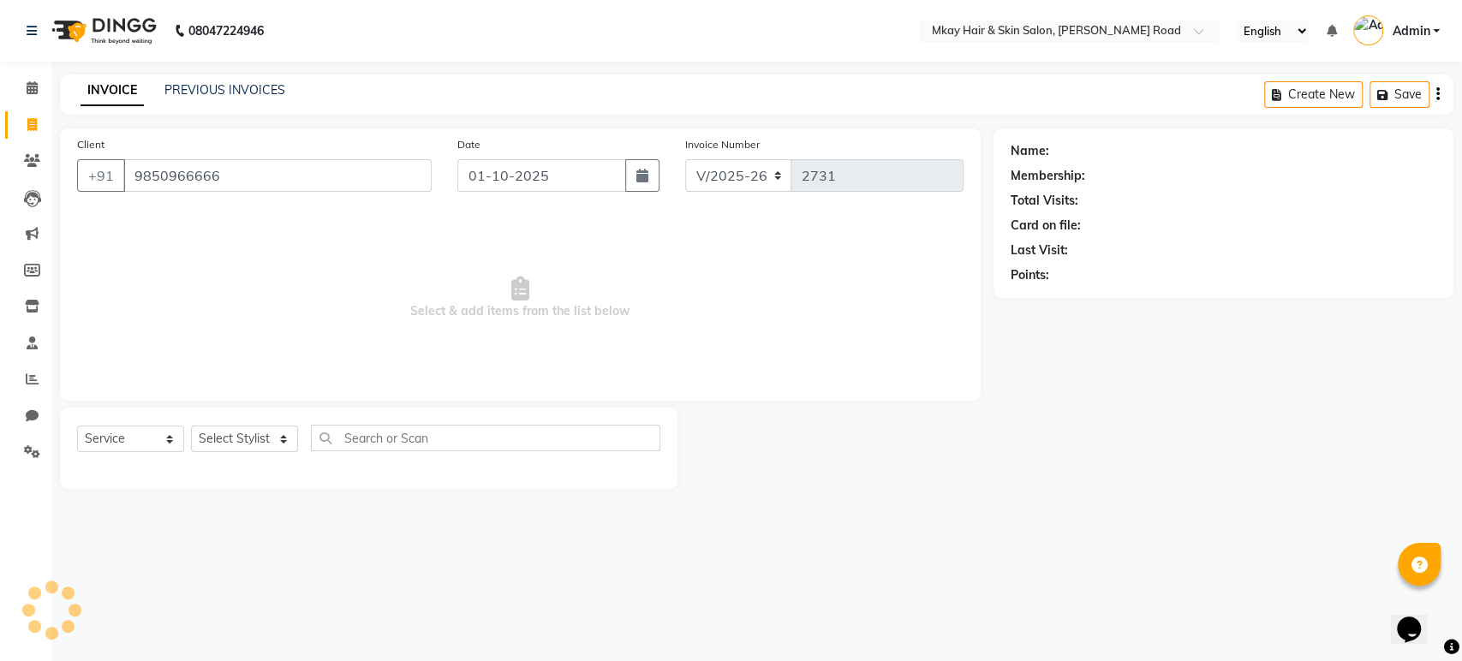
type input "9850966666"
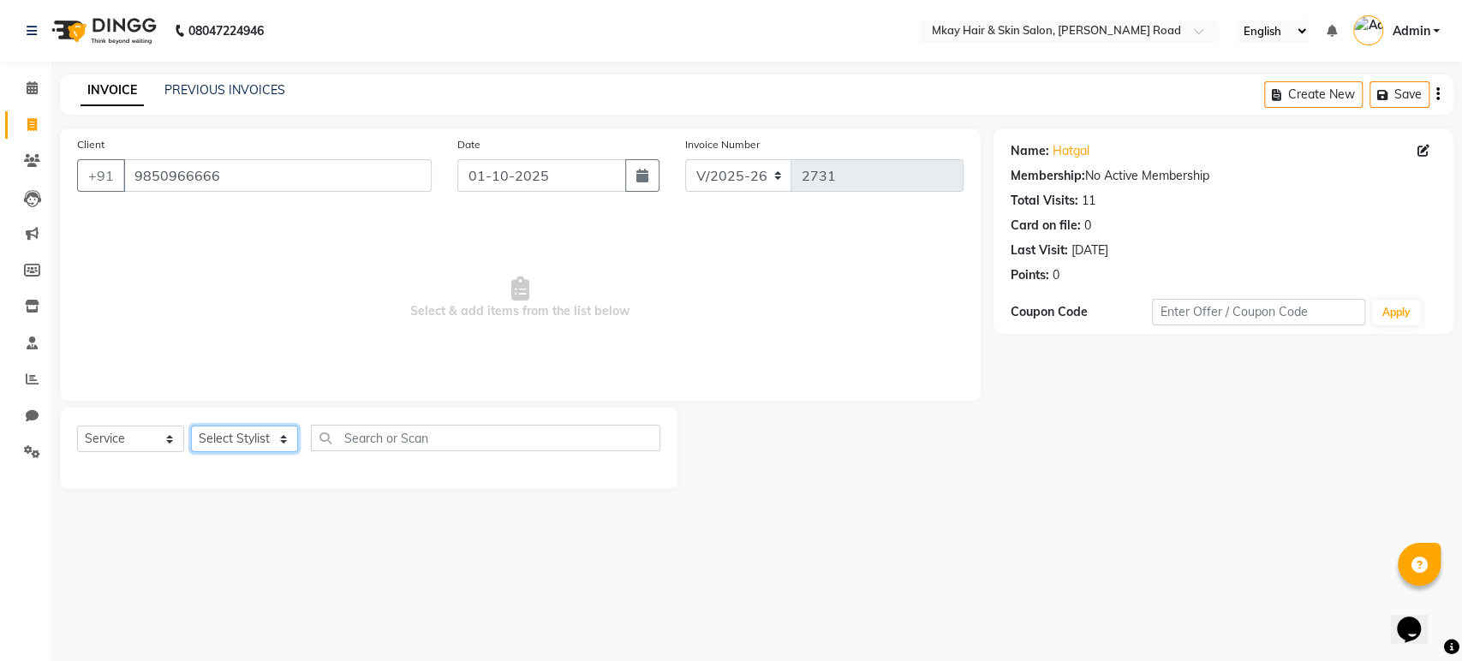
click at [247, 444] on select "Select Stylist [PERSON_NAME] Isha [PERSON_NAME] [PERSON_NAME] Shyam [PERSON_NAM…" at bounding box center [244, 439] width 107 height 27
select select "38226"
click at [191, 426] on select "Select Stylist [PERSON_NAME] Isha [PERSON_NAME] [PERSON_NAME] Shyam [PERSON_NAM…" at bounding box center [244, 439] width 107 height 27
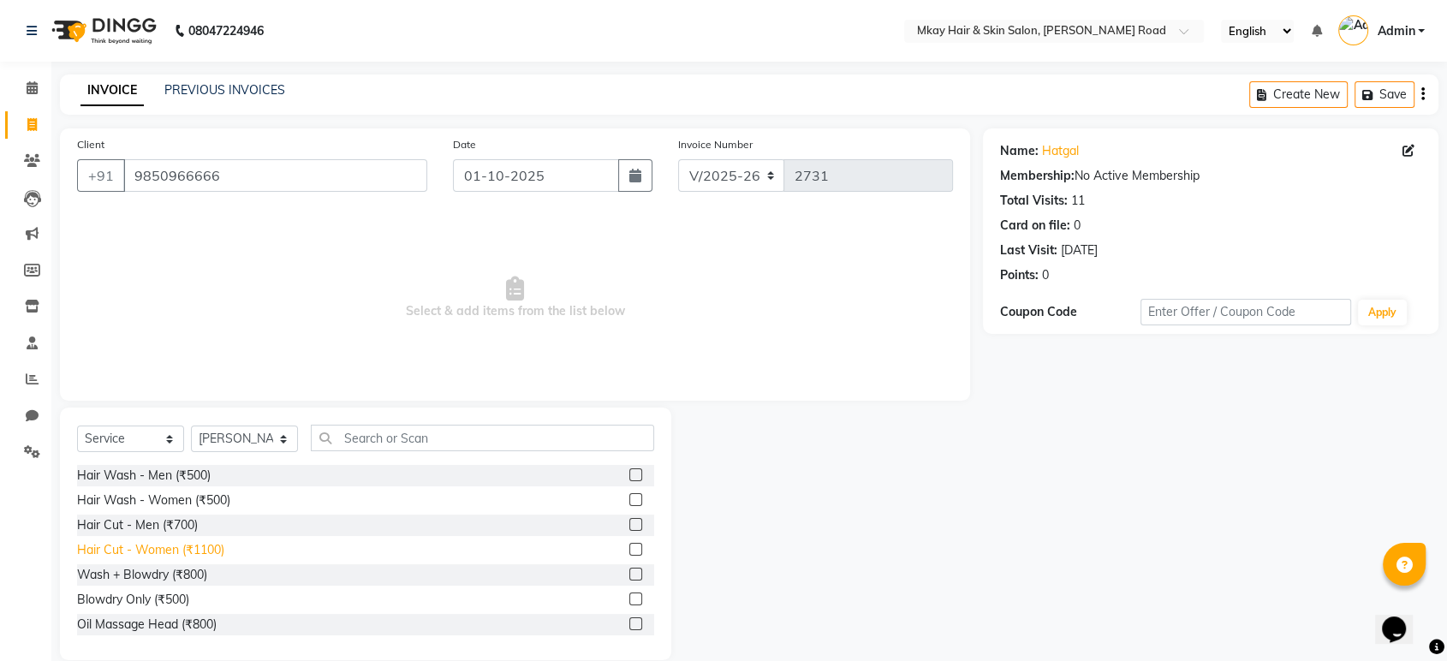
click at [181, 548] on div "Hair Cut - Women (₹1100)" at bounding box center [150, 550] width 147 height 18
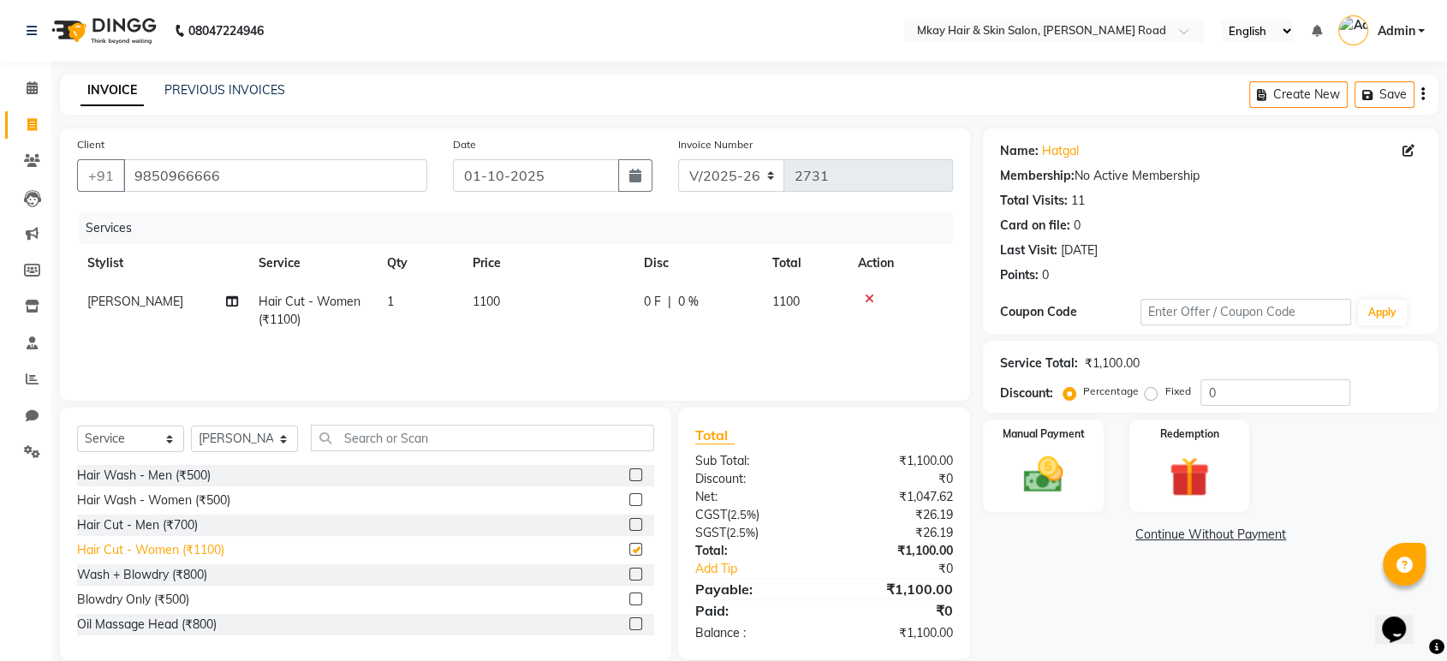
checkbox input "false"
click at [260, 449] on select "Select Stylist [PERSON_NAME] Isha [PERSON_NAME] [PERSON_NAME] Shyam [PERSON_NAM…" at bounding box center [244, 439] width 107 height 27
select select "82666"
click at [191, 426] on select "Select Stylist [PERSON_NAME] Isha [PERSON_NAME] [PERSON_NAME] Shyam [PERSON_NAM…" at bounding box center [244, 439] width 107 height 27
click at [349, 444] on input "text" at bounding box center [482, 438] width 343 height 27
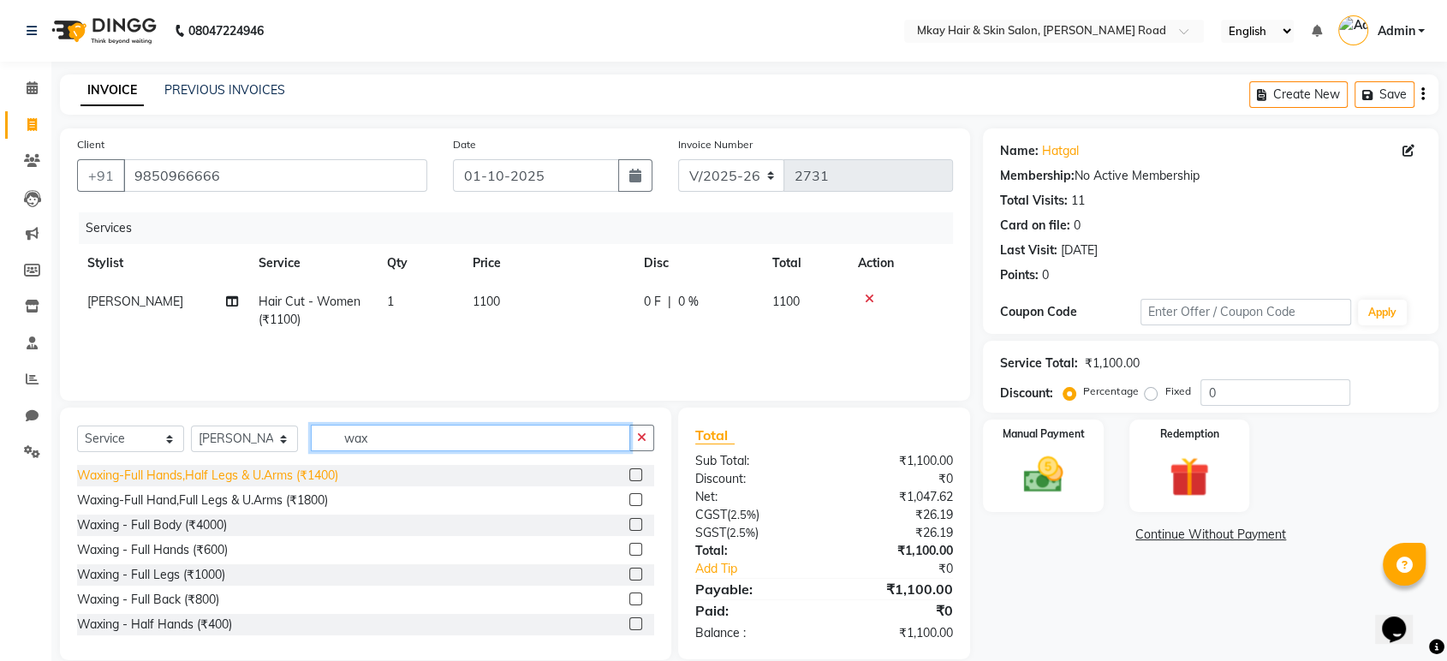
type input "wax"
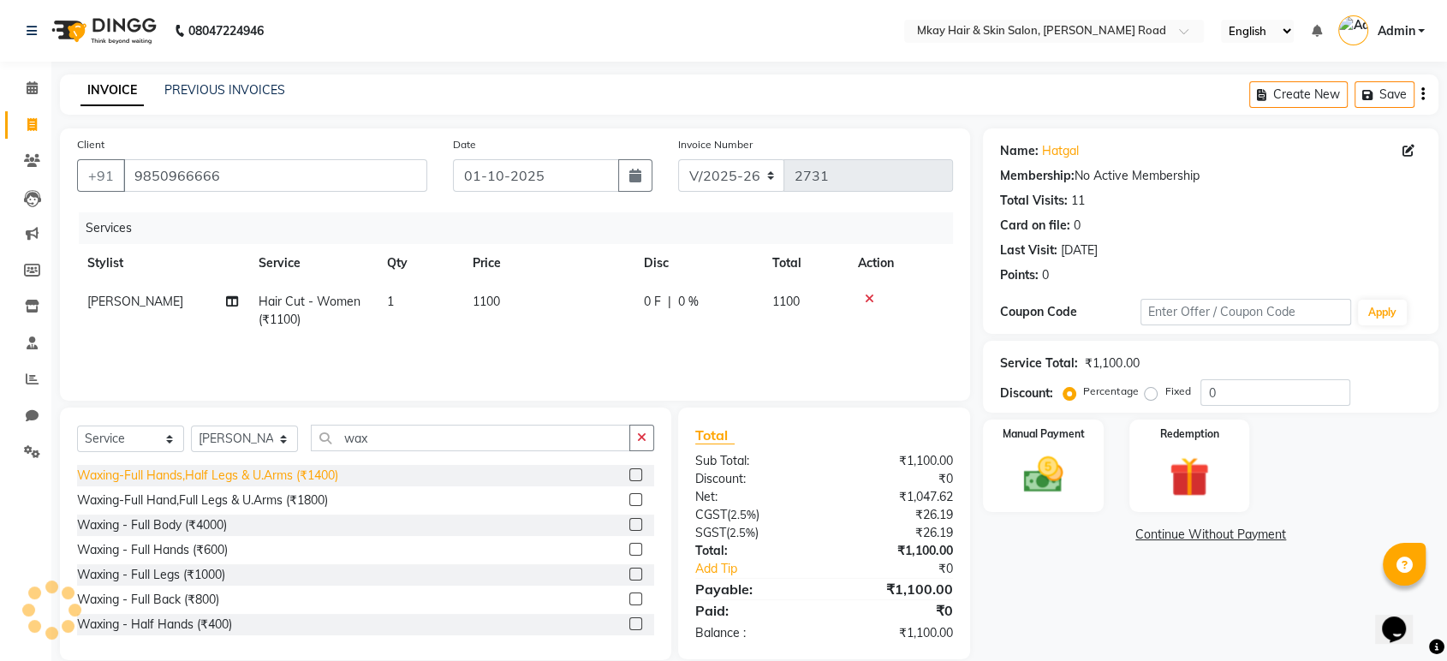
click at [170, 480] on div "Waxing-Full Hands,Half Legs & U.Arms (₹1400)" at bounding box center [207, 476] width 261 height 18
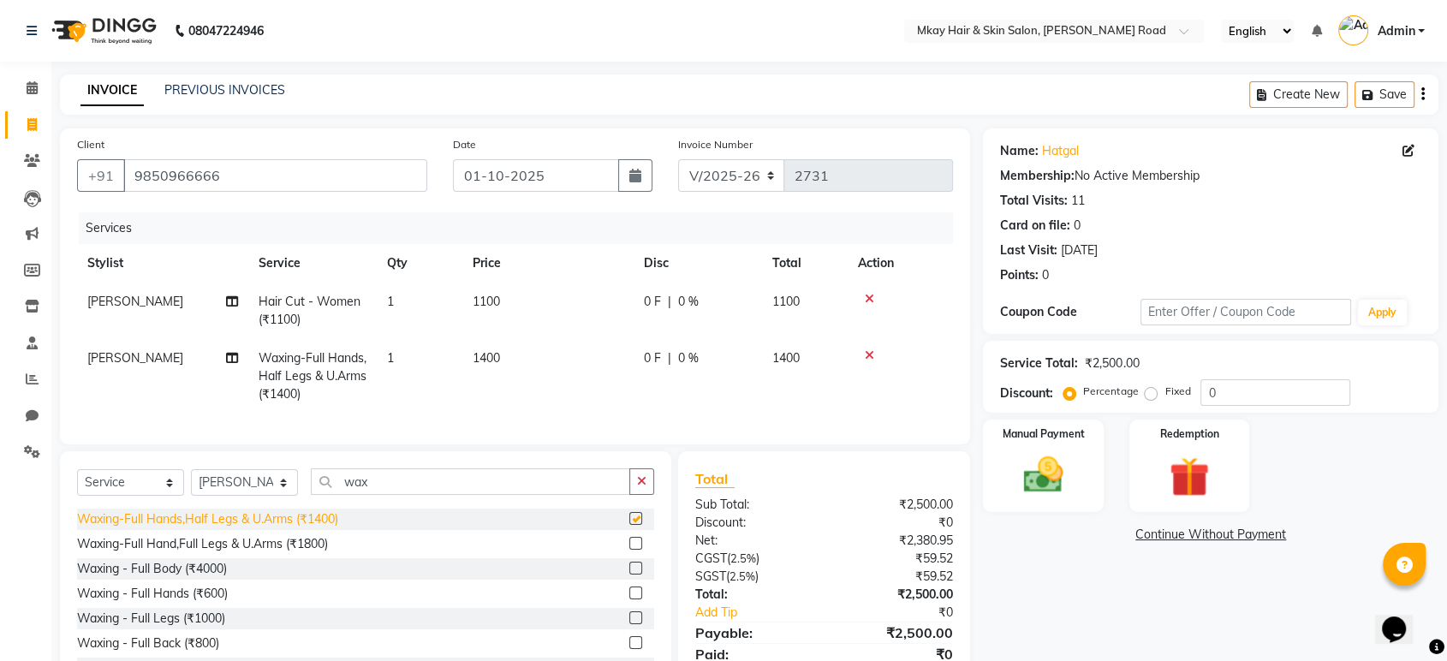
checkbox input "false"
click at [1046, 474] on img at bounding box center [1043, 475] width 67 height 48
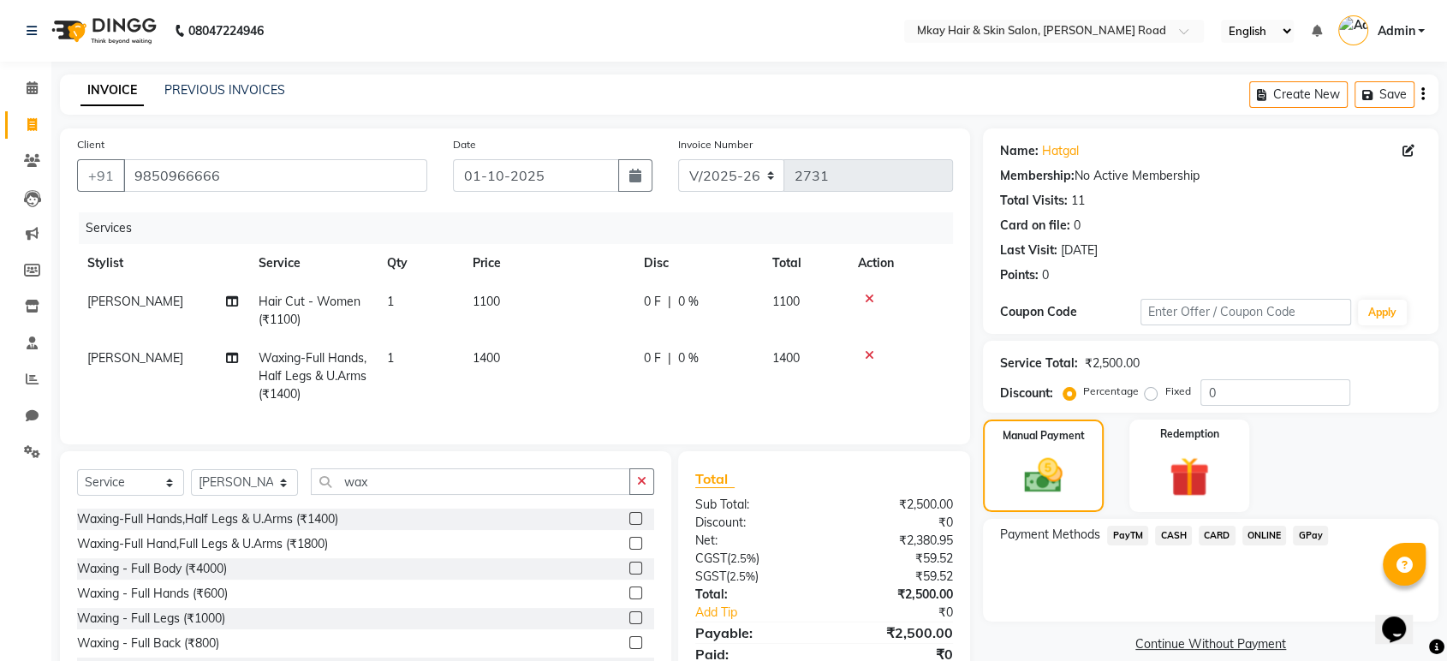
click at [1222, 538] on span "CARD" at bounding box center [1217, 536] width 37 height 20
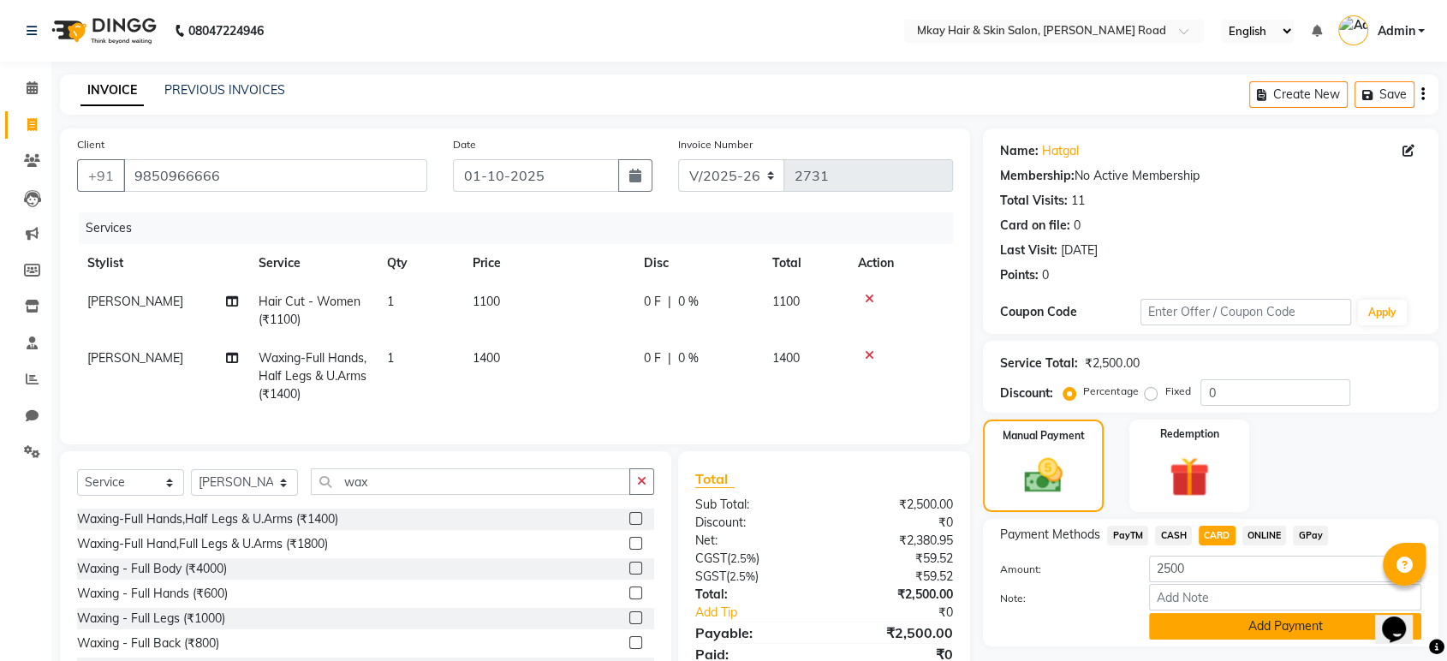
click at [1225, 618] on button "Add Payment" at bounding box center [1285, 626] width 272 height 27
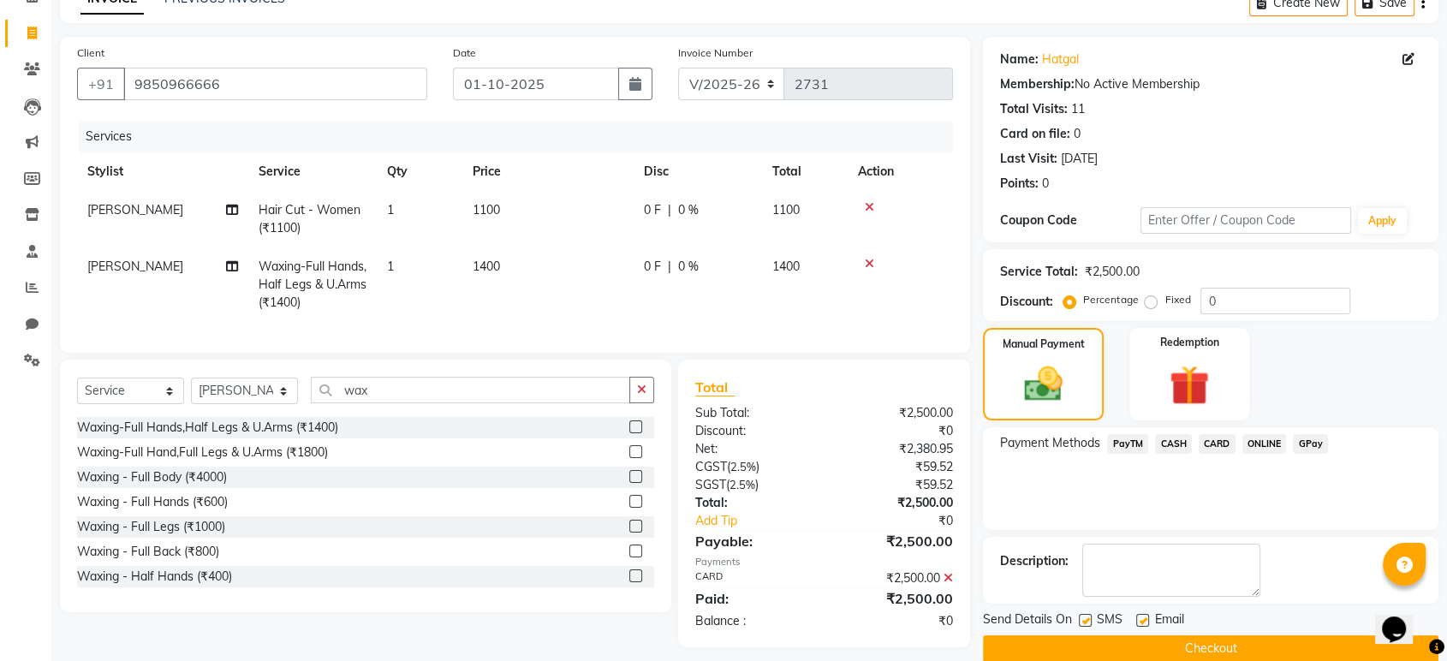
scroll to position [116, 0]
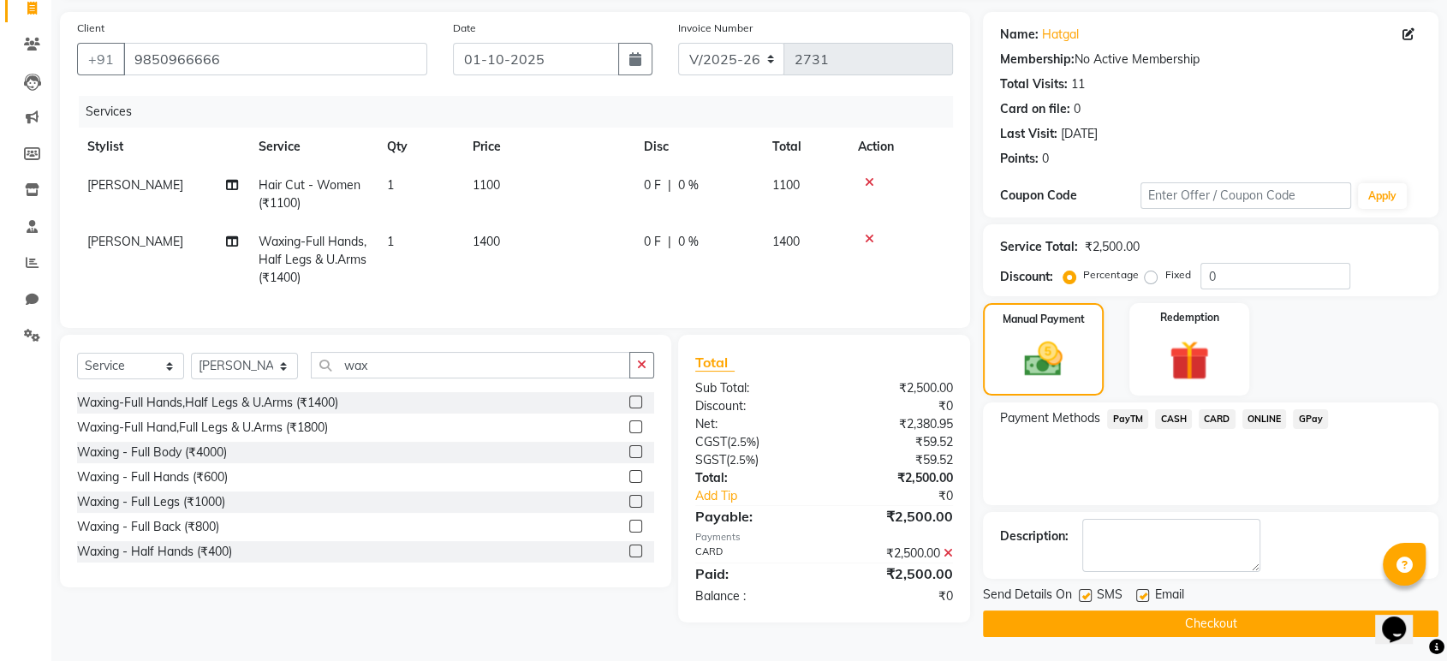
click at [1087, 594] on label at bounding box center [1085, 595] width 13 height 13
click at [1087, 594] on input "checkbox" at bounding box center [1084, 596] width 11 height 11
checkbox input "false"
click at [1140, 592] on label at bounding box center [1142, 595] width 13 height 13
click at [1140, 592] on input "checkbox" at bounding box center [1141, 596] width 11 height 11
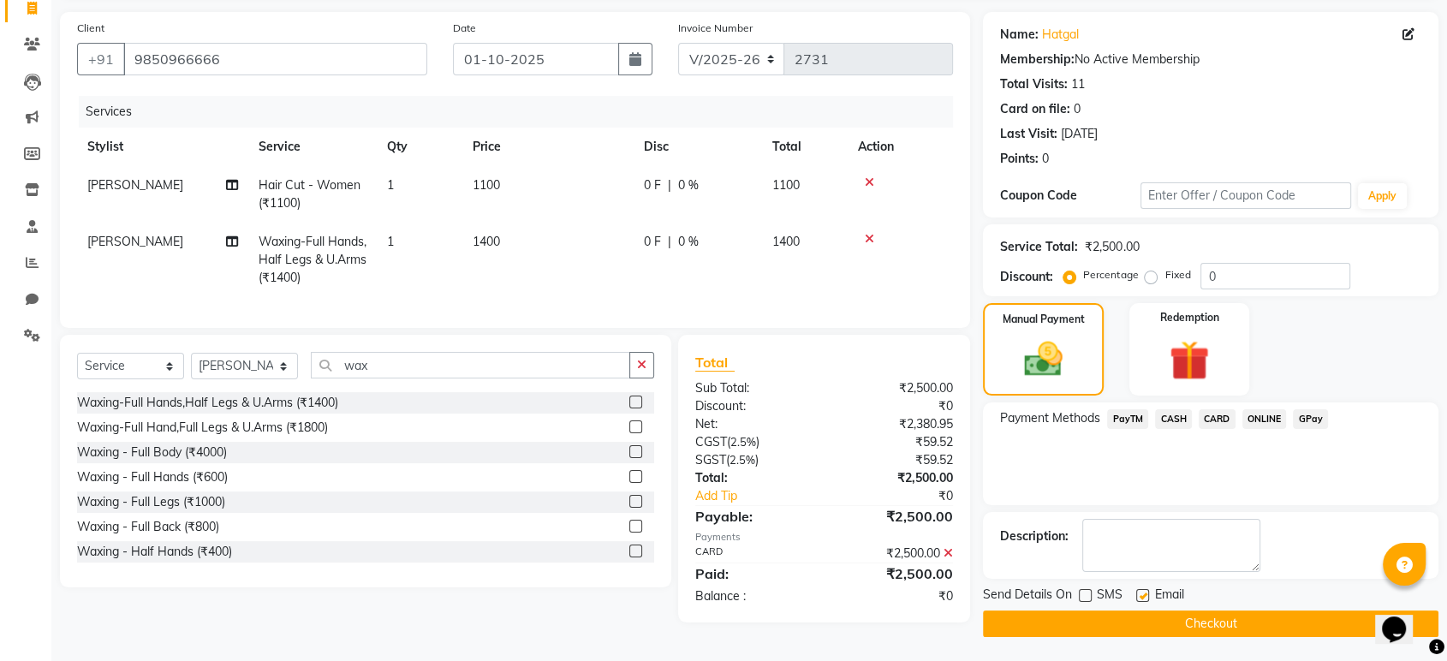
checkbox input "false"
click at [1146, 618] on button "Checkout" at bounding box center [1211, 624] width 456 height 27
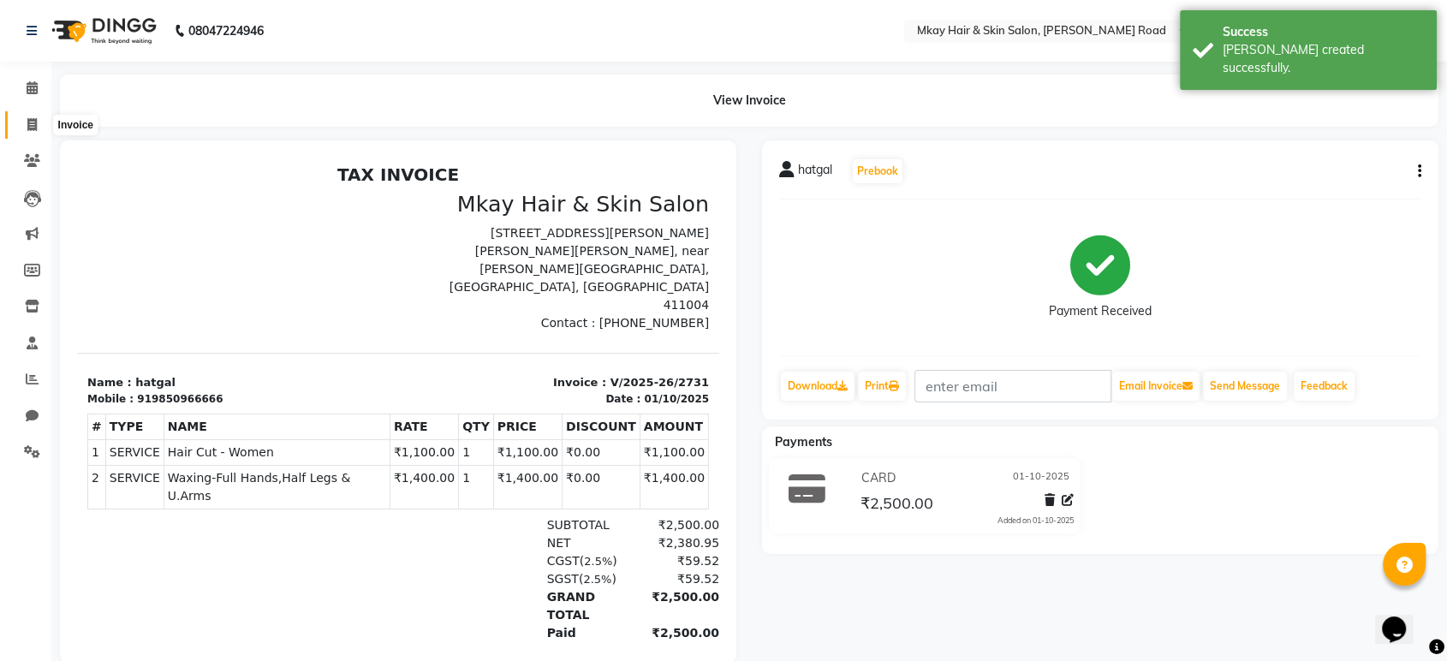
click at [28, 123] on icon at bounding box center [31, 124] width 9 height 13
select select "5258"
select select "service"
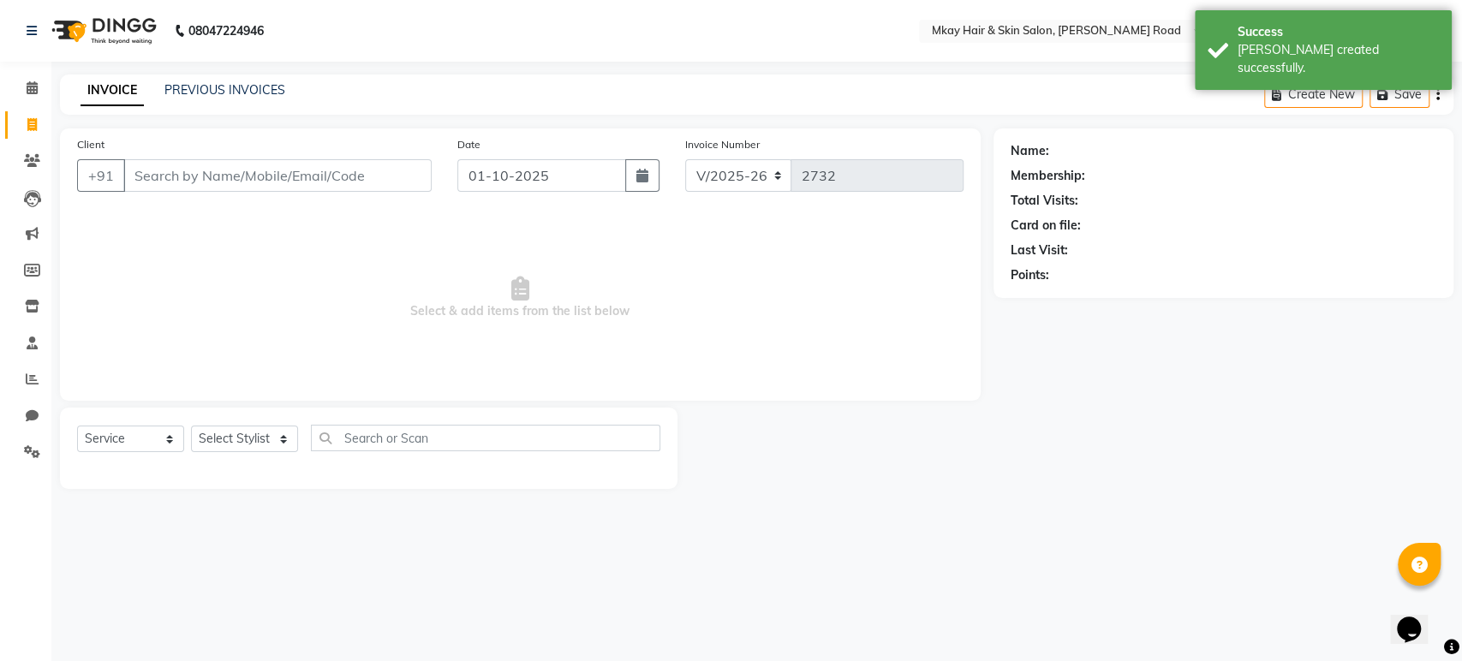
click at [180, 170] on input "Client" at bounding box center [277, 175] width 308 height 33
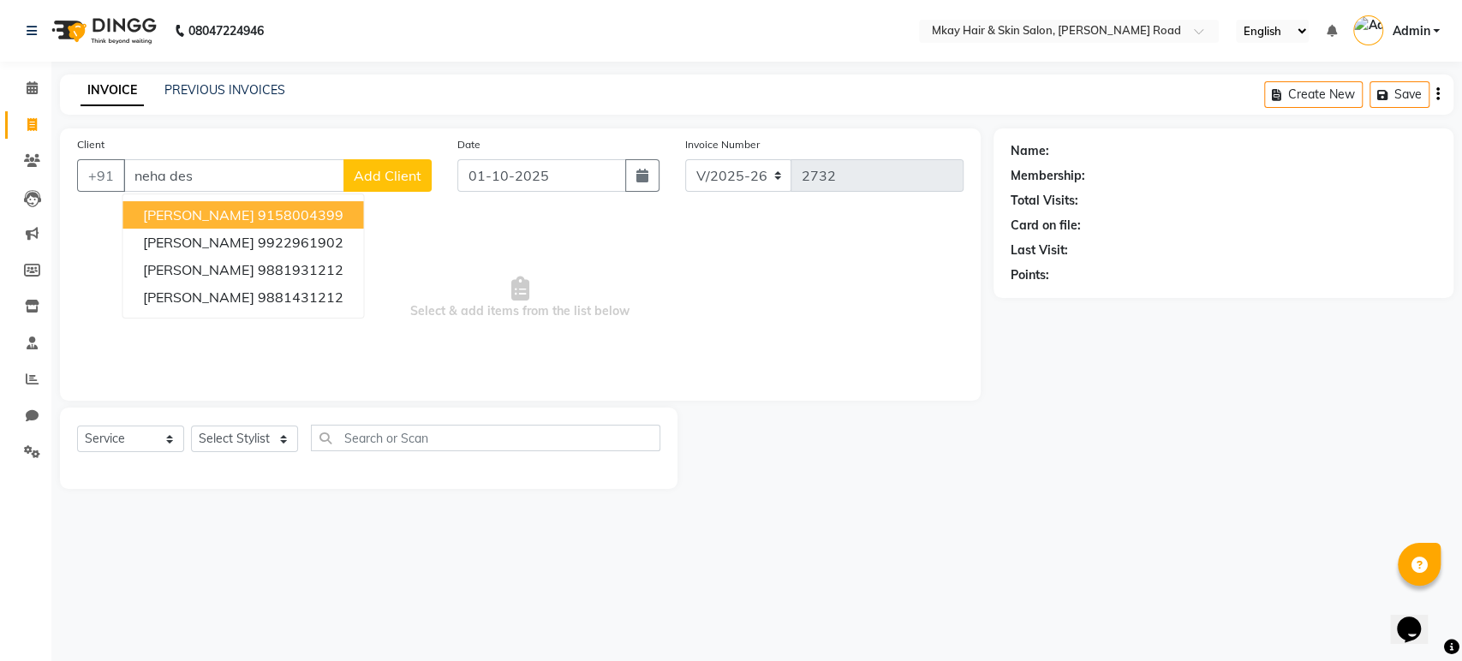
click at [233, 218] on span "[PERSON_NAME]" at bounding box center [198, 214] width 110 height 17
type input "9158004399"
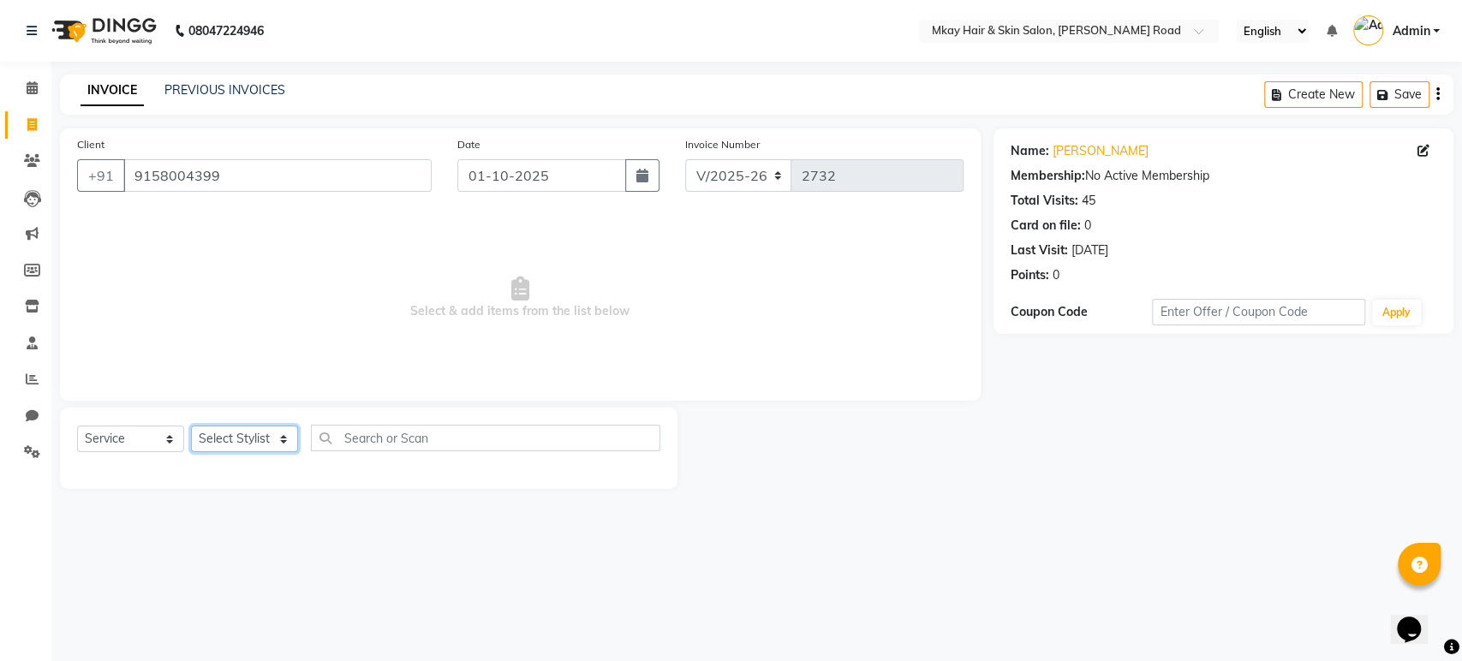
click at [233, 438] on select "Select Stylist [PERSON_NAME] Isha [PERSON_NAME] [PERSON_NAME] Shyam [PERSON_NAM…" at bounding box center [244, 439] width 107 height 27
select select "38228"
click at [191, 426] on select "Select Stylist [PERSON_NAME] Isha [PERSON_NAME] [PERSON_NAME] Shyam [PERSON_NAM…" at bounding box center [244, 439] width 107 height 27
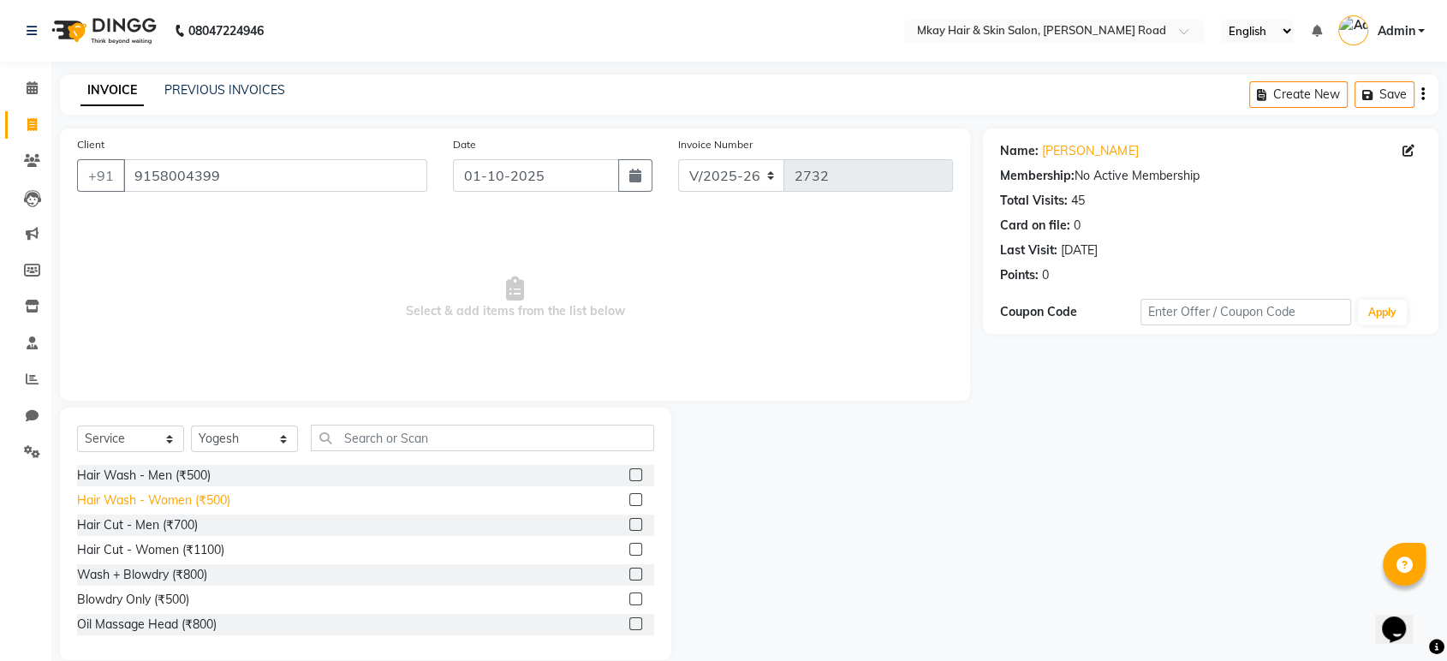
click at [168, 501] on div "Hair Wash - Women (₹500)" at bounding box center [153, 501] width 153 height 18
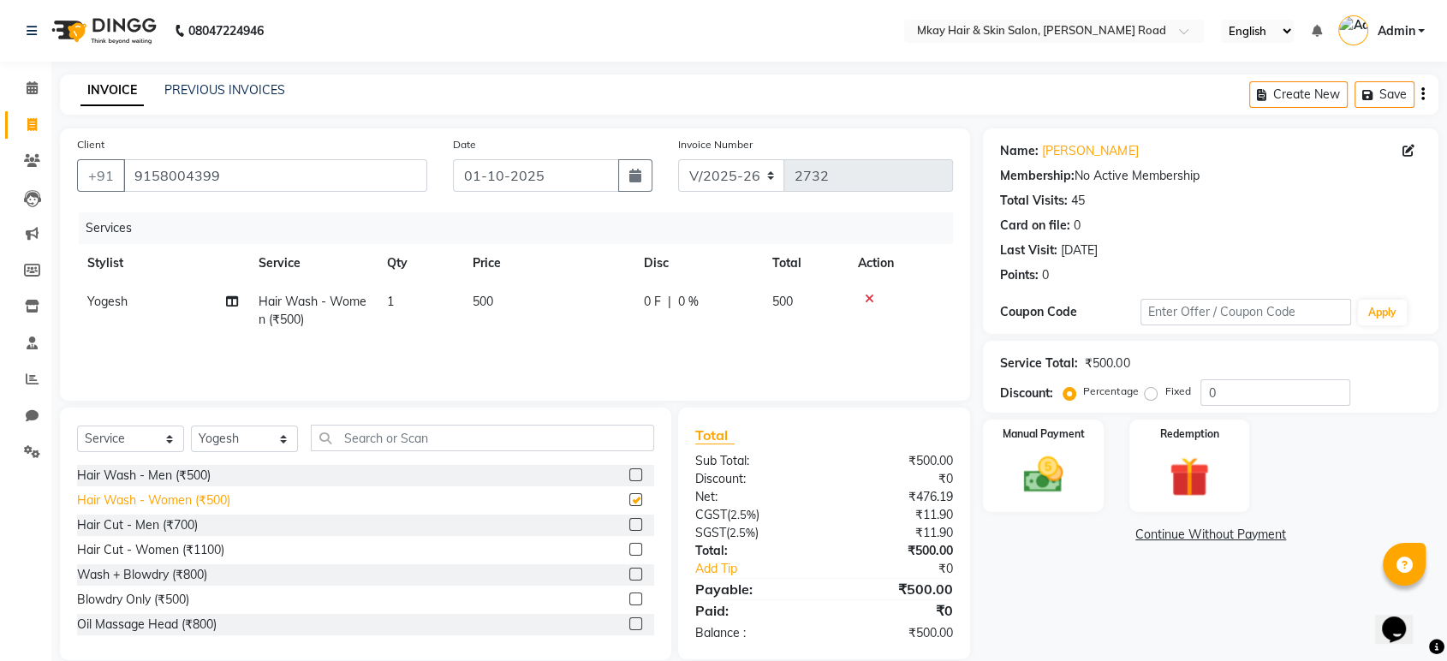
checkbox input "false"
click at [1041, 468] on img at bounding box center [1043, 475] width 67 height 48
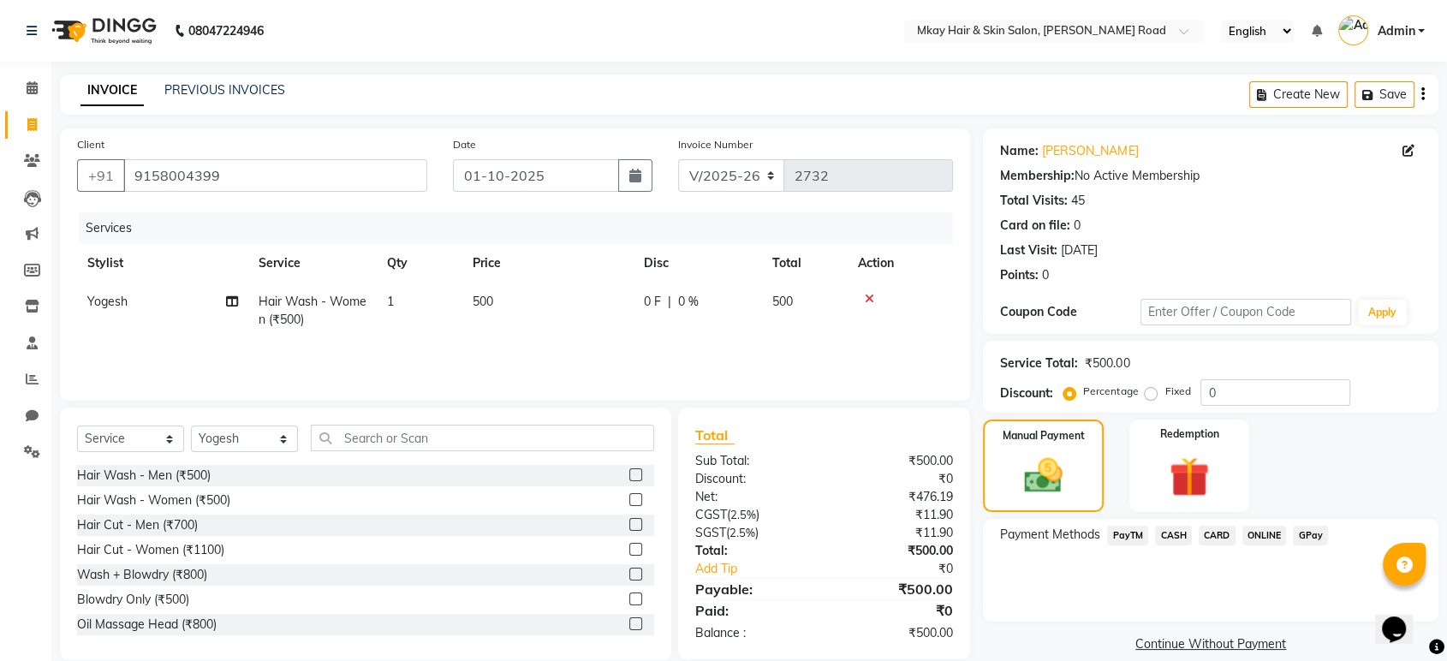
click at [1169, 538] on span "CASH" at bounding box center [1173, 536] width 37 height 20
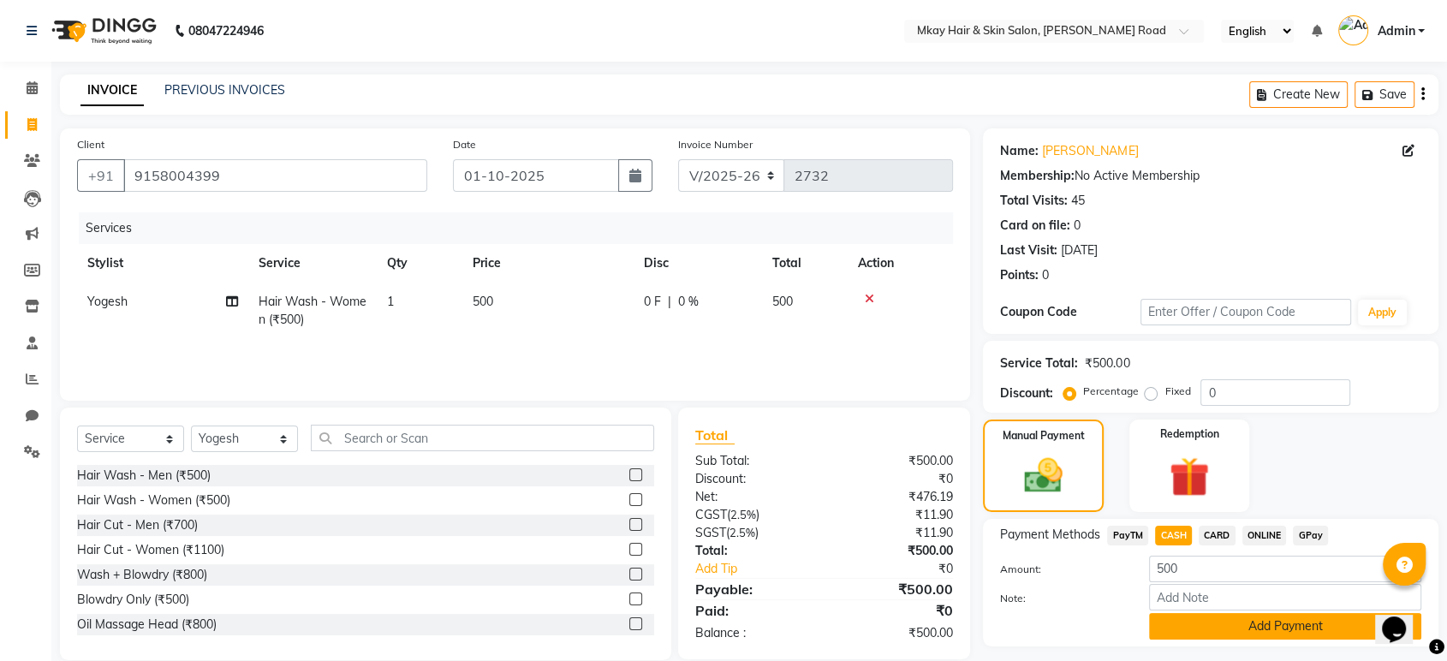
click at [1196, 620] on button "Add Payment" at bounding box center [1285, 626] width 272 height 27
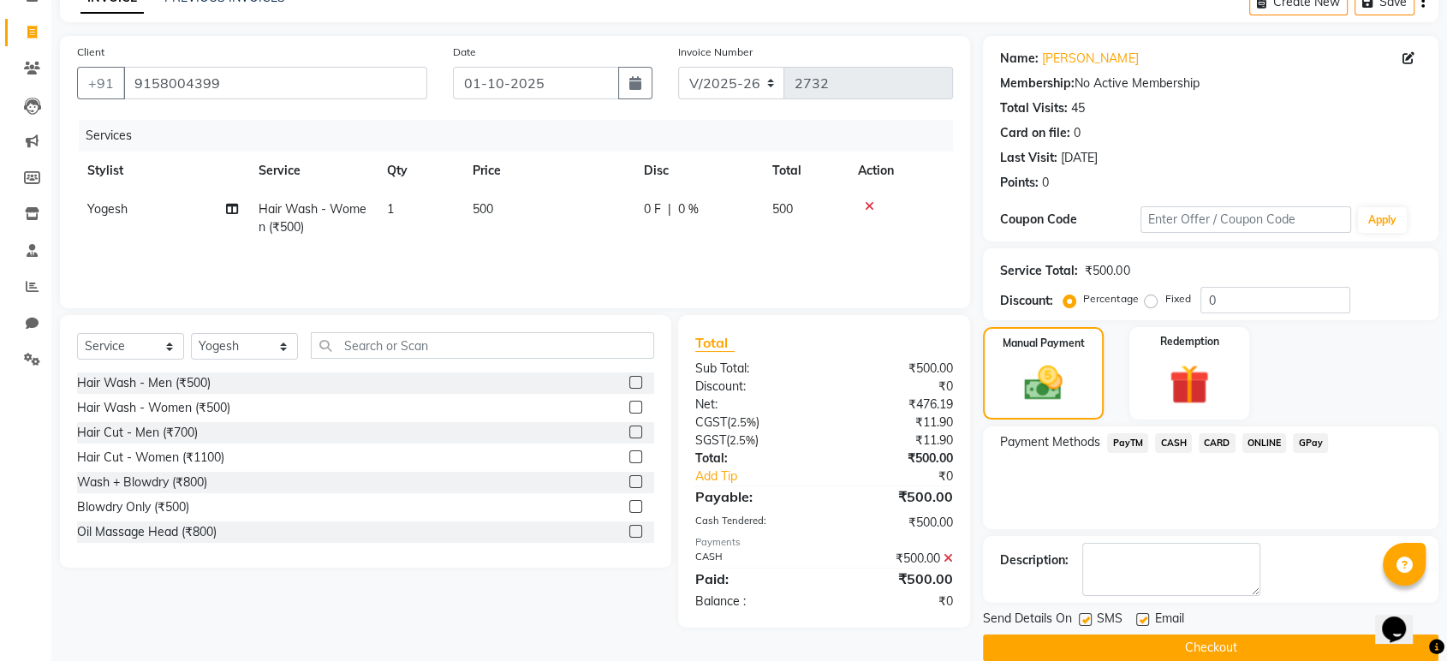
scroll to position [116, 0]
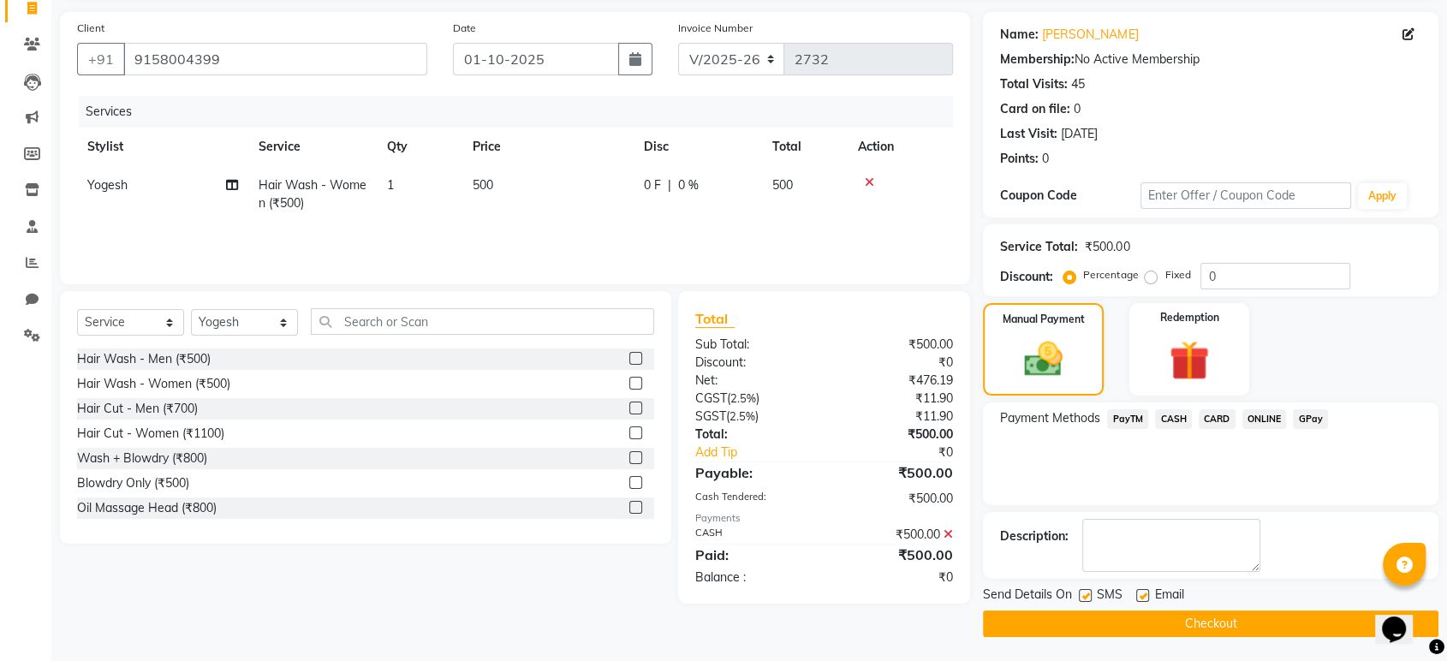
click at [1089, 595] on label at bounding box center [1085, 595] width 13 height 13
click at [1089, 595] on input "checkbox" at bounding box center [1084, 596] width 11 height 11
checkbox input "false"
click at [1142, 595] on label at bounding box center [1142, 595] width 13 height 13
click at [1142, 595] on input "checkbox" at bounding box center [1141, 596] width 11 height 11
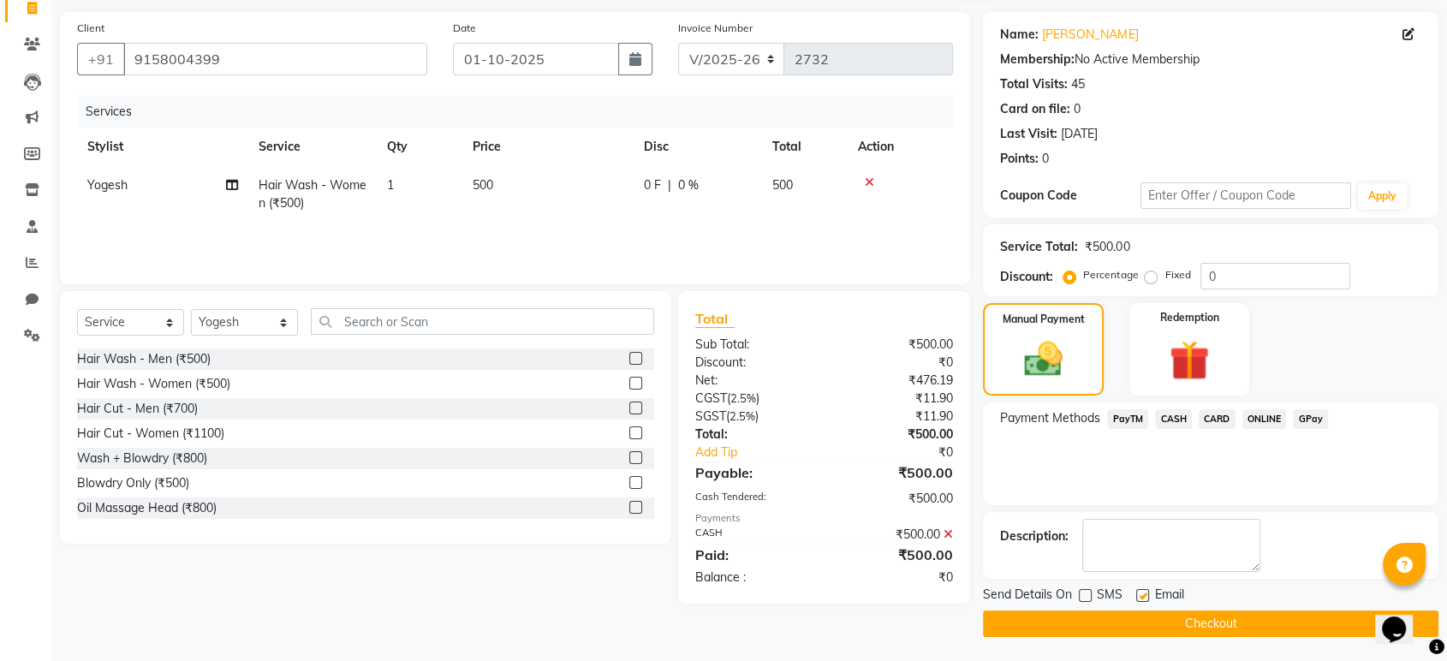
checkbox input "false"
click at [1147, 621] on button "Checkout" at bounding box center [1211, 624] width 456 height 27
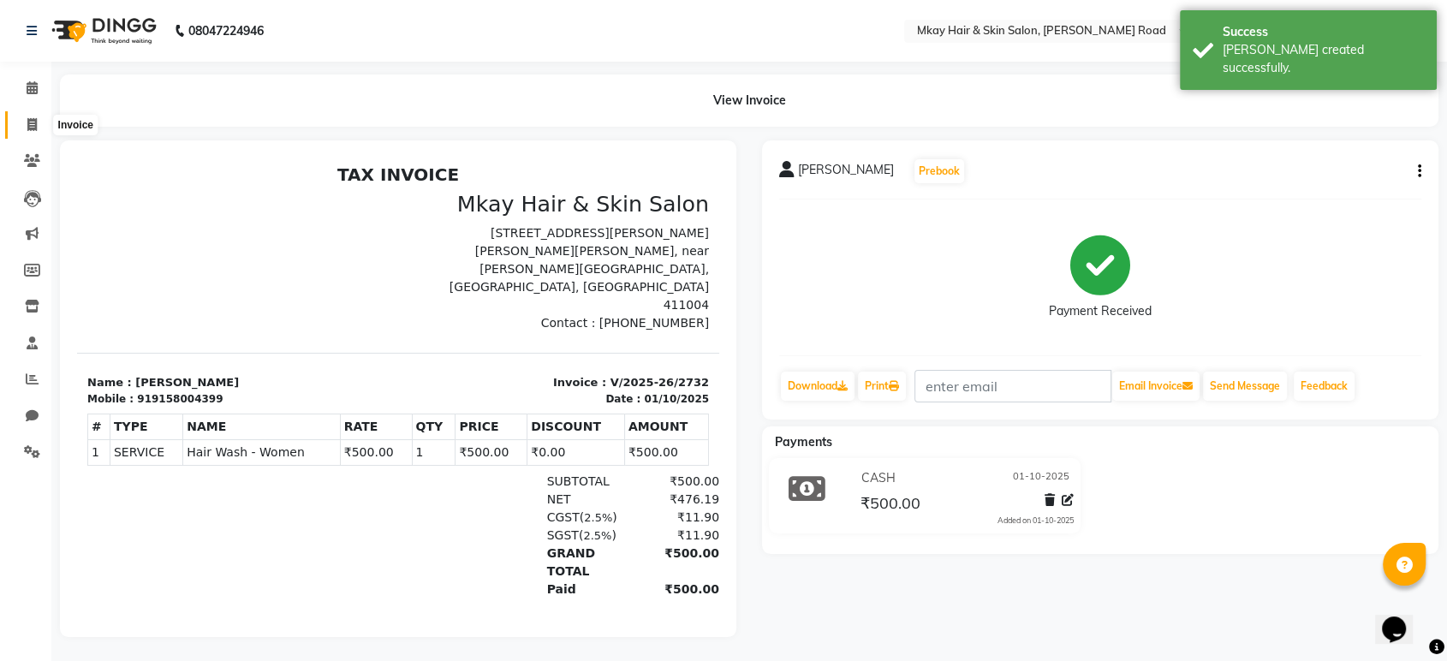
click at [34, 120] on icon at bounding box center [31, 124] width 9 height 13
select select "5258"
select select "service"
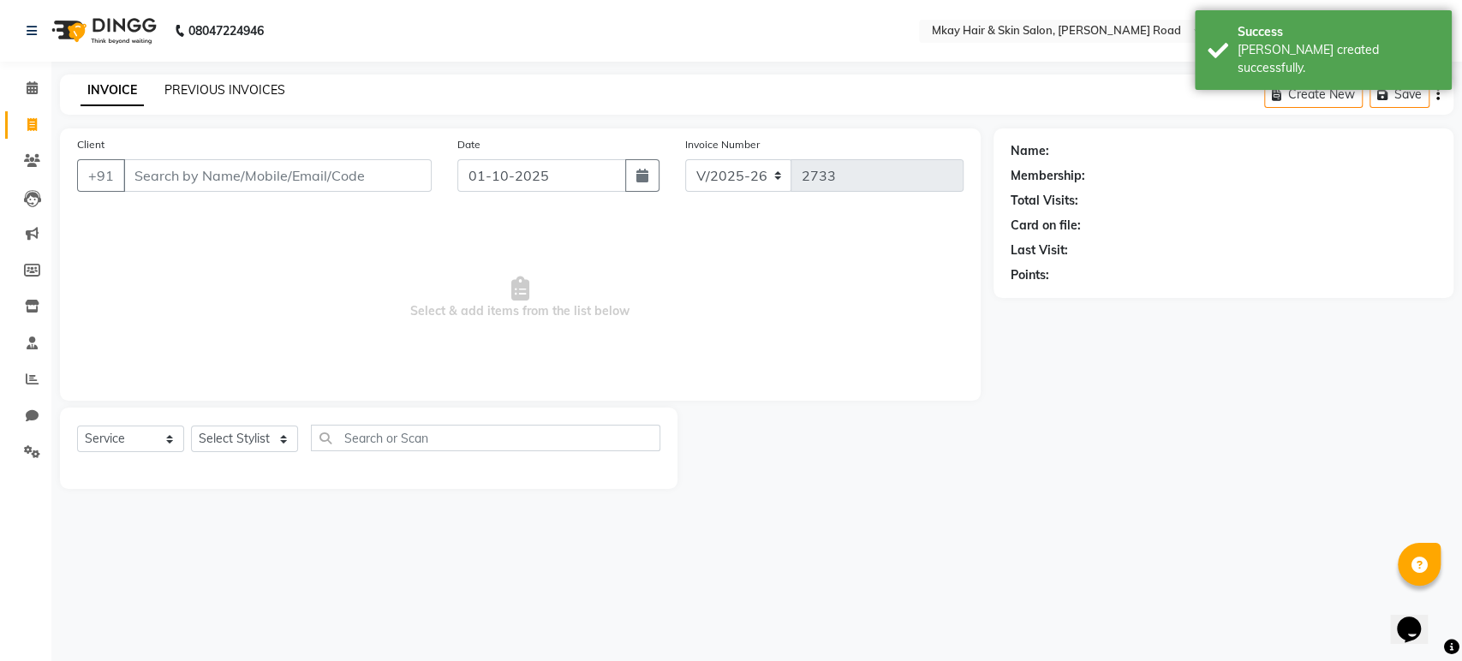
click at [200, 94] on link "PREVIOUS INVOICES" at bounding box center [224, 89] width 121 height 15
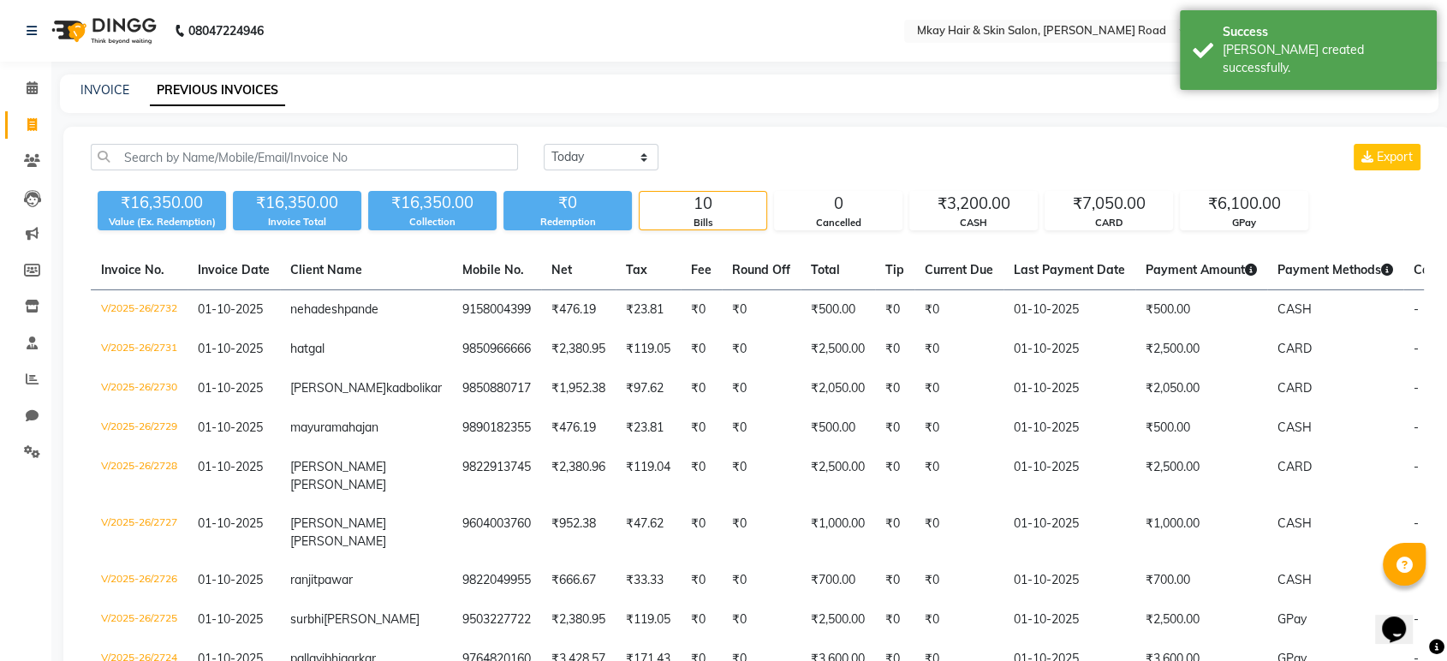
click at [34, 125] on icon at bounding box center [31, 124] width 9 height 13
select select "5258"
select select "service"
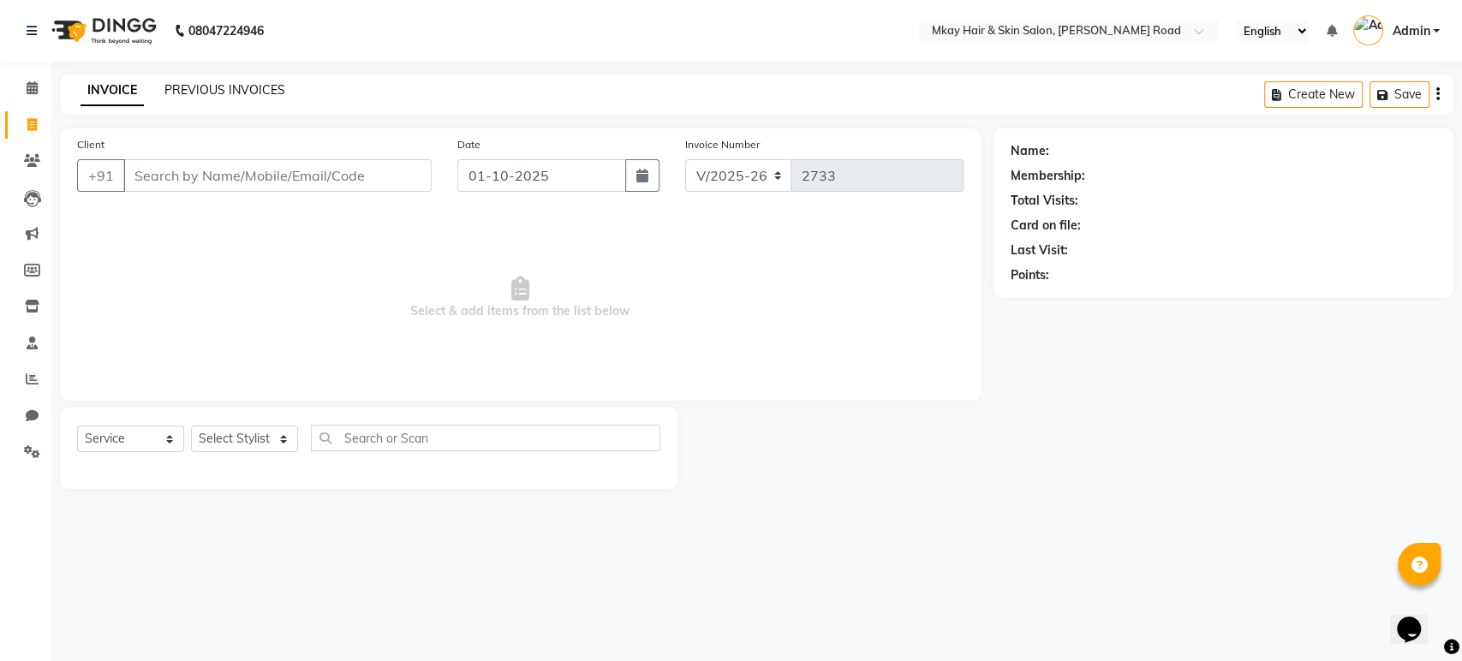
click at [265, 92] on link "PREVIOUS INVOICES" at bounding box center [224, 89] width 121 height 15
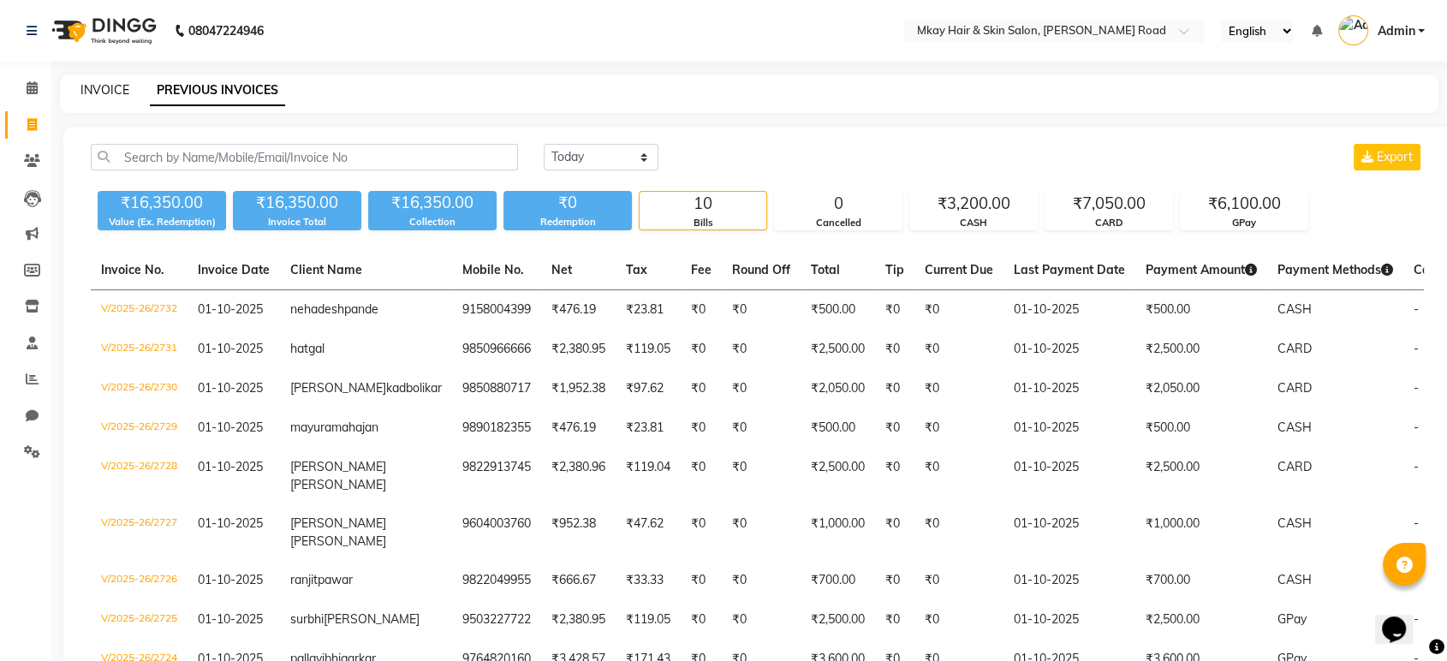
click at [101, 90] on link "INVOICE" at bounding box center [105, 89] width 49 height 15
select select "service"
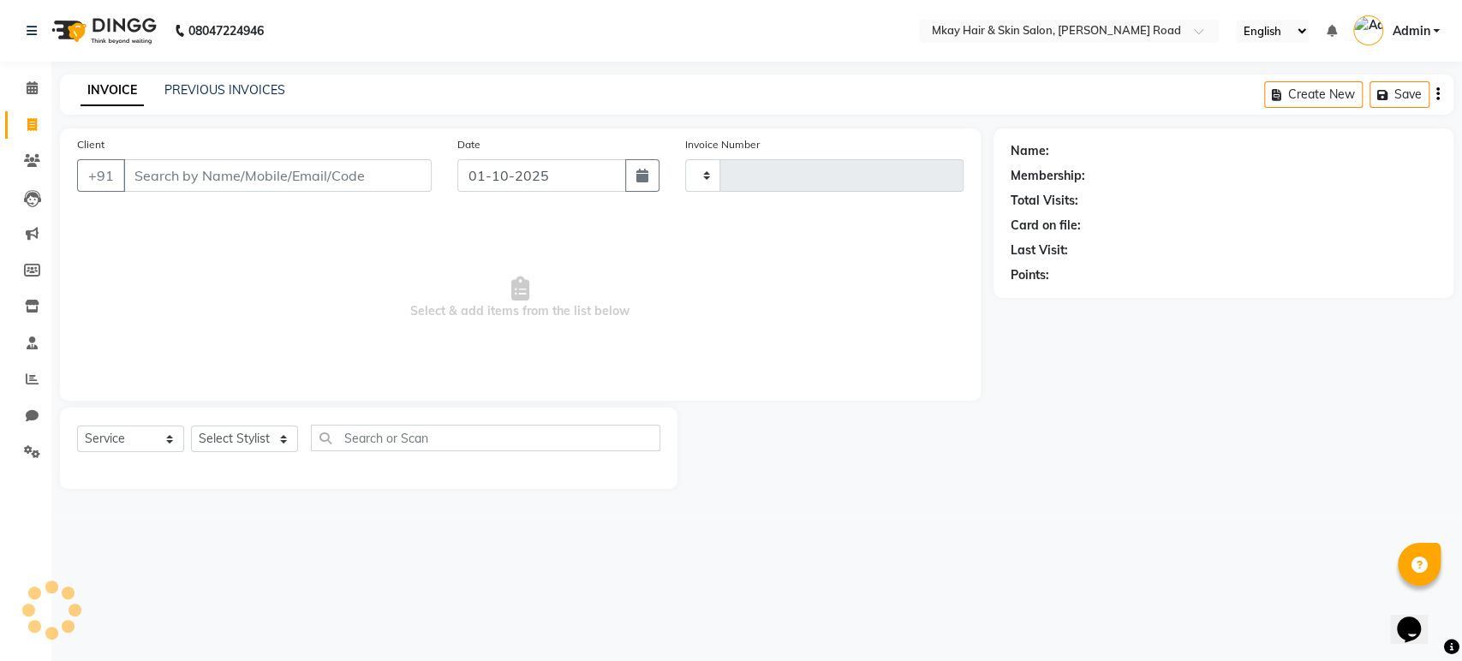
type input "2733"
select select "5258"
